Goal: Task Accomplishment & Management: Complete application form

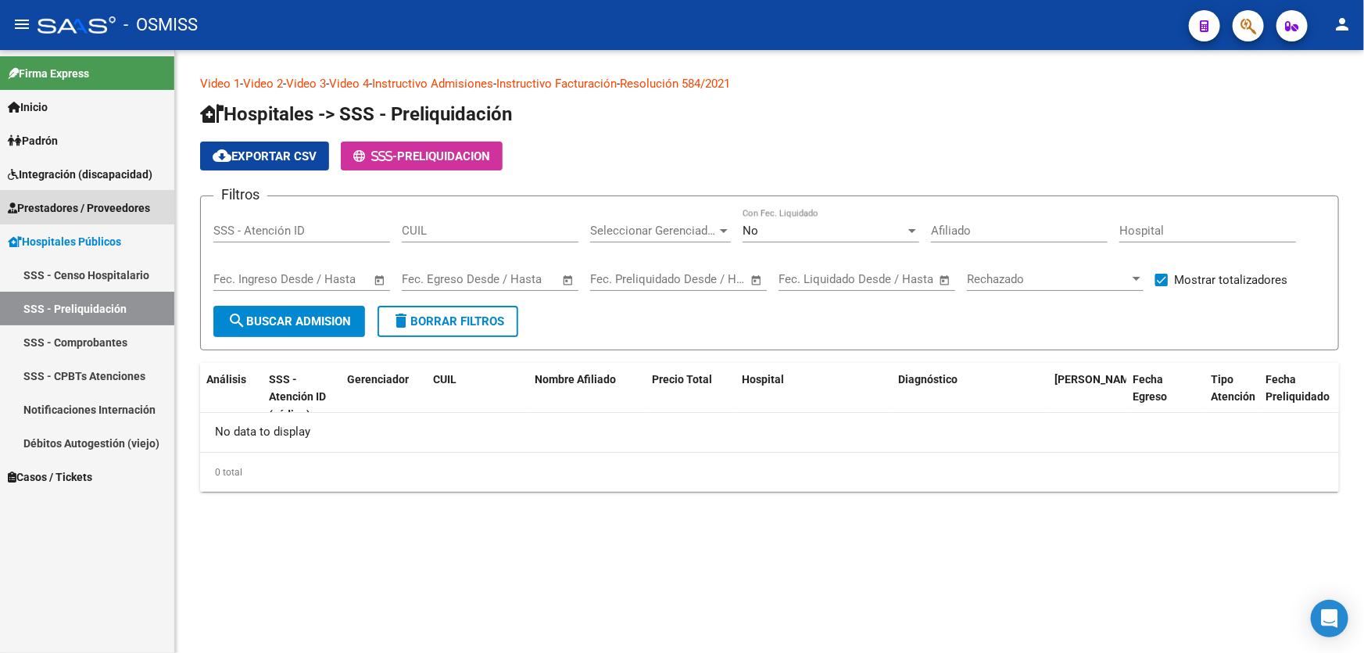
click at [113, 213] on span "Prestadores / Proveedores" at bounding box center [79, 207] width 142 height 17
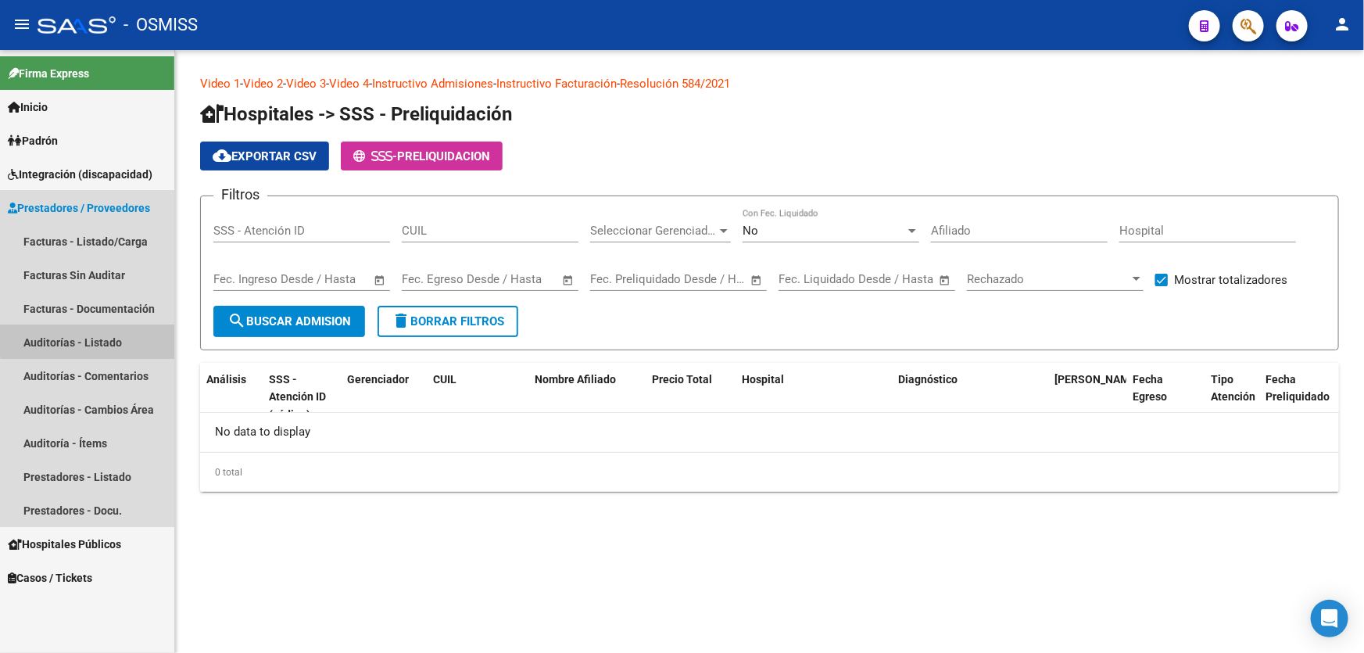
click at [134, 337] on link "Auditorías - Listado" at bounding box center [87, 342] width 174 height 34
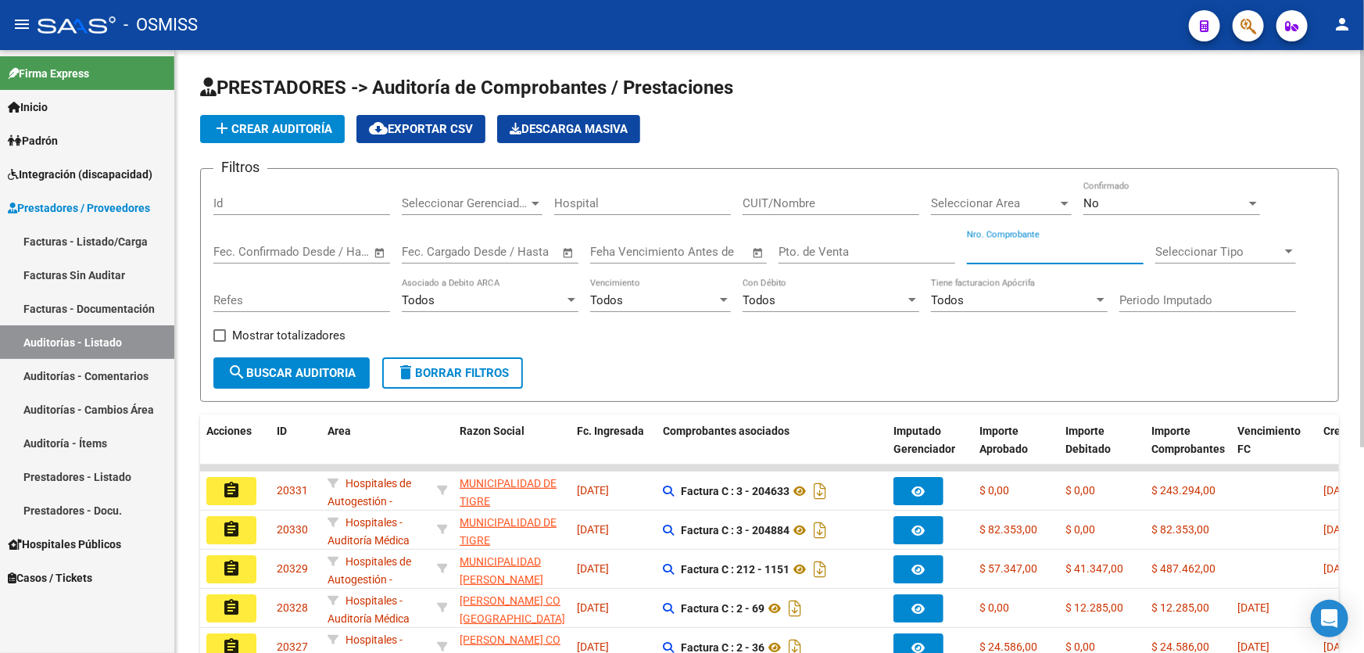
click at [1045, 256] on input "Nro. Comprobante" at bounding box center [1055, 252] width 177 height 14
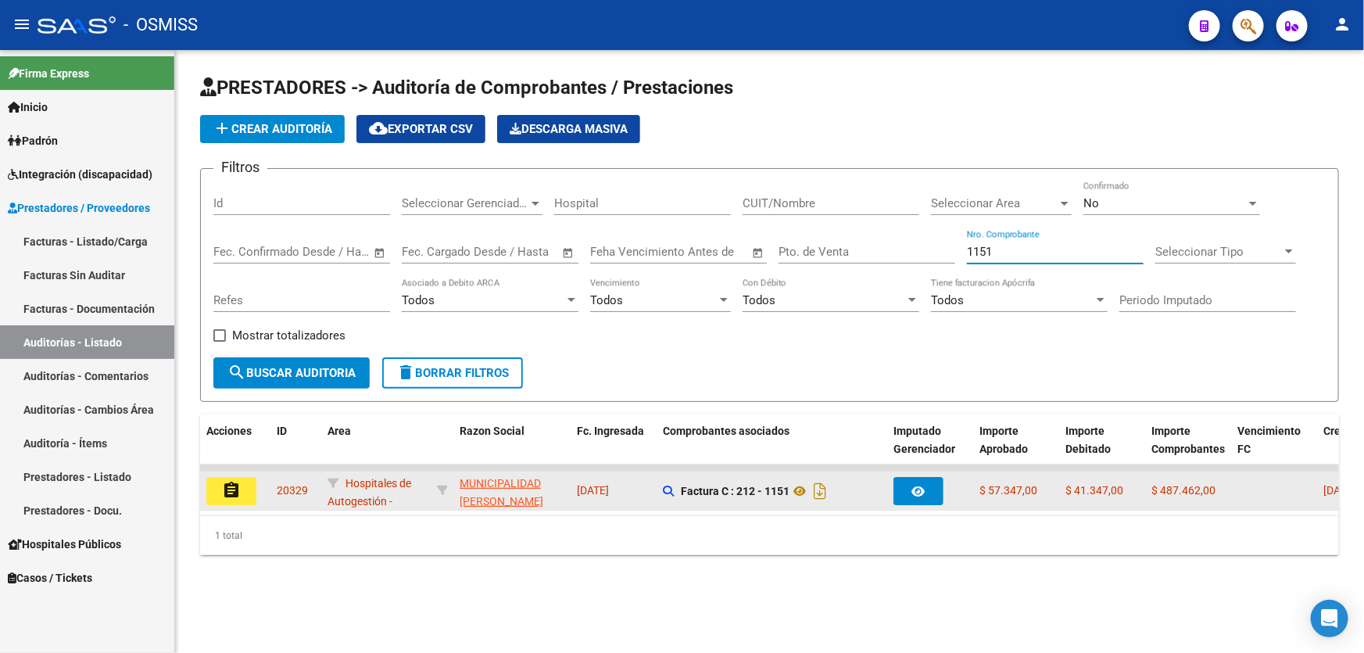
type input "1151"
click at [223, 495] on mat-icon "assignment" at bounding box center [231, 490] width 19 height 19
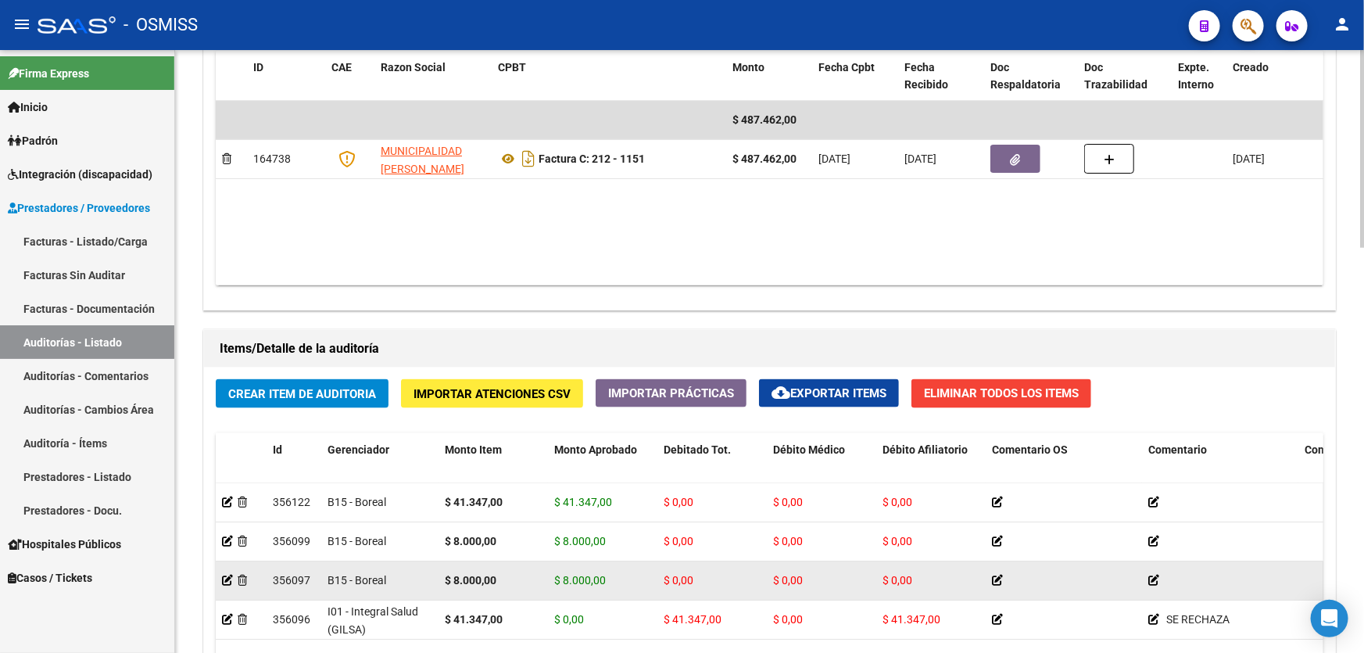
scroll to position [1066, 0]
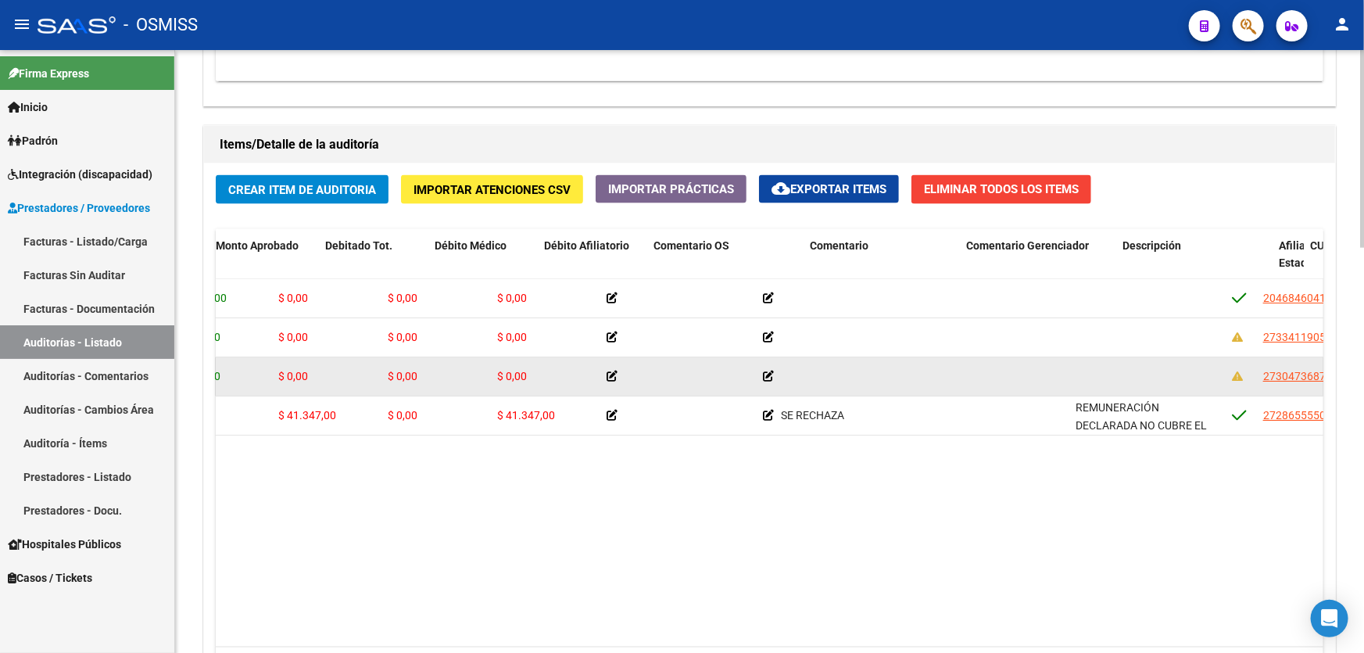
drag, startPoint x: 656, startPoint y: 378, endPoint x: 757, endPoint y: 371, distance: 101.1
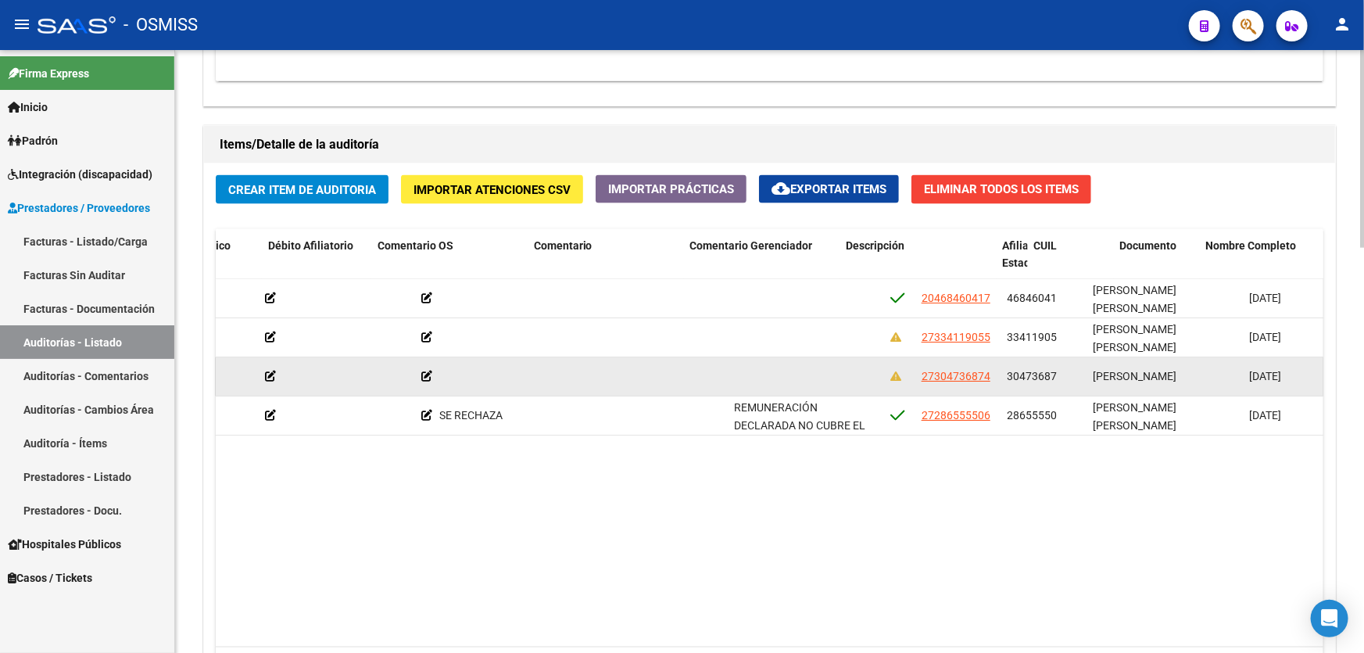
drag, startPoint x: 1016, startPoint y: 363, endPoint x: 1092, endPoint y: 353, distance: 77.2
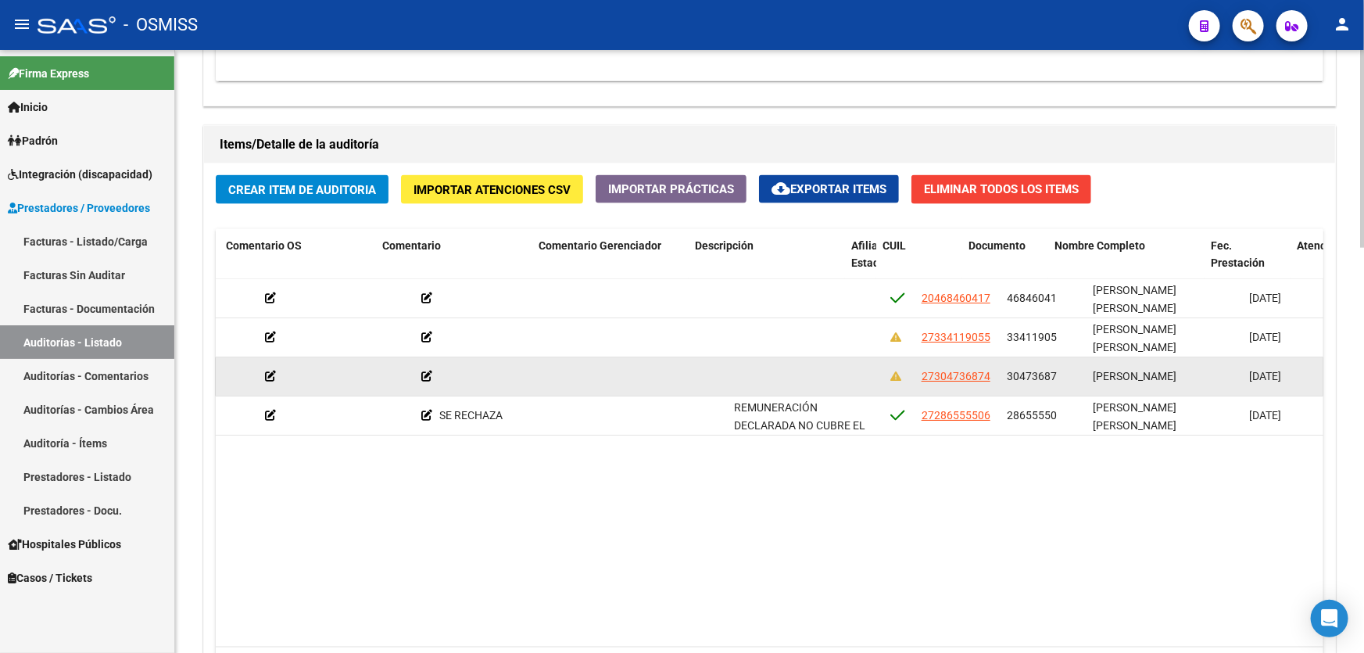
scroll to position [0, 766]
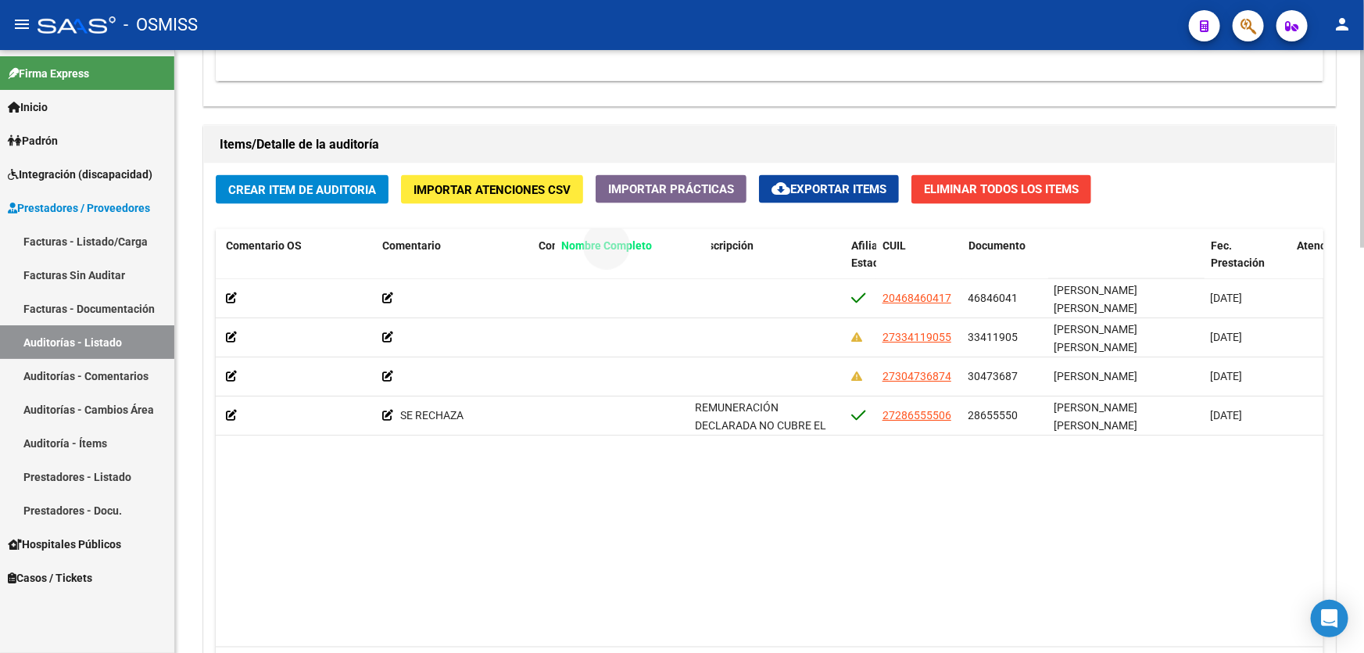
drag, startPoint x: 1102, startPoint y: 244, endPoint x: 609, endPoint y: 256, distance: 493.5
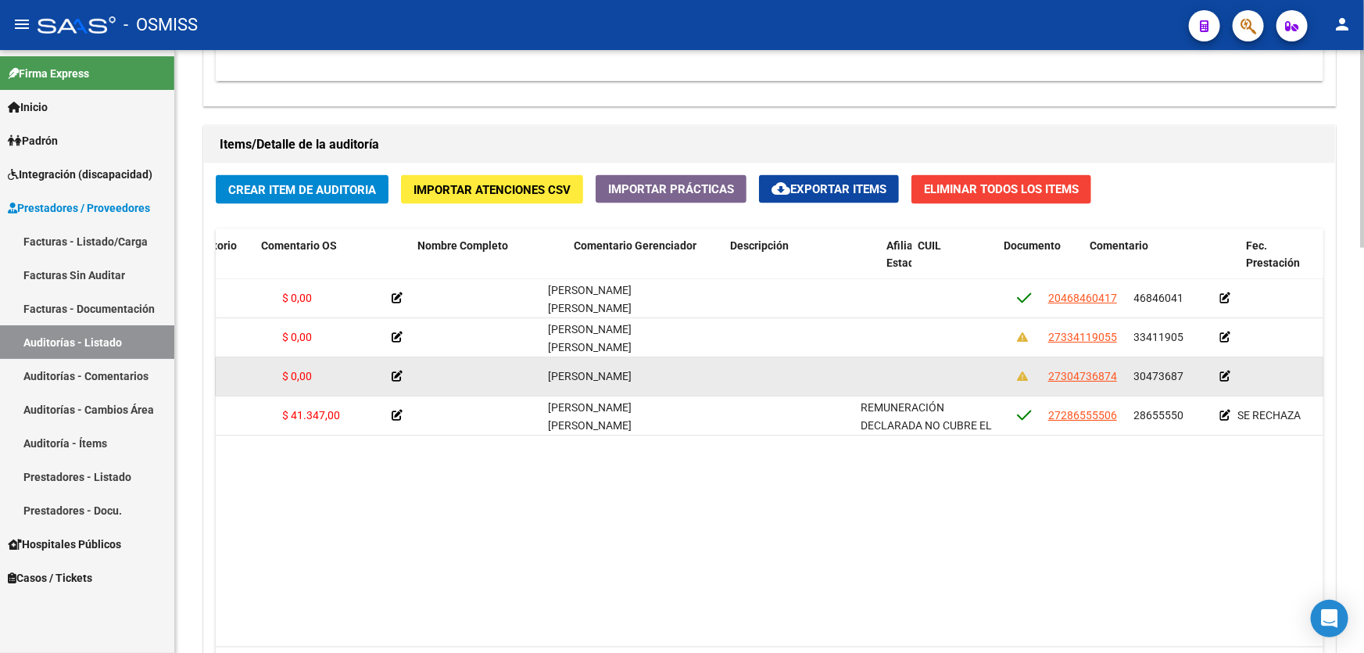
scroll to position [0, 0]
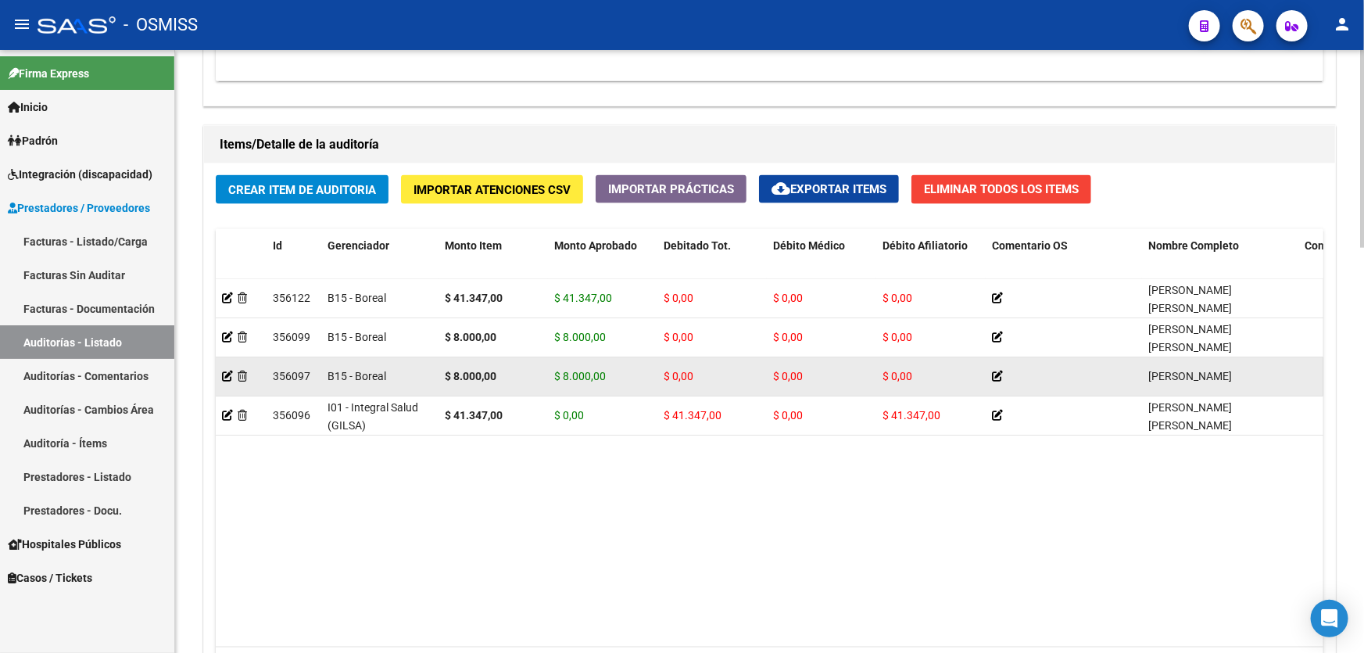
drag, startPoint x: 458, startPoint y: 376, endPoint x: 292, endPoint y: 374, distance: 165.8
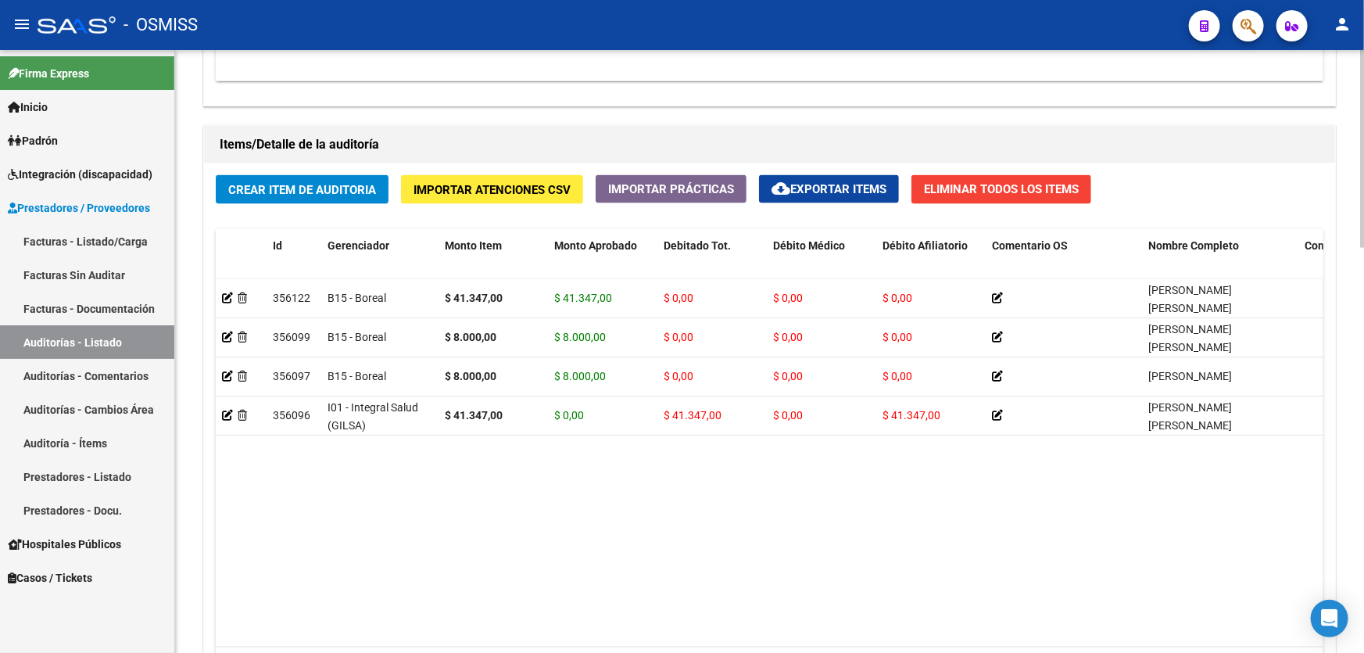
click at [457, 505] on datatable-body "356122 B15 - Boreal $ 41.347,00 $ 41.347,00 $ 0,00 $ 0,00 $ 0,00 [PERSON_NAME] …" at bounding box center [770, 463] width 1108 height 368
click at [231, 198] on button "Crear Item de Auditoria" at bounding box center [302, 189] width 173 height 29
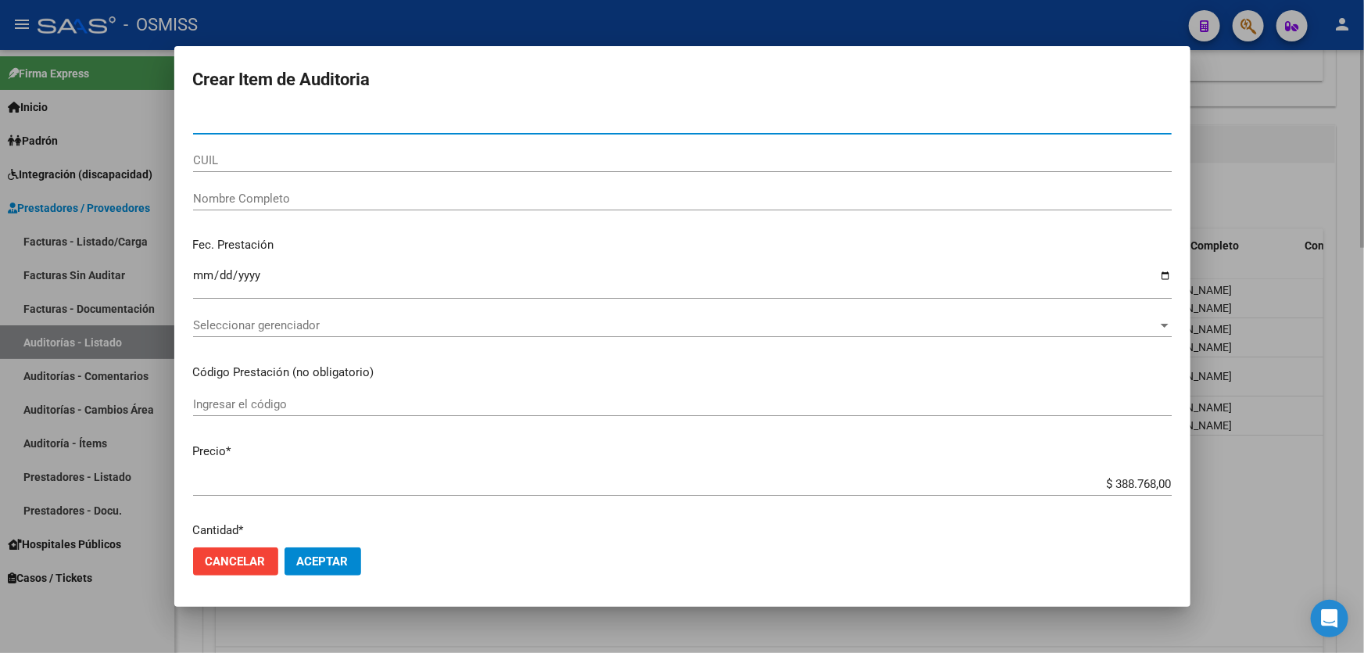
type input "55520132"
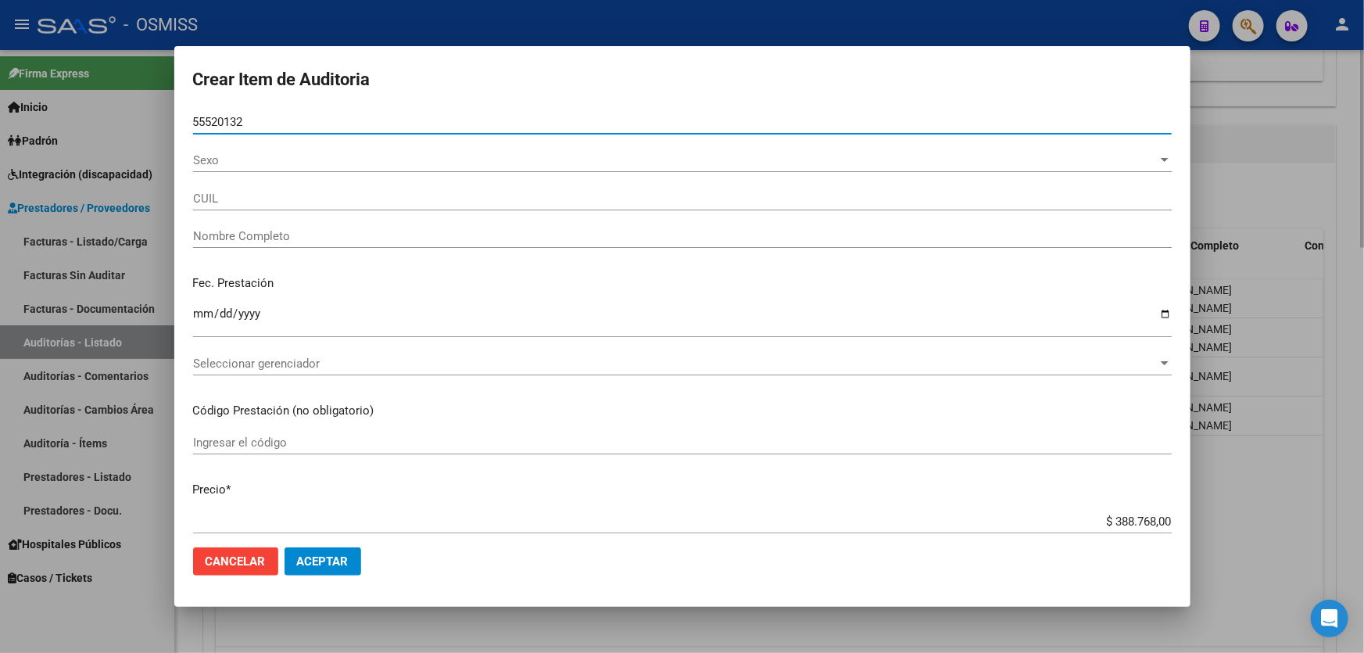
type input "20555201320"
type input "[PERSON_NAME]"
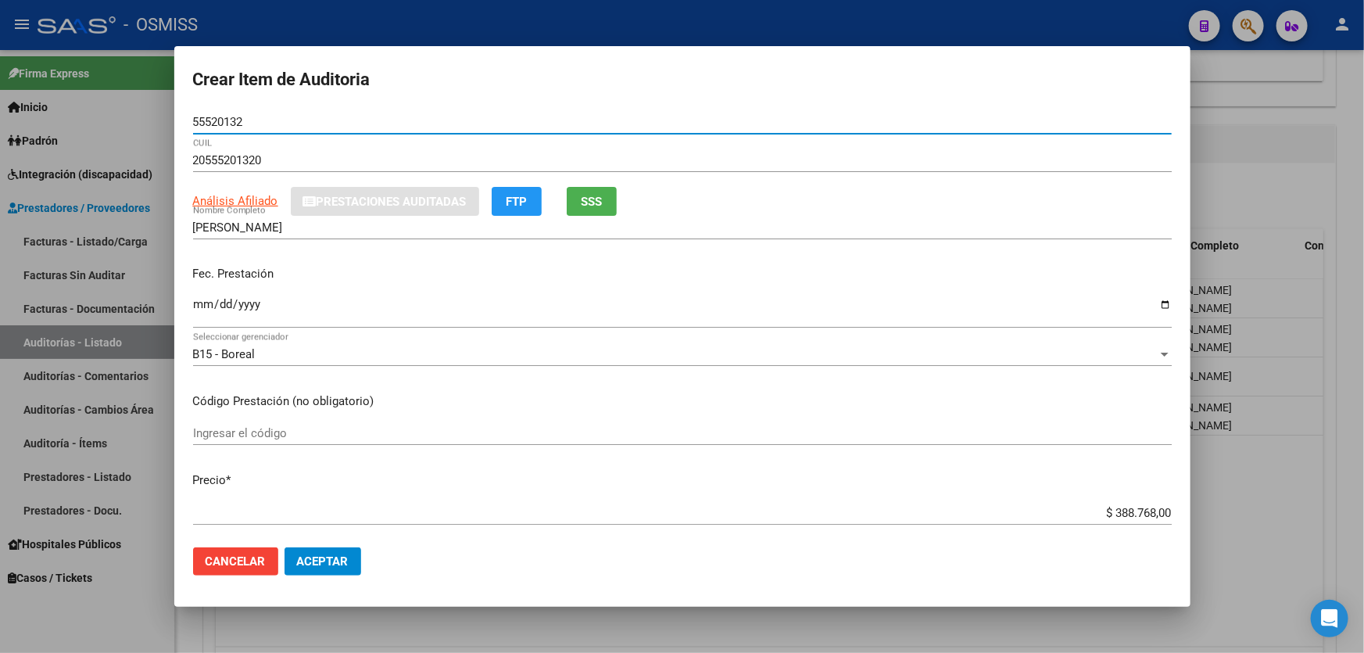
type input "55520132"
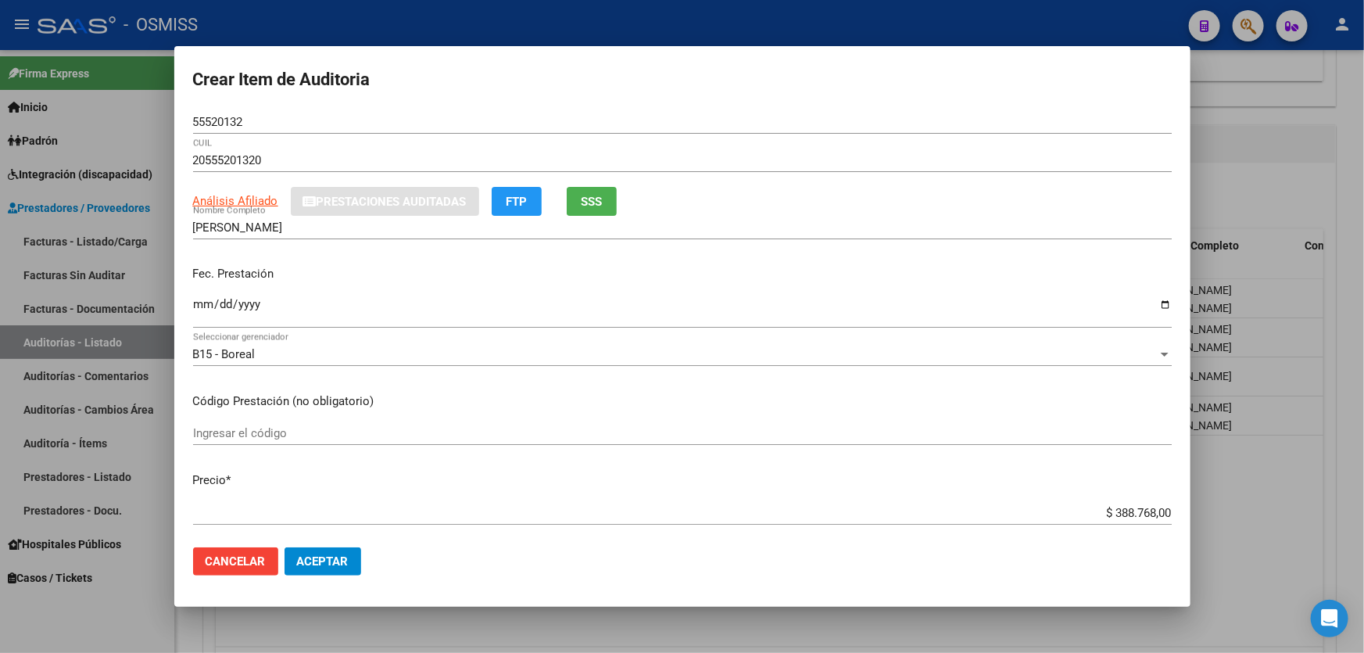
click at [195, 324] on div "Ingresar la fecha" at bounding box center [682, 312] width 979 height 34
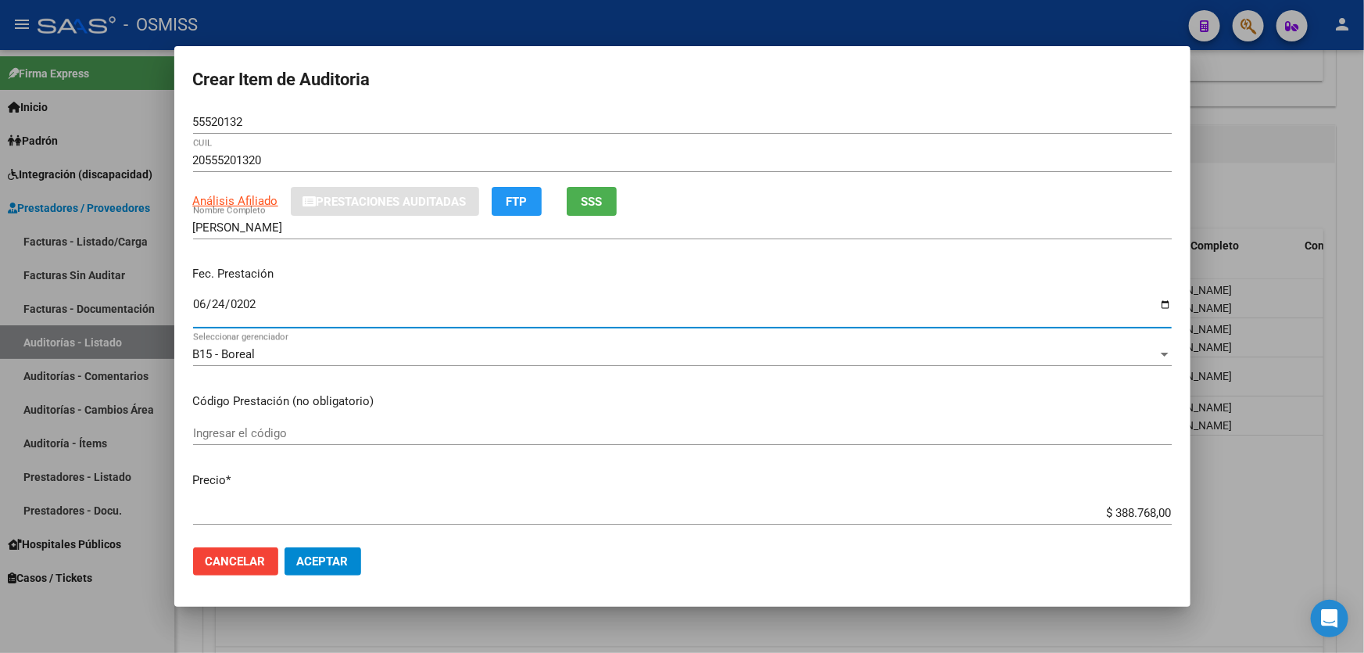
type input "[DATE]"
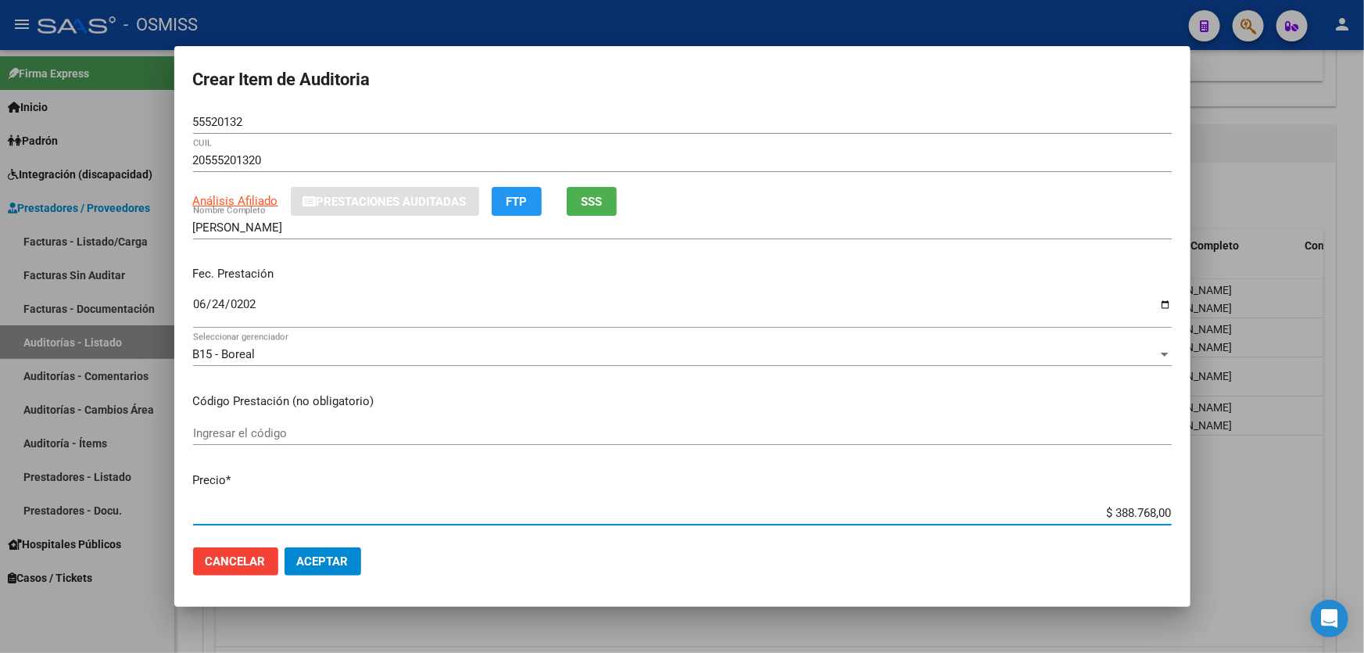
drag, startPoint x: 1081, startPoint y: 515, endPoint x: 1363, endPoint y: 446, distance: 290.7
click at [1363, 463] on div "Crear Item de Auditoria 55520132 Nro Documento 20555201320 CUIL Análisis Afilia…" at bounding box center [682, 326] width 1364 height 653
type input "$ 0,08"
type input "$ 0,80"
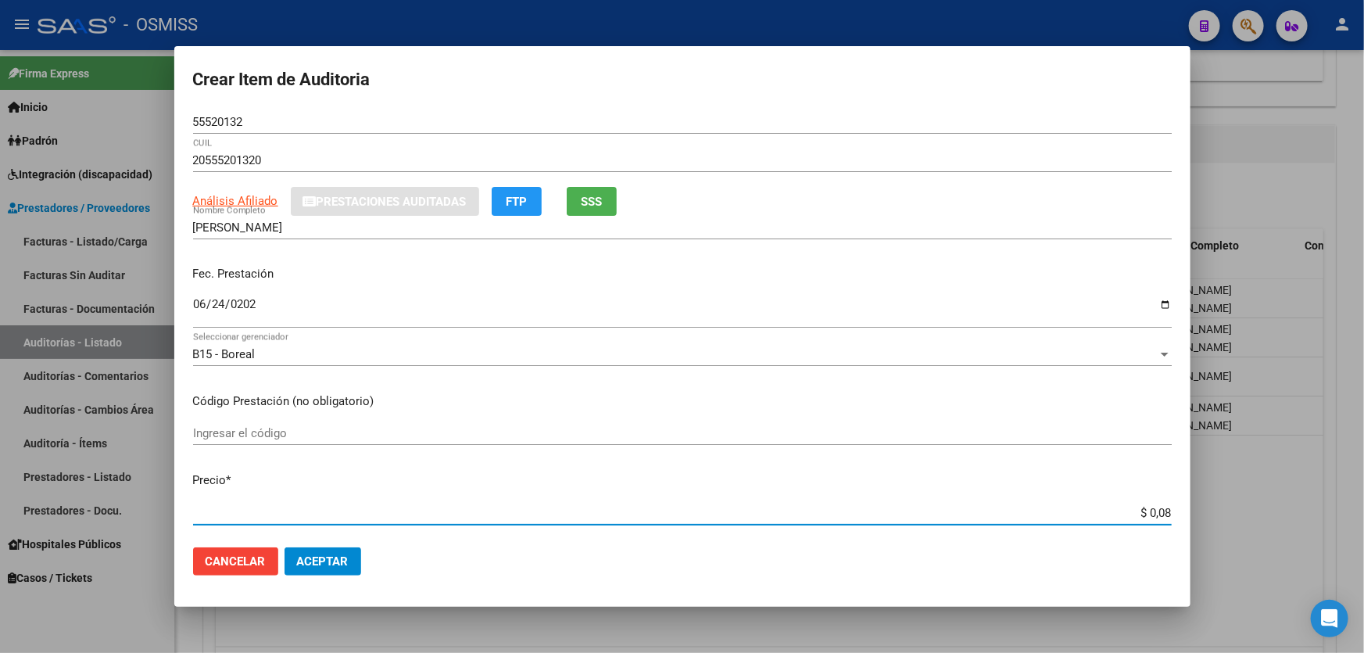
type input "$ 0,80"
type input "$ 8,00"
type input "$ 80,00"
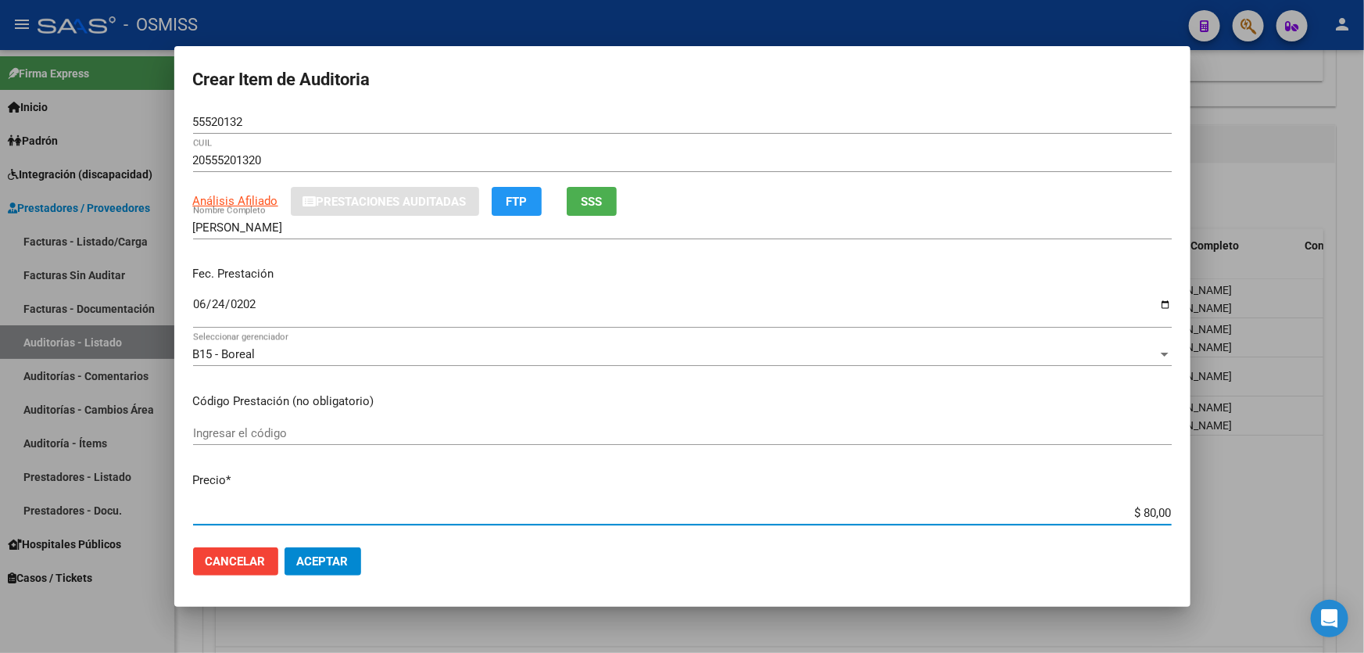
type input "$ 800,00"
type input "$ 8.000,00"
click at [315, 557] on span "Aceptar" at bounding box center [323, 561] width 52 height 14
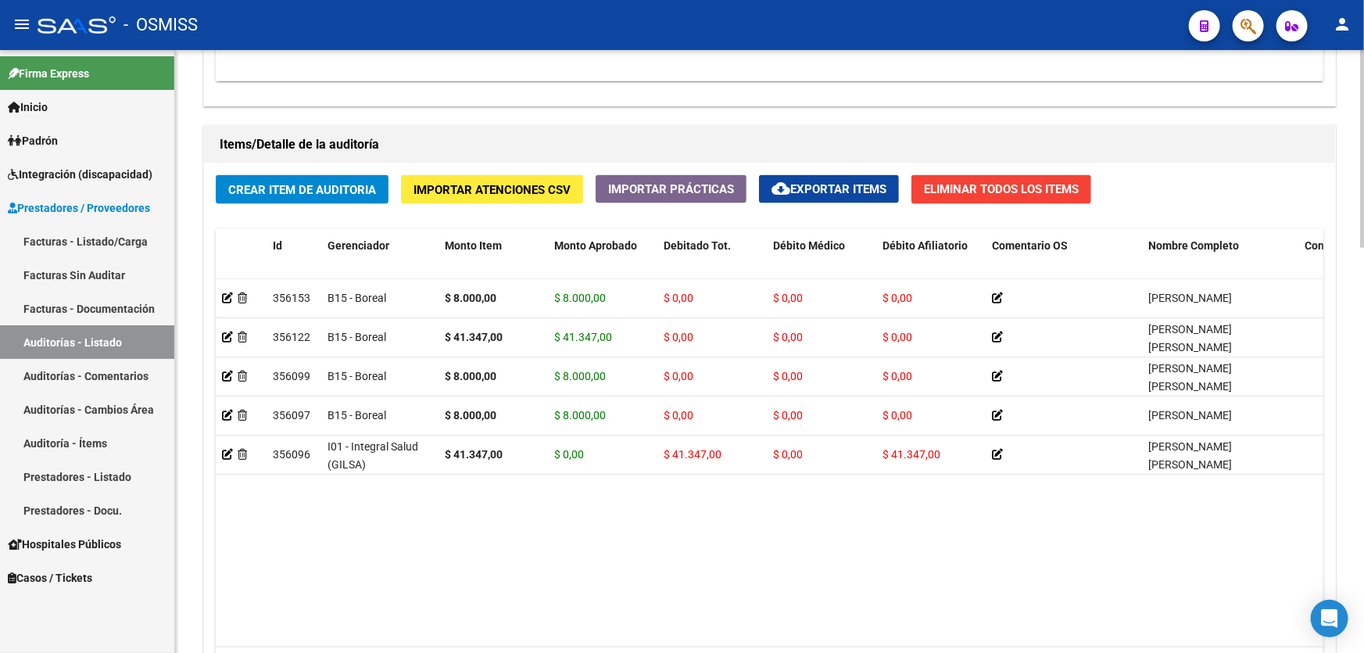
click at [446, 546] on datatable-body "356153 B15 - Boreal $ 8.000,00 $ 8.000,00 $ 0,00 $ 0,00 $ 0,00 [PERSON_NAME] 20…" at bounding box center [770, 463] width 1108 height 368
drag, startPoint x: 722, startPoint y: 154, endPoint x: 703, endPoint y: 141, distance: 23.6
click at [722, 154] on div "Items/Detalle de la auditoría" at bounding box center [769, 145] width 1131 height 38
click at [322, 177] on button "Crear Item de Auditoria" at bounding box center [302, 189] width 173 height 29
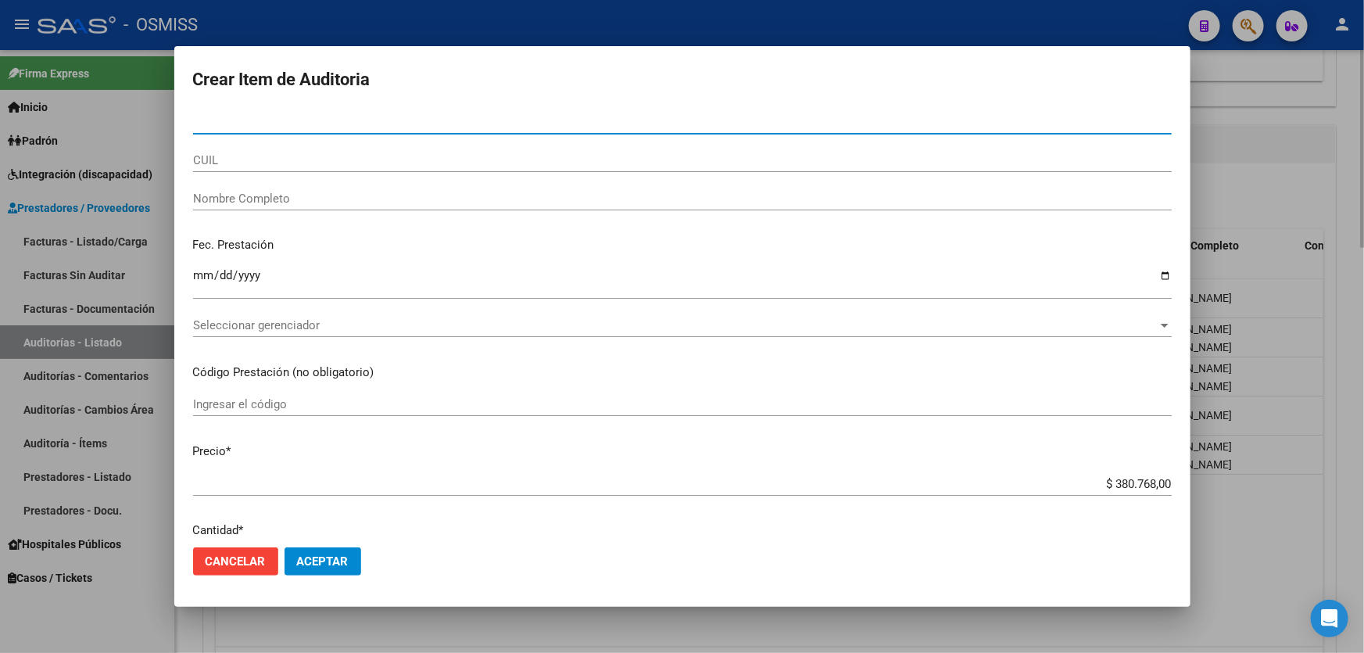
type input "31220113"
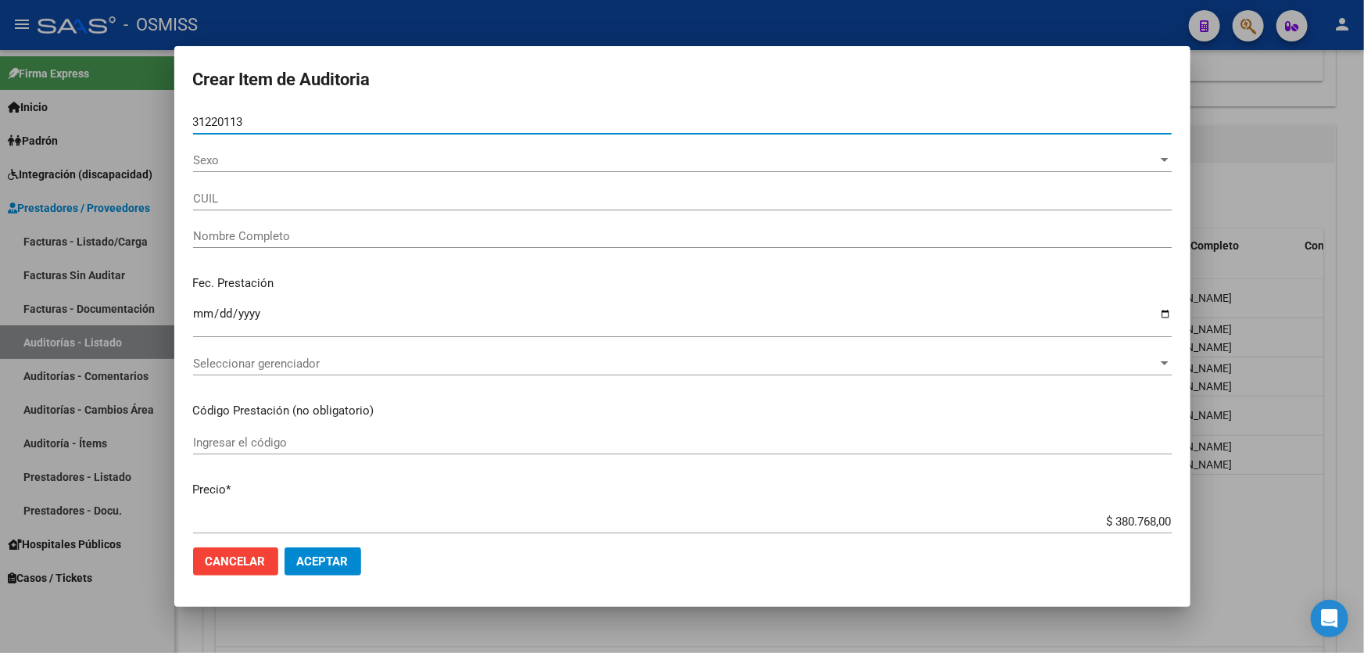
type input "27312201130"
type input "[PERSON_NAME] [PERSON_NAME]"
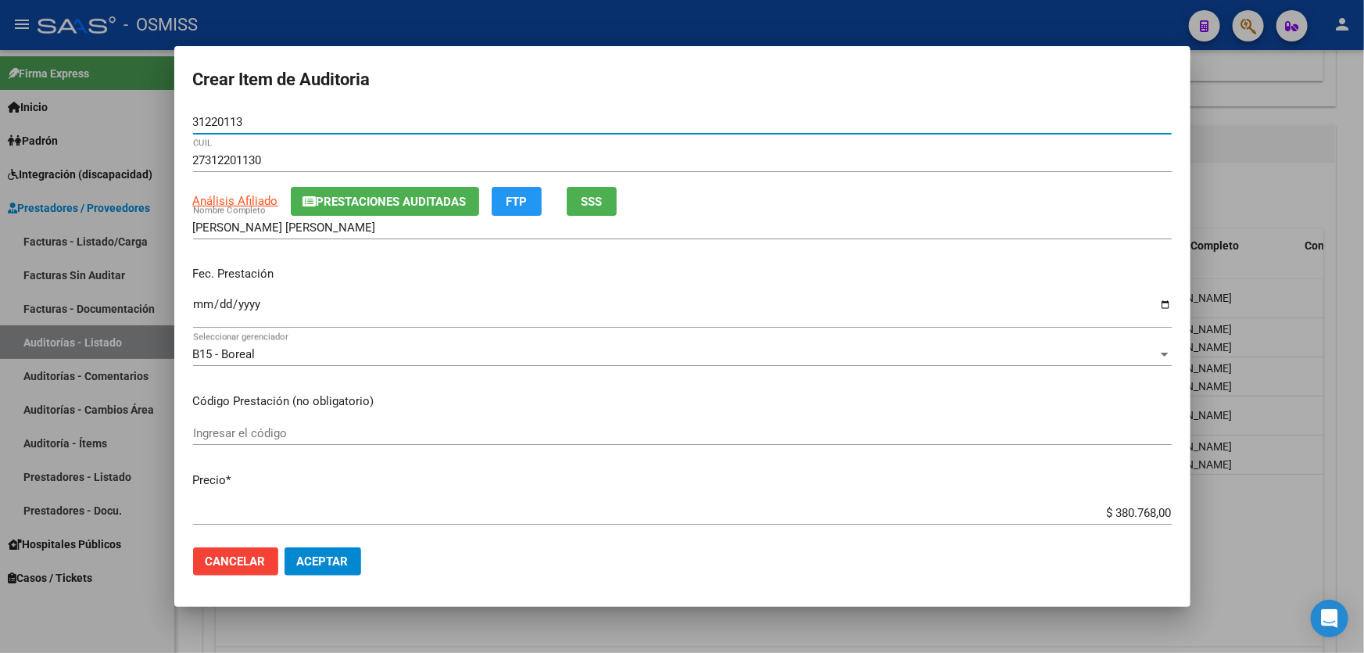
type input "31220113"
click at [200, 304] on input "Ingresar la fecha" at bounding box center [682, 310] width 979 height 25
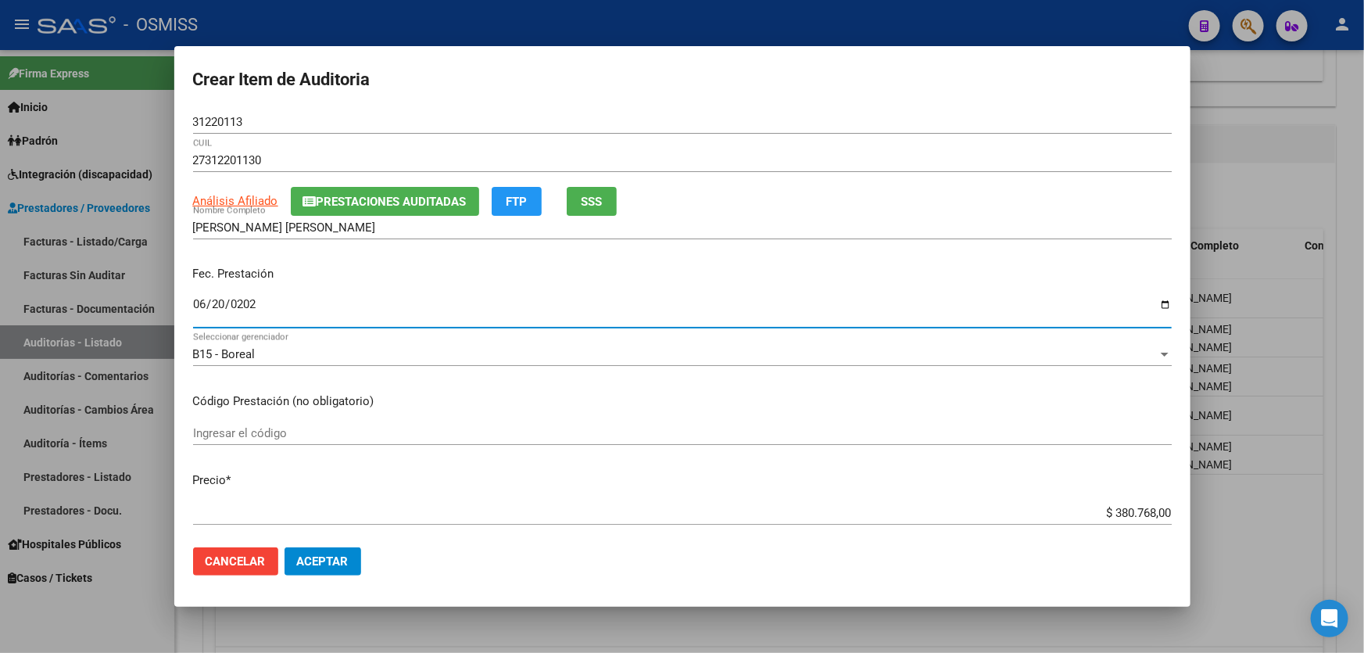
type input "[DATE]"
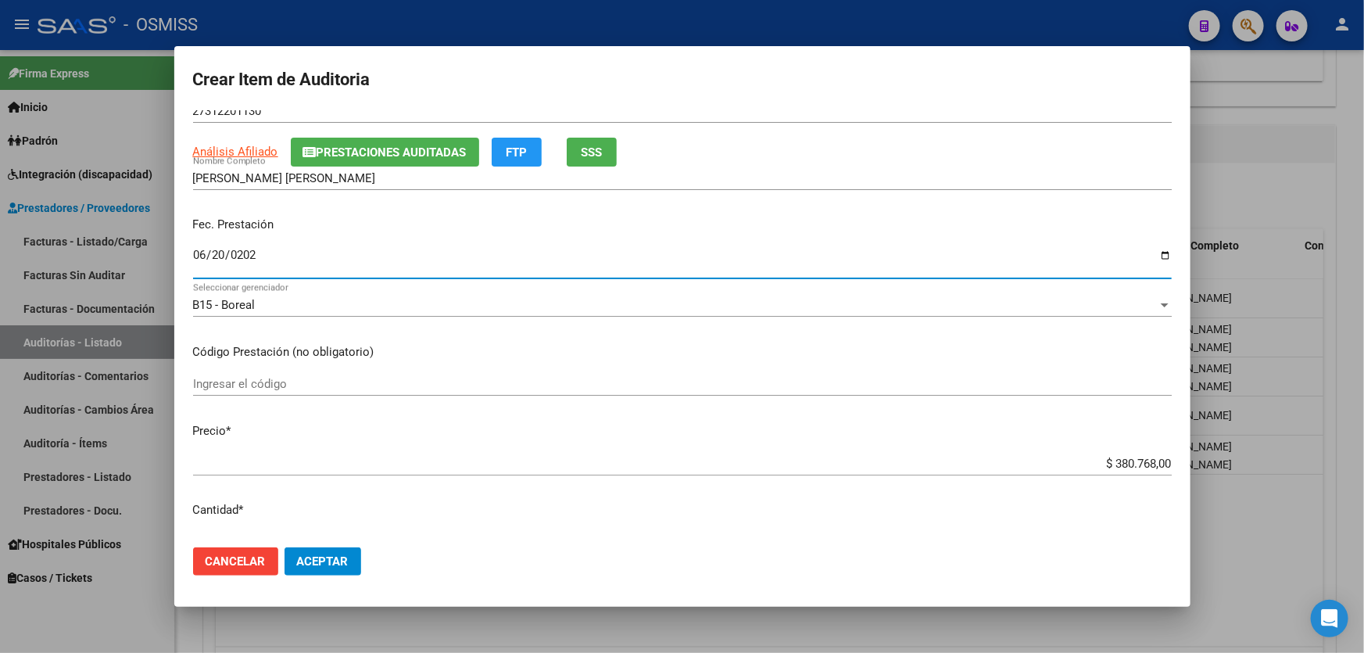
scroll to position [70, 0]
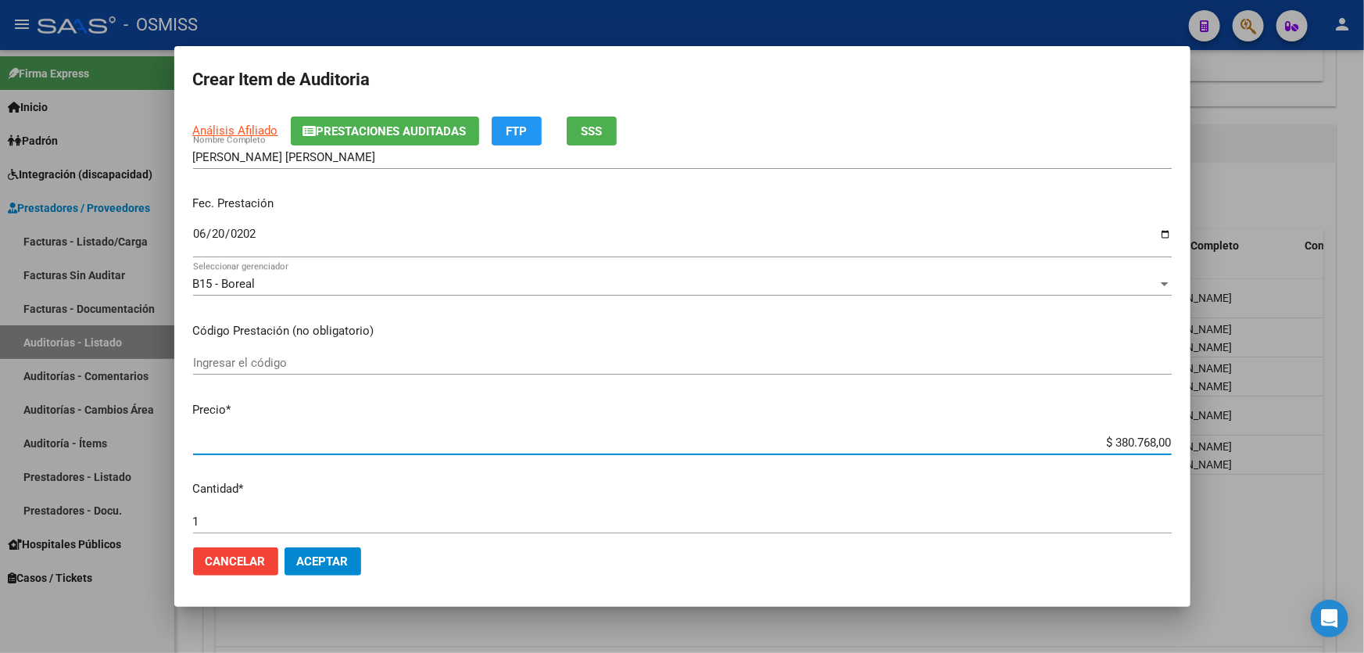
drag, startPoint x: 1083, startPoint y: 437, endPoint x: 1363, endPoint y: 408, distance: 282.2
click at [1363, 408] on div "Crear Item de Auditoria 31220113 Nro Documento 27312201130 CUIL Análisis Afilia…" at bounding box center [682, 326] width 1364 height 653
type input "$ 0,04"
type input "$ 0,41"
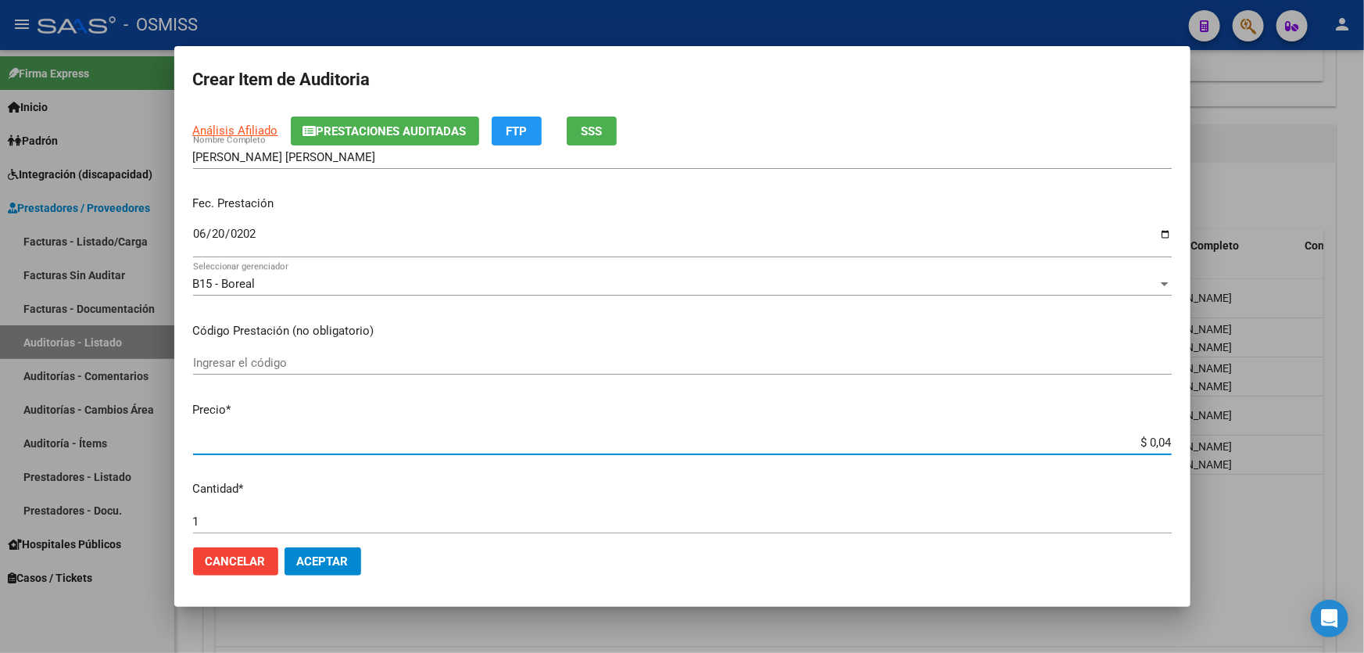
type input "$ 0,41"
type input "$ 4,13"
type input "$ 41,34"
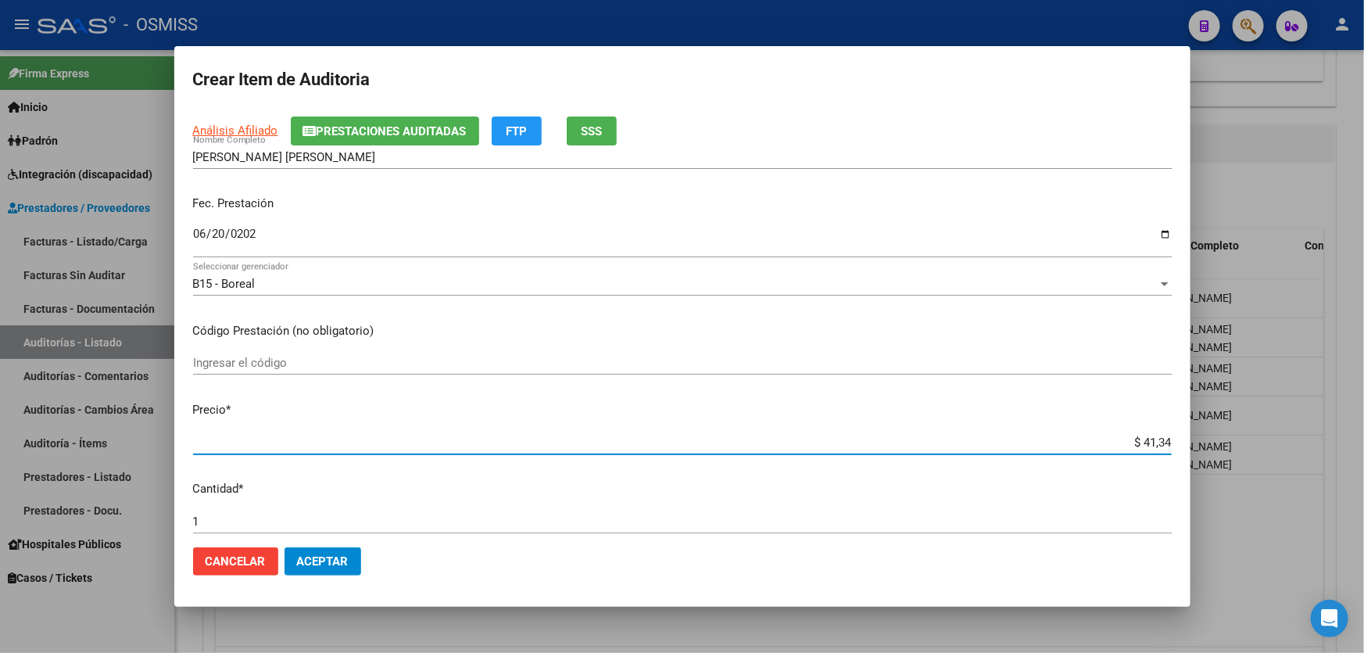
type input "$ 413,47"
type input "$ 4.134,70"
type input "$ 41.347,00"
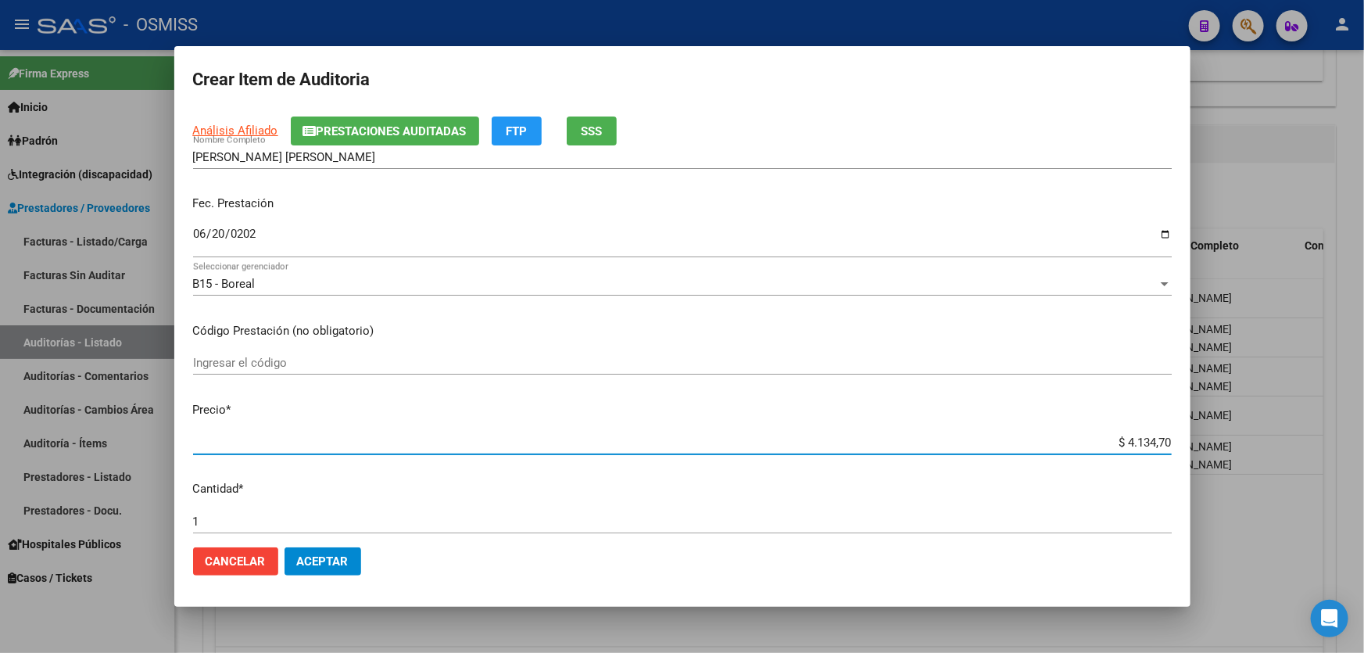
type input "$ 41.347,00"
click at [326, 575] on button "Aceptar" at bounding box center [323, 561] width 77 height 28
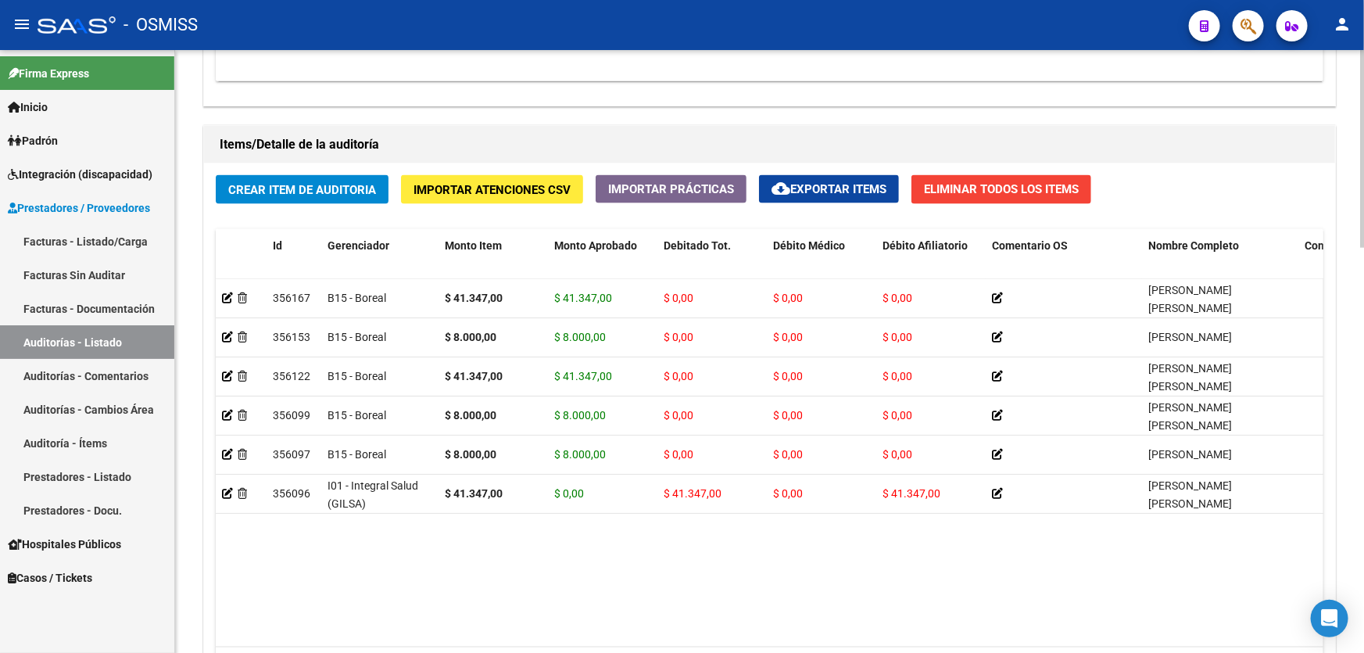
click at [892, 115] on div "Información del área Cambiar de área a esta auditoría Area * Hospitales de Auto…" at bounding box center [769, 94] width 1139 height 1342
click at [358, 184] on span "Crear Item de Auditoria" at bounding box center [302, 190] width 148 height 14
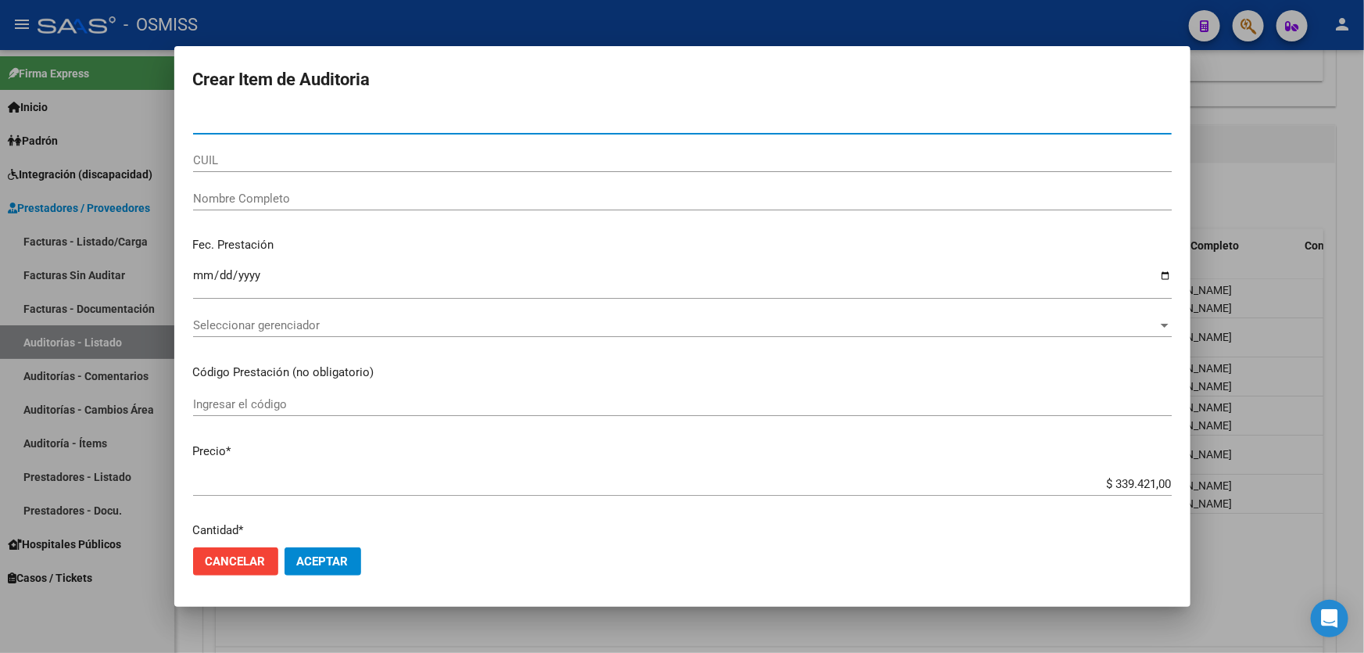
paste input "33162125"
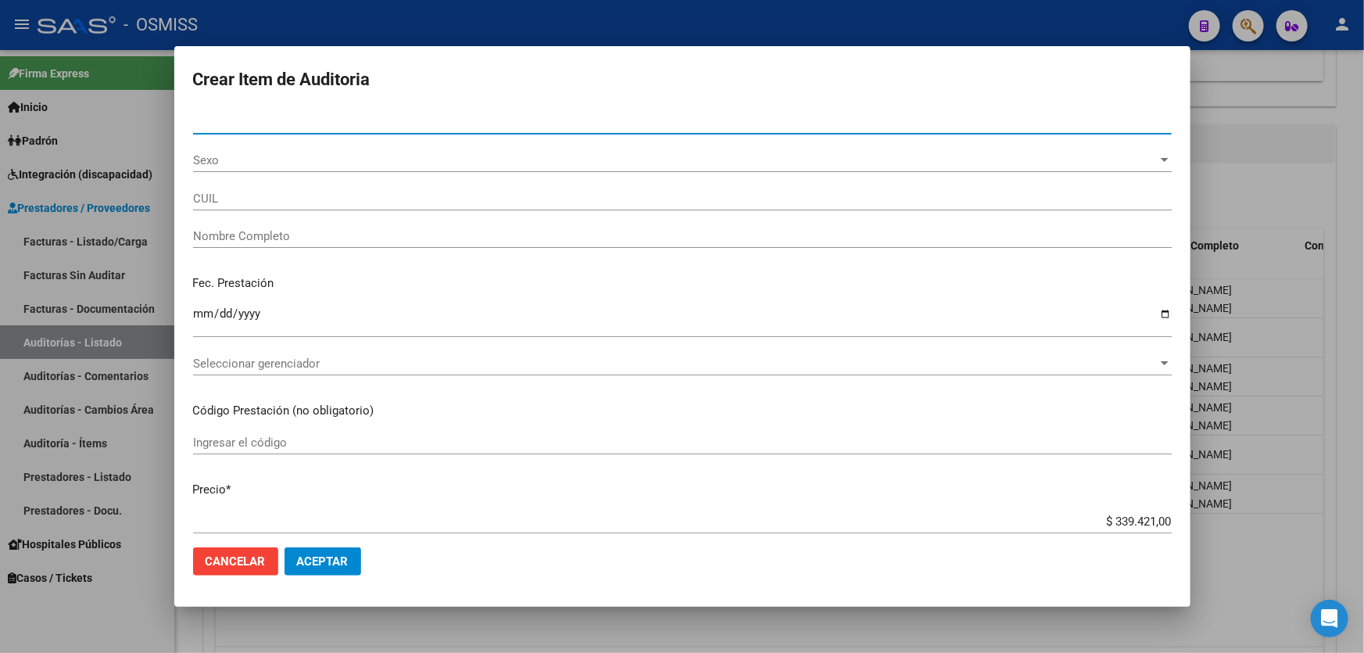
type input "33162125"
type input "27331621256"
type input "[PERSON_NAME]"
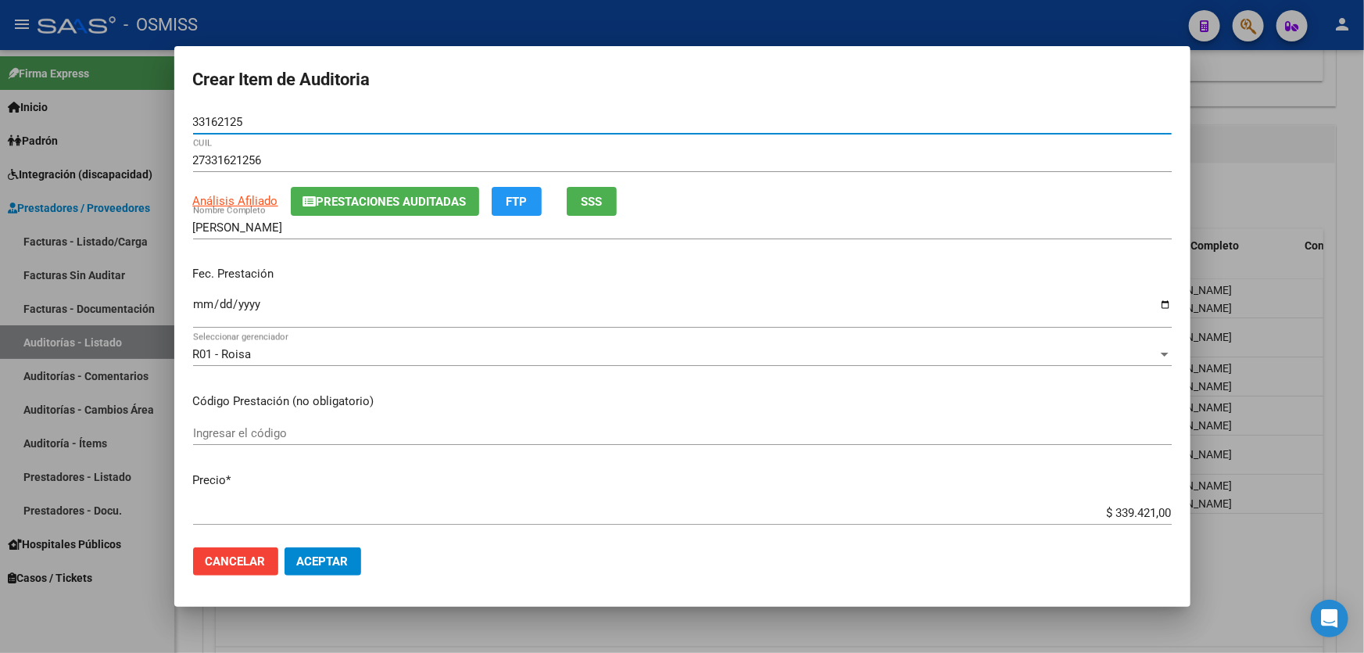
type input "33162125"
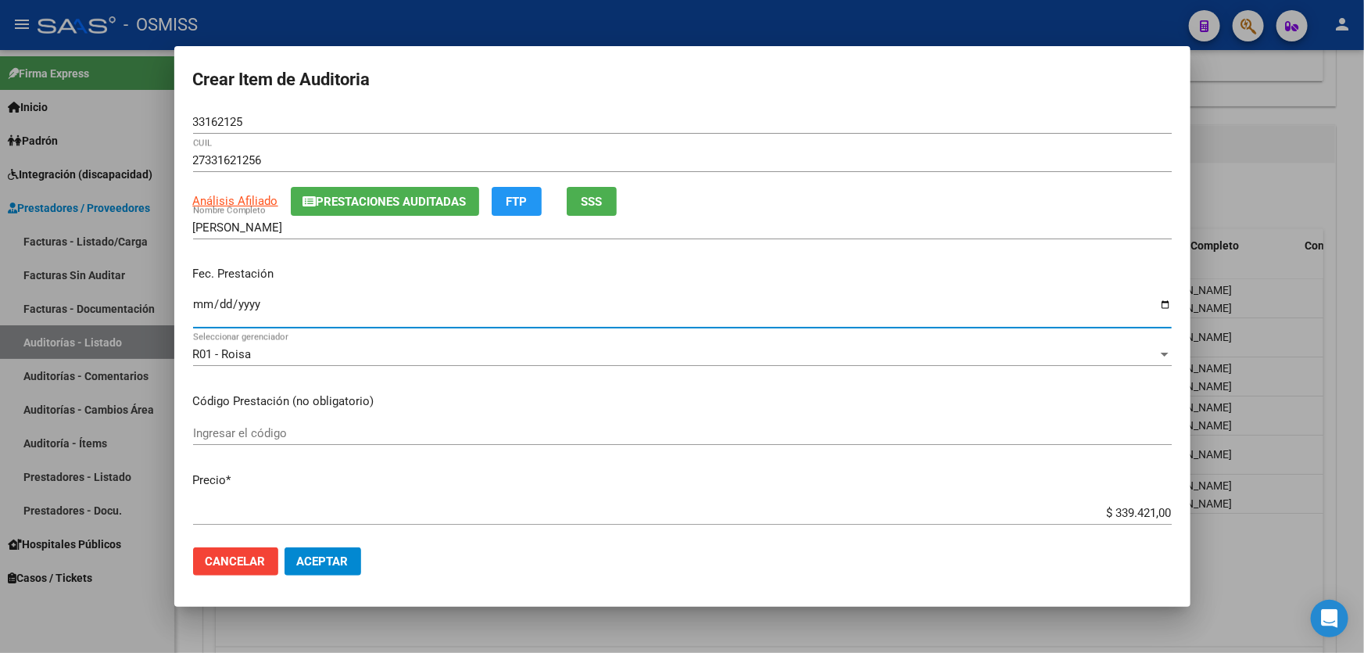
click at [206, 307] on input "Ingresar la fecha" at bounding box center [682, 310] width 979 height 25
type input "[DATE]"
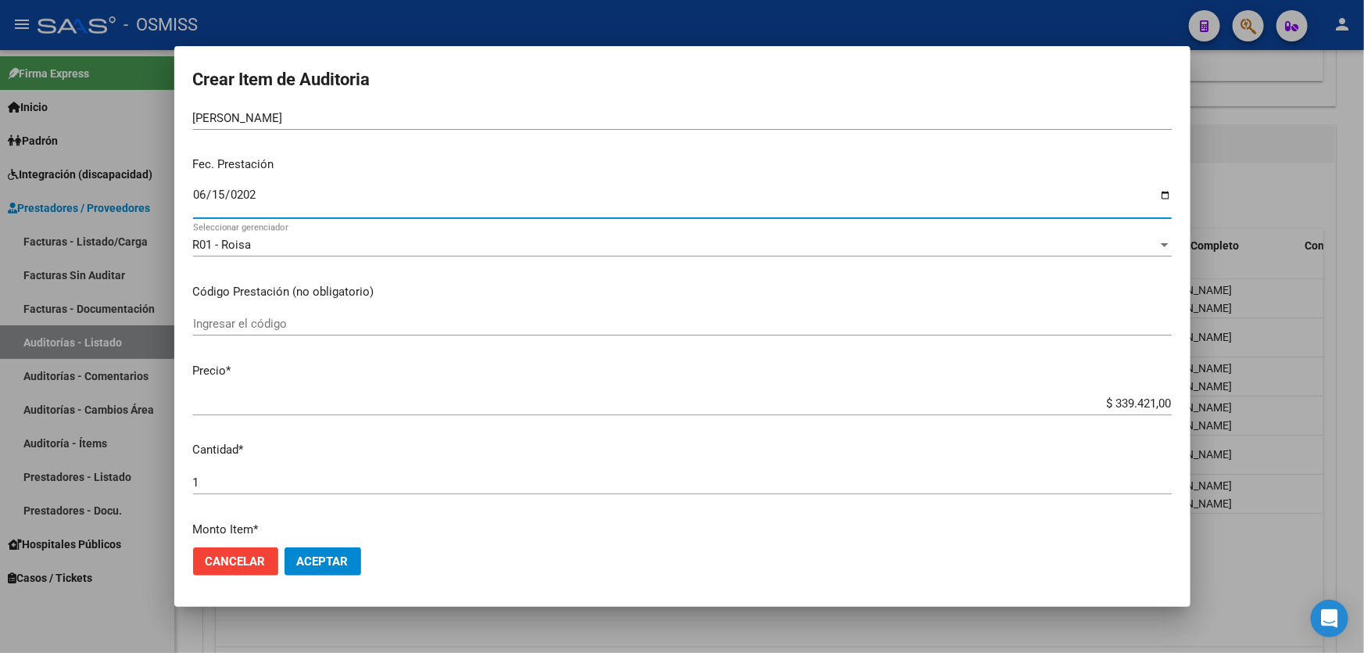
scroll to position [213, 0]
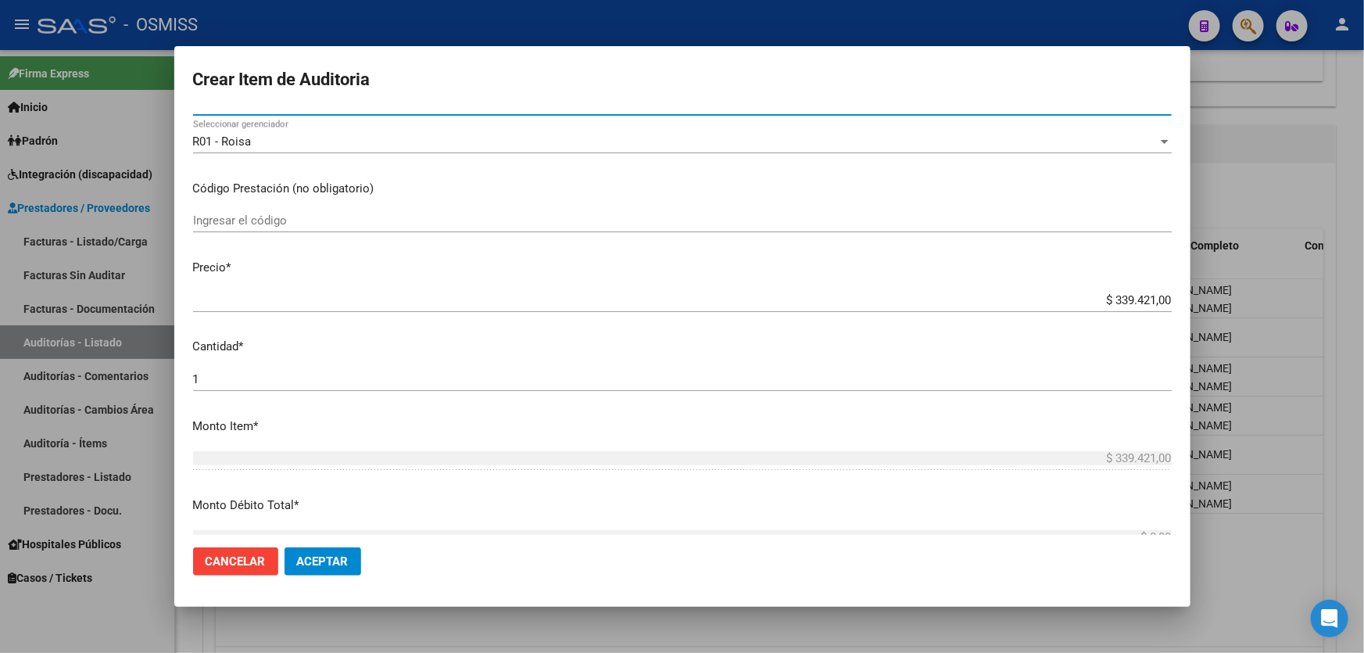
drag, startPoint x: 1071, startPoint y: 299, endPoint x: 1363, endPoint y: 220, distance: 302.9
click at [1363, 224] on div "Crear Item de Auditoria 33162125 Nro Documento 27331621256 CUIL Análisis Afilia…" at bounding box center [682, 326] width 1364 height 653
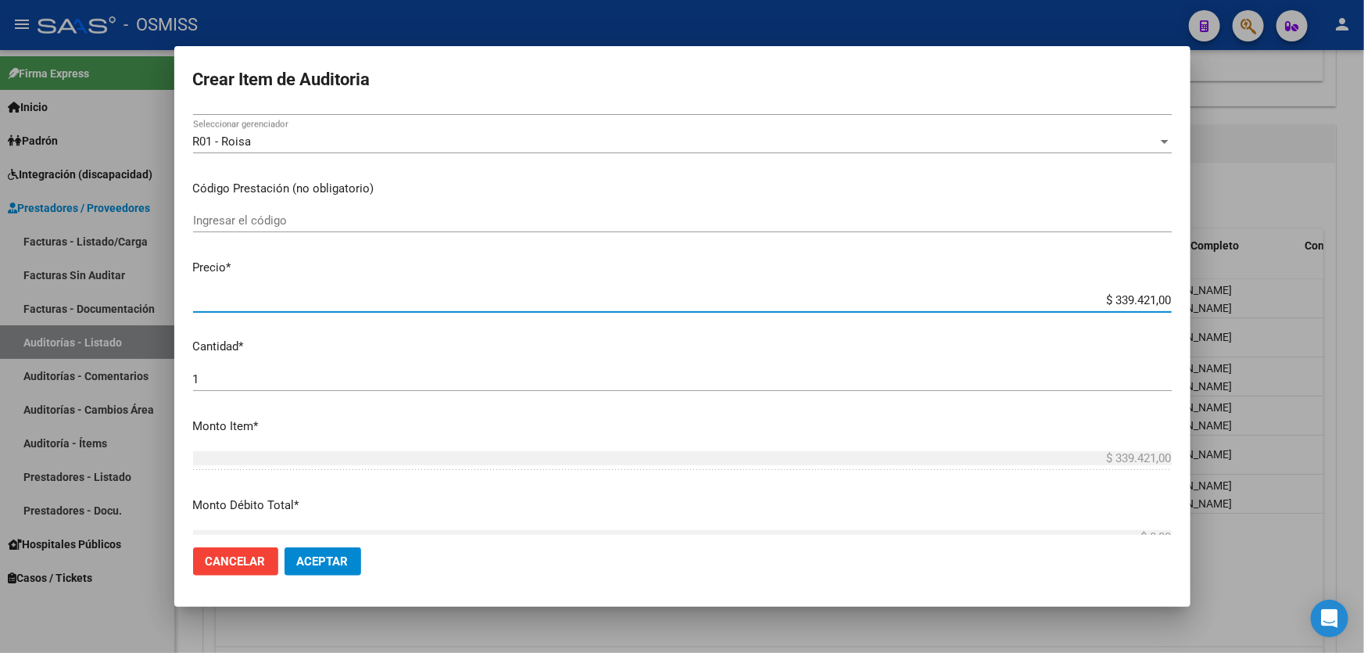
type input "$ 0,08"
type input "$ 0,80"
type input "$ 8,00"
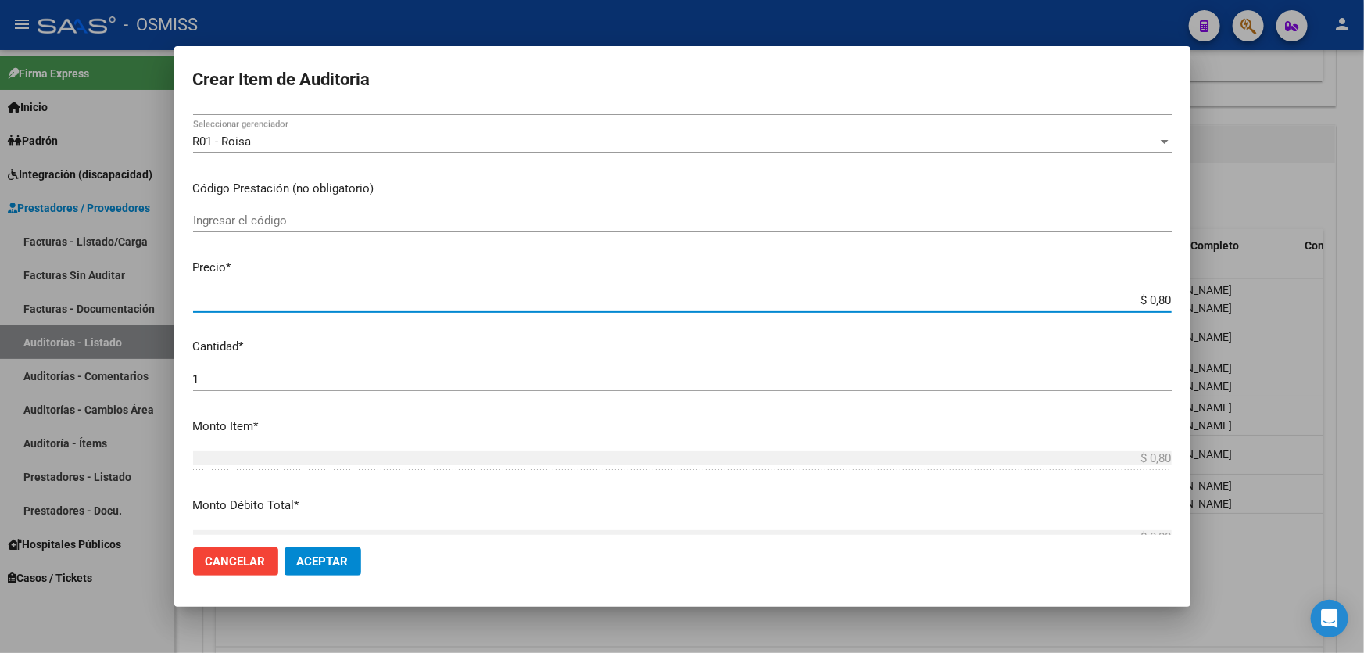
type input "$ 8,00"
type input "$ 80,00"
type input "$ 800,00"
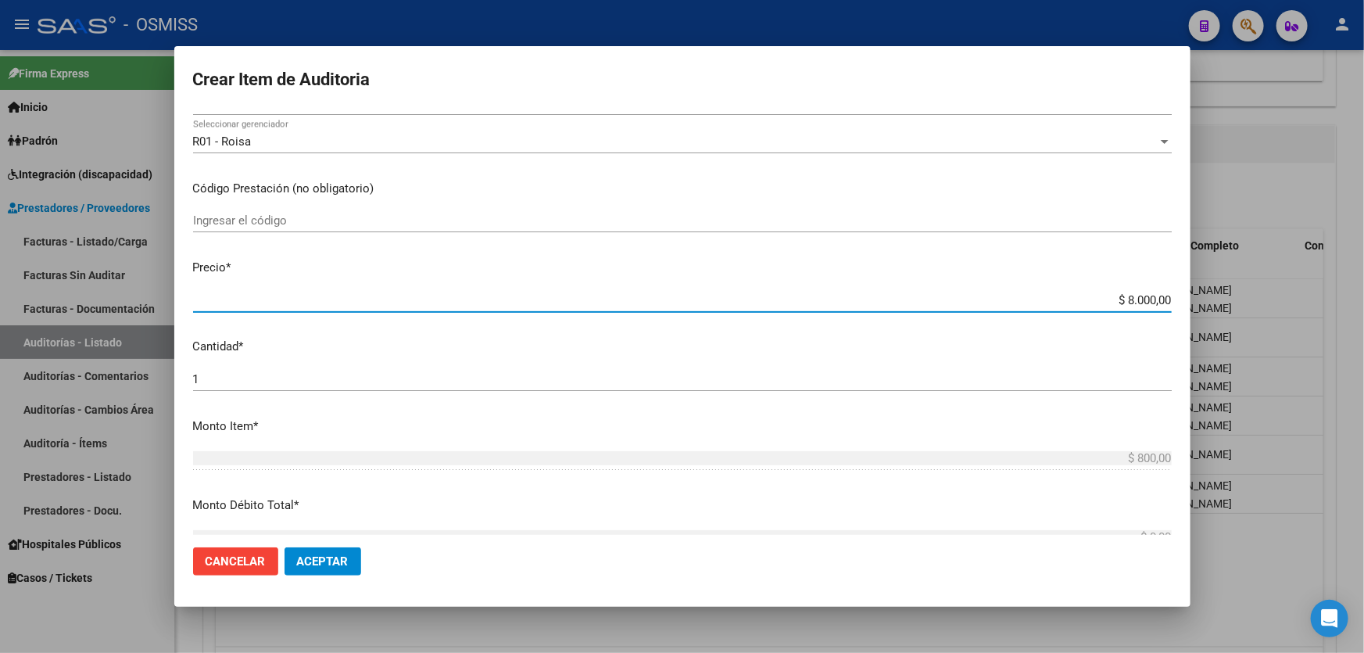
type input "$ 80.000,02"
drag, startPoint x: 1082, startPoint y: 297, endPoint x: 1363, endPoint y: 271, distance: 282.6
click at [1363, 271] on div "Crear Item de Auditoria 33162125 Nro Documento 27331621256 CUIL Análisis Afilia…" at bounding box center [682, 326] width 1364 height 653
type input "$ 0,08"
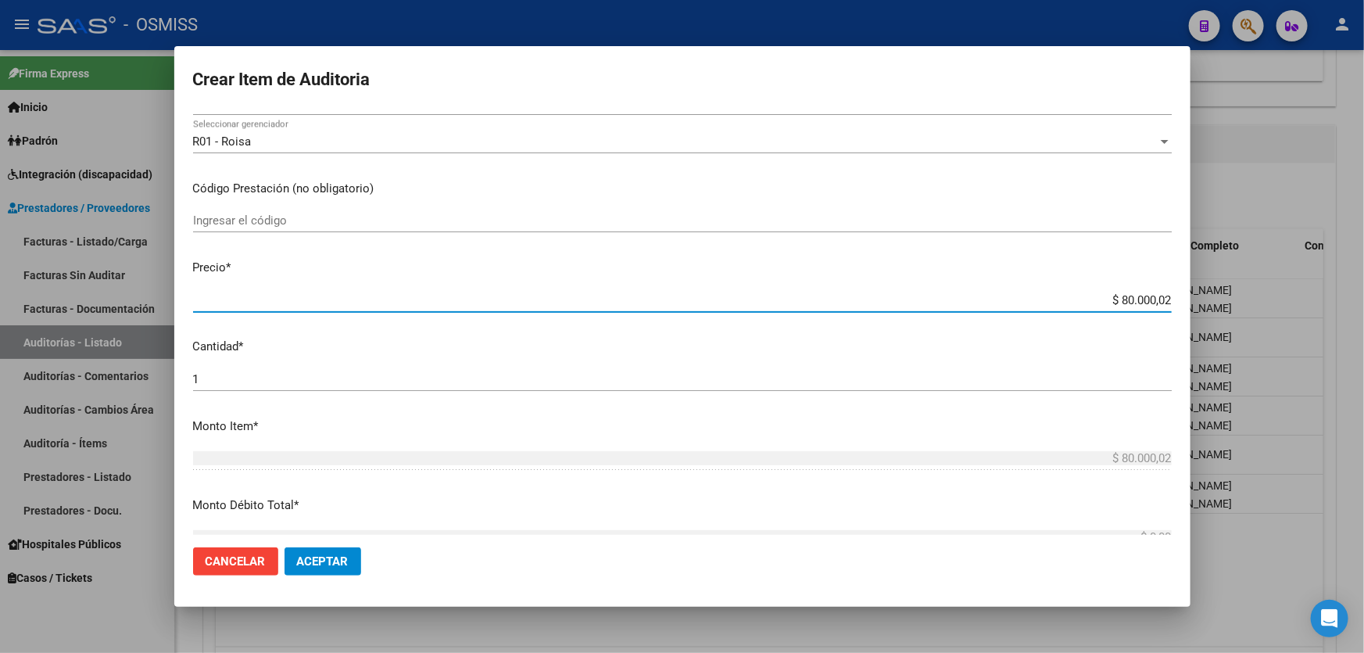
type input "$ 0,08"
type input "$ 0,80"
type input "$ 8,00"
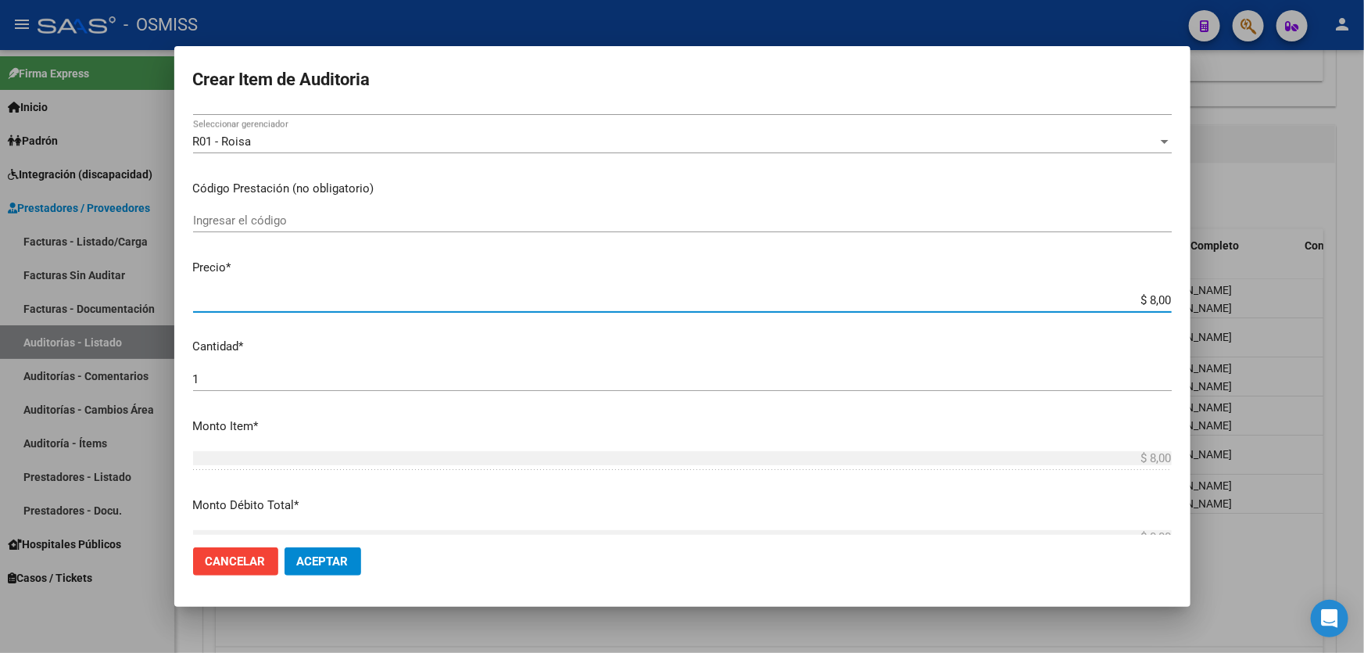
type input "$ 80,00"
type input "$ 800,00"
type input "$ 8.000,00"
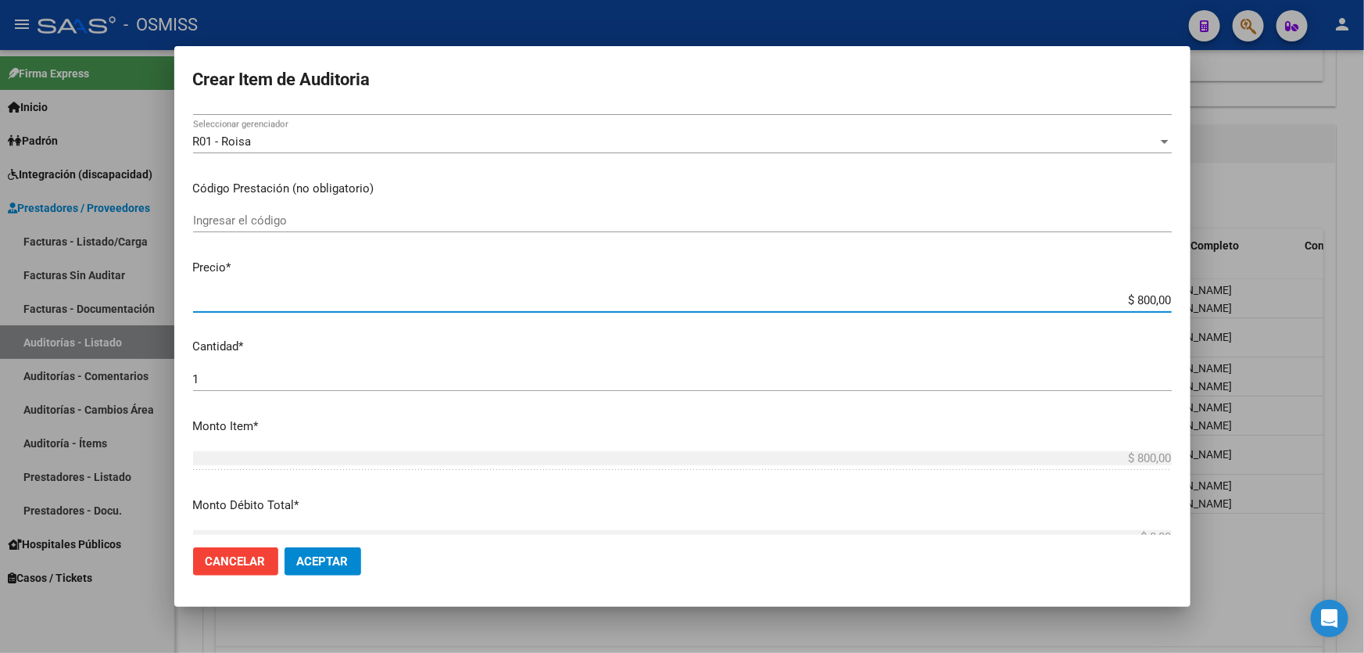
type input "$ 8.000,00"
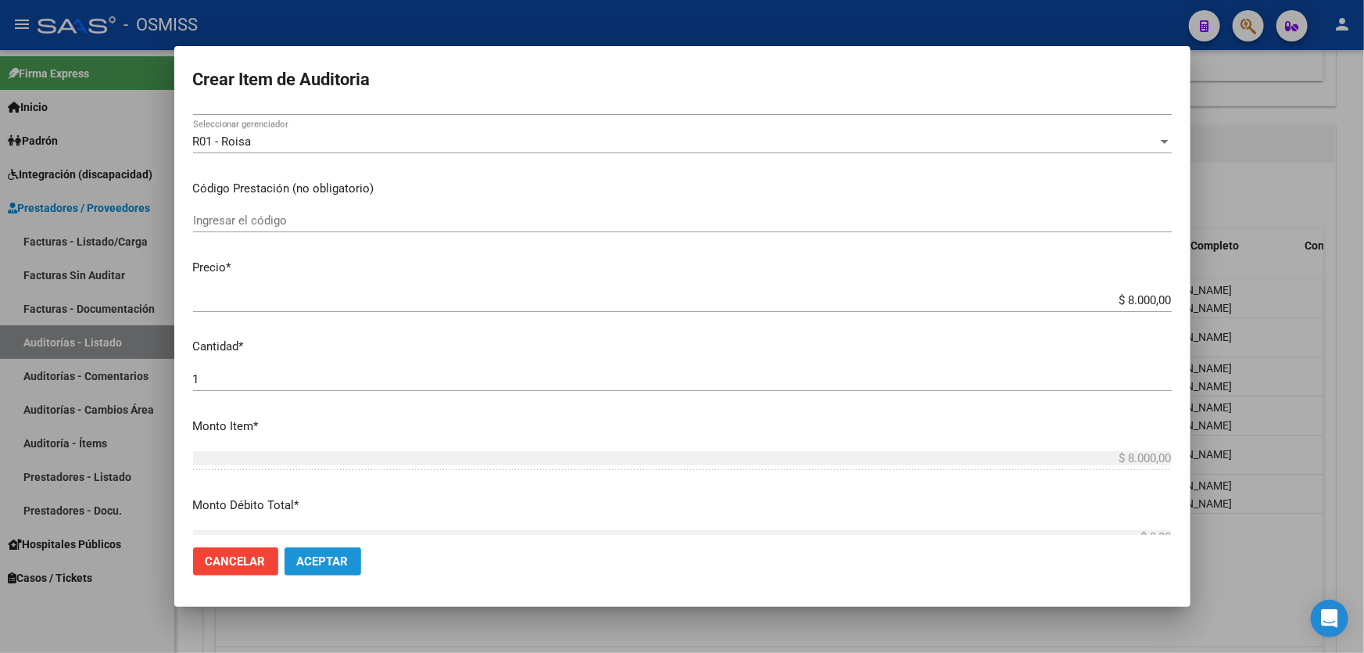
click at [321, 551] on button "Aceptar" at bounding box center [323, 561] width 77 height 28
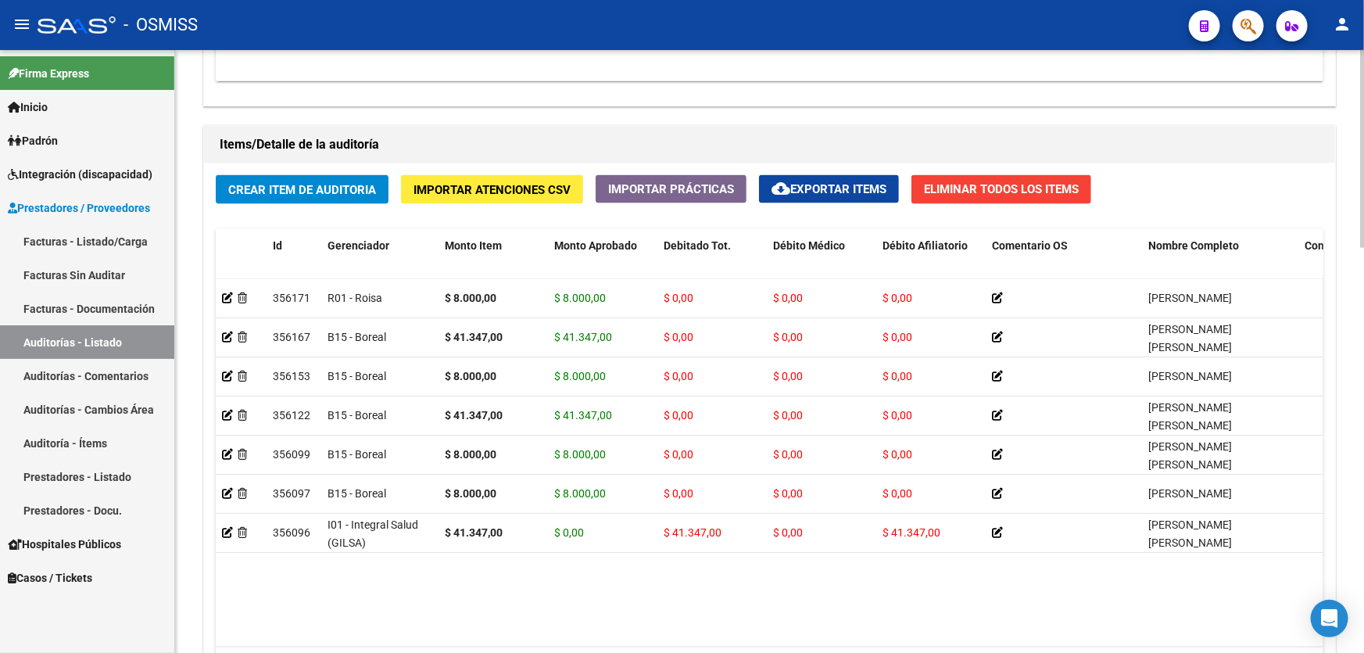
click at [876, 114] on div "Información del área Cambiar de área a esta auditoría Area * Hospitales de Auto…" at bounding box center [769, 94] width 1139 height 1342
drag, startPoint x: 713, startPoint y: 112, endPoint x: 697, endPoint y: 114, distance: 16.6
click at [713, 112] on div "Información del área Cambiar de área a esta auditoría Area * Hospitales de Auto…" at bounding box center [769, 94] width 1139 height 1342
click at [272, 207] on div "Crear Item de Auditoria Importar Atenciones CSV Importar Prácticas cloud_downlo…" at bounding box center [769, 436] width 1131 height 547
click at [270, 201] on div "Crear Item de Auditoria Importar Atenciones CSV Importar Prácticas cloud_downlo…" at bounding box center [769, 436] width 1131 height 547
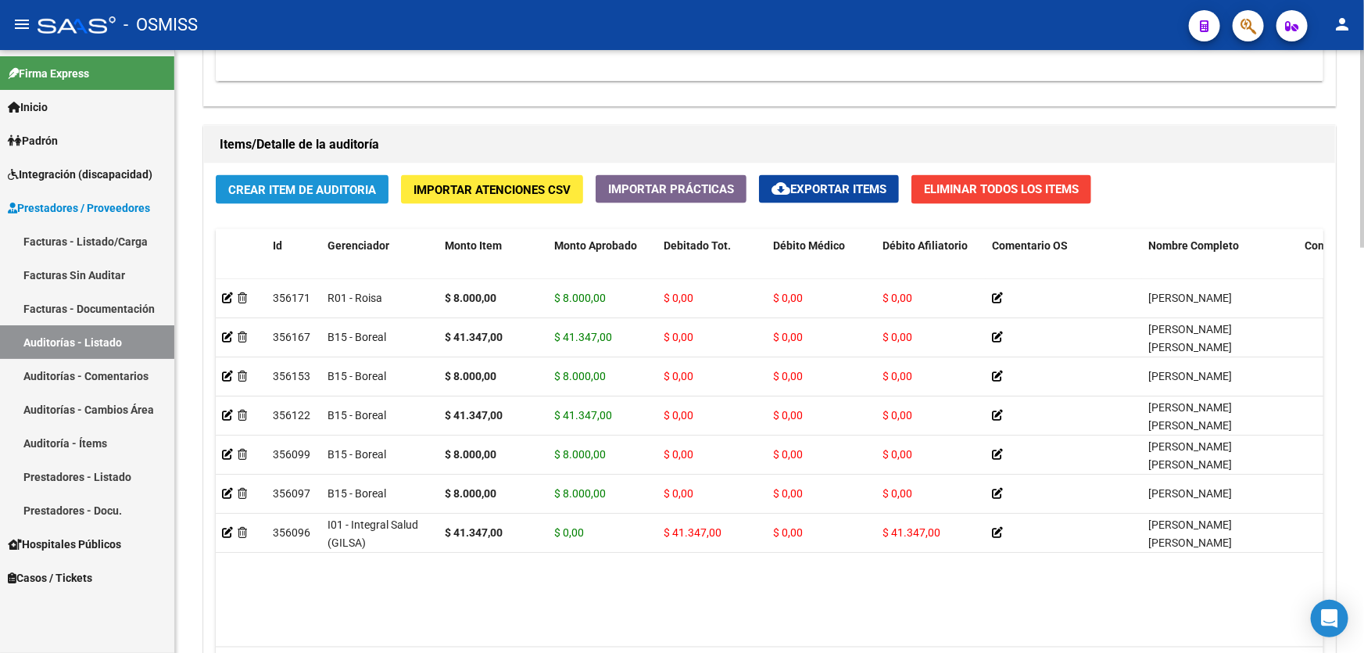
click at [266, 185] on span "Crear Item de Auditoria" at bounding box center [302, 190] width 148 height 14
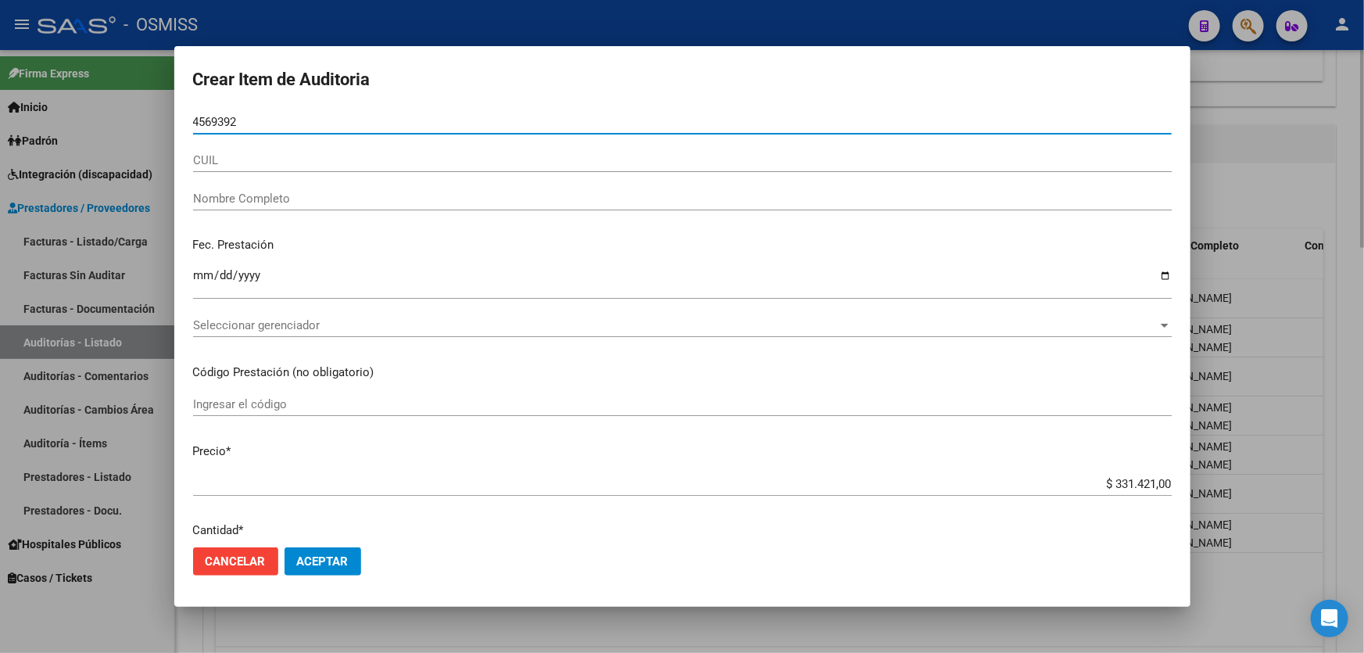
type input "45693921"
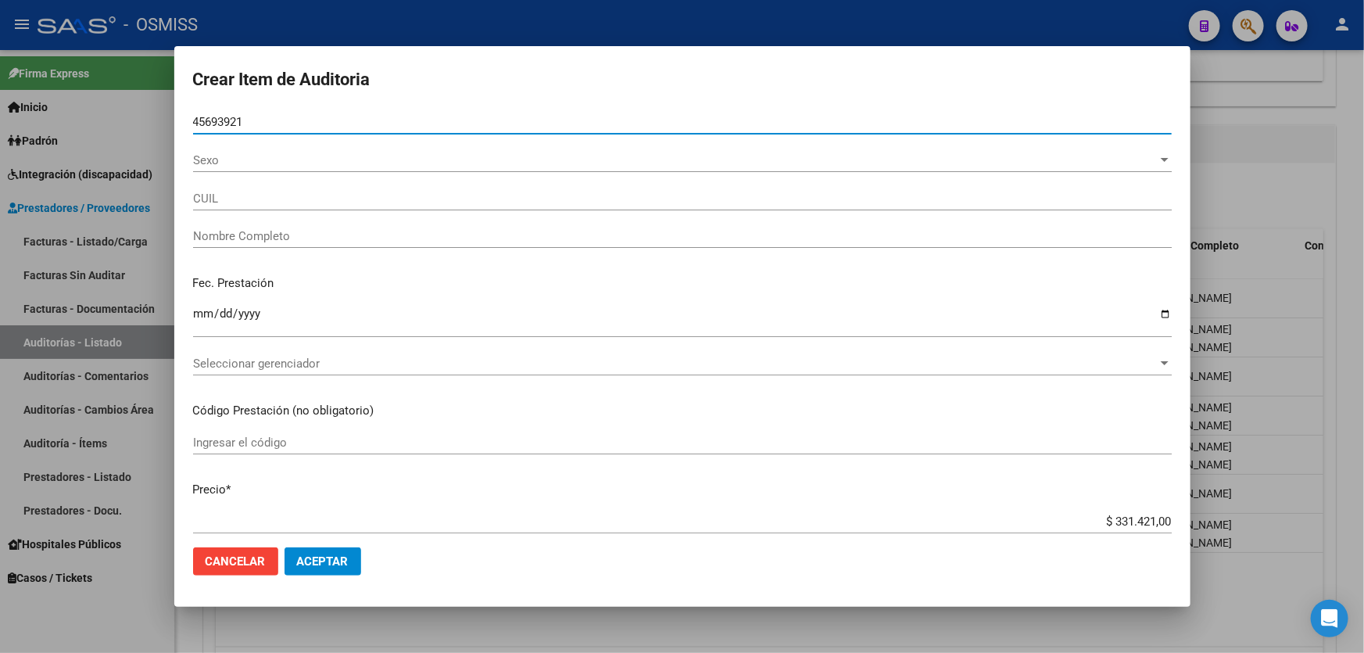
type input "27456939215"
type input "[PERSON_NAME] [PERSON_NAME]"
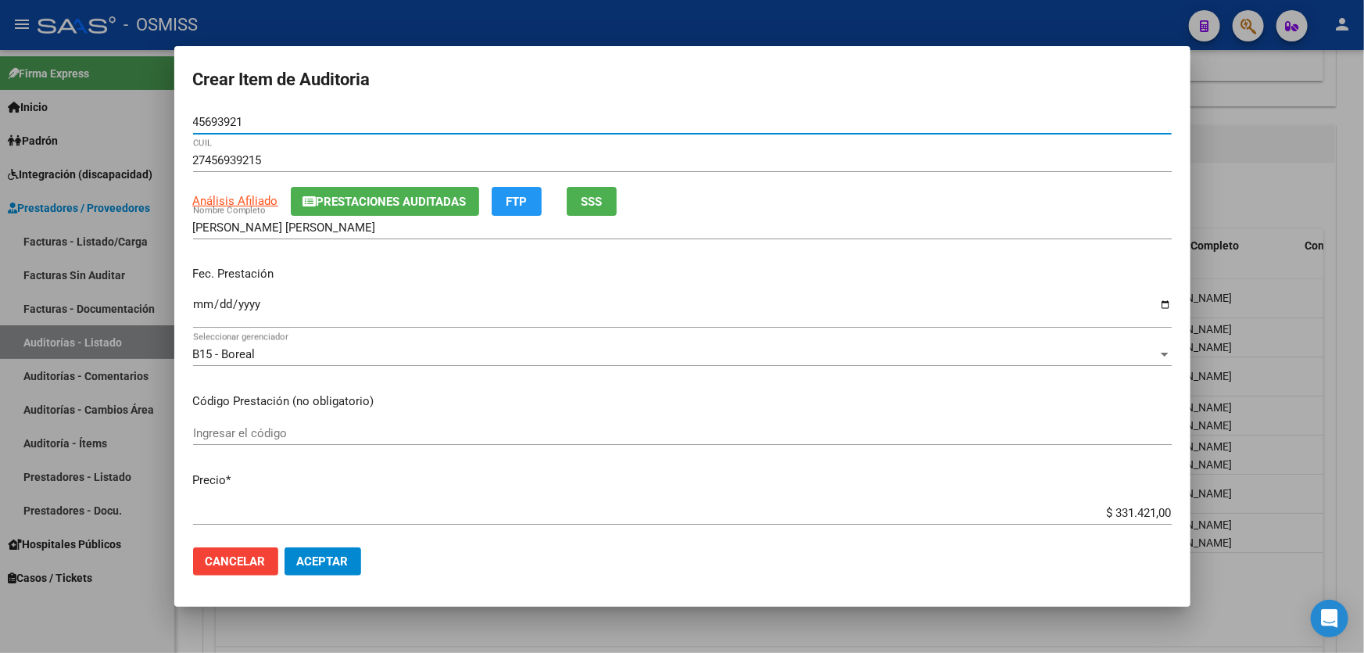
type input "45693921"
click at [198, 316] on input "Ingresar la fecha" at bounding box center [682, 310] width 979 height 25
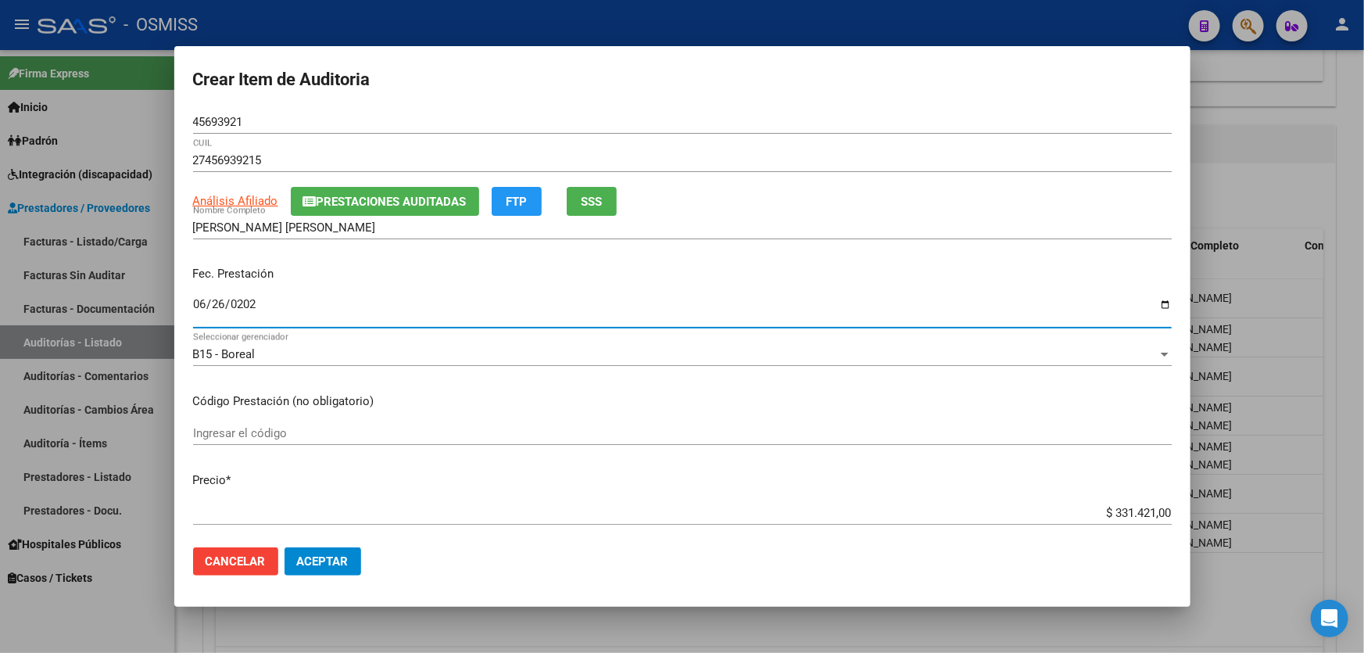
type input "[DATE]"
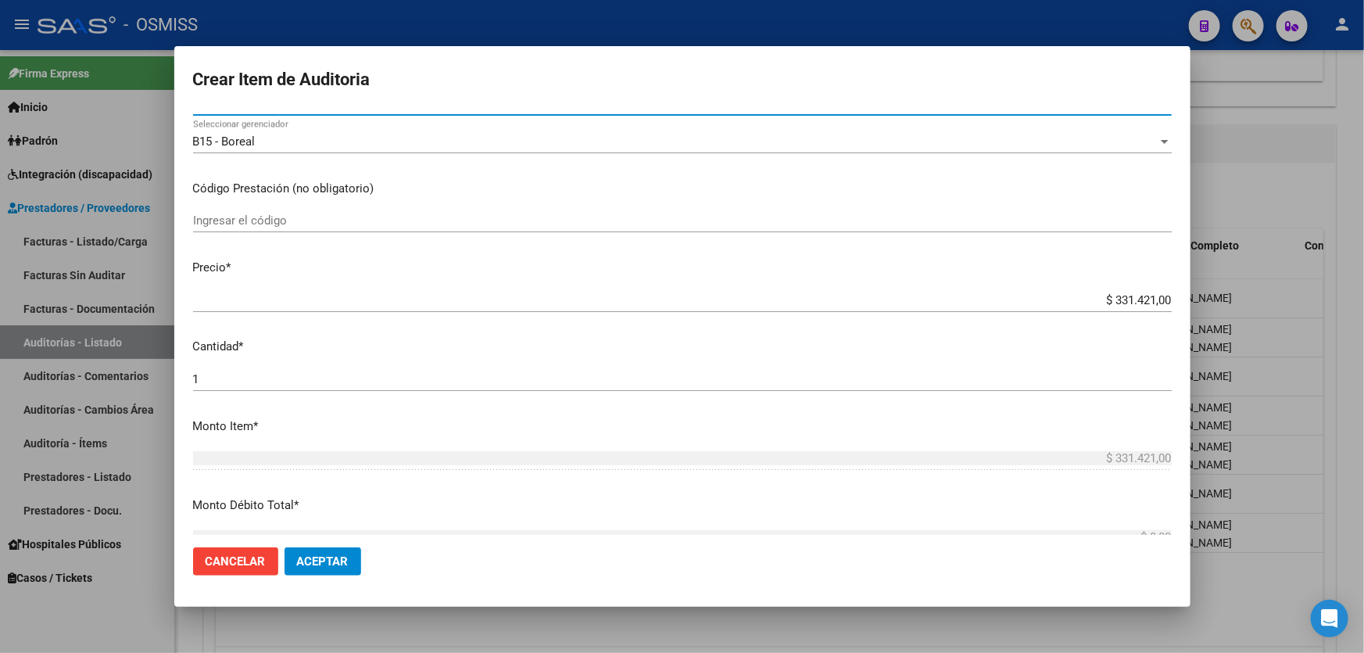
drag, startPoint x: 1067, startPoint y: 300, endPoint x: 1363, endPoint y: 357, distance: 301.6
click at [1363, 303] on div "Crear Item de Auditoria 45693921 Nro Documento 27456939215 CUIL Análisis Afilia…" at bounding box center [682, 326] width 1364 height 653
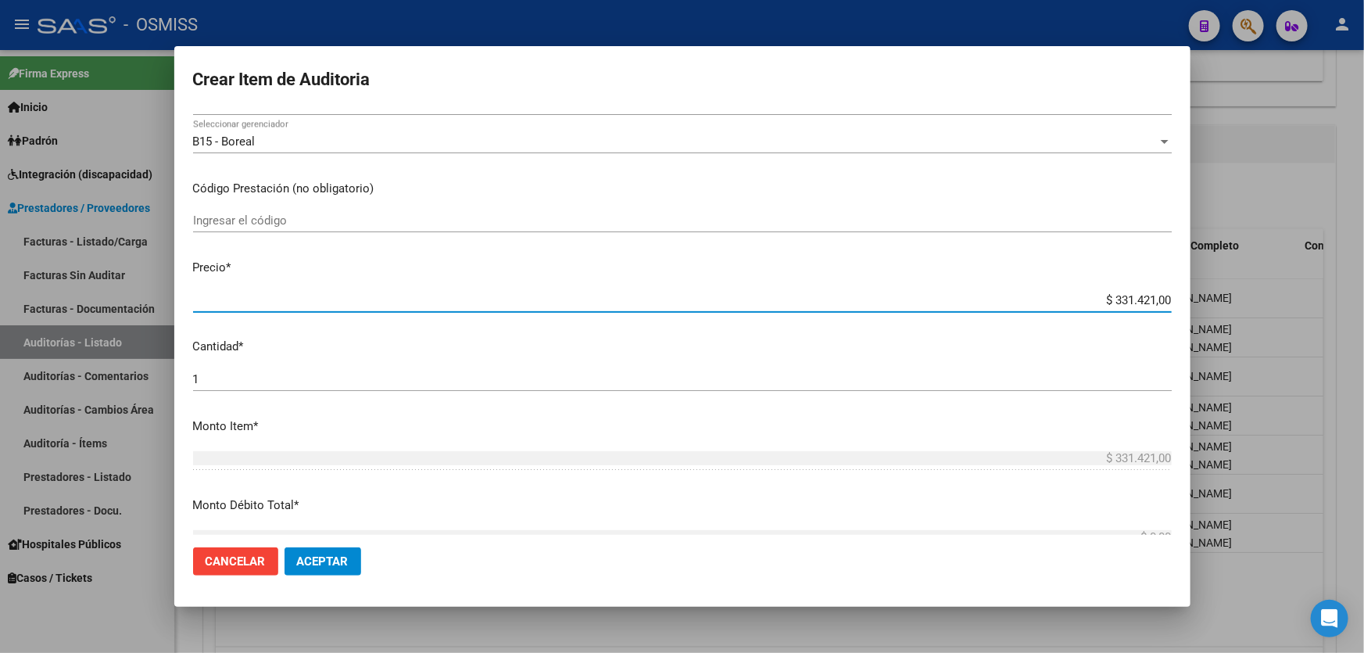
type input "$ 0,08"
type input "$ 0,80"
type input "$ 8,00"
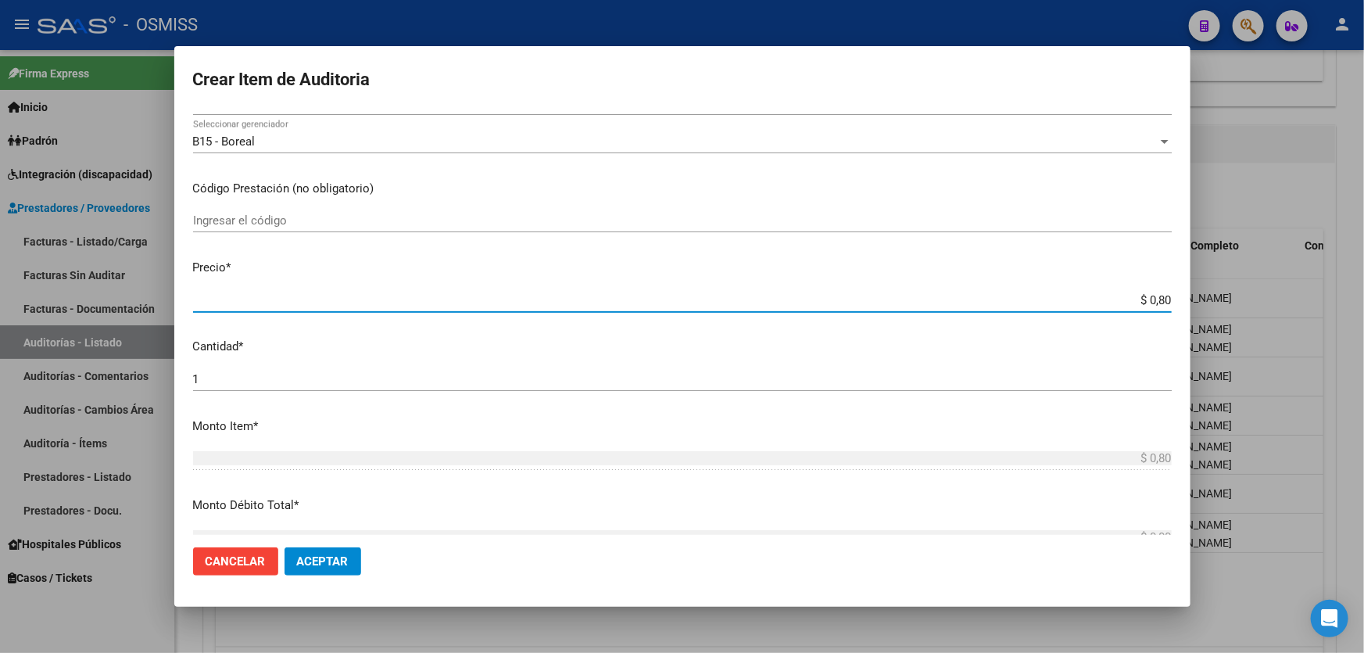
type input "$ 8,00"
type input "$ 80,00"
type input "$ 800,00"
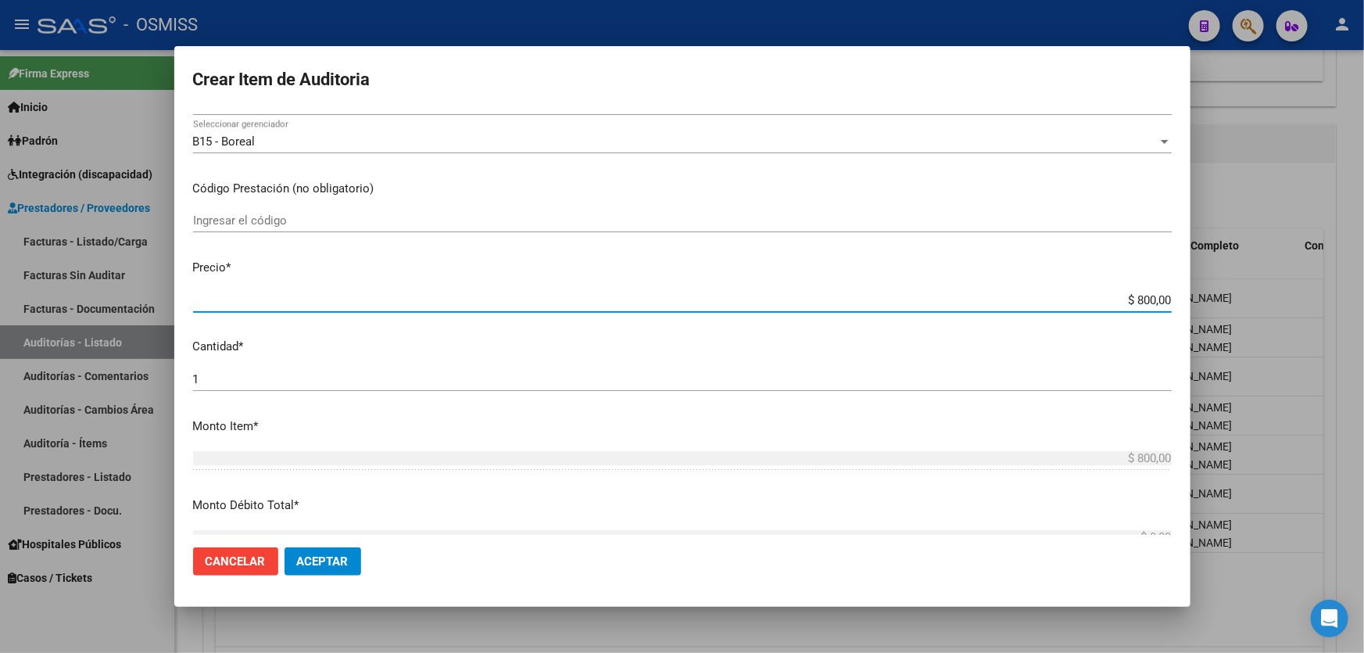
type input "$ 8.000,00"
click at [323, 568] on button "Aceptar" at bounding box center [323, 561] width 77 height 28
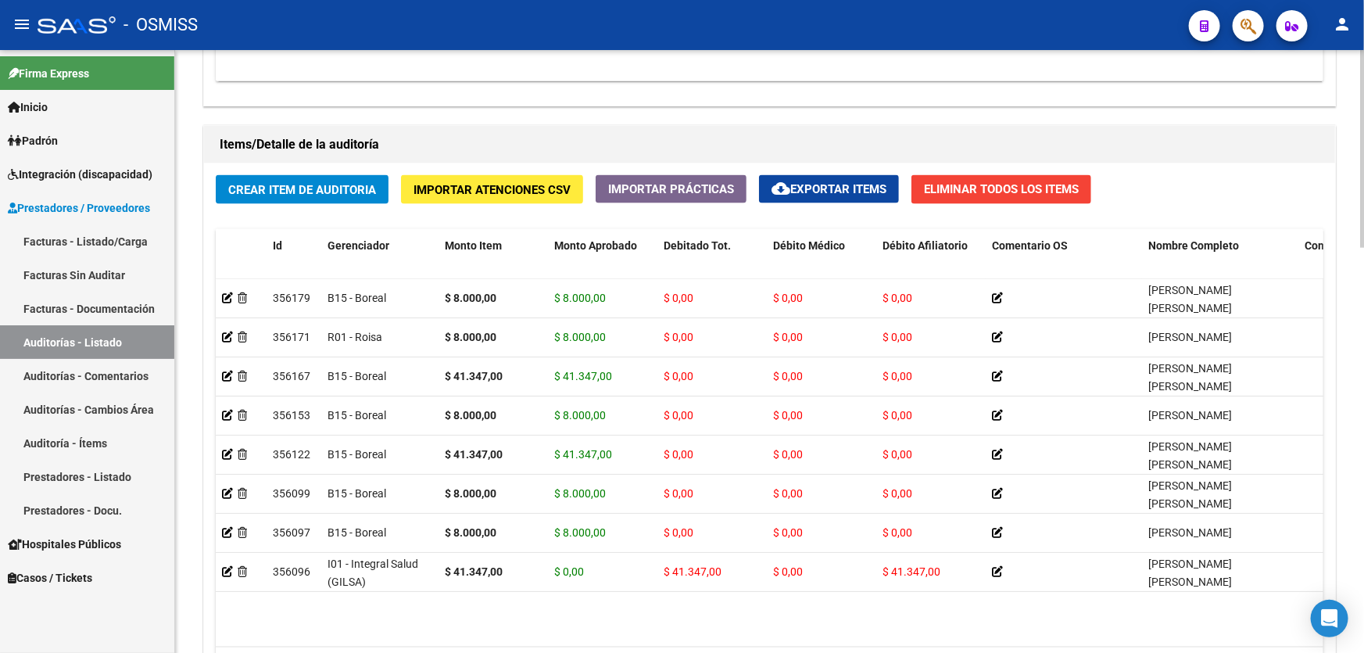
click at [644, 126] on div "Items/Detalle de la auditoría" at bounding box center [769, 145] width 1131 height 38
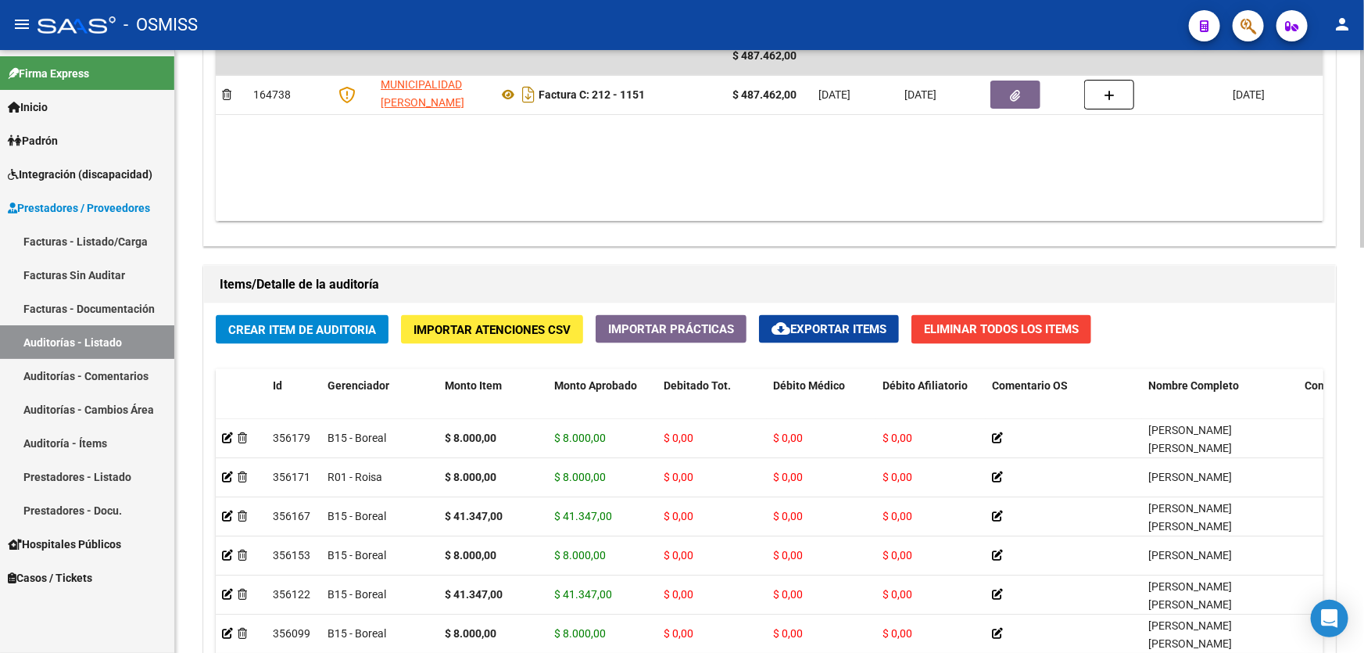
scroll to position [852, 0]
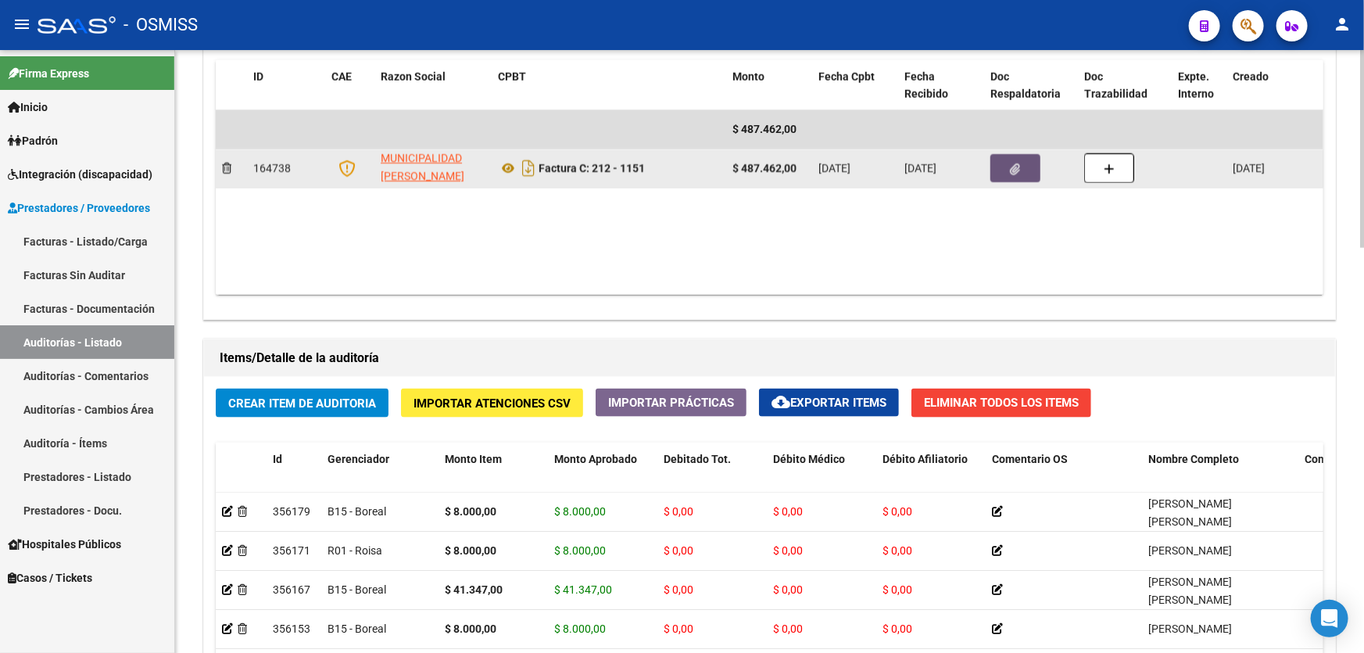
click at [1022, 170] on button "button" at bounding box center [1016, 168] width 50 height 28
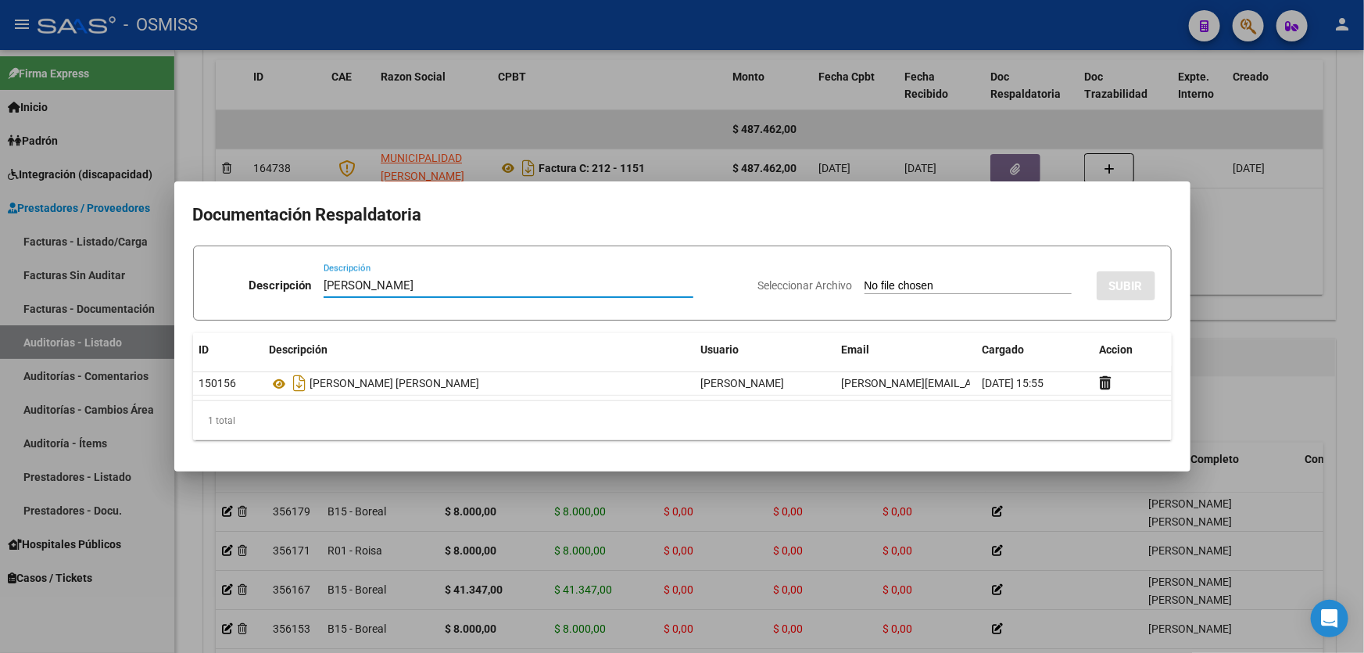
type input "[PERSON_NAME]"
click at [878, 284] on input "Seleccionar Archivo" at bounding box center [968, 286] width 207 height 15
type input "C:\fakepath\[PERSON_NAME].pdf"
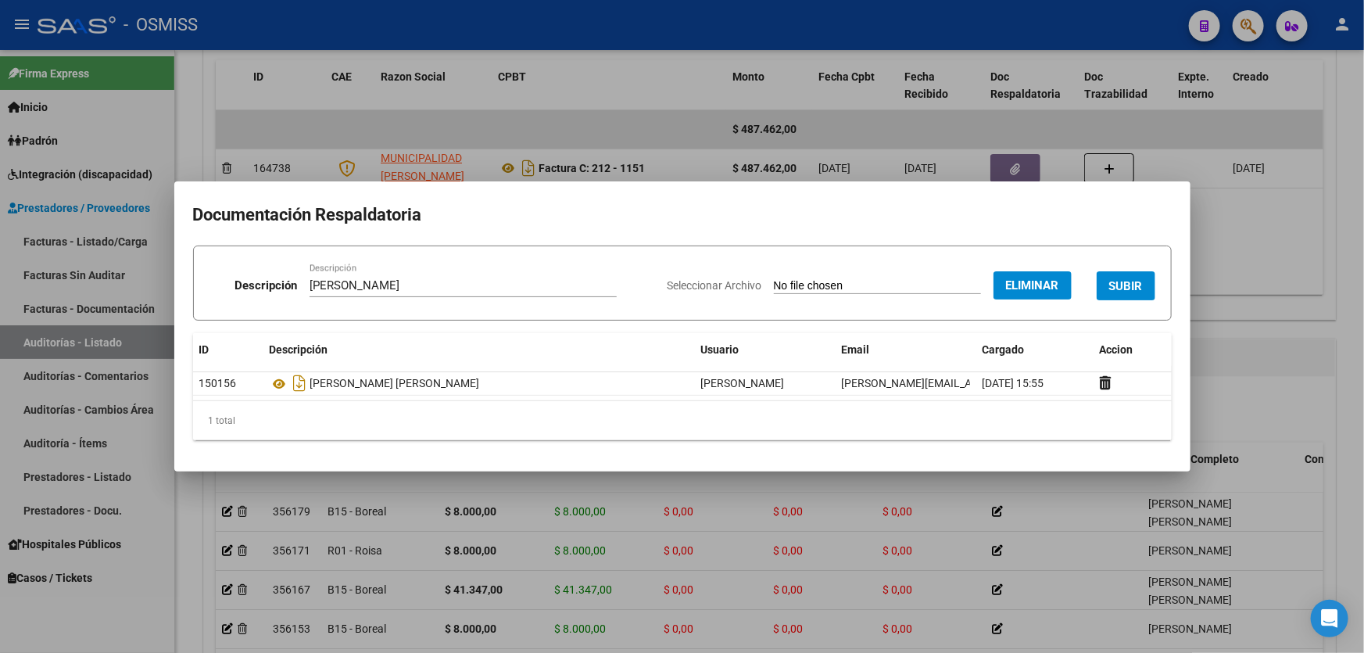
click at [1120, 279] on span "SUBIR" at bounding box center [1126, 286] width 34 height 14
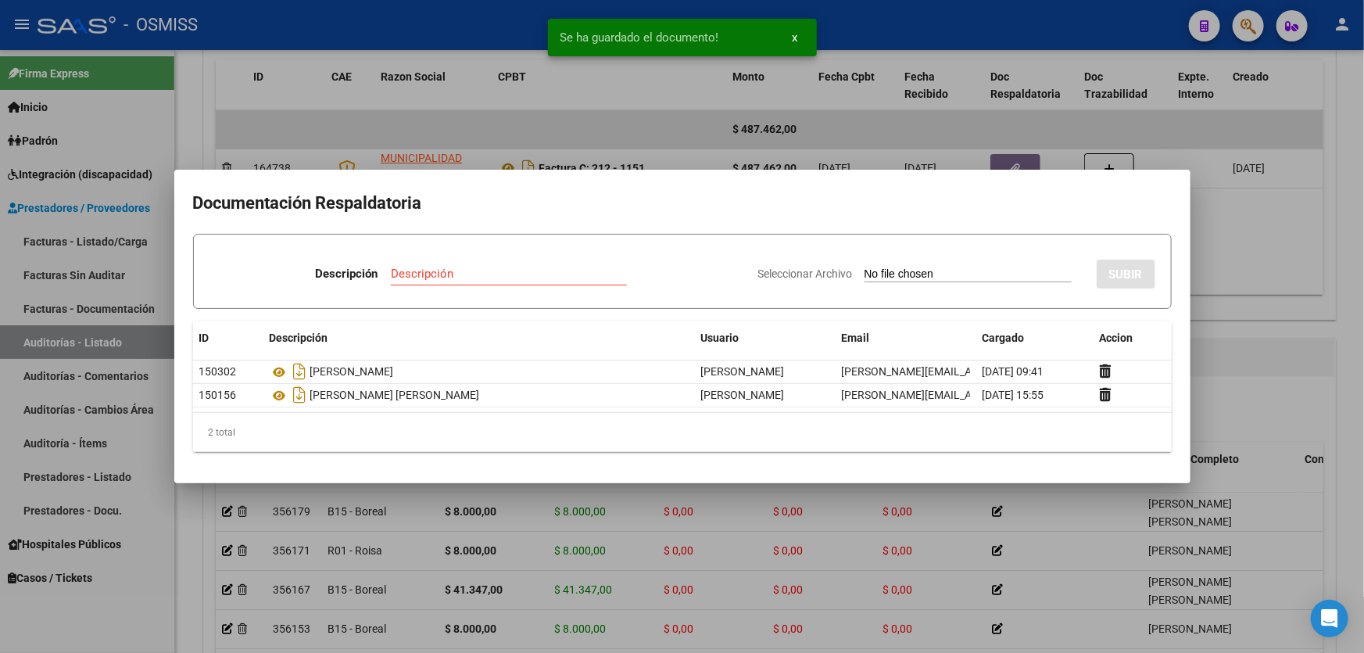
click at [1220, 304] on div at bounding box center [682, 326] width 1364 height 653
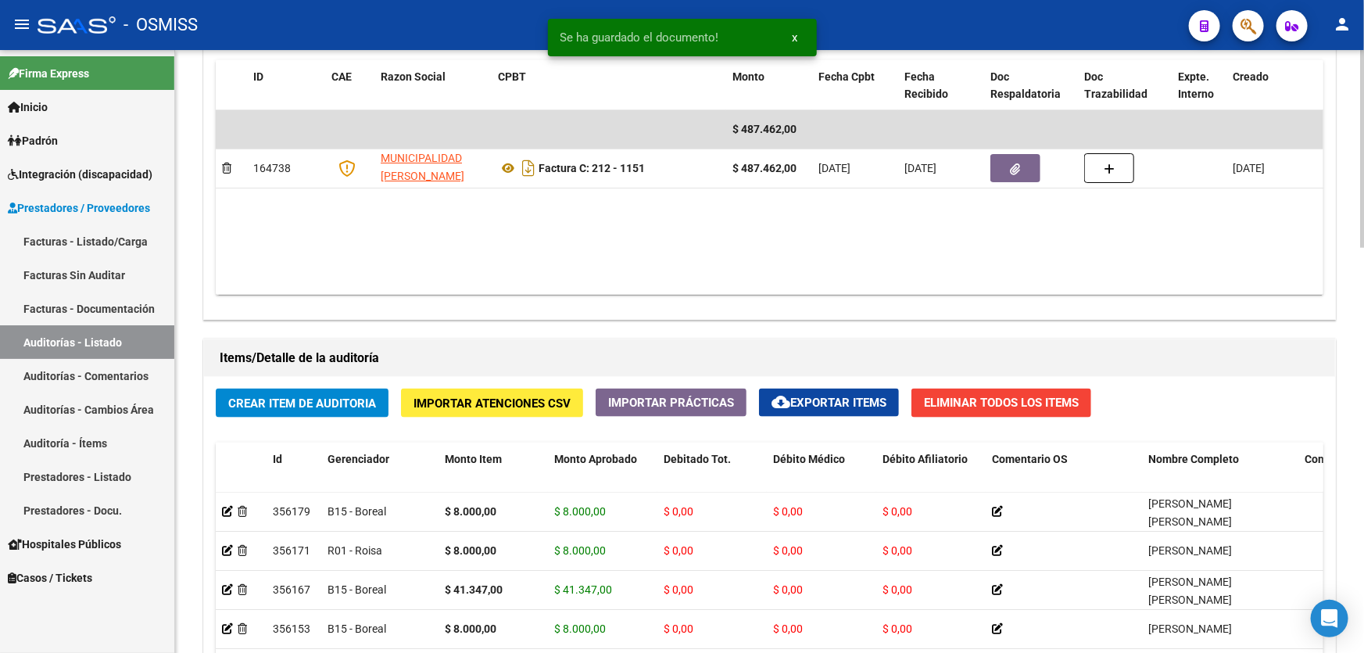
click at [329, 382] on div "Crear Item de Auditoria Importar Atenciones CSV Importar Prácticas cloud_downlo…" at bounding box center [769, 650] width 1131 height 547
click at [321, 397] on span "Crear Item de Auditoria" at bounding box center [302, 403] width 148 height 14
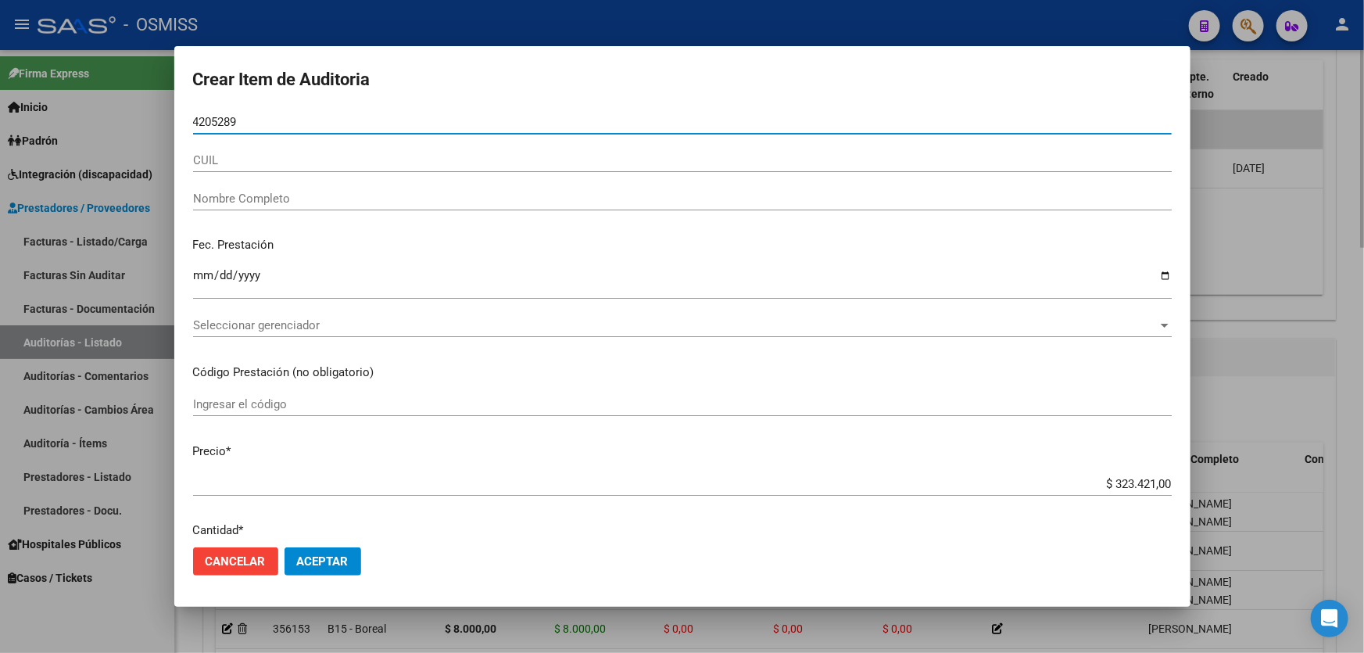
type input "42052890"
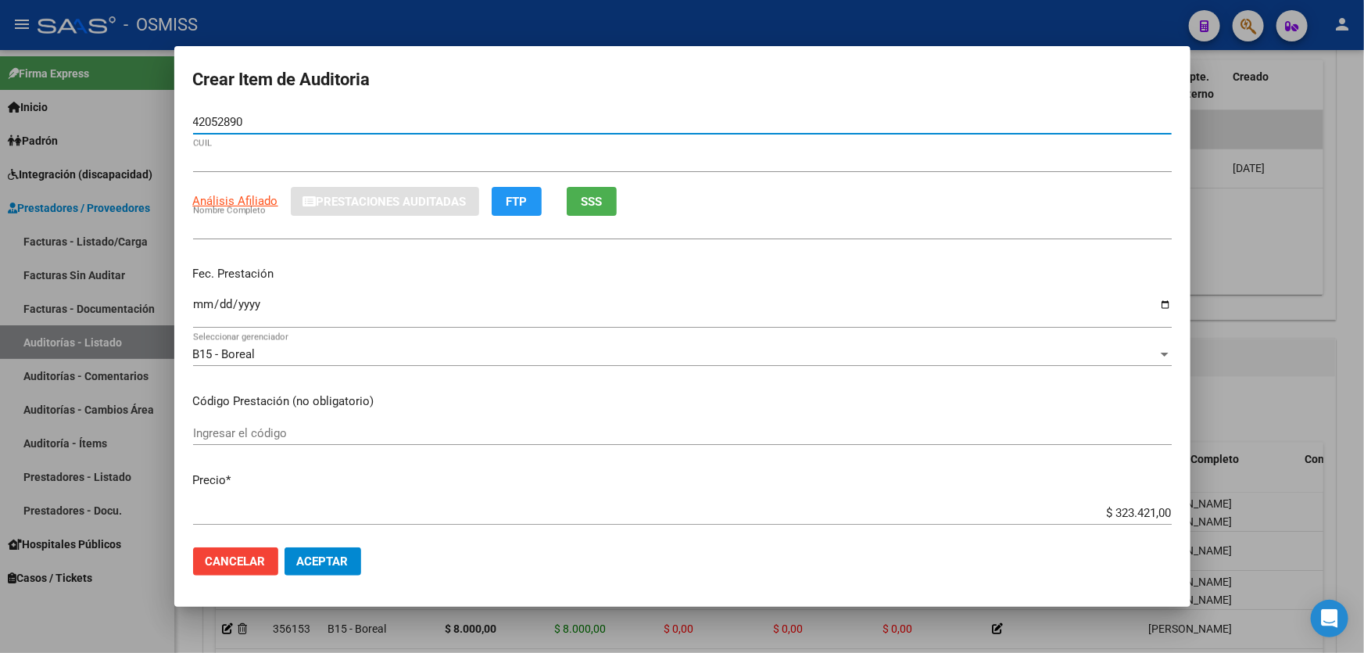
type input "27420528901"
type input "[PERSON_NAME]"
type input "42052890"
click at [199, 314] on input "Ingresar la fecha" at bounding box center [682, 310] width 979 height 25
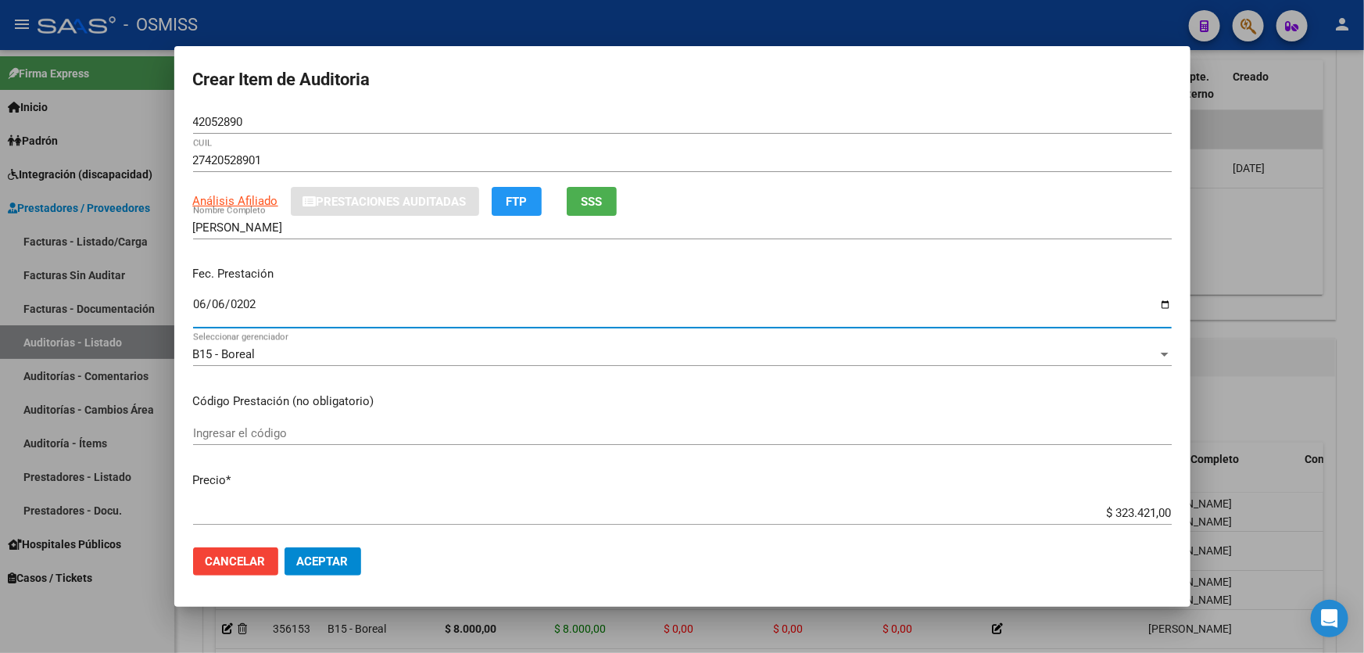
type input "[DATE]"
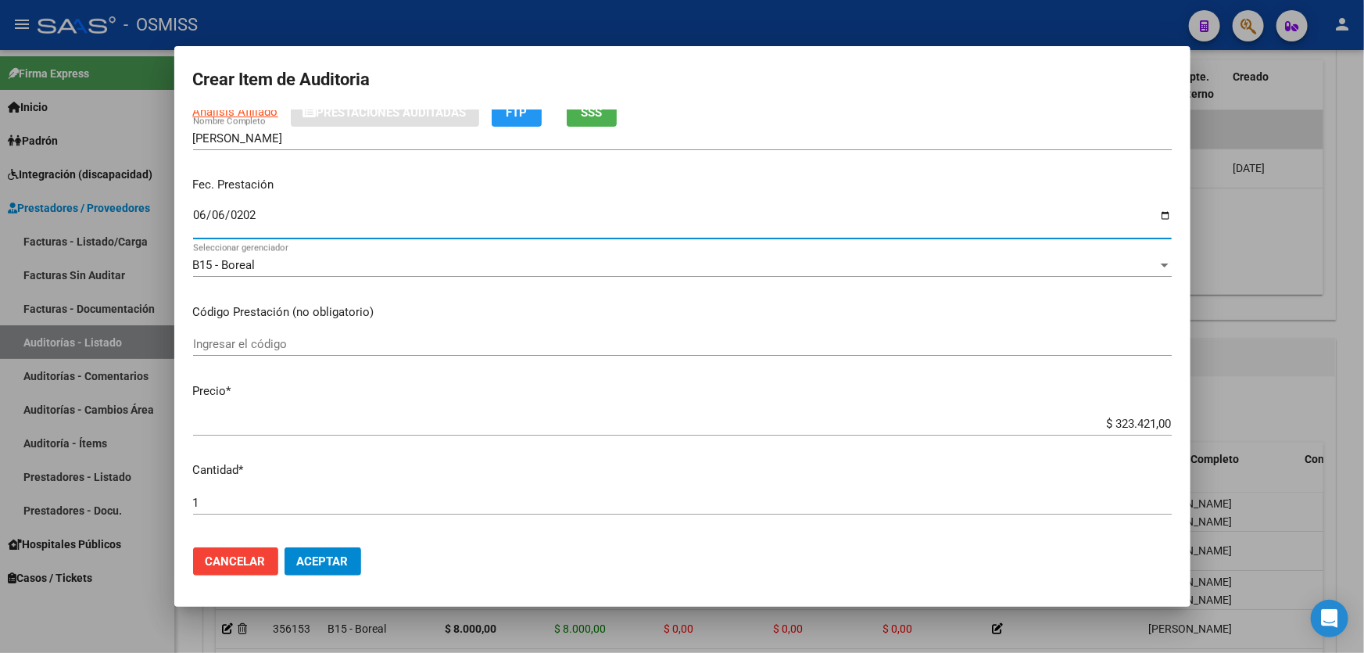
scroll to position [213, 0]
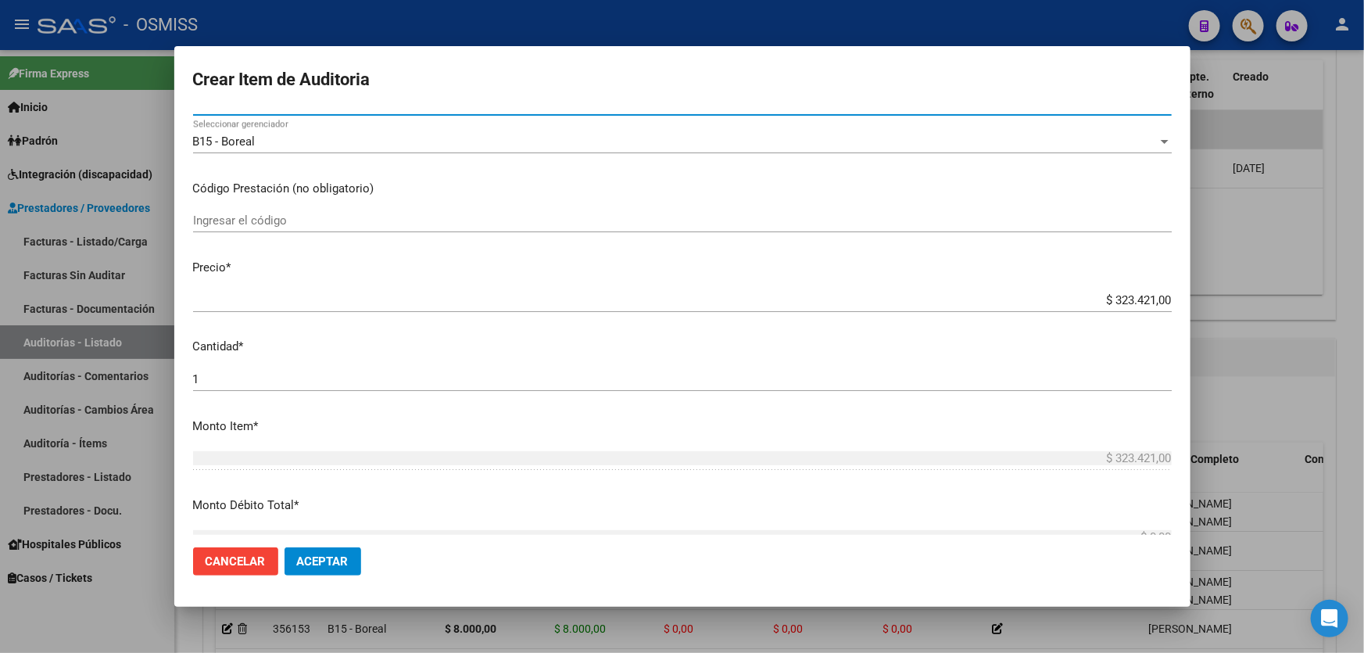
drag, startPoint x: 1001, startPoint y: 295, endPoint x: 1363, endPoint y: 187, distance: 377.7
click at [1363, 207] on div "Crear Item de Auditoria 42052890 Nro Documento 27420528901 CUIL Análisis Afilia…" at bounding box center [682, 326] width 1364 height 653
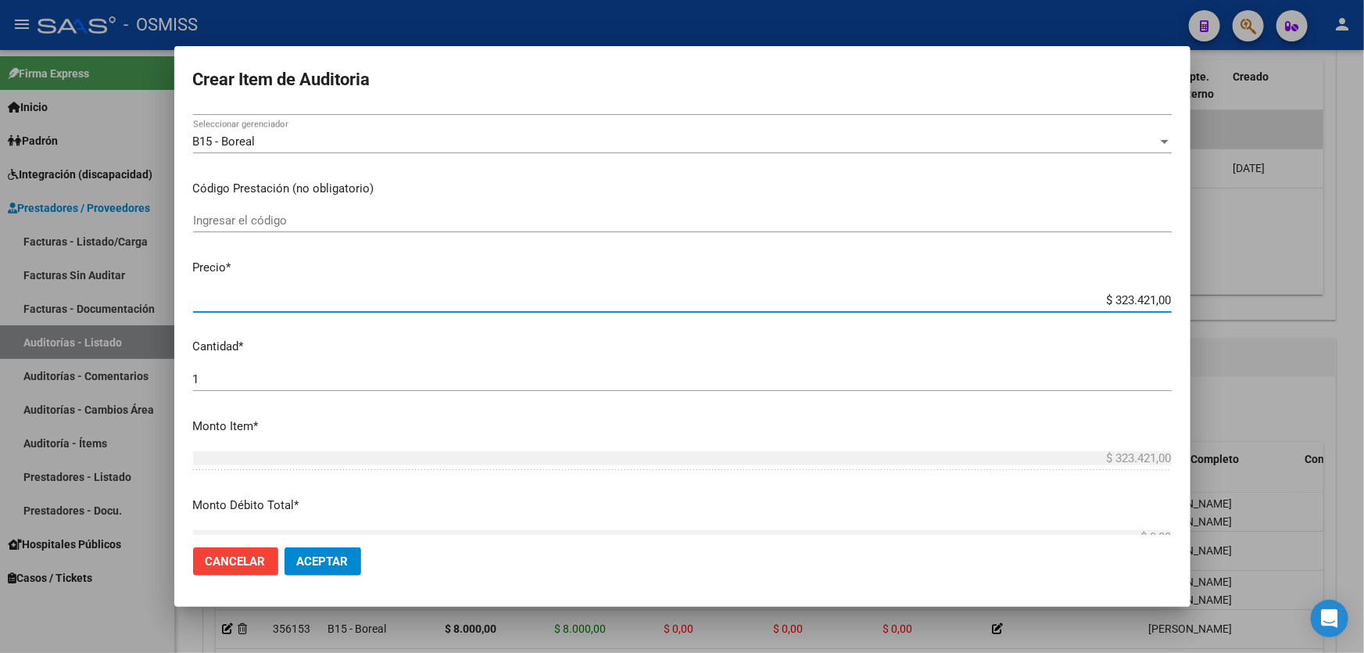
type input "$ 0,08"
type input "$ 0,80"
type input "$ 8,00"
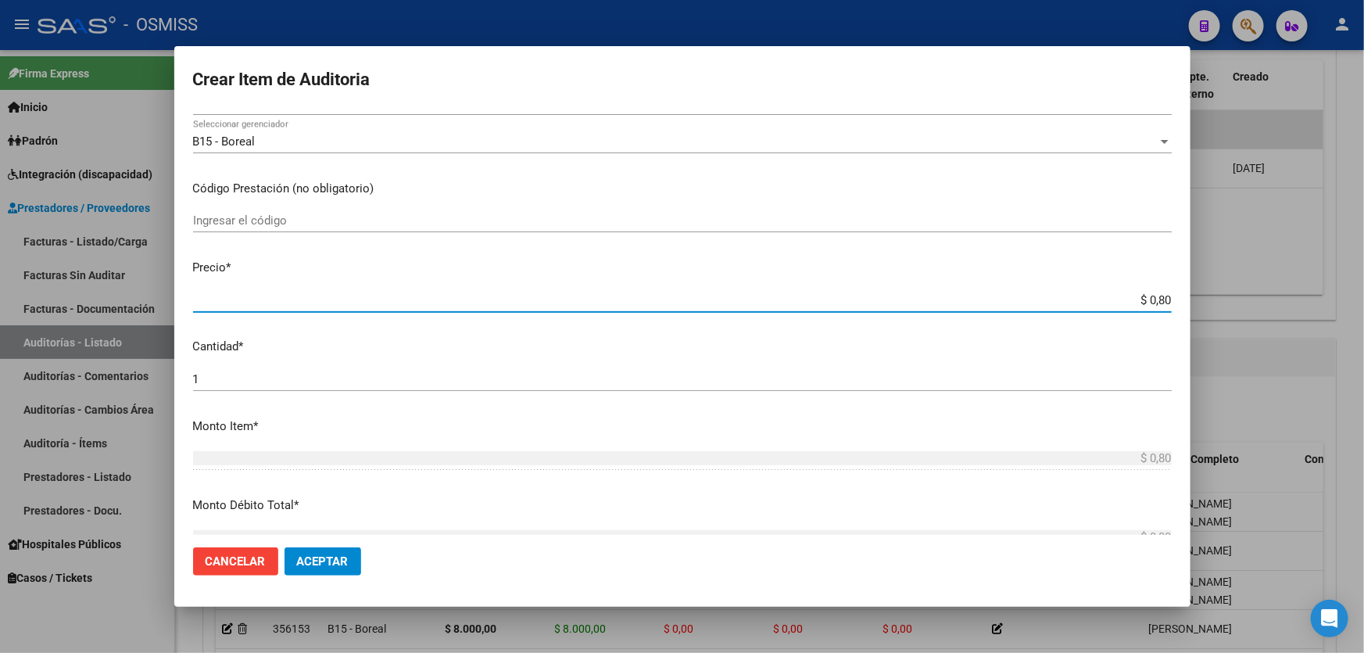
type input "$ 8,00"
type input "$ 80,00"
type input "$ 800,00"
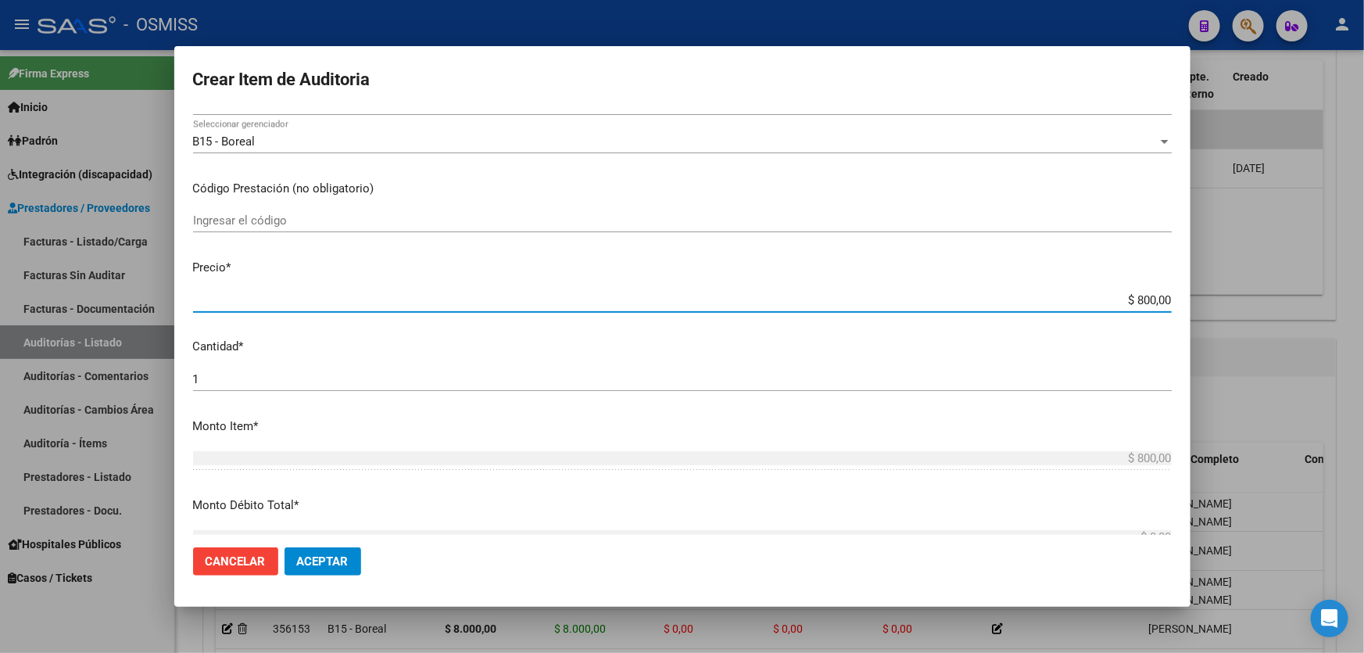
type input "$ 8.000,00"
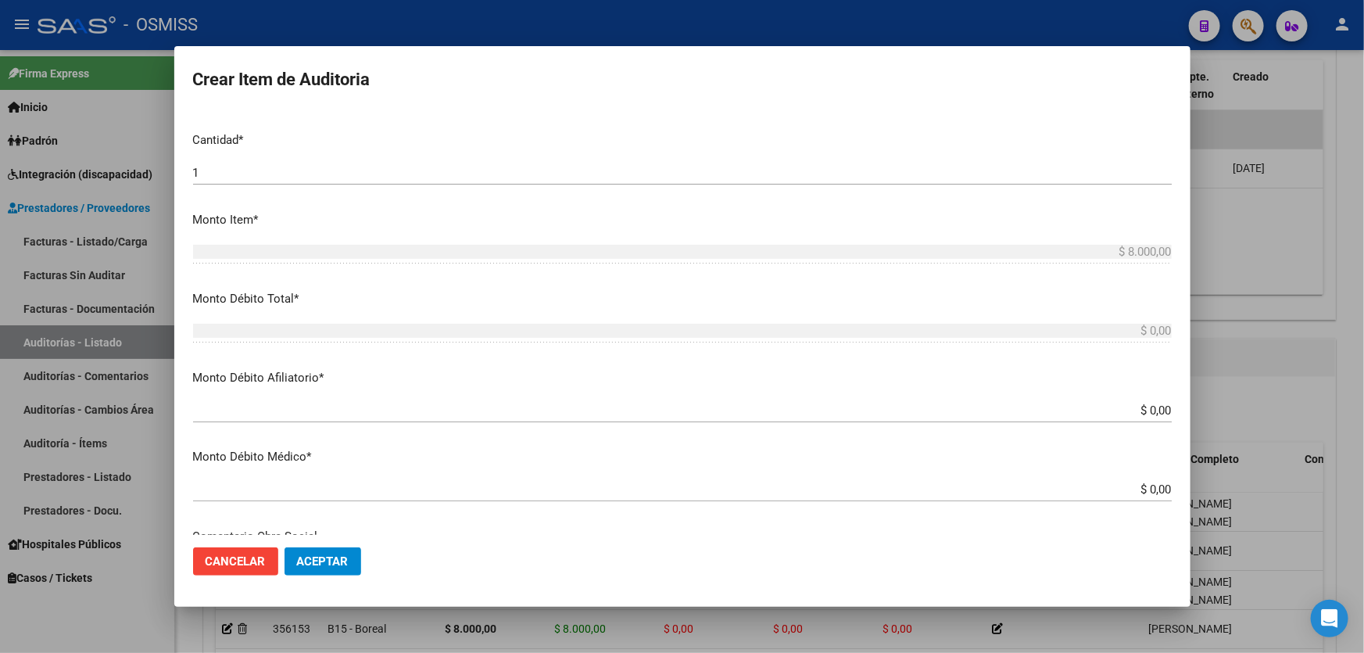
scroll to position [426, 0]
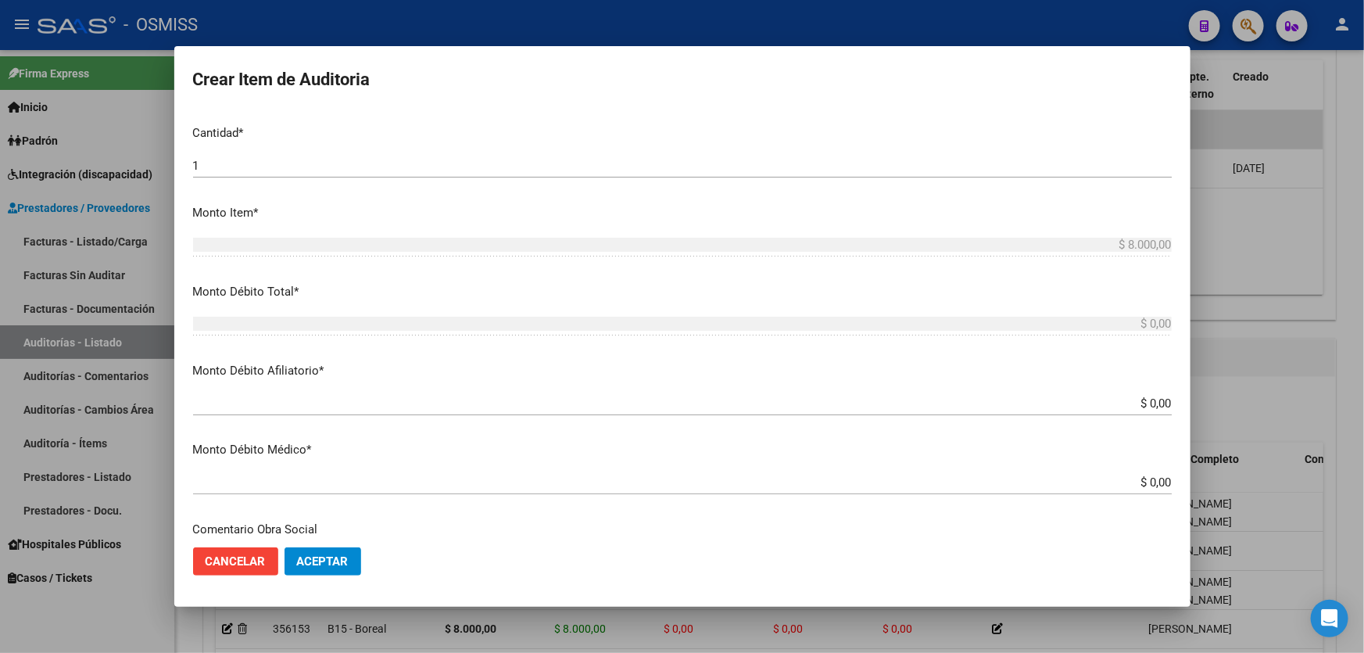
drag, startPoint x: 1095, startPoint y: 388, endPoint x: 1121, endPoint y: 385, distance: 26.8
click at [1121, 385] on mat-dialog-content "42052890 Nro Documento 27420528901 CUIL Análisis Afiliado Prestaciones Auditada…" at bounding box center [682, 322] width 1016 height 425
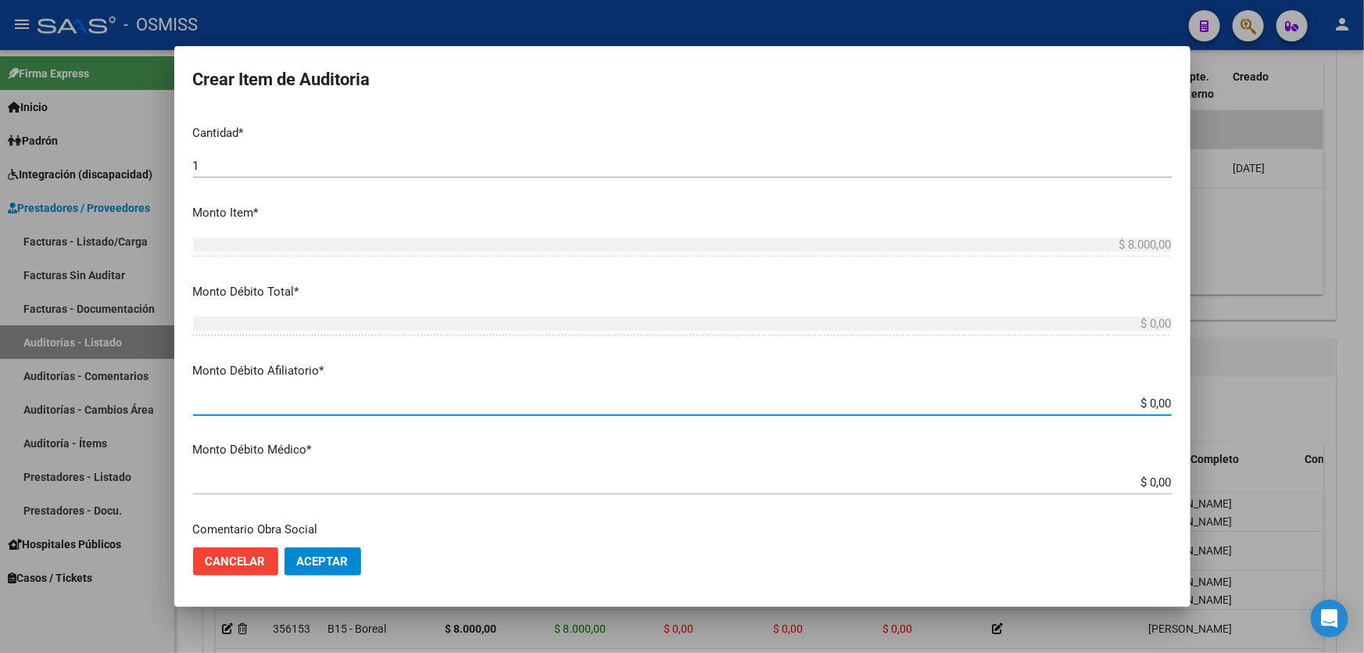
drag, startPoint x: 1095, startPoint y: 398, endPoint x: 1363, endPoint y: 385, distance: 268.5
click at [1363, 388] on div "Crear Item de Auditoria 42052890 Nro Documento 27420528901 CUIL Análisis Afilia…" at bounding box center [682, 326] width 1364 height 653
type input "$ 0,08"
type input "$ 0,80"
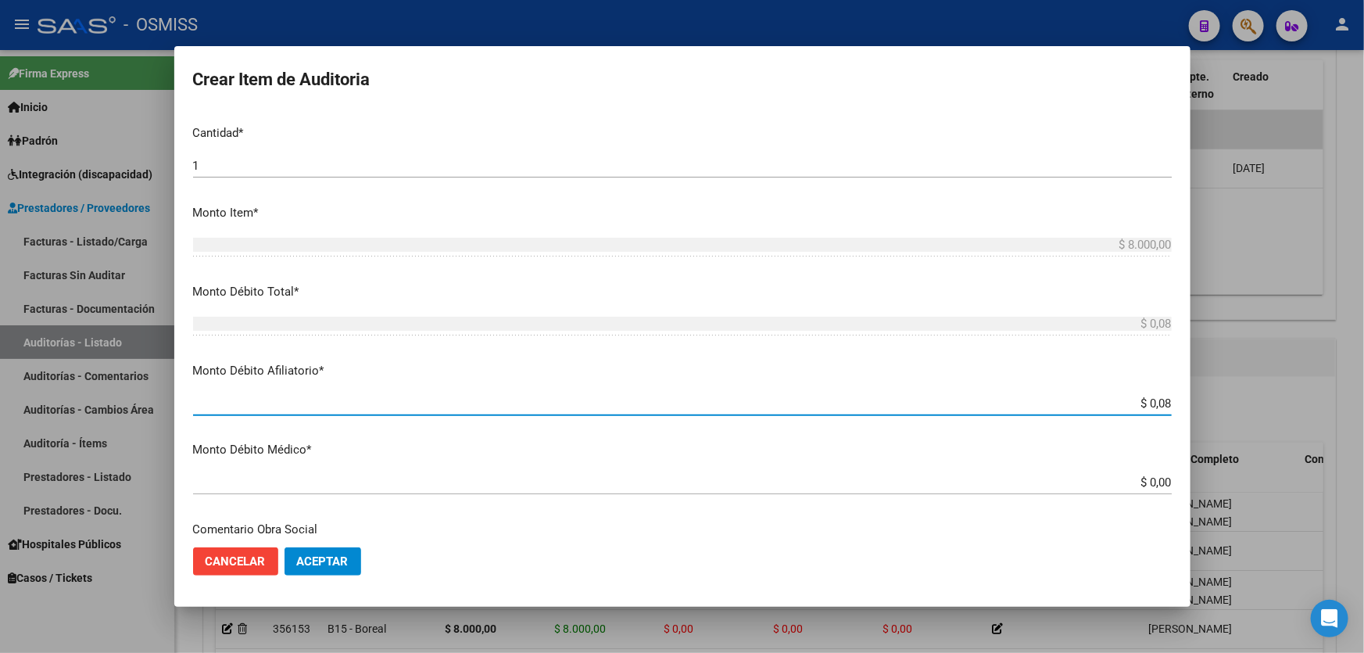
type input "$ 0,80"
type input "$ 8,00"
type input "$ 80,00"
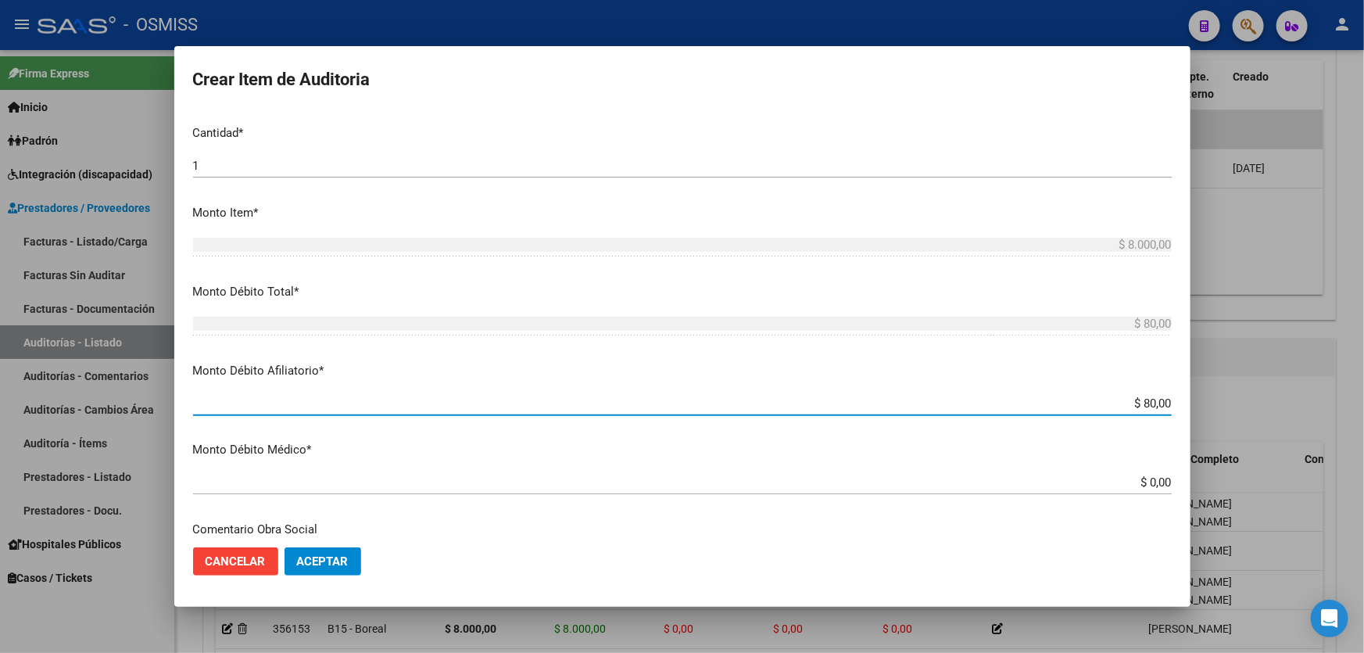
type input "$ 800,00"
type input "$ 8.000,00"
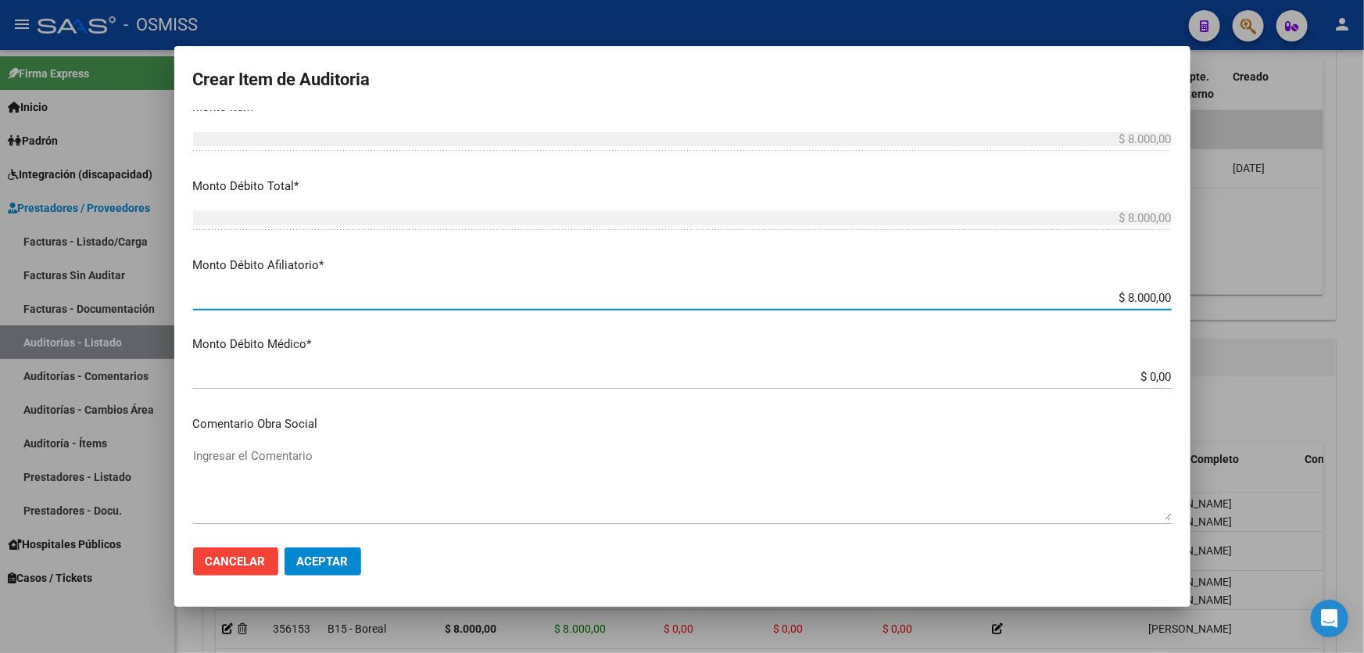
scroll to position [711, 0]
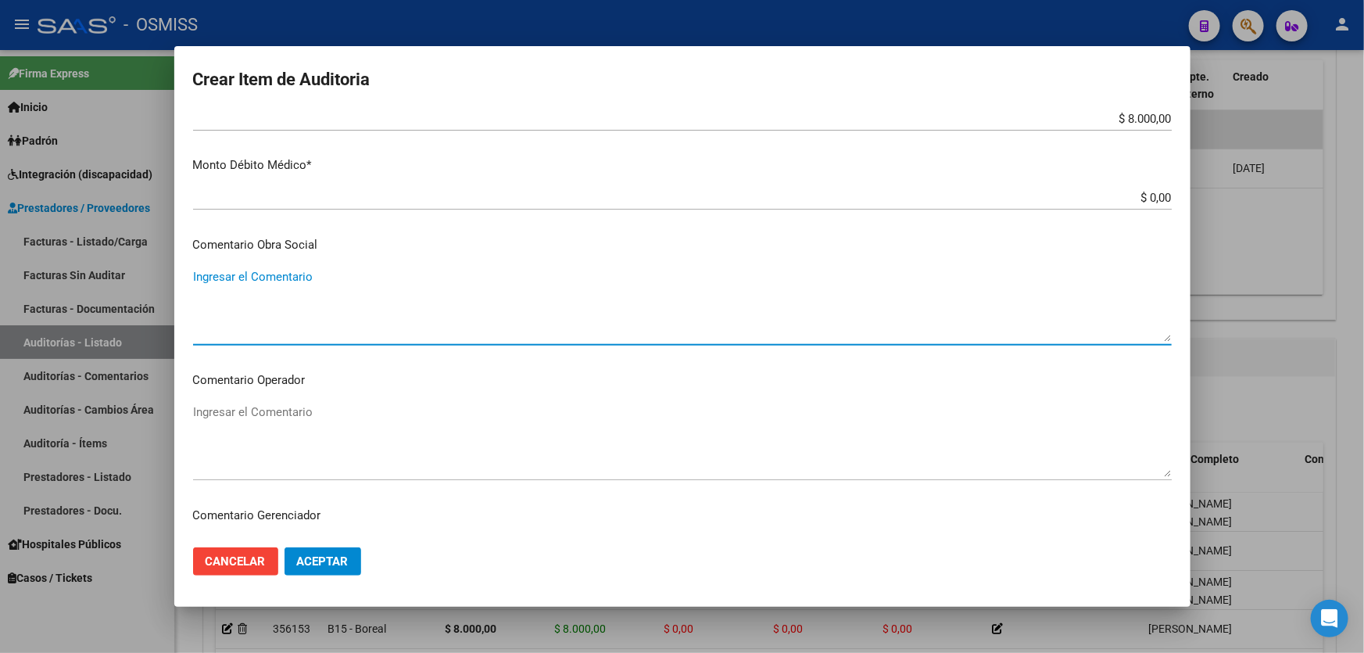
click at [312, 318] on textarea "Ingresar el Comentario" at bounding box center [682, 304] width 979 height 73
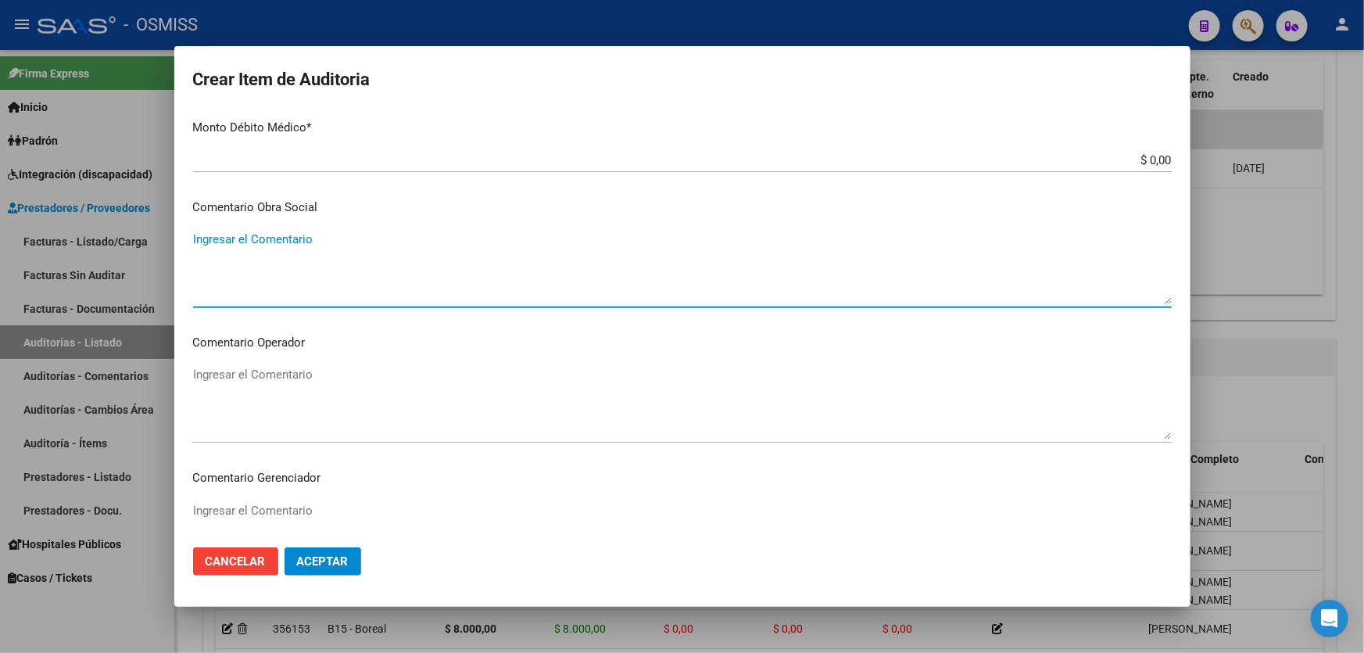
scroll to position [782, 0]
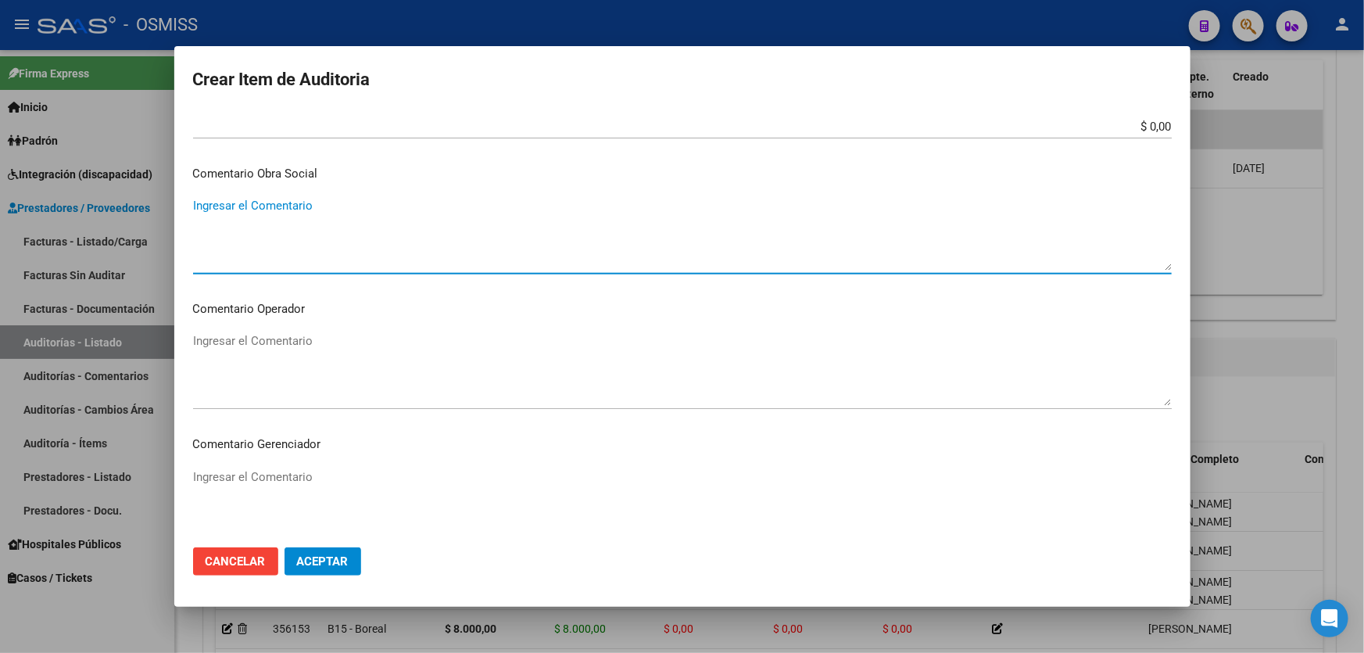
click at [258, 359] on textarea "Ingresar el Comentario" at bounding box center [682, 368] width 979 height 73
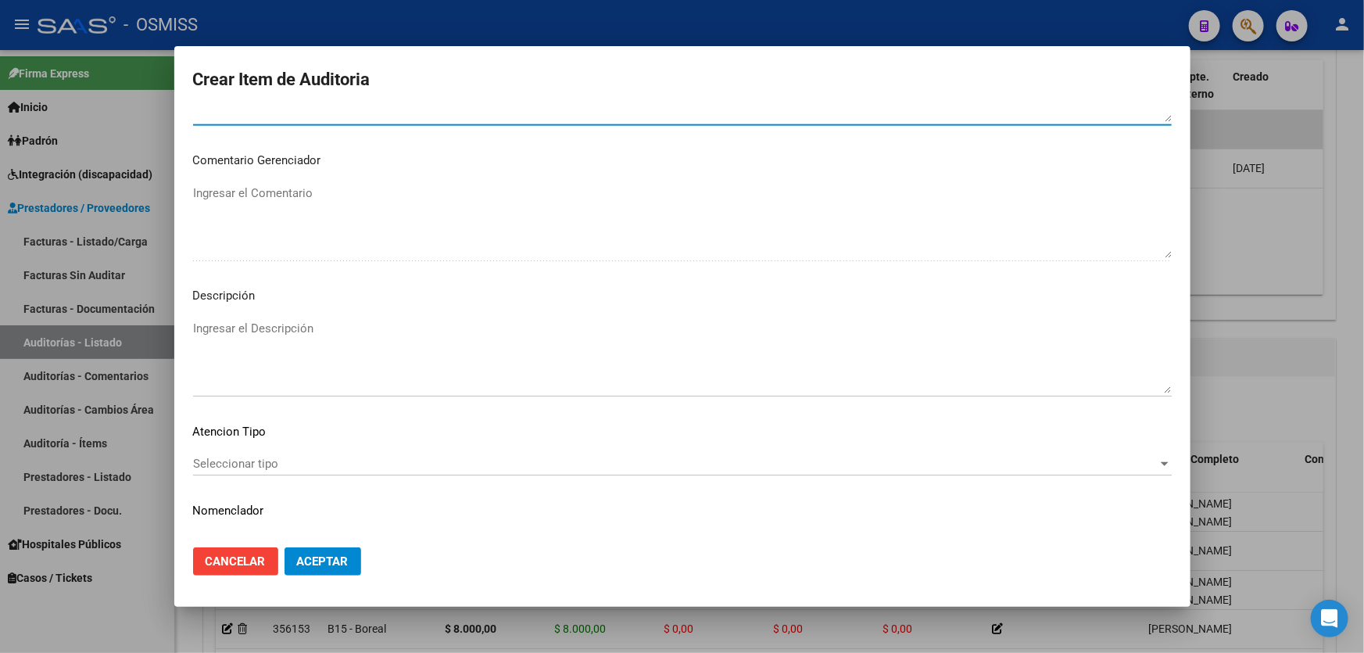
type textarea "SE RECHAZA"
click at [238, 349] on textarea "Ingresar el Descripción" at bounding box center [682, 356] width 979 height 73
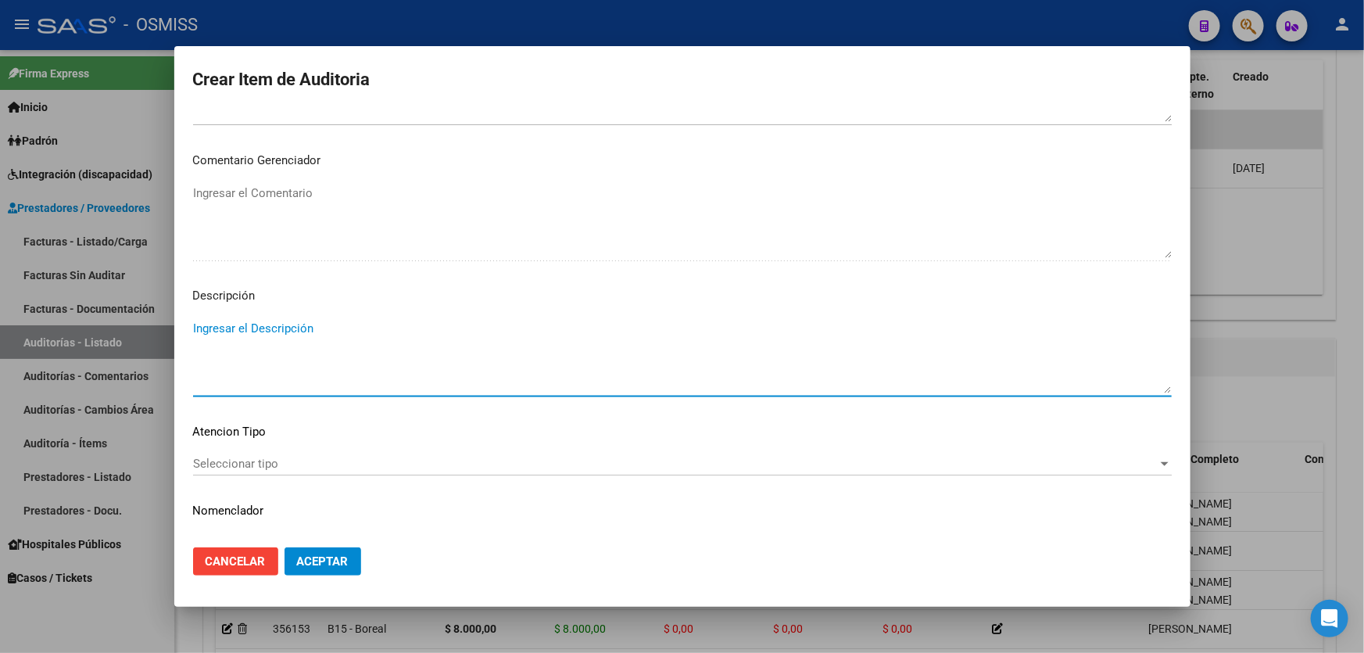
paste textarea "BAJA por finalización de la cobertura legal al ……. - Ley 23,660 art. 10 inc. A."
click at [195, 322] on textarea "BAJA por finalización de la cobertura legal al ……. - Ley 23,660 art. 10 inc. A." at bounding box center [682, 356] width 979 height 73
drag, startPoint x: 450, startPoint y: 347, endPoint x: 431, endPoint y: 348, distance: 19.6
click at [431, 348] on textarea "BAJA LABORAL AL [DATE]. BAJA por finalización de la cobertura legal al ……. - Le…" at bounding box center [682, 356] width 979 height 73
type textarea "BAJA LABORAL AL [DATE]. BAJA por finalización de la cobertura legal al [DATE]- …"
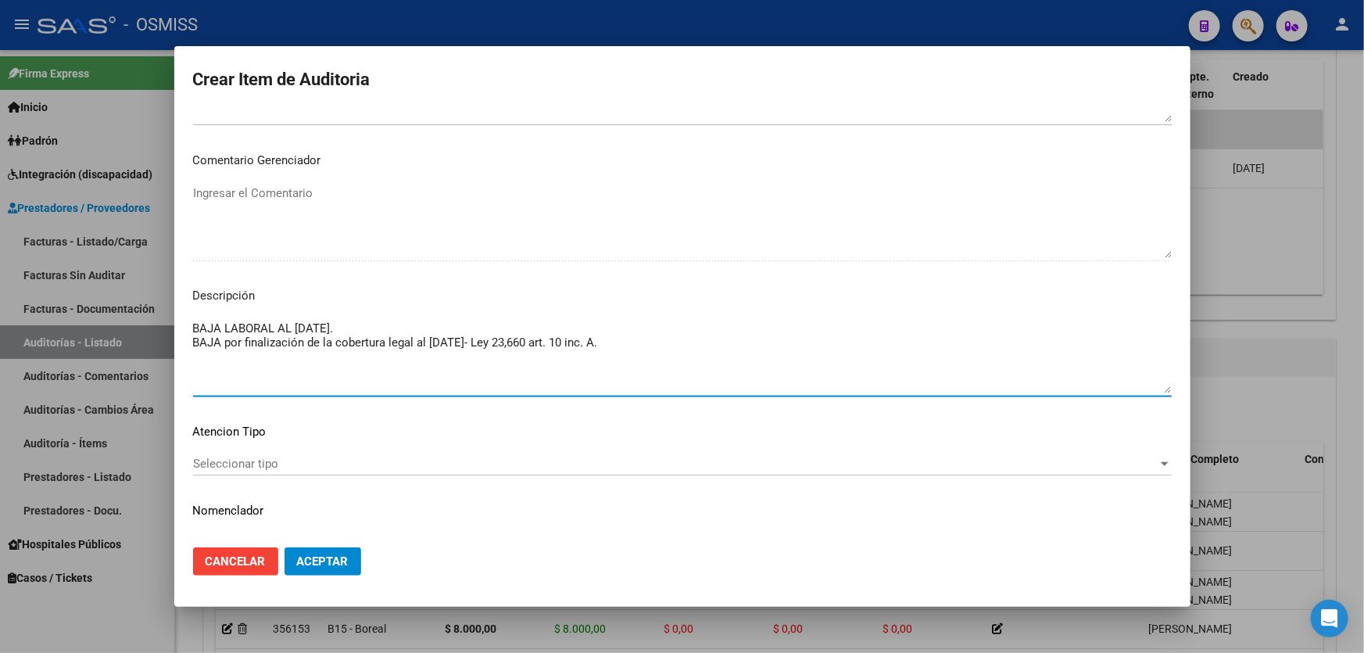
click at [337, 563] on span "Aceptar" at bounding box center [323, 561] width 52 height 14
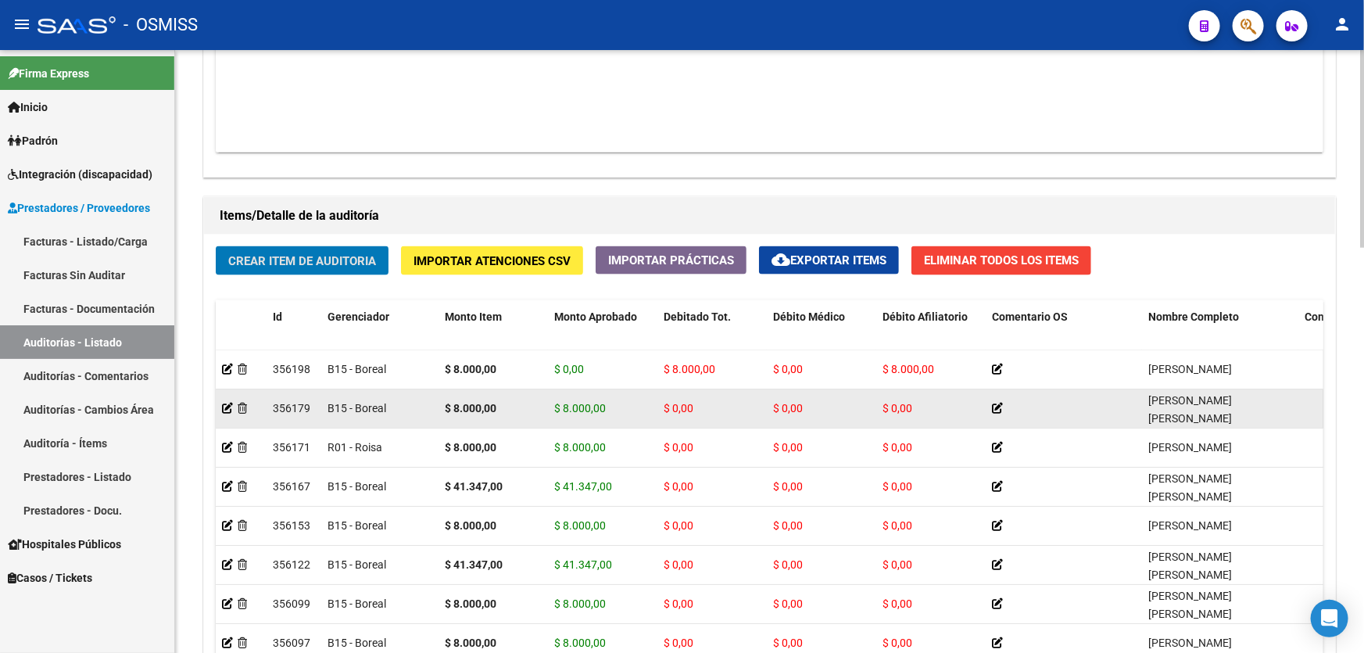
scroll to position [1137, 0]
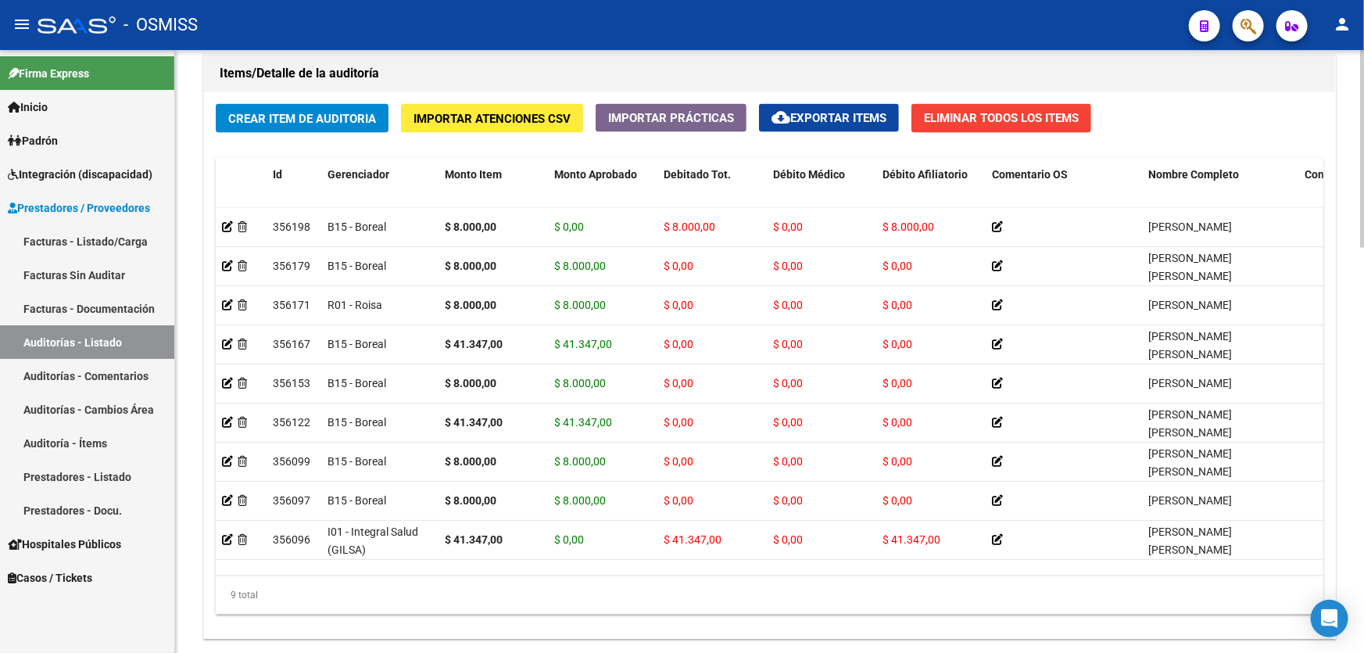
click at [679, 92] on div "Crear Item de Auditoria Importar Atenciones CSV Importar Prácticas cloud_downlo…" at bounding box center [769, 365] width 1131 height 547
click at [353, 112] on span "Crear Item de Auditoria" at bounding box center [302, 119] width 148 height 14
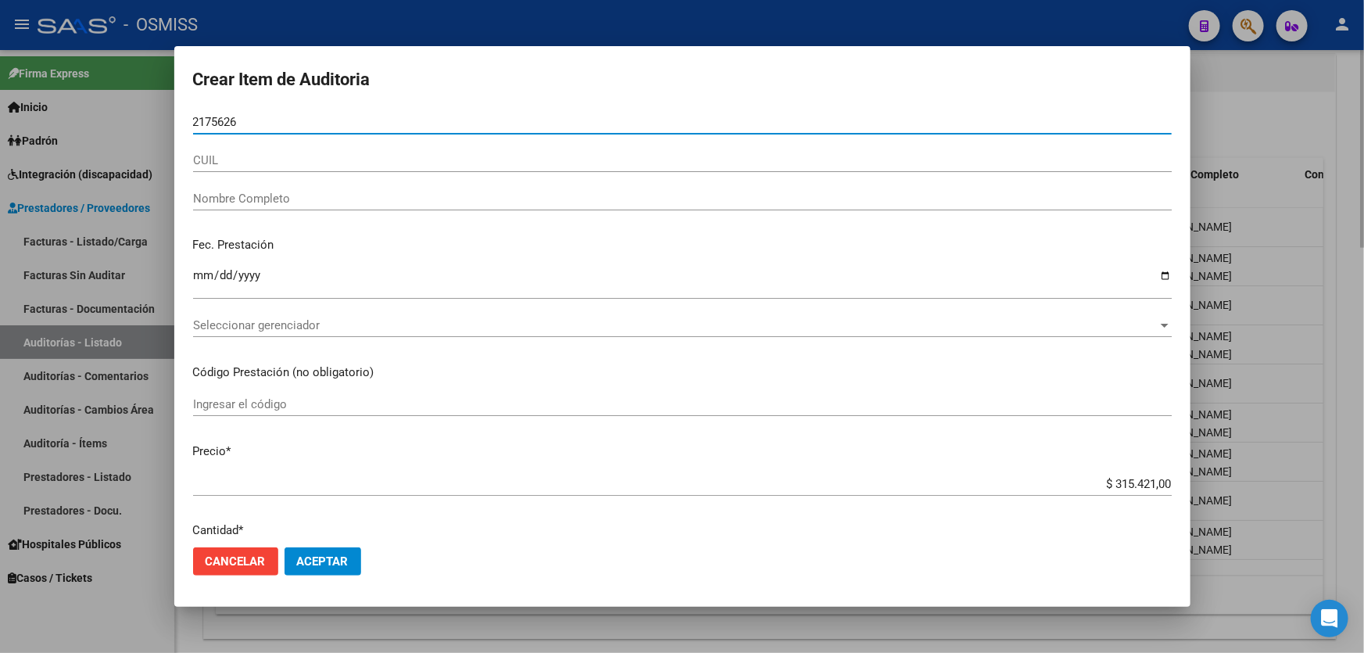
type input "21756269"
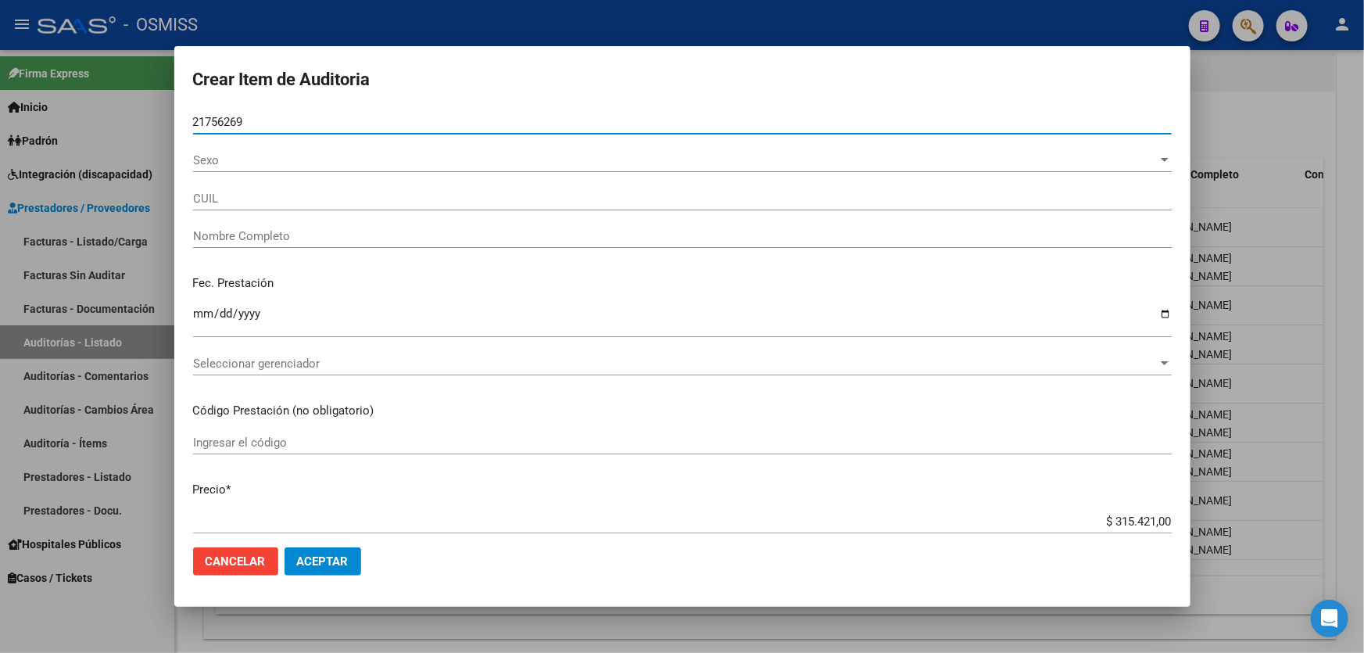
type input "20217562695"
type input "[PERSON_NAME] [PERSON_NAME]"
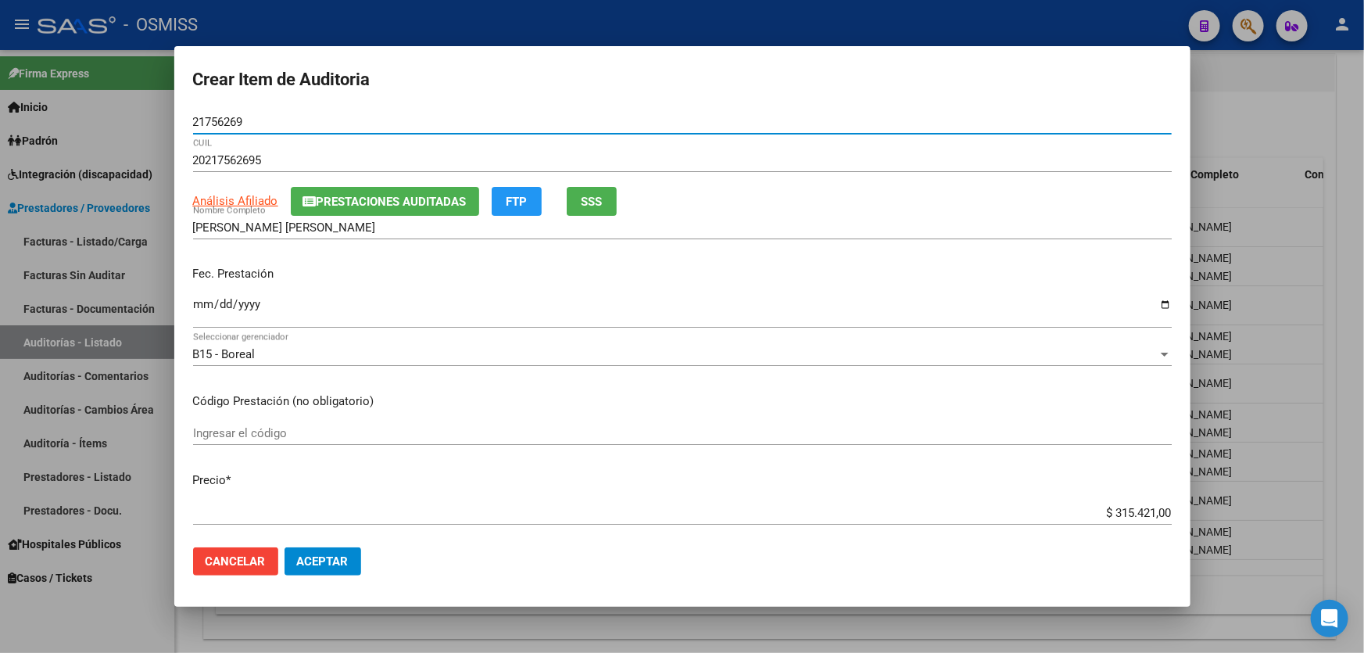
type input "21756269"
click at [205, 309] on input "Ingresar la fecha" at bounding box center [682, 310] width 979 height 25
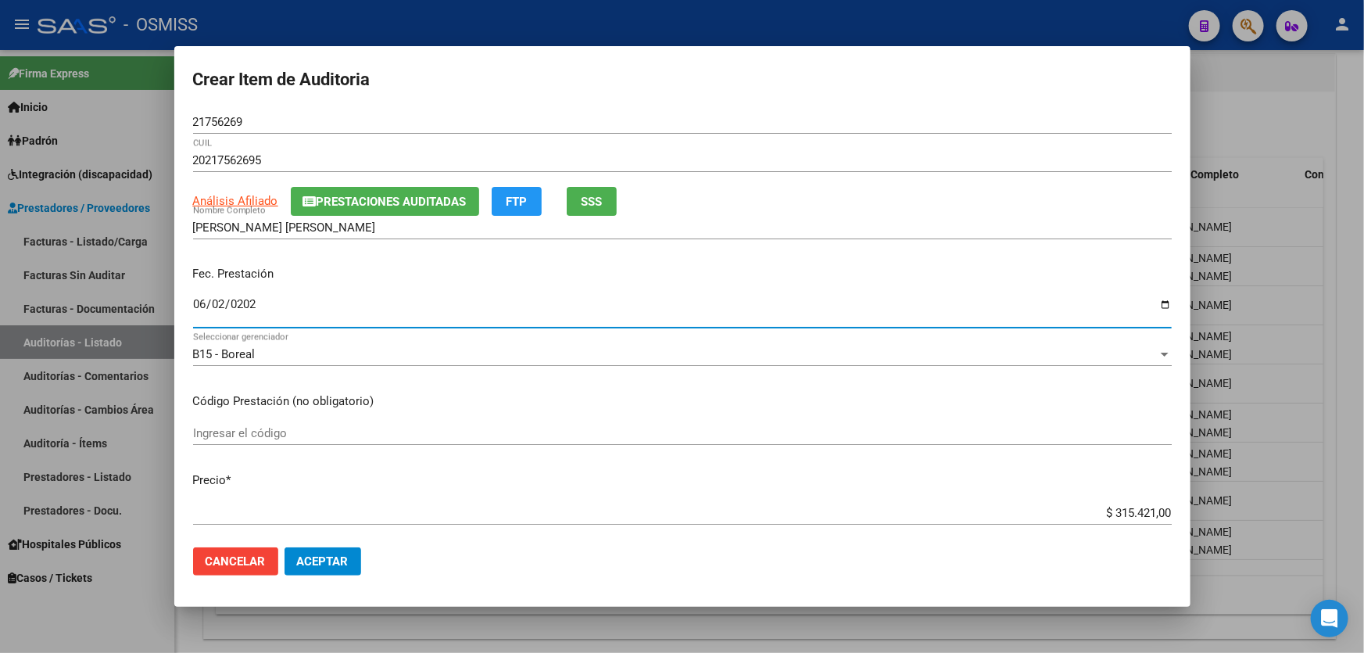
type input "[DATE]"
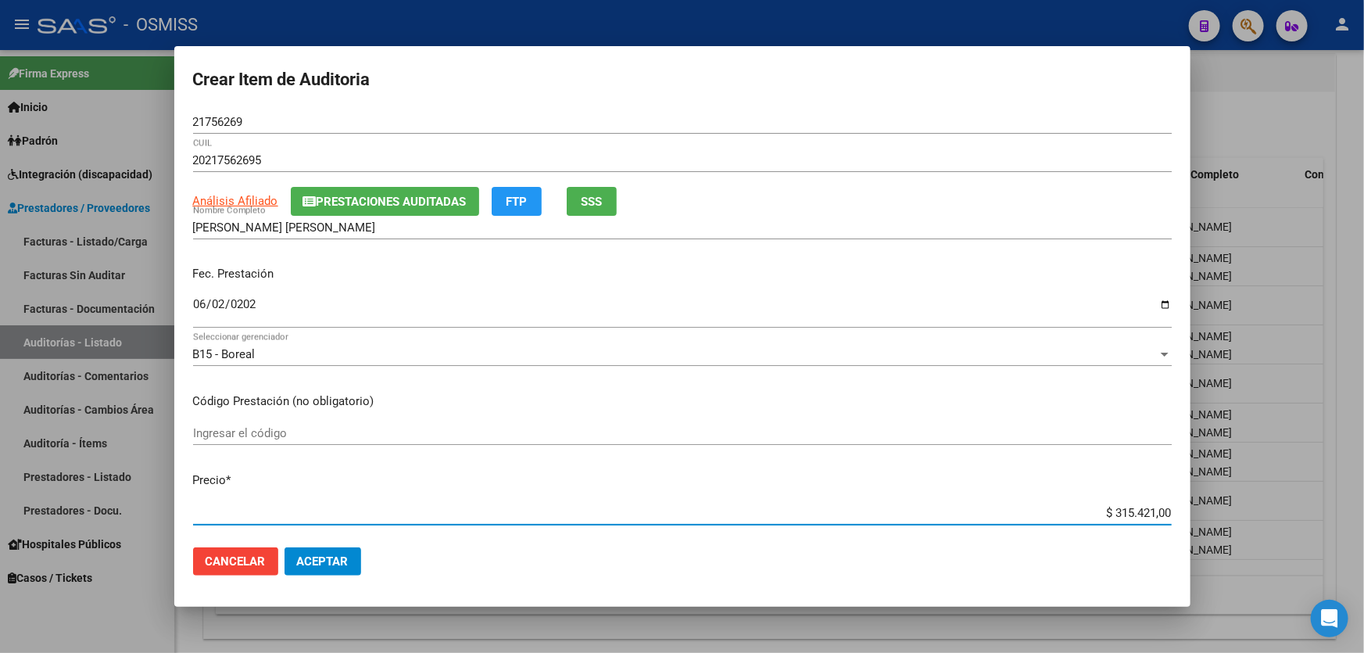
drag, startPoint x: 1041, startPoint y: 507, endPoint x: 1363, endPoint y: 461, distance: 326.2
click at [1363, 473] on div "Crear Item de Auditoria 21756269 Nro Documento 20217562695 CUIL Análisis Afilia…" at bounding box center [682, 326] width 1364 height 653
type input "$ 0,04"
type input "$ 0,41"
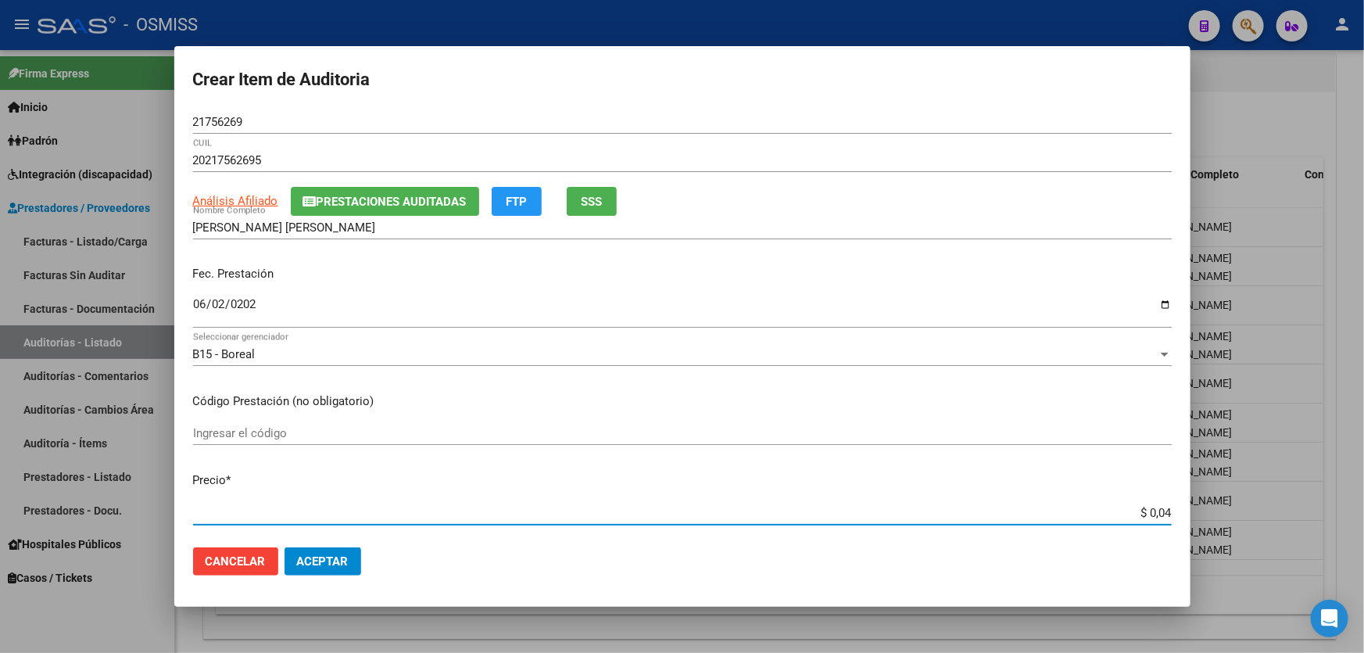
type input "$ 0,41"
type input "$ 4,13"
type input "$ 41,34"
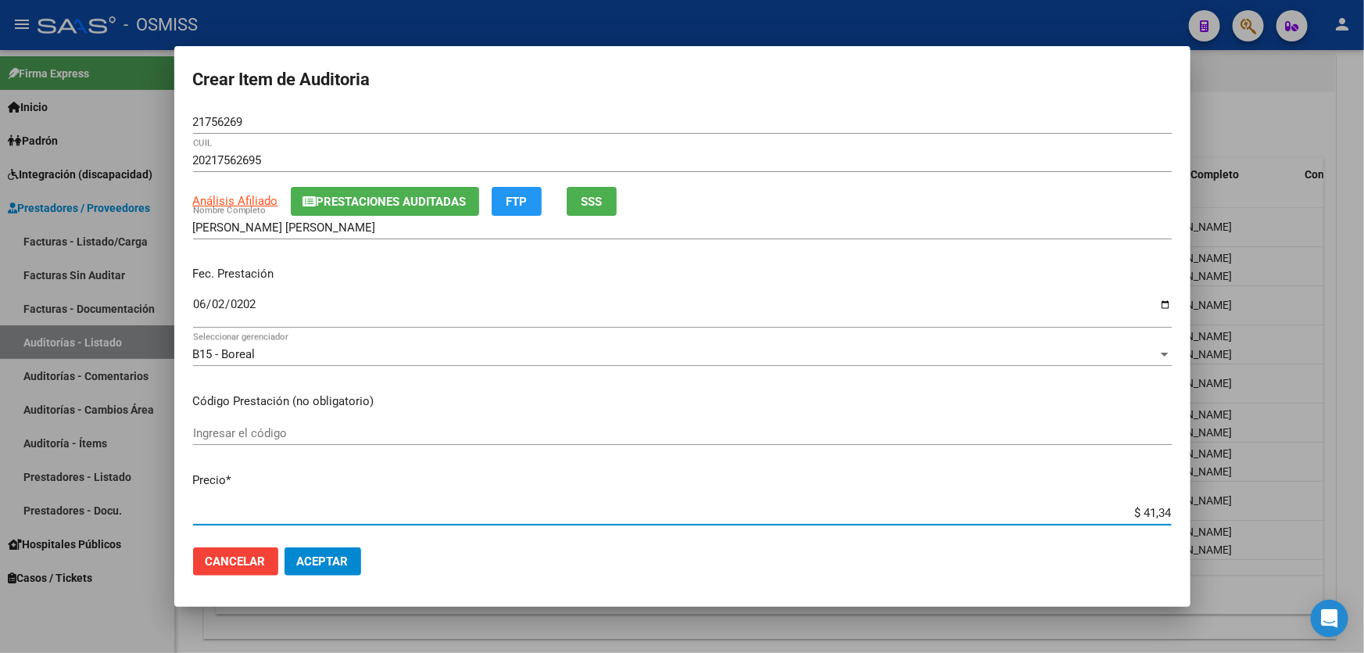
type input "$ 413,47"
type input "$ 4.134,70"
type input "$ 41.347,00"
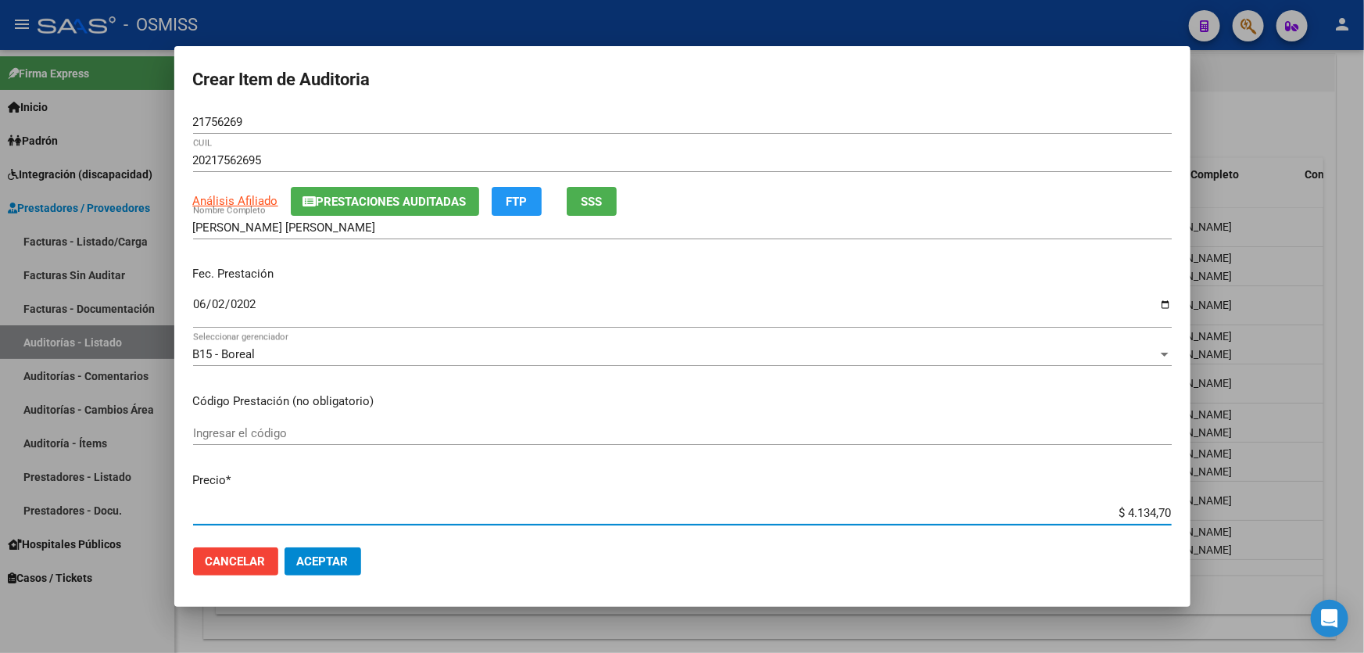
type input "$ 41.347,00"
click at [310, 558] on span "Aceptar" at bounding box center [323, 561] width 52 height 14
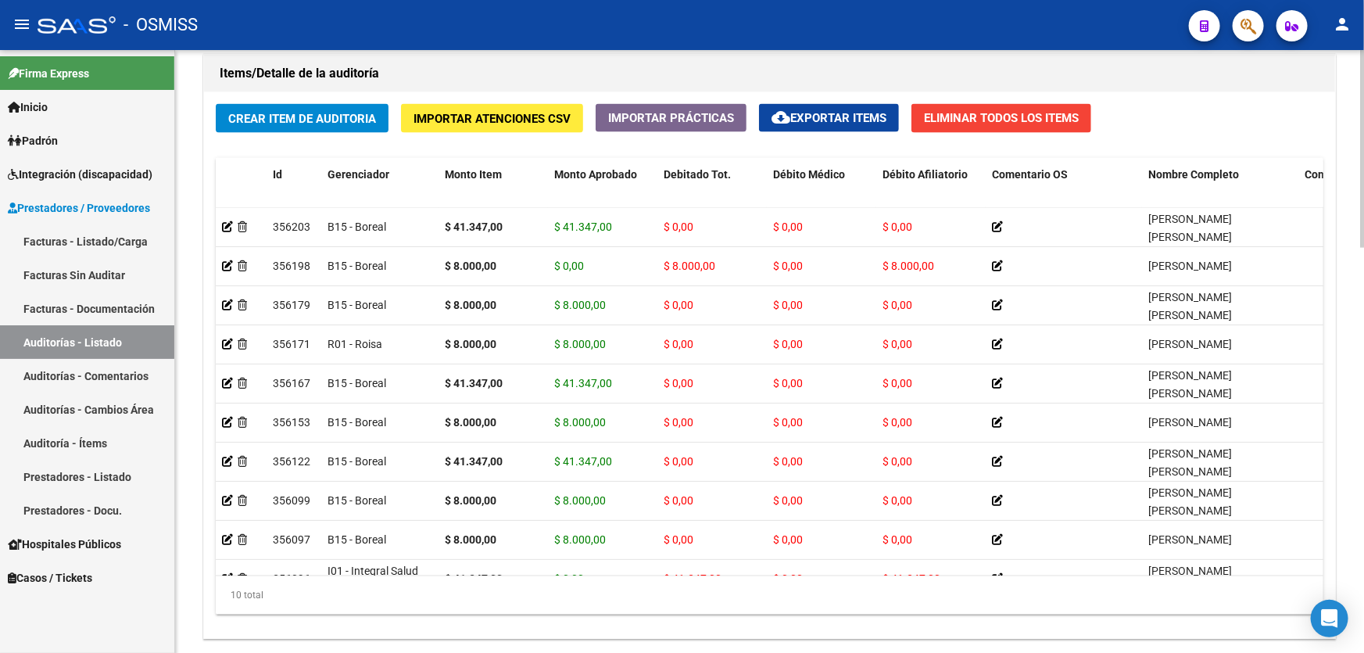
click at [645, 70] on h1 "Items/Detalle de la auditoría" at bounding box center [770, 73] width 1100 height 25
click at [726, 61] on h1 "Items/Detalle de la auditoría" at bounding box center [770, 73] width 1100 height 25
click at [304, 113] on span "Crear Item de Auditoria" at bounding box center [302, 119] width 148 height 14
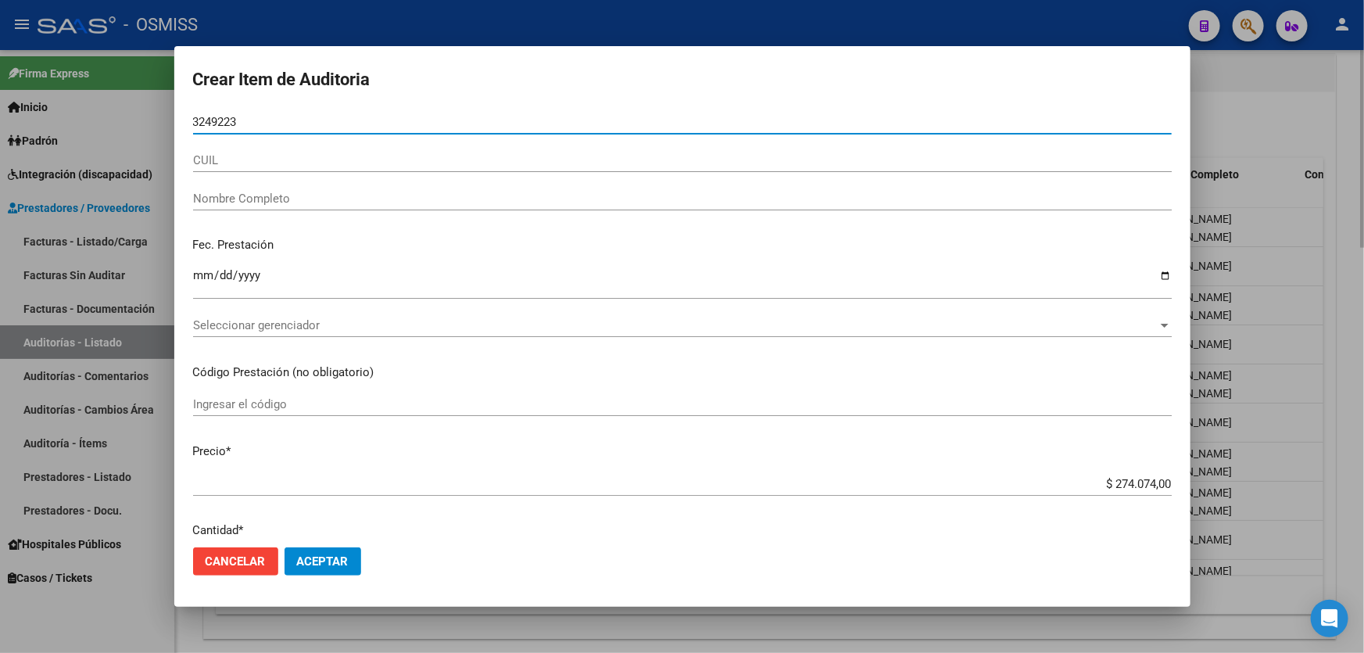
type input "32492236"
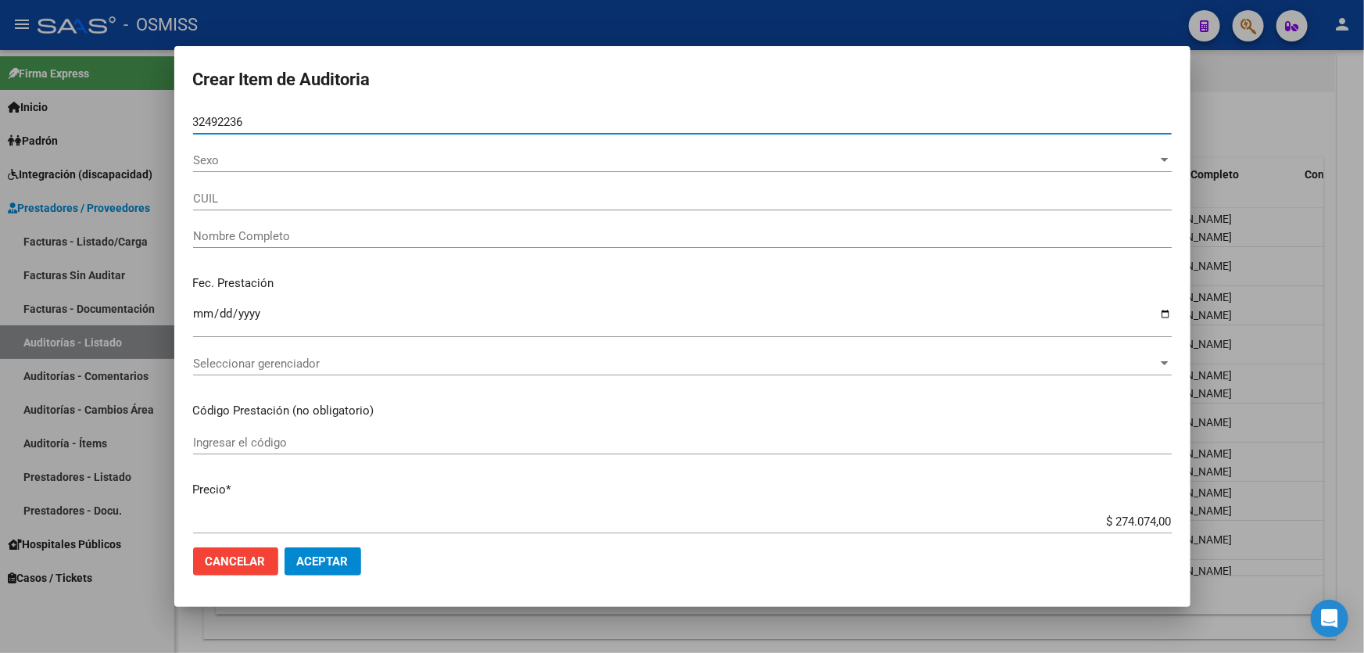
type input "23324922369"
type input "[PERSON_NAME]"
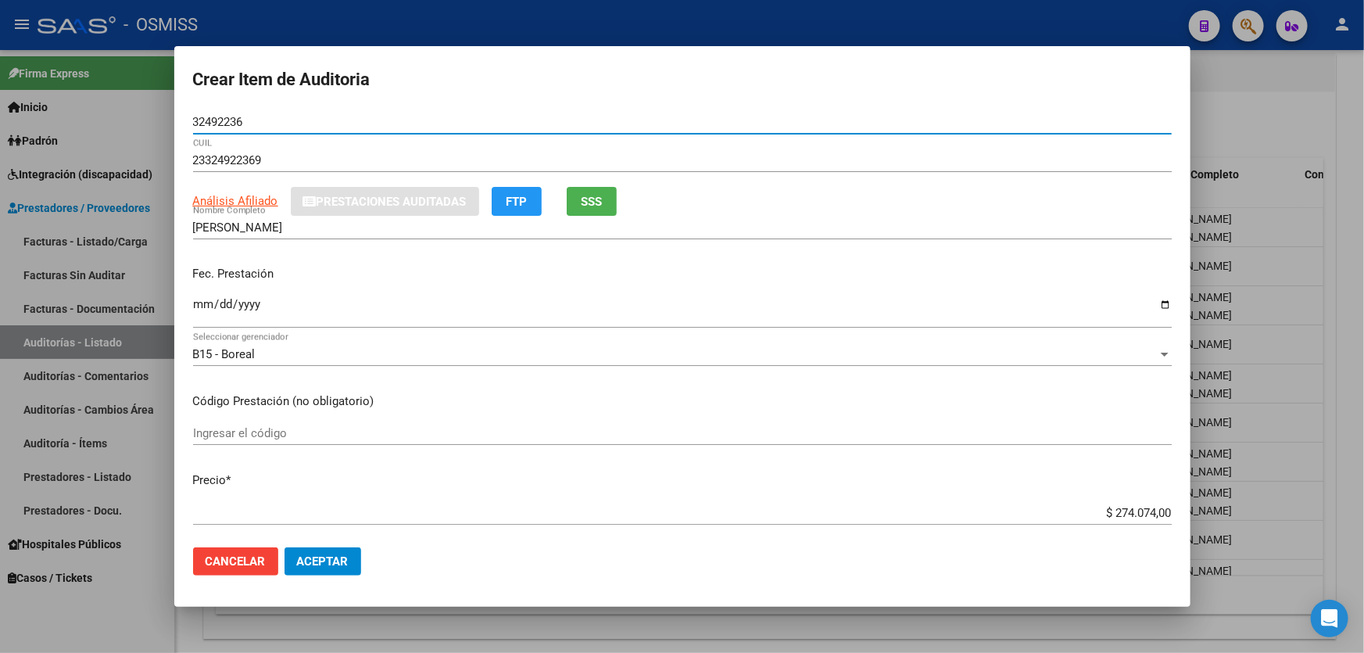
type input "32492236"
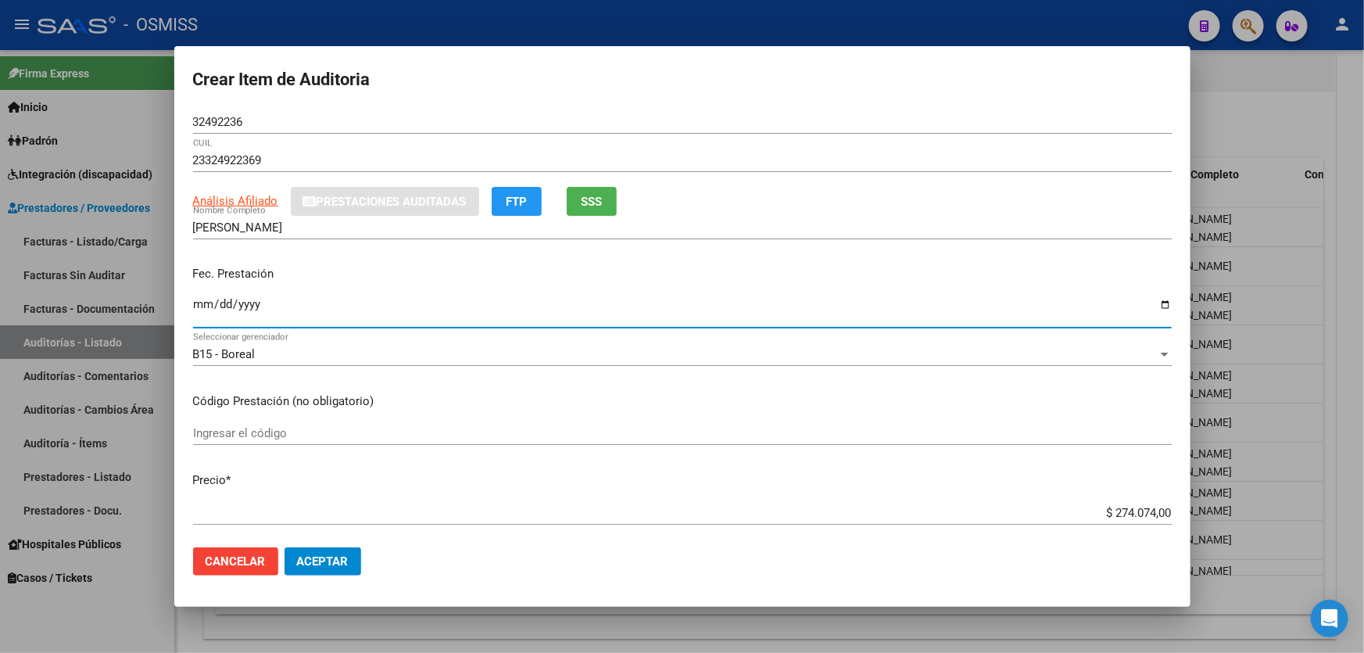
click at [204, 313] on input "Ingresar la fecha" at bounding box center [682, 310] width 979 height 25
type input "[DATE]"
drag, startPoint x: 1043, startPoint y: 516, endPoint x: 1363, endPoint y: 520, distance: 320.6
click at [1363, 494] on div "Crear Item de Auditoria 32492236 Nro Documento 23324922369 CUIL Análisis Afilia…" at bounding box center [682, 326] width 1364 height 653
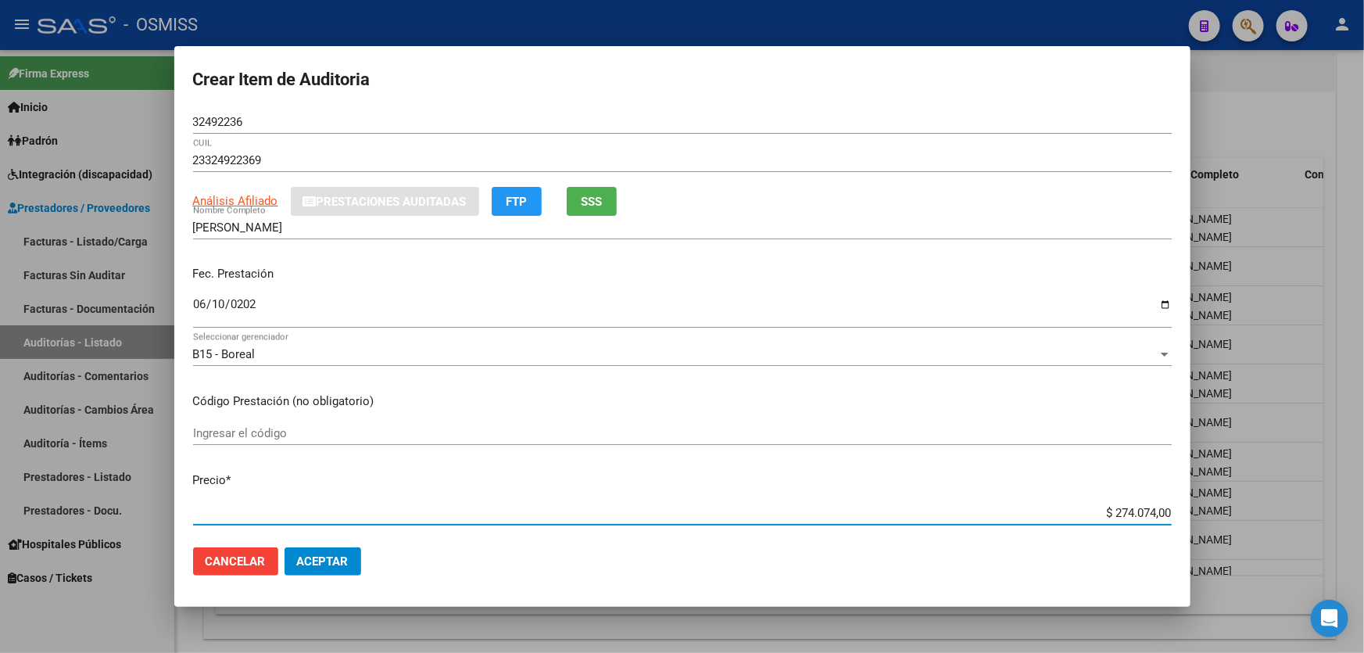
type input "$ 0,08"
type input "$ 0,80"
type input "$ 8,00"
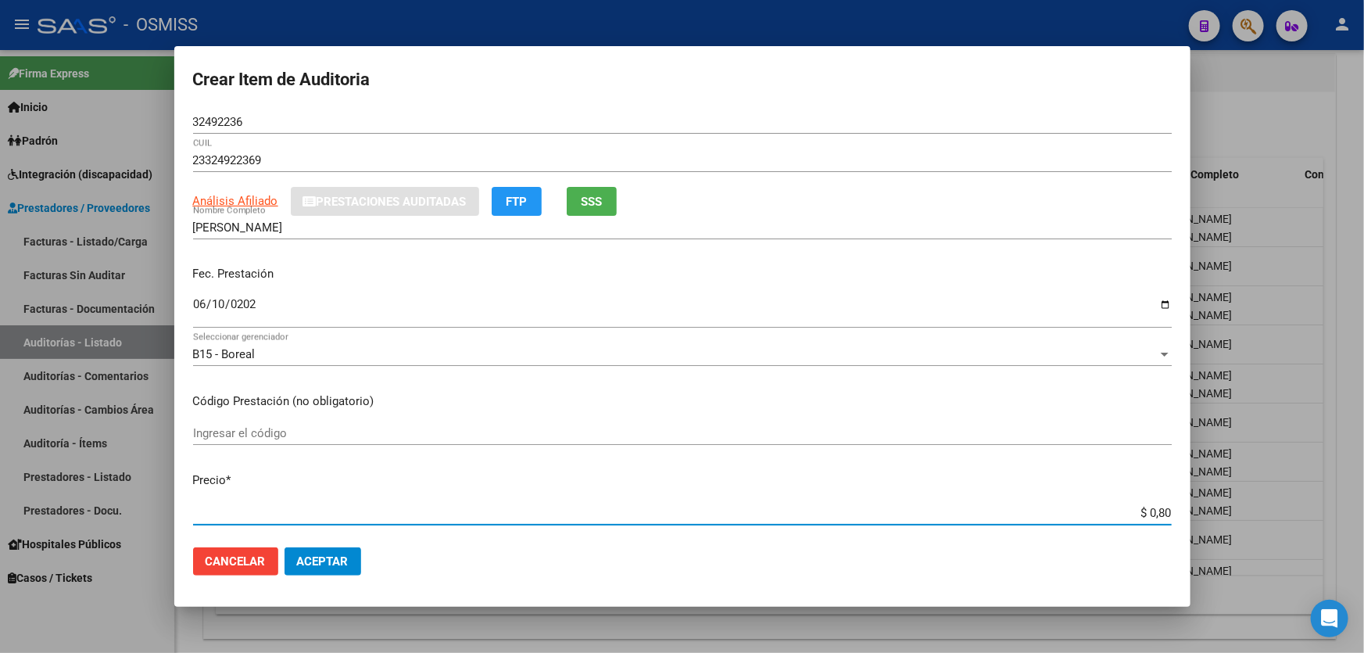
type input "$ 8,00"
type input "$ 80,00"
type input "$ 800,00"
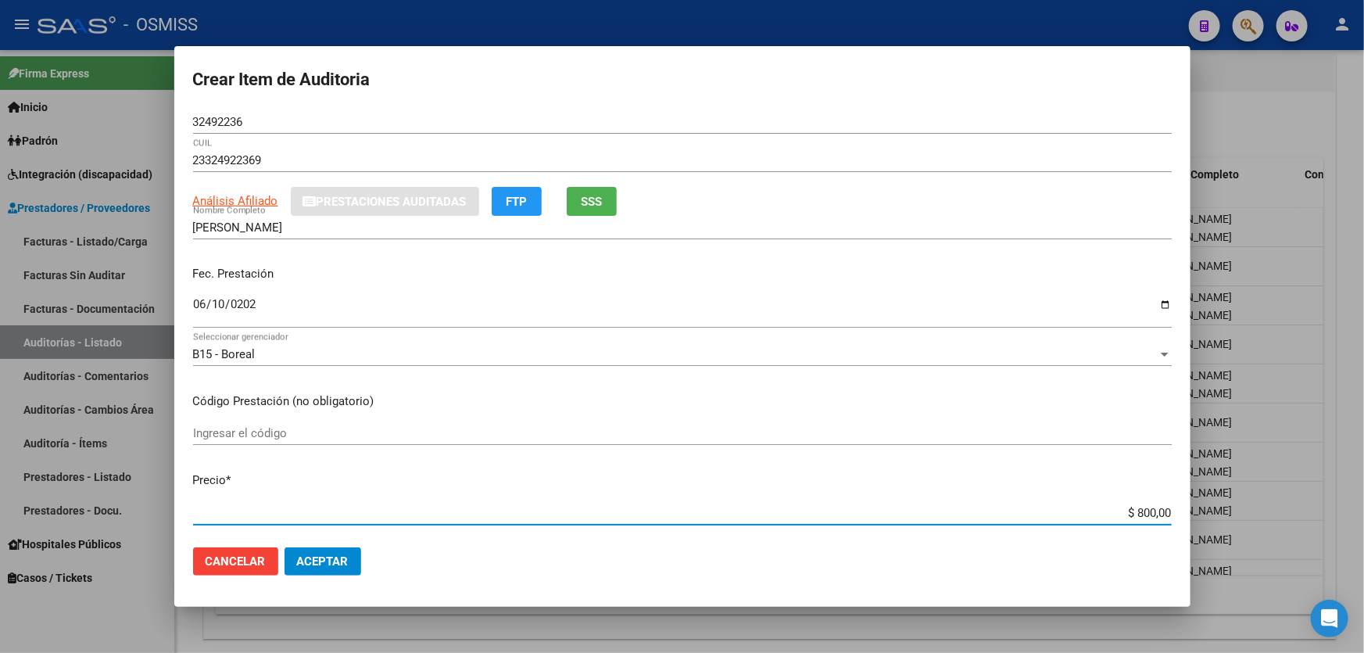
type input "$ 8.000,00"
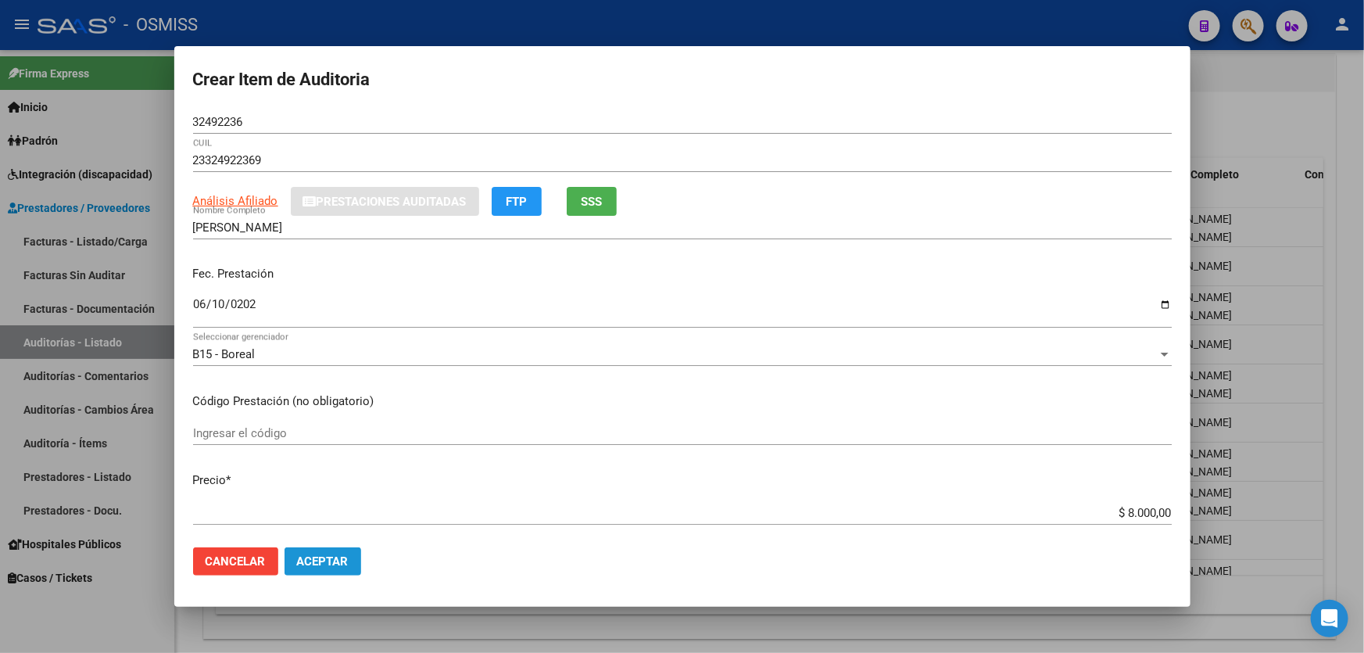
click at [321, 559] on span "Aceptar" at bounding box center [323, 561] width 52 height 14
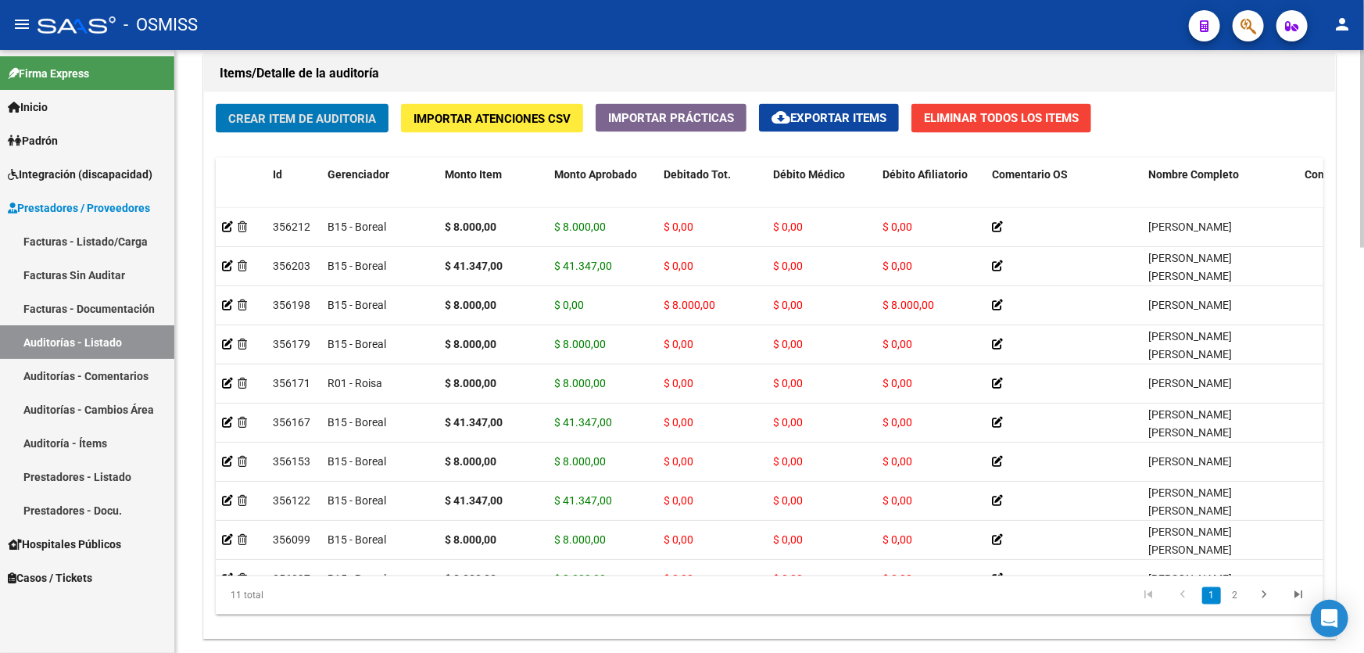
click at [1181, 119] on div "Crear Item de Auditoria Importar Atenciones CSV Importar Prácticas cloud_downlo…" at bounding box center [769, 365] width 1131 height 547
click at [679, 106] on button "Importar Prácticas" at bounding box center [671, 118] width 151 height 28
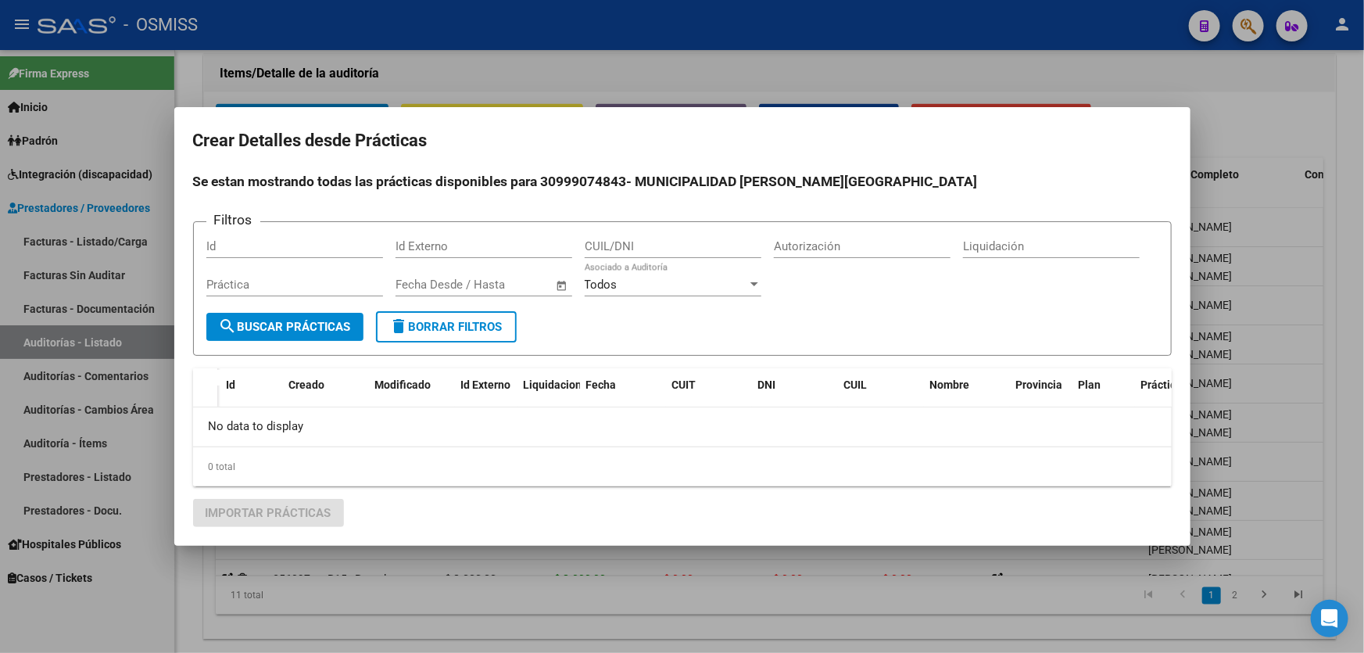
click at [989, 78] on div at bounding box center [682, 326] width 1364 height 653
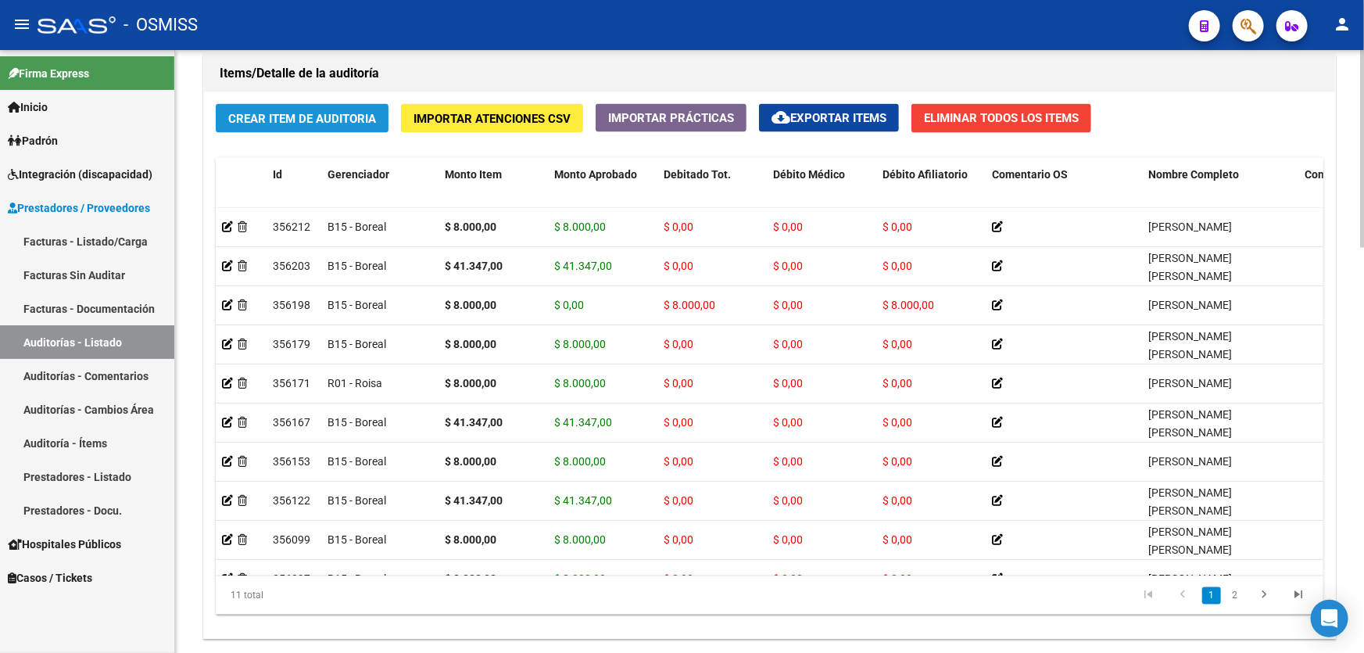
click at [271, 117] on span "Crear Item de Auditoria" at bounding box center [302, 119] width 148 height 14
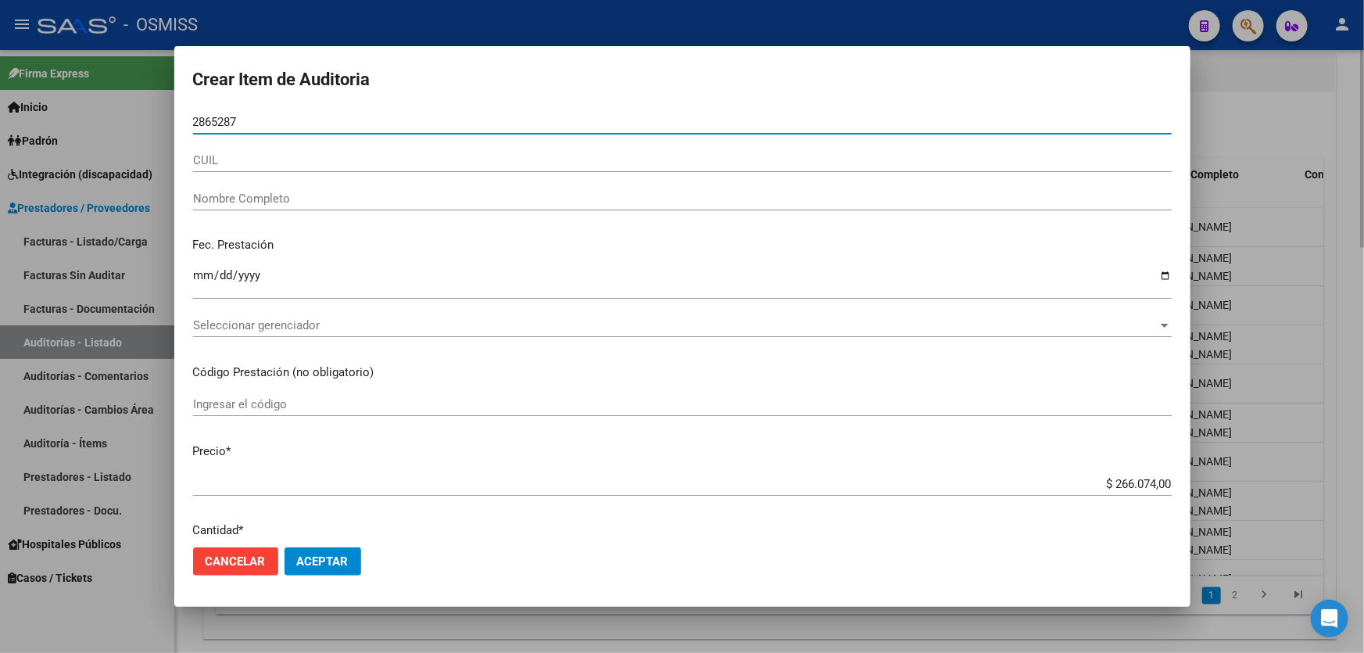
type input "28652875"
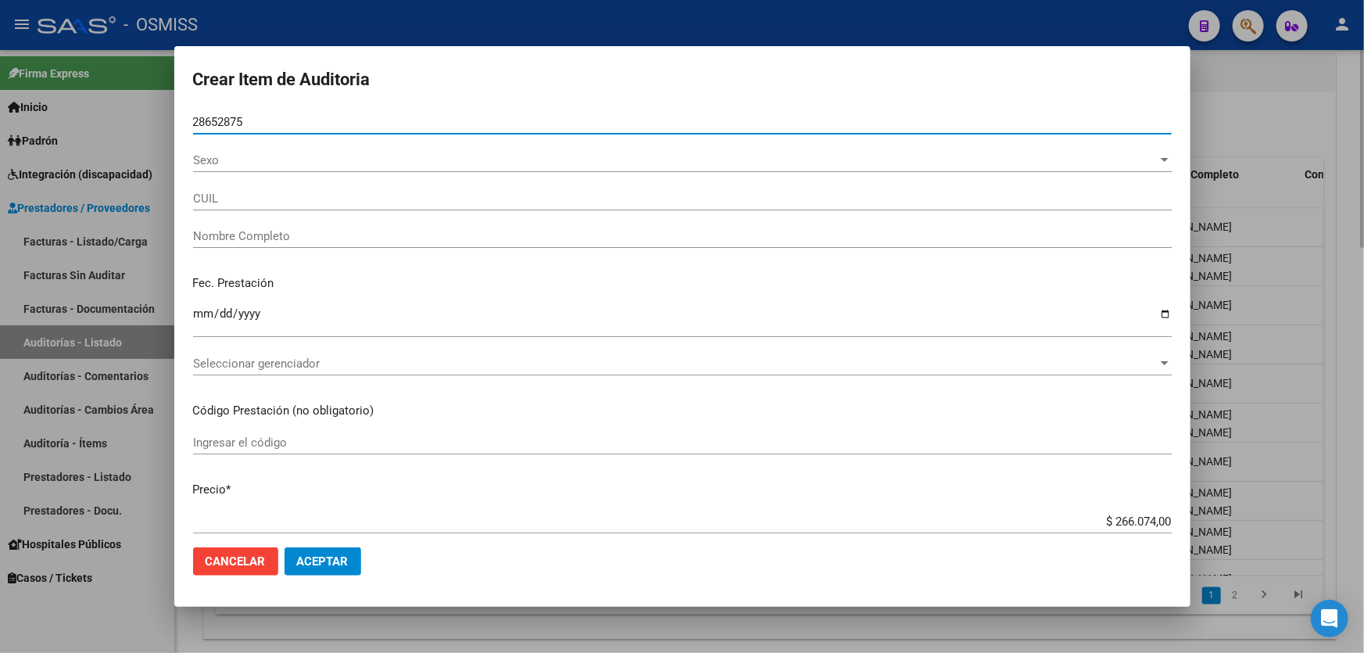
type input "23286528759"
type input "[PERSON_NAME]"
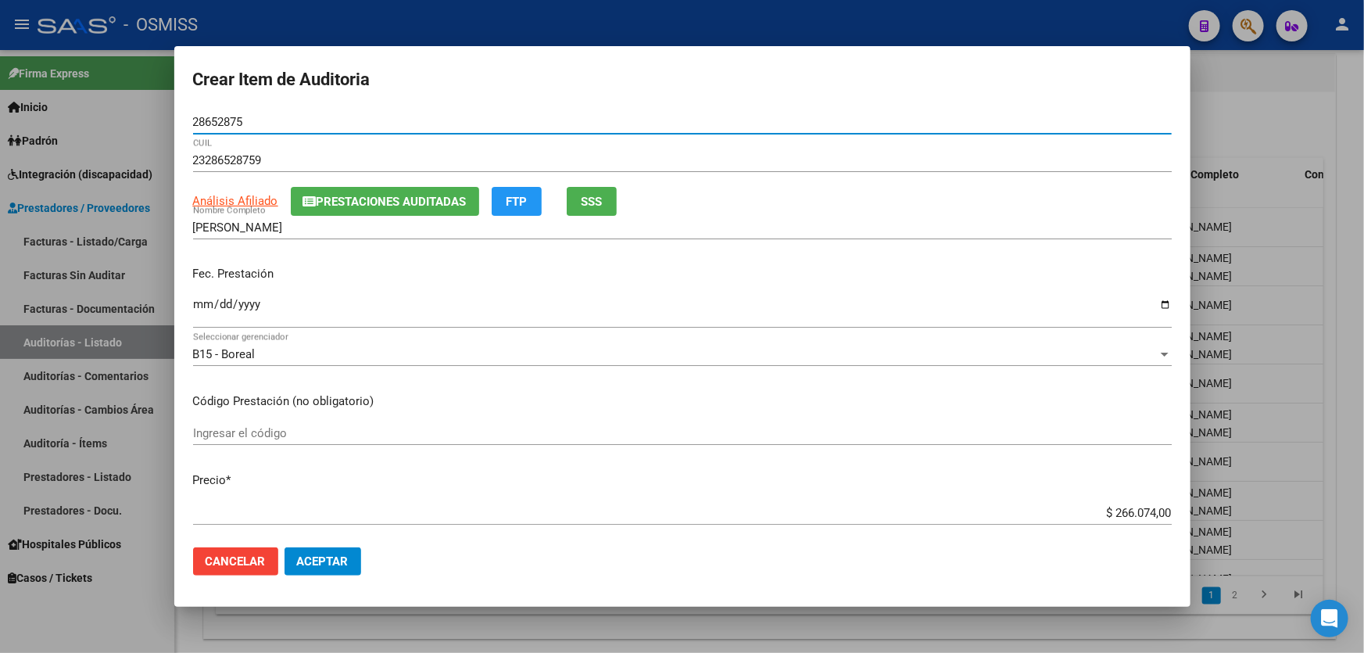
type input "28652875"
click at [203, 298] on input "Ingresar la fecha" at bounding box center [682, 310] width 979 height 25
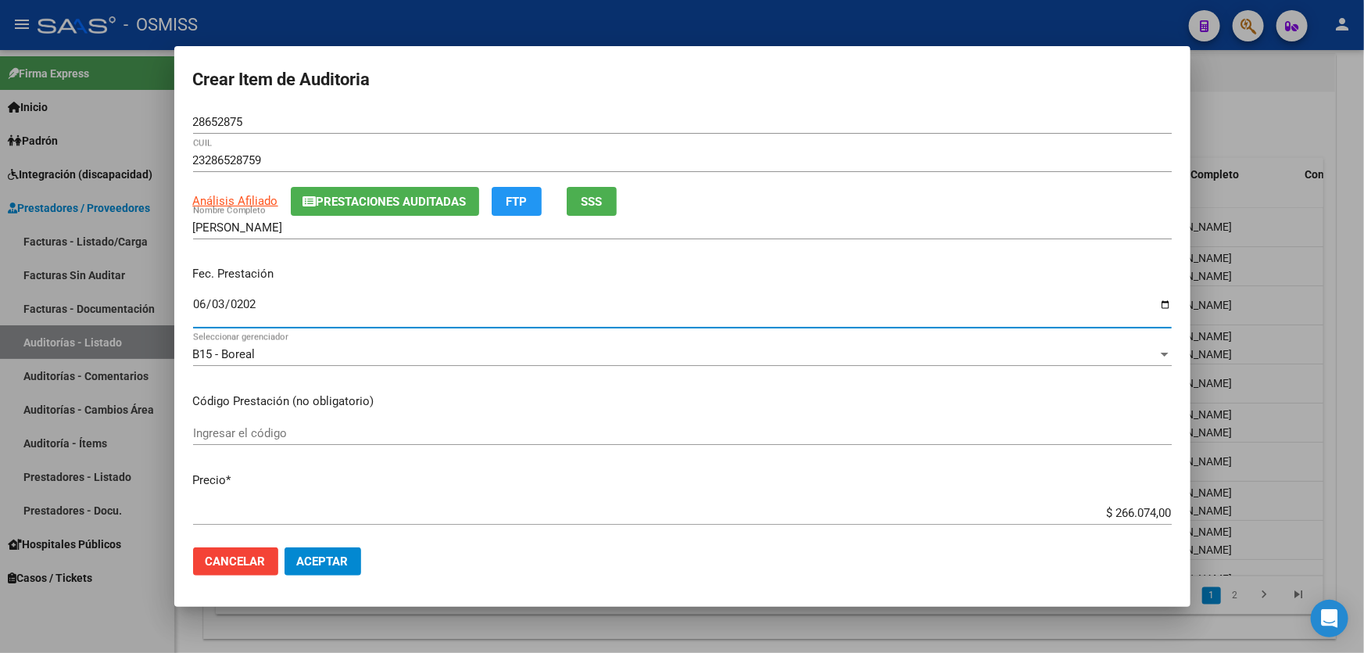
type input "[DATE]"
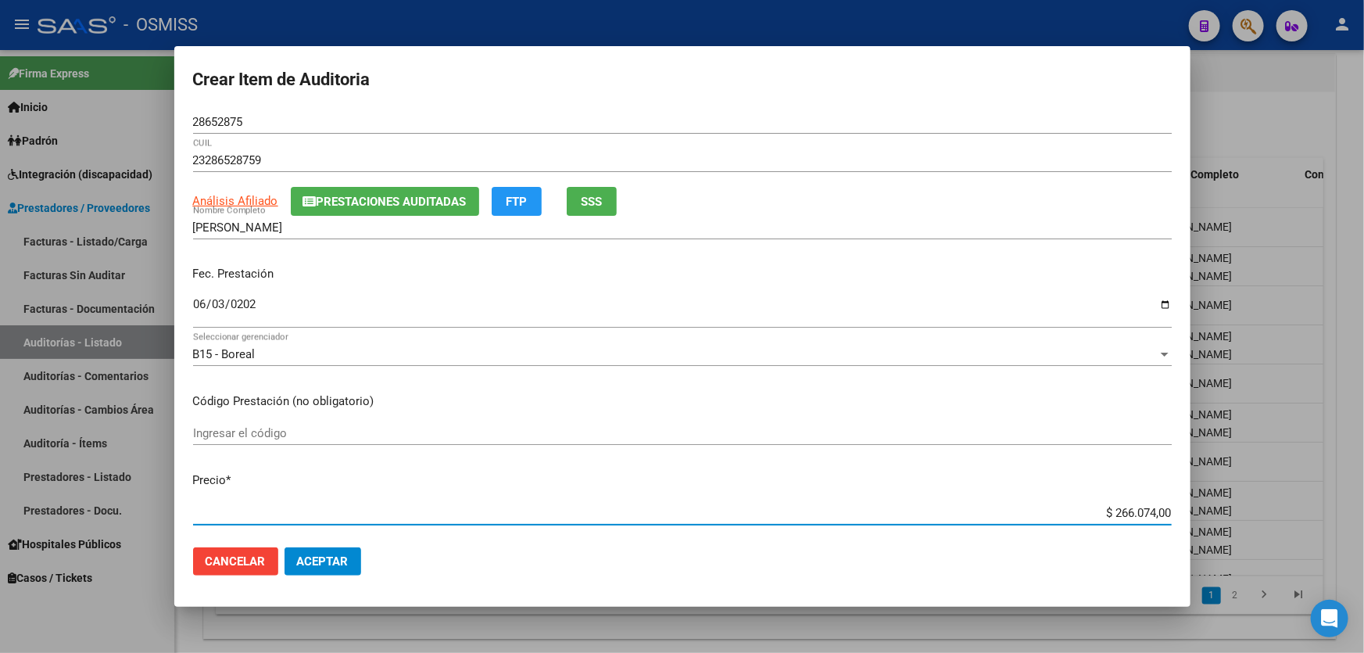
drag, startPoint x: 1017, startPoint y: 513, endPoint x: 1363, endPoint y: 458, distance: 350.6
click at [1363, 479] on div "Crear Item de Auditoria 28652875 Nro Documento 23286528759 CUIL Análisis Afilia…" at bounding box center [682, 326] width 1364 height 653
type input "$ 0,08"
type input "$ 0,80"
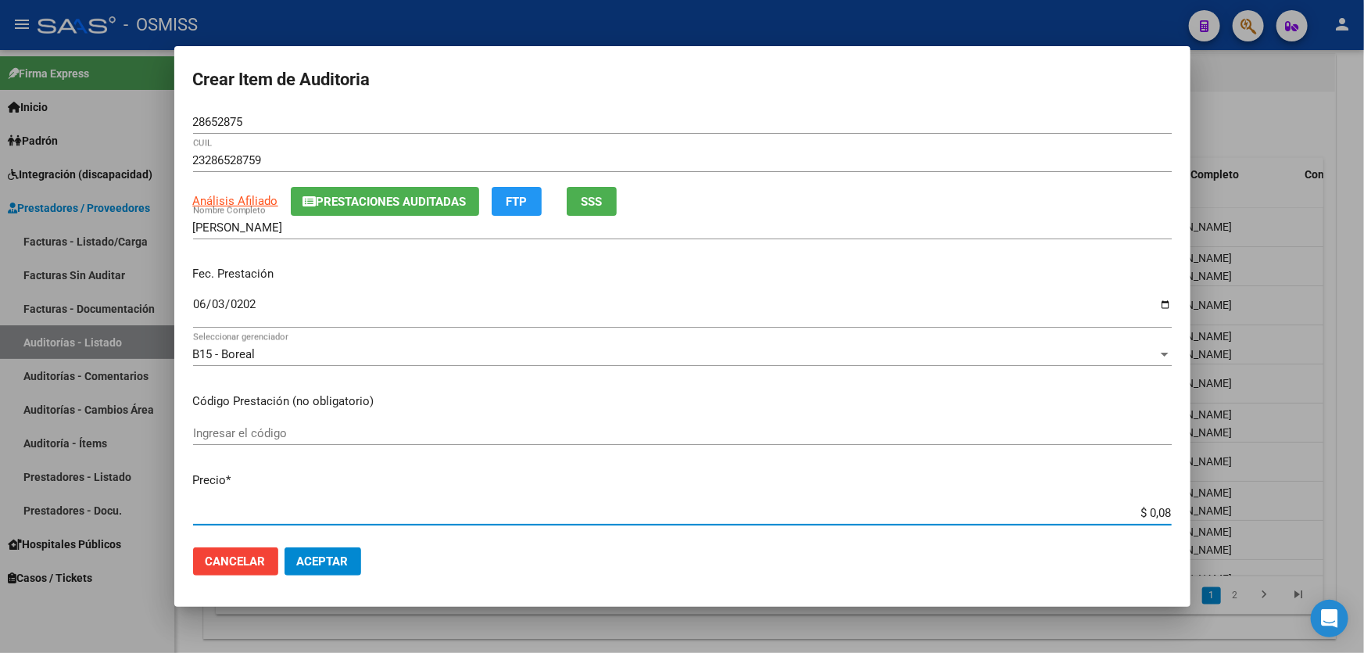
type input "$ 0,80"
type input "$ 8,00"
type input "$ 80,00"
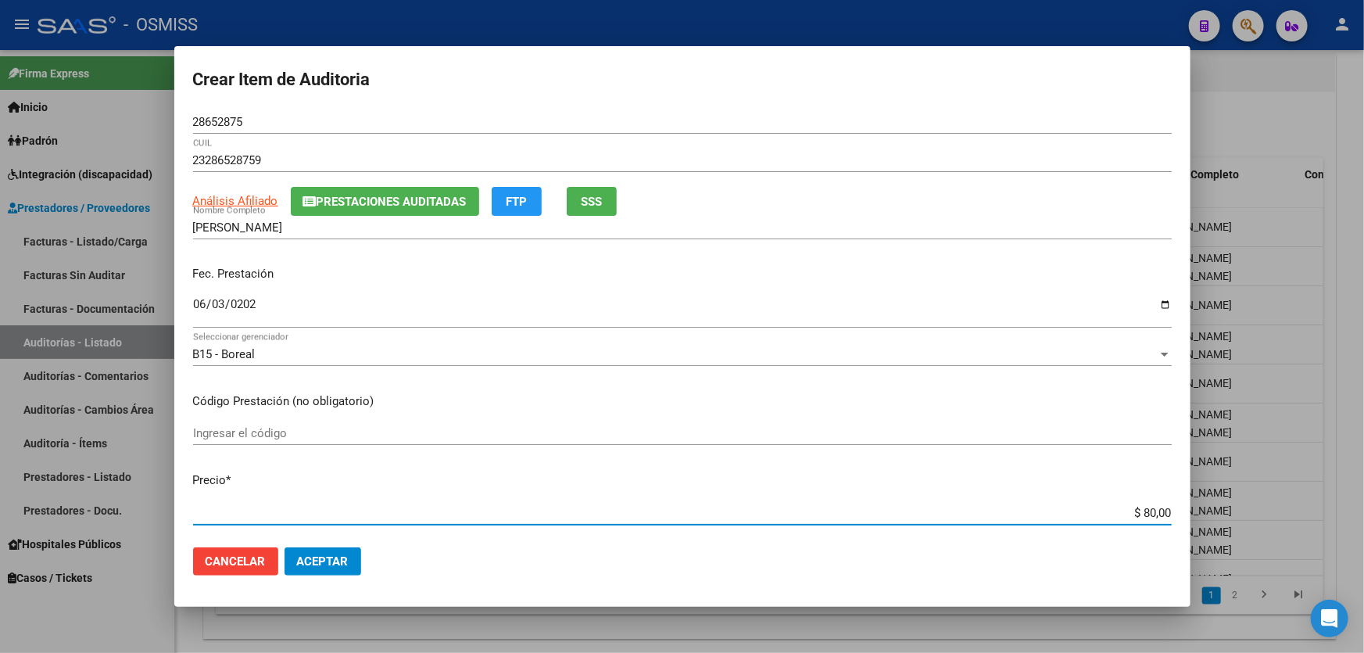
type input "$ 800,00"
type input "$ 8.000,00"
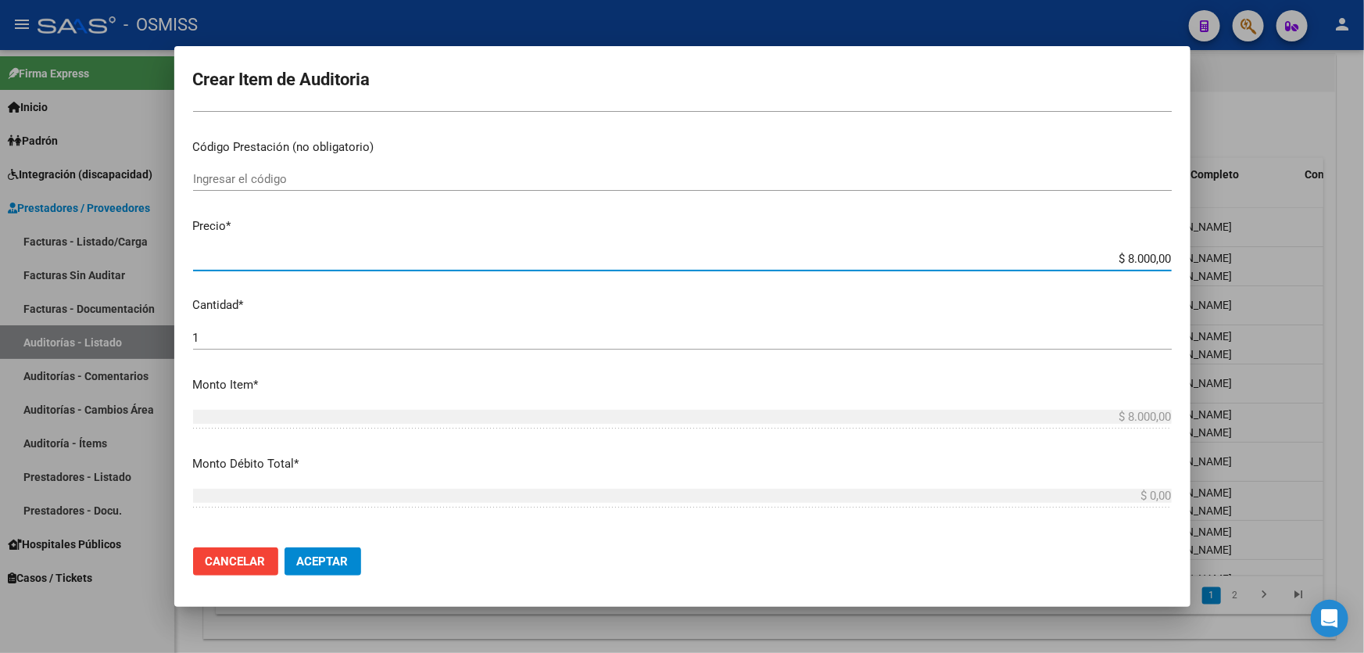
scroll to position [284, 0]
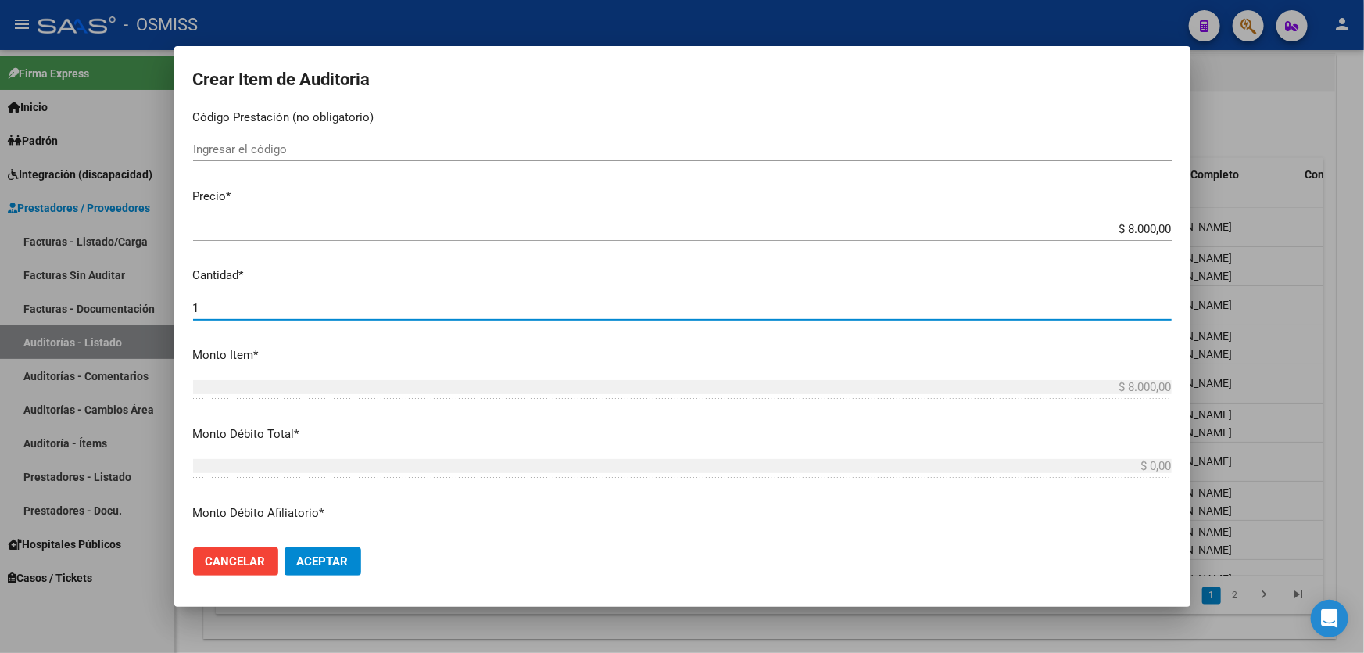
drag, startPoint x: 245, startPoint y: 303, endPoint x: 61, endPoint y: 278, distance: 185.4
click at [84, 281] on div "Crear Item de Auditoria 28652875 Nro Documento 23286528759 CUIL Análisis Afilia…" at bounding box center [682, 326] width 1364 height 653
type input "2"
type input "$ 16.000,00"
type input "2"
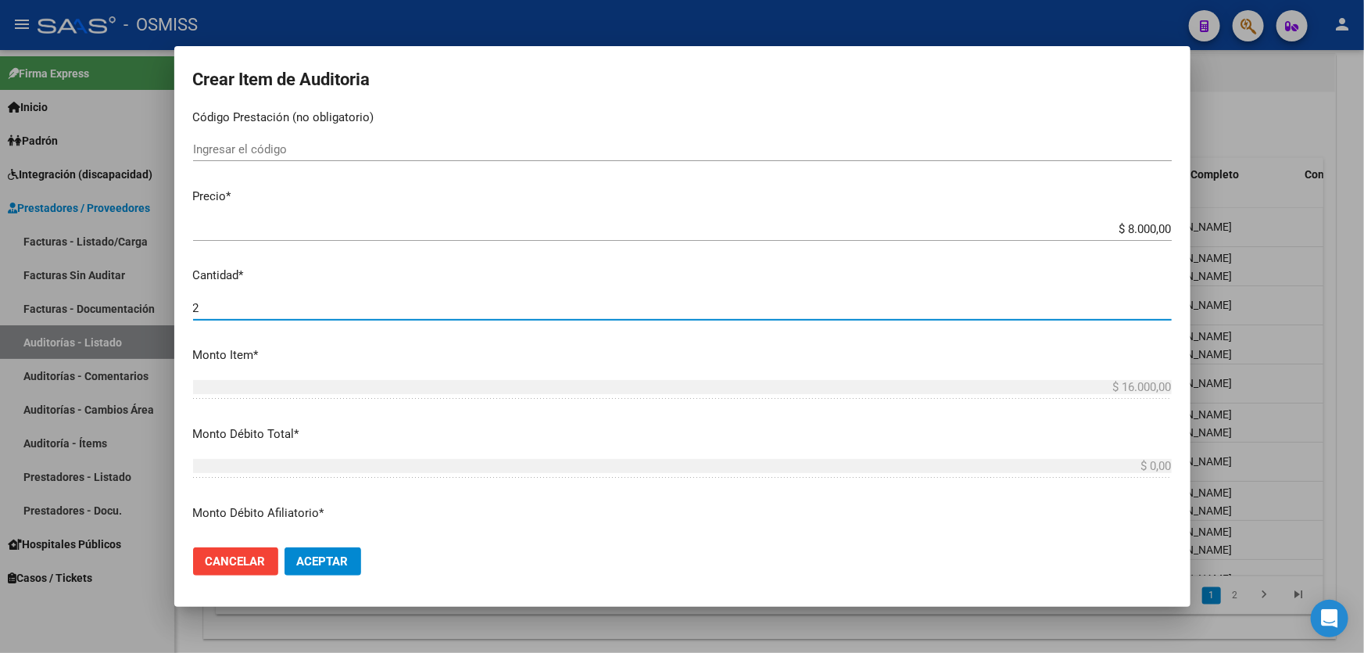
click at [327, 571] on button "Aceptar" at bounding box center [323, 561] width 77 height 28
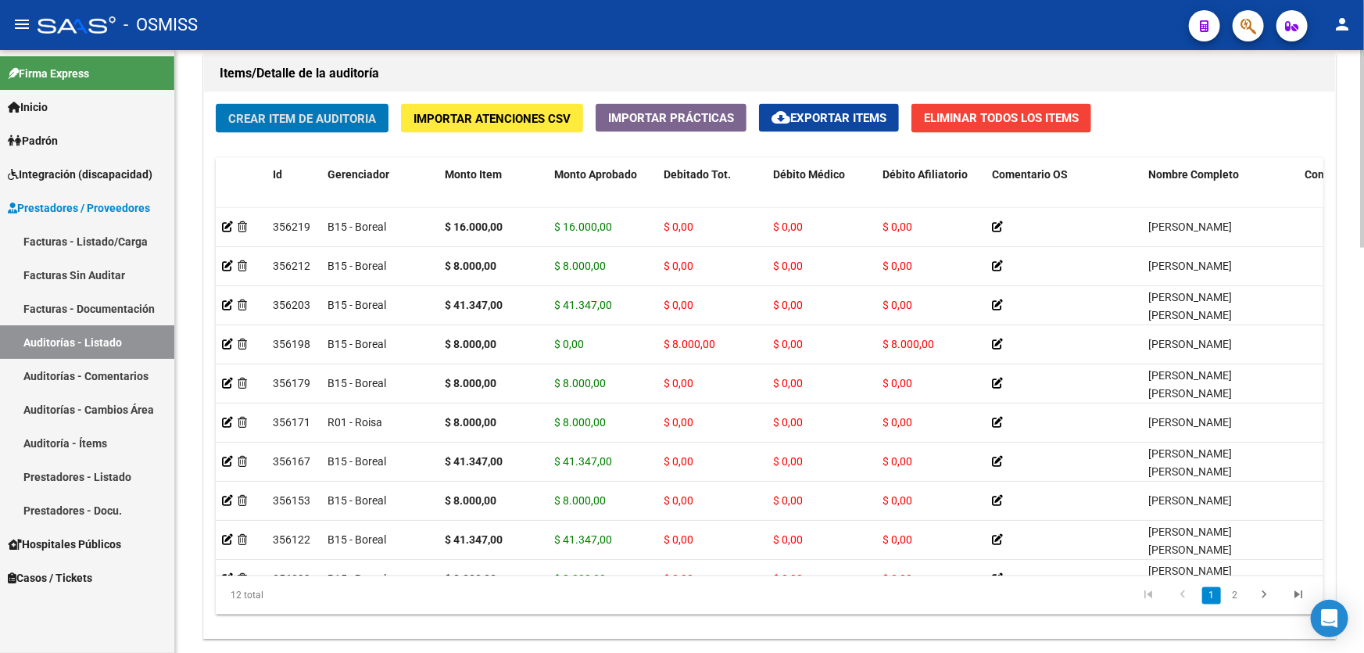
drag, startPoint x: 725, startPoint y: 91, endPoint x: 686, endPoint y: 107, distance: 42.4
click at [725, 92] on div "Crear Item de Auditoria Importar Atenciones CSV Importar Prácticas cloud_downlo…" at bounding box center [769, 365] width 1131 height 547
click at [326, 116] on span "Crear Item de Auditoria" at bounding box center [302, 119] width 148 height 14
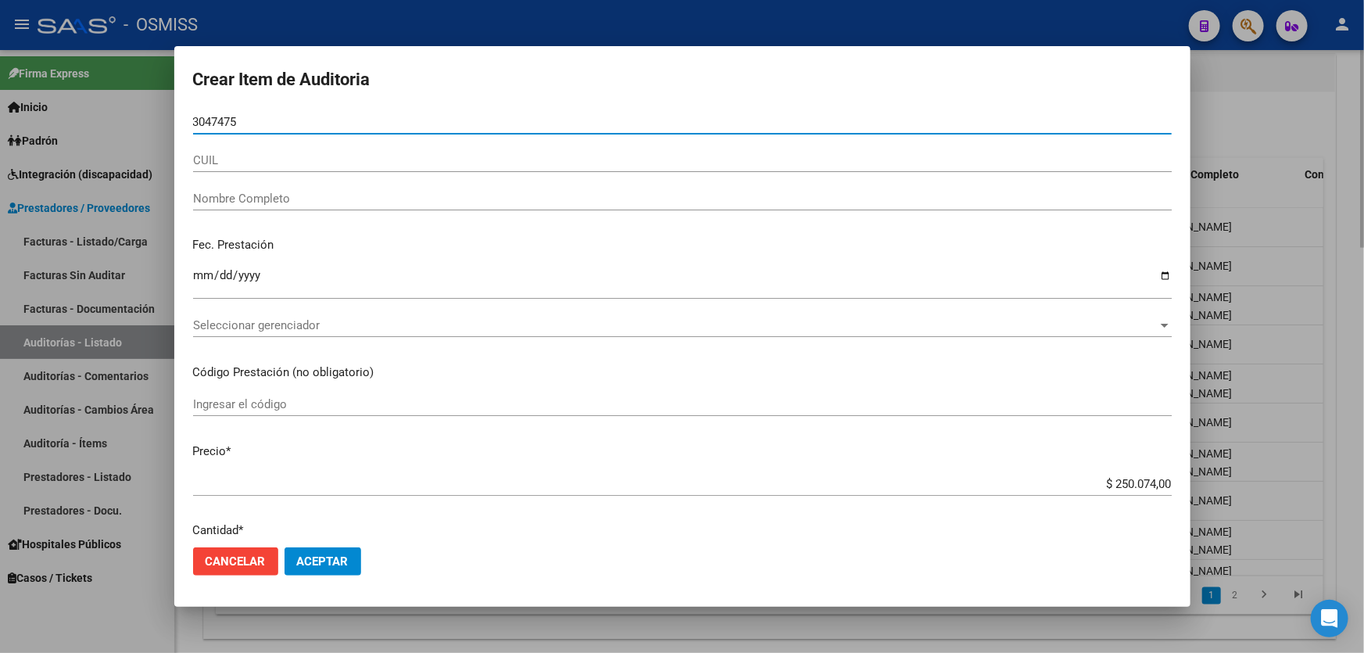
type input "30474757"
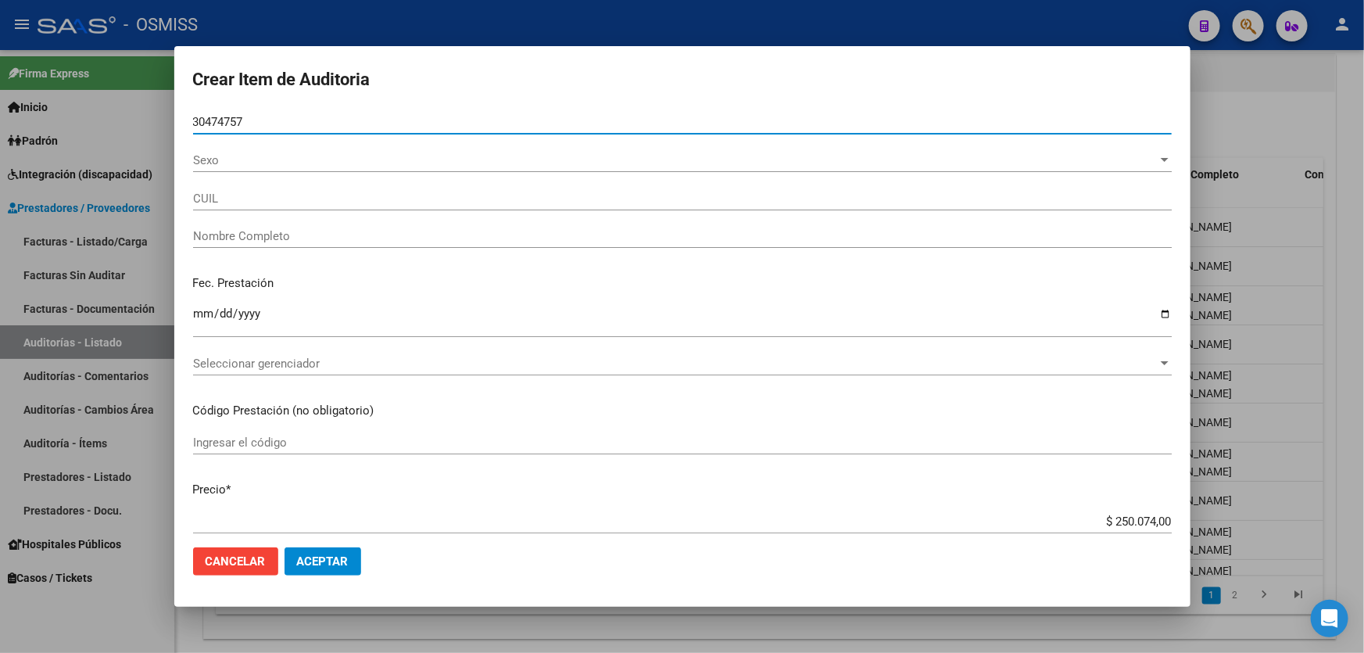
type input "23304747579"
type input "OCA�A [PERSON_NAME]"
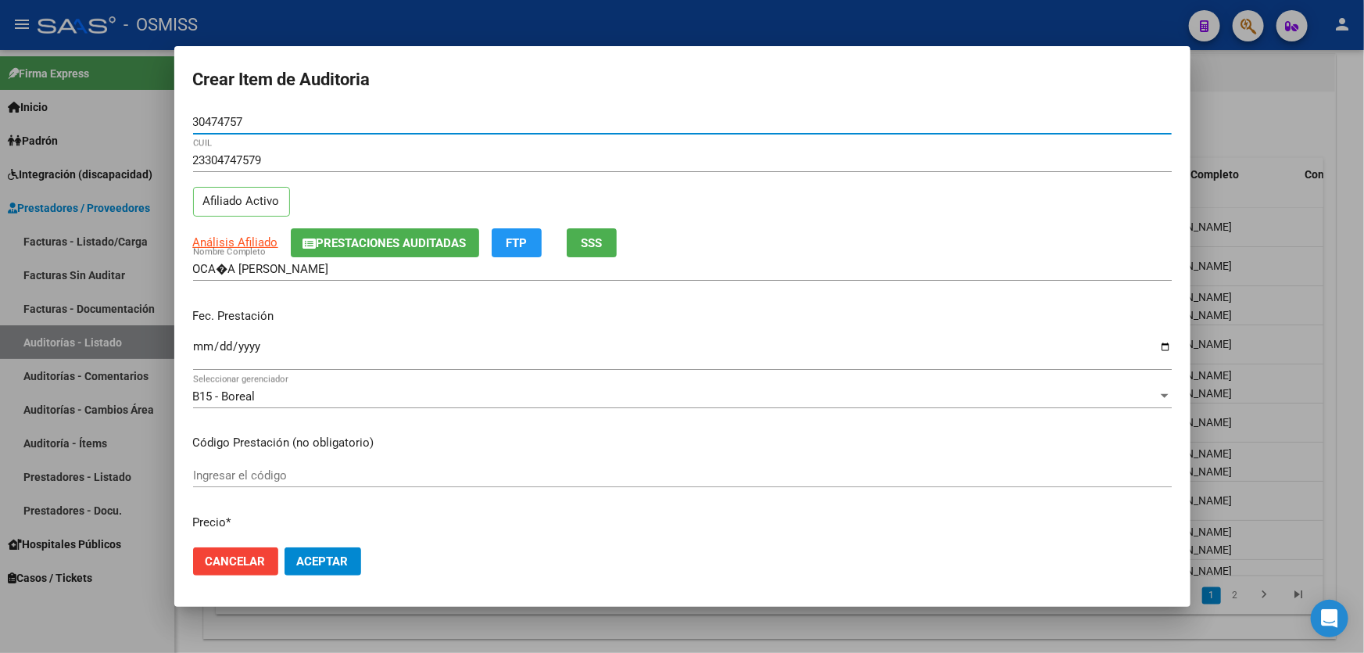
type input "30474757"
click at [227, 263] on input "OCA�A [PERSON_NAME]" at bounding box center [682, 269] width 979 height 14
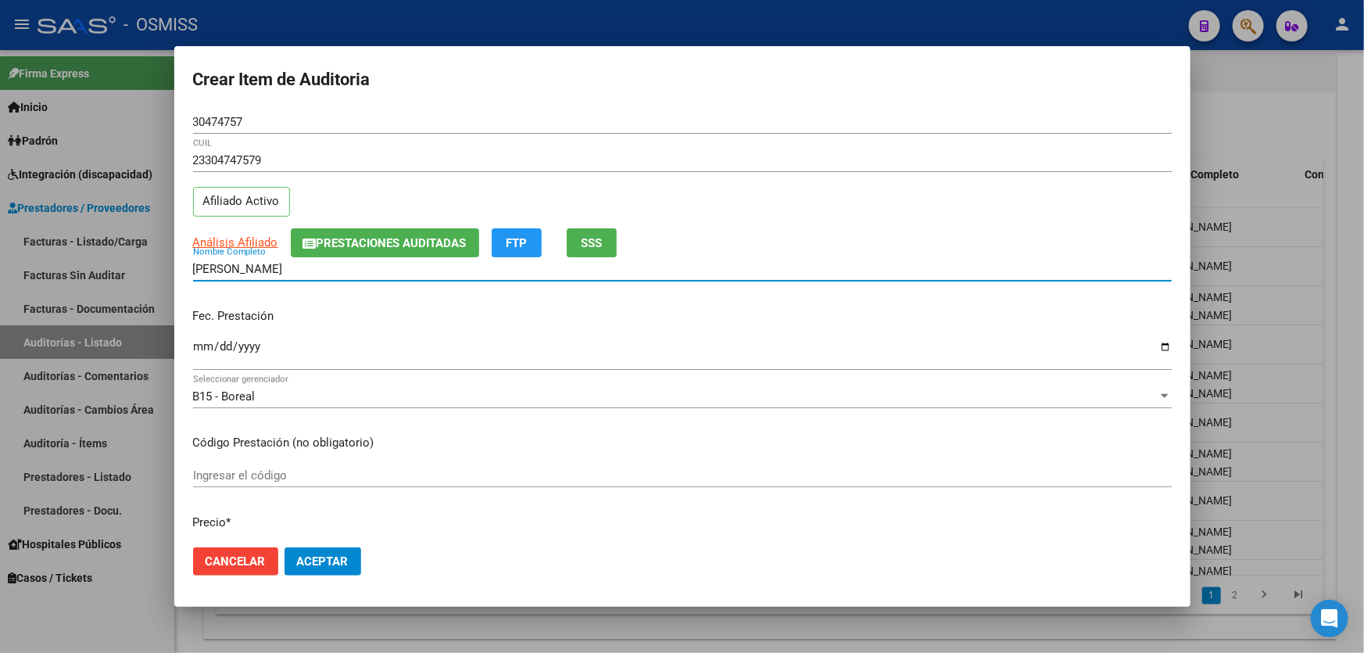
type input "[PERSON_NAME]"
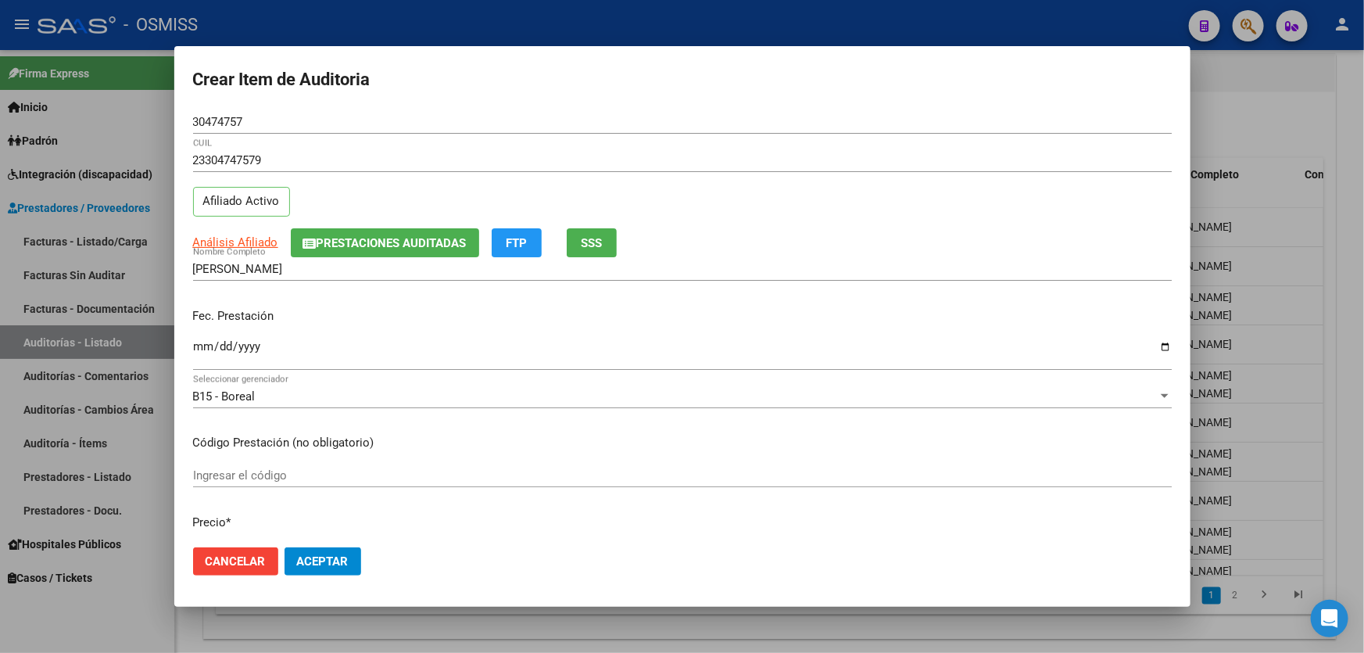
click at [188, 347] on mat-dialog-content "30474757 Nro Documento 23304747579 CUIL Afiliado Activo Análisis Afiliado Prest…" at bounding box center [682, 322] width 1016 height 425
click at [195, 347] on input "Ingresar la fecha" at bounding box center [682, 352] width 979 height 25
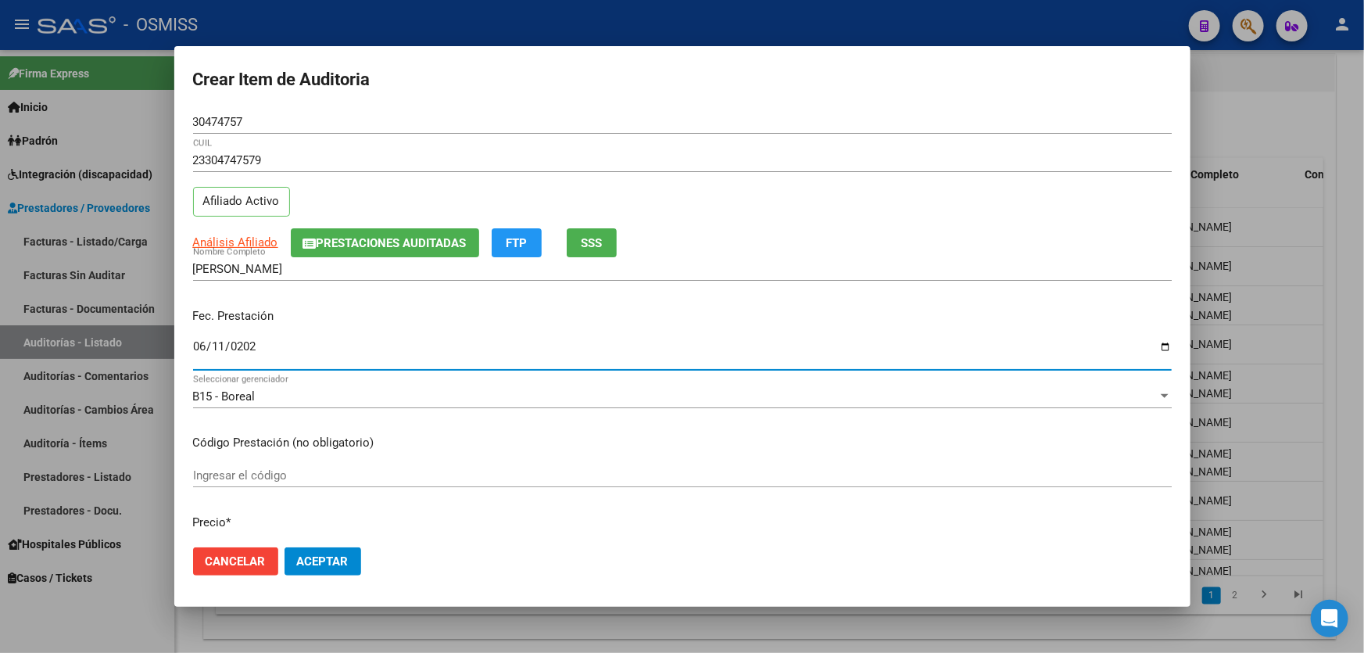
type input "[DATE]"
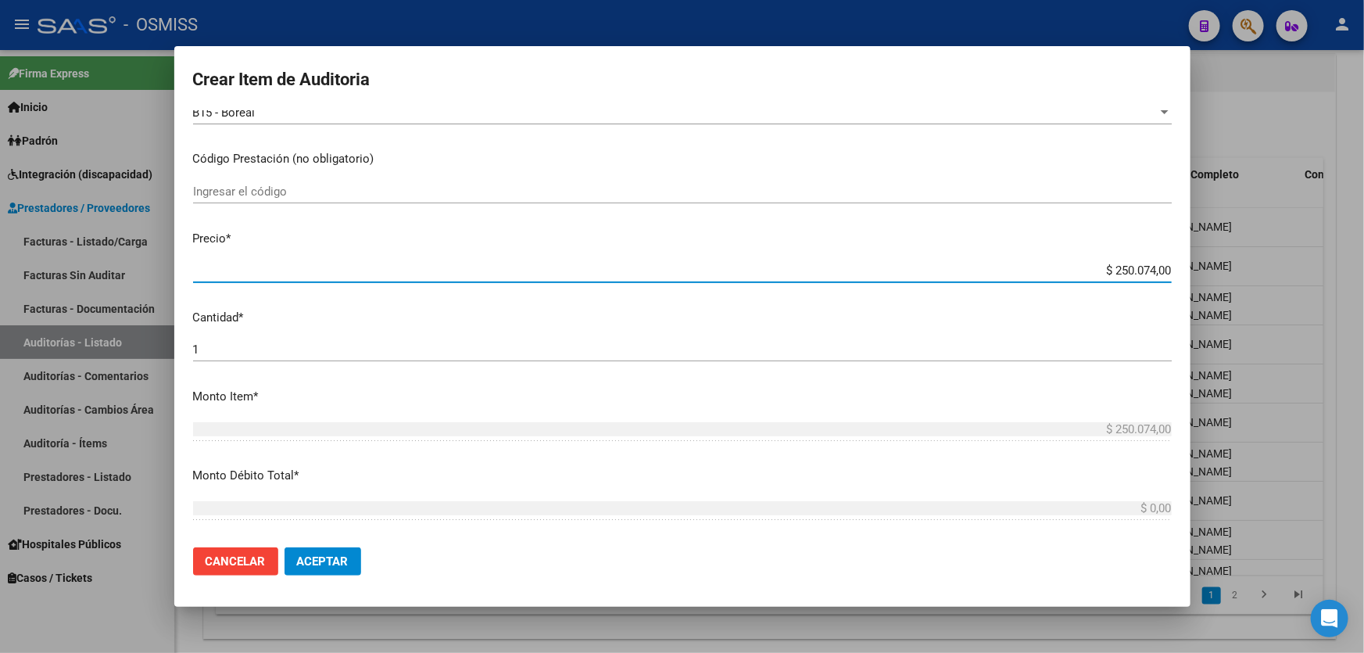
drag, startPoint x: 1070, startPoint y: 272, endPoint x: 1363, endPoint y: 242, distance: 295.5
click at [1363, 242] on div "Crear Item de Auditoria 30474757 Nro Documento 23304747579 CUIL Afiliado Activo…" at bounding box center [682, 326] width 1364 height 653
type input "$ 0,08"
type input "$ 0,80"
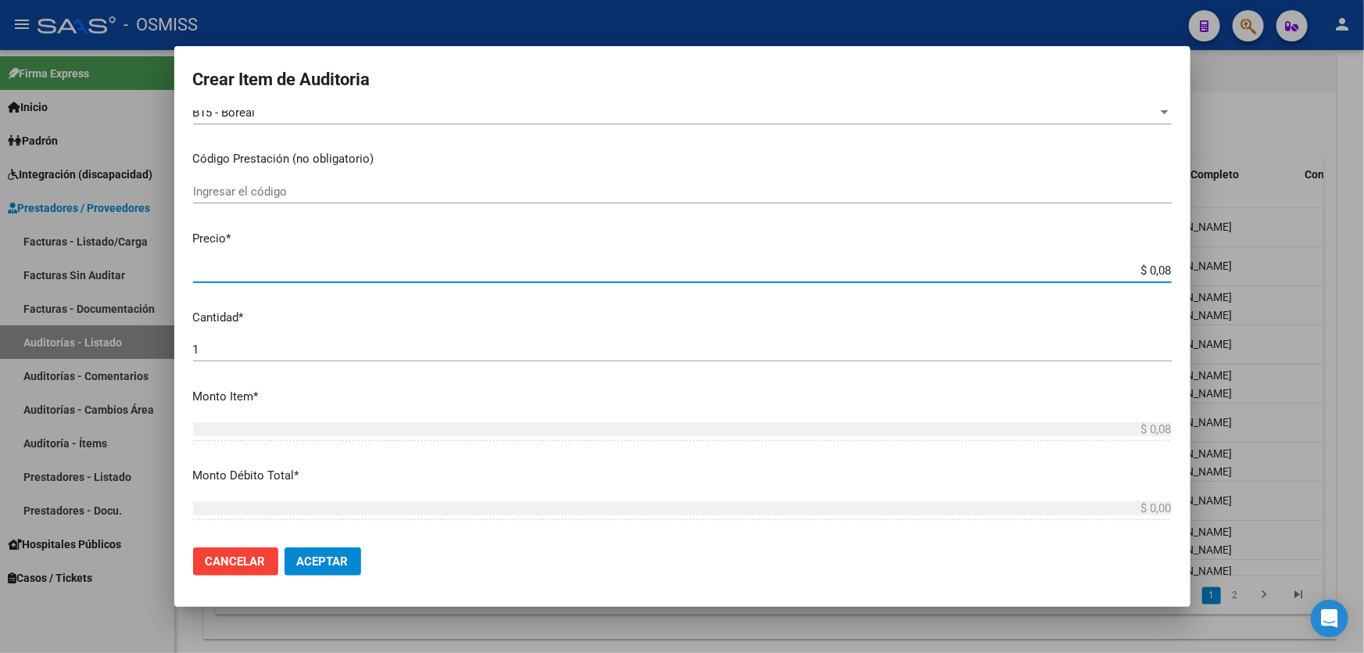
type input "$ 0,80"
type input "$ 8,00"
type input "$ 80,00"
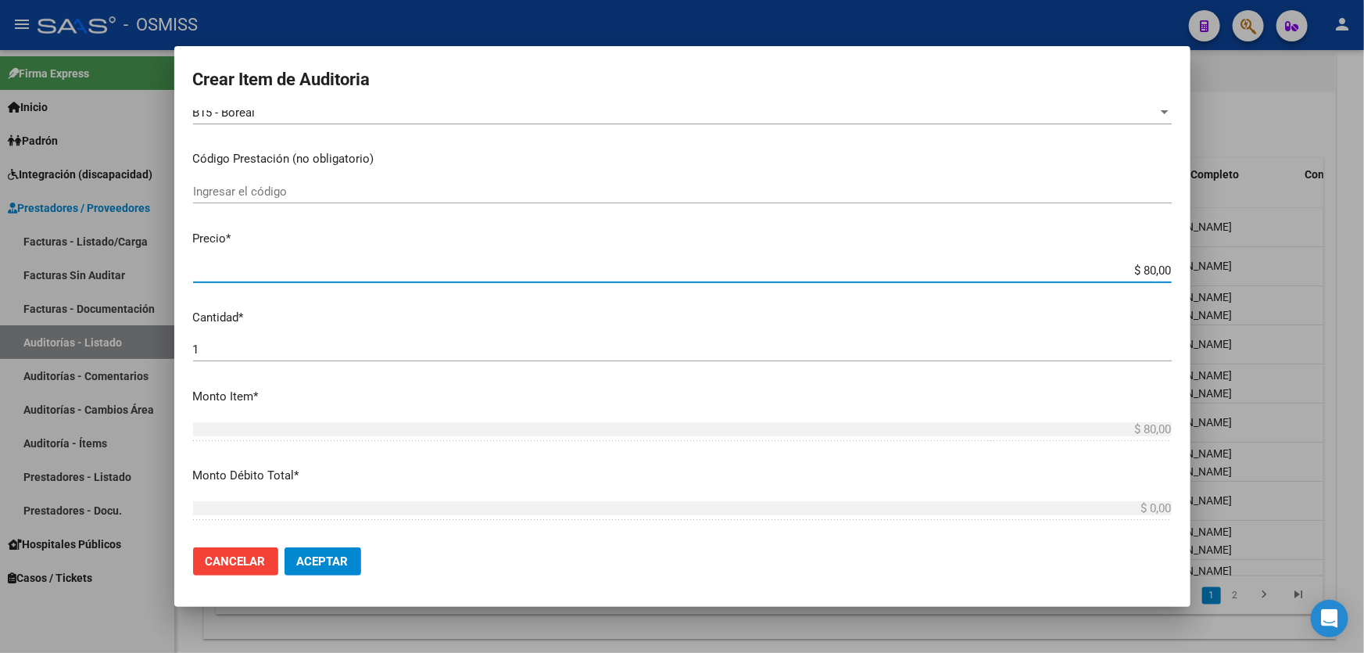
type input "$ 800,00"
type input "$ 8.000,00"
click at [304, 571] on button "Aceptar" at bounding box center [323, 561] width 77 height 28
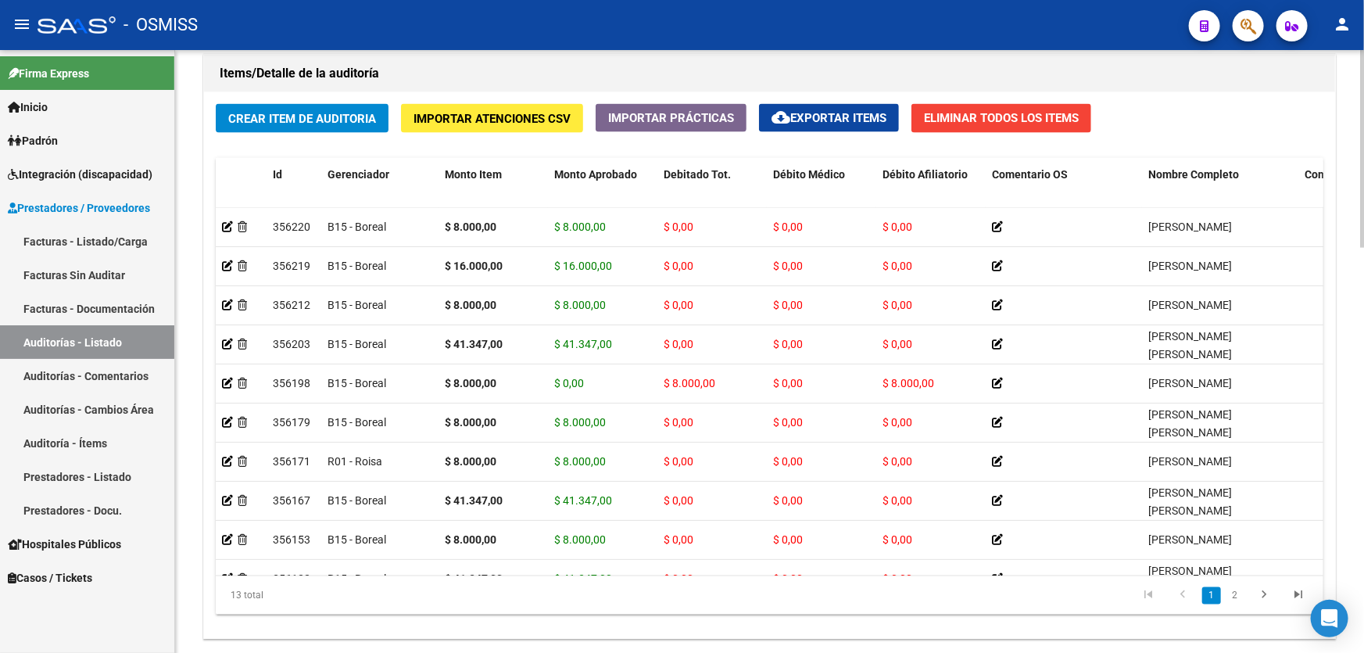
click at [702, 55] on div "Items/Detalle de la auditoría" at bounding box center [769, 74] width 1131 height 38
click at [336, 124] on button "Crear Item de Auditoria" at bounding box center [302, 118] width 173 height 29
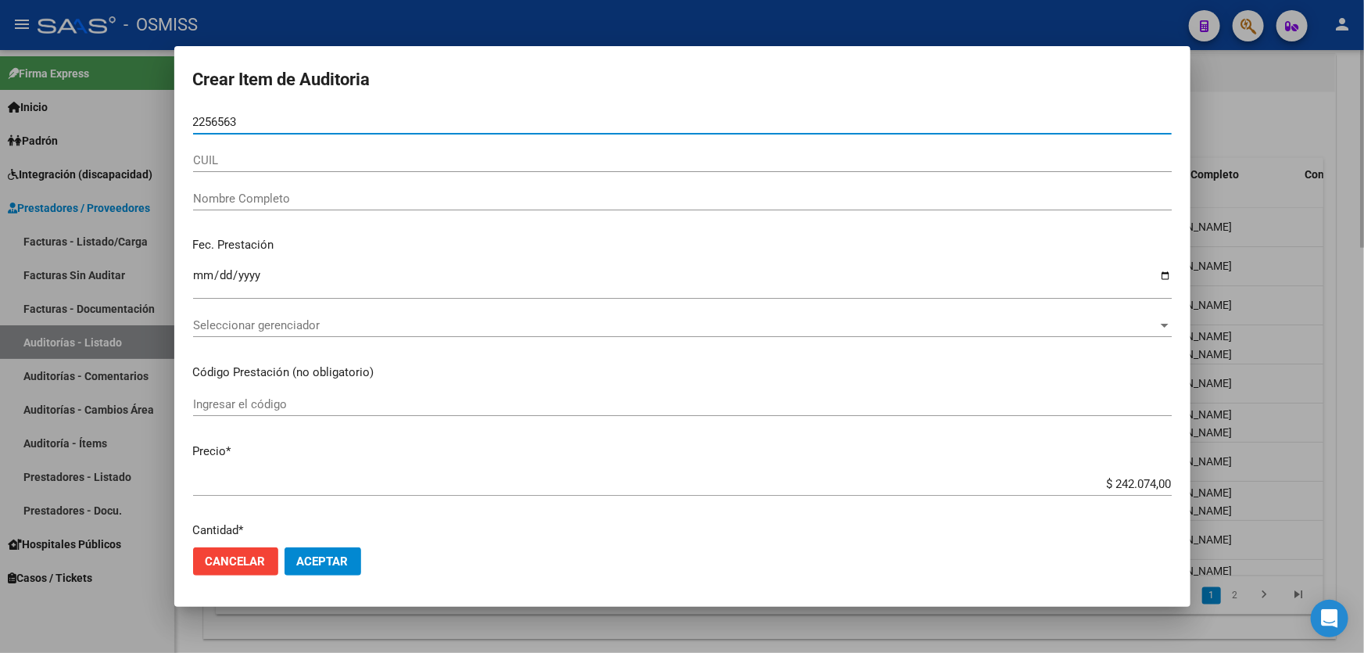
type input "22565633"
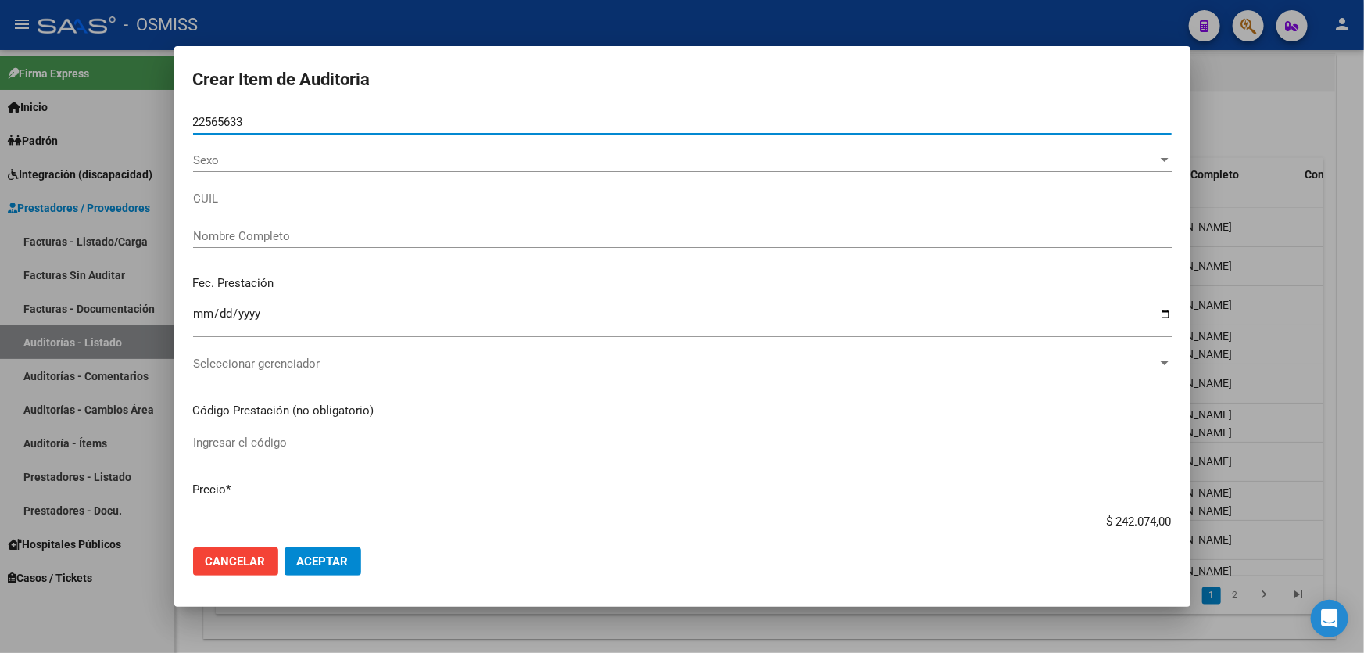
type input "23225656339"
type input "[PERSON_NAME]"
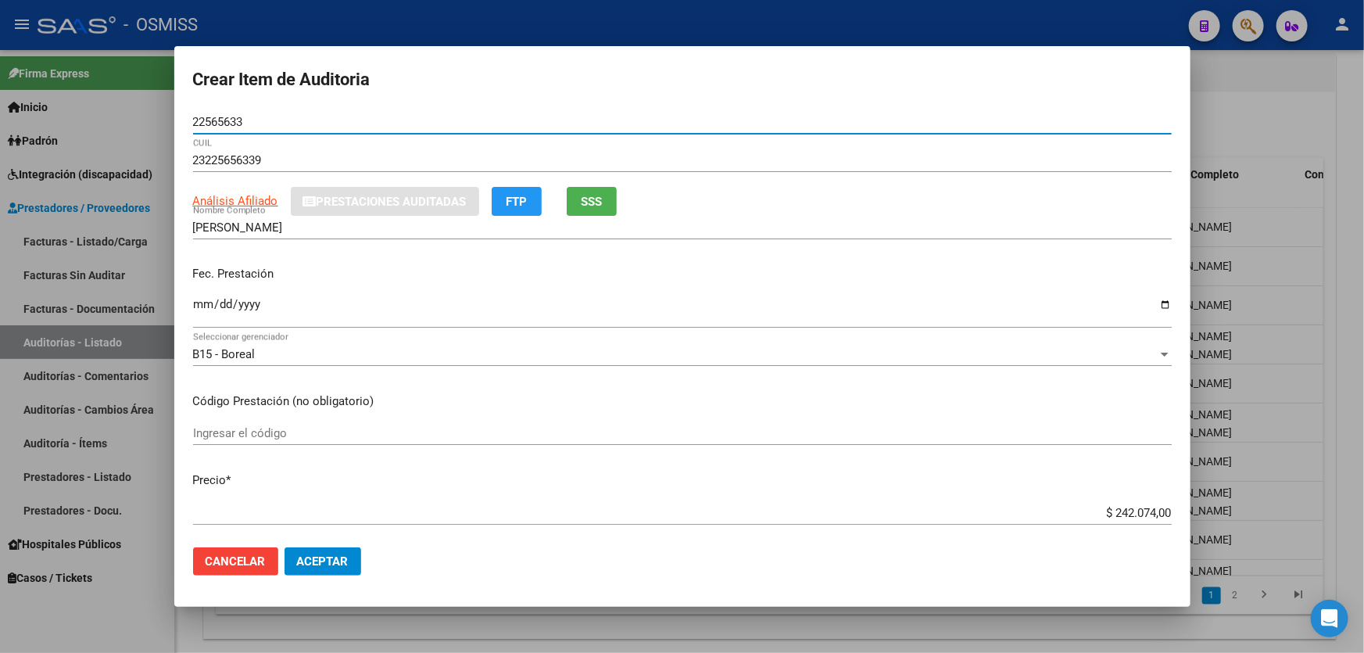
type input "22565633"
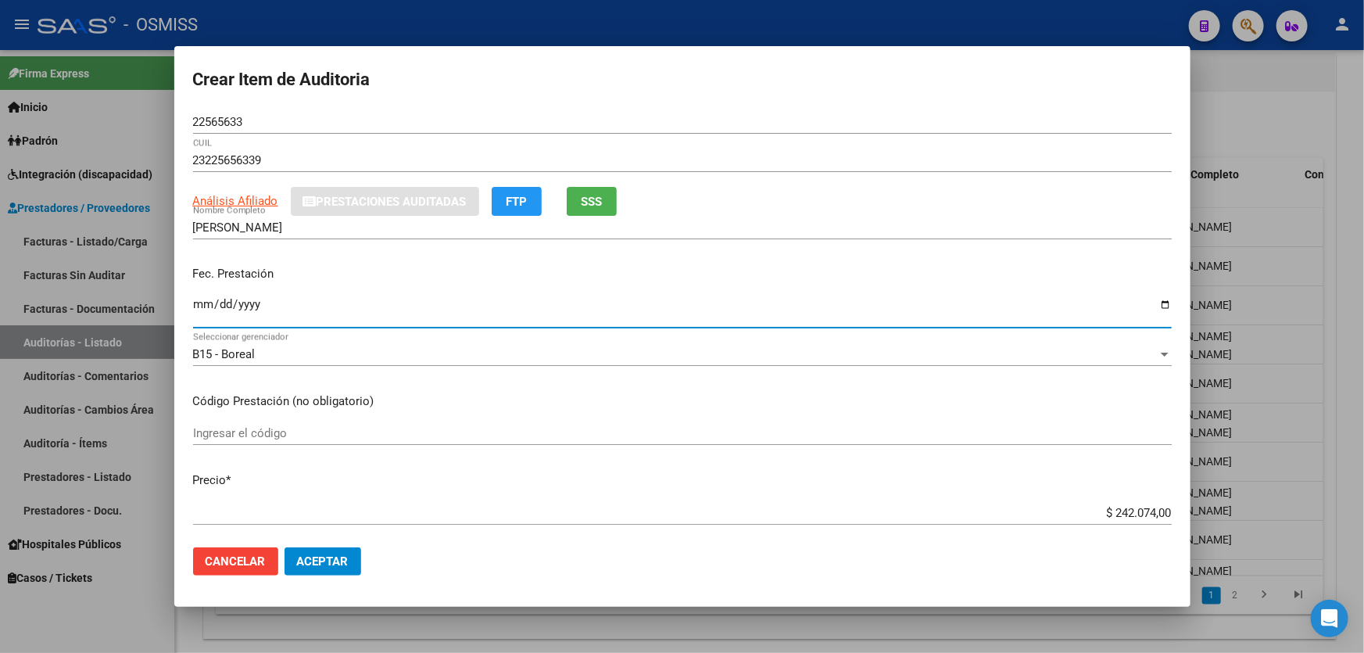
click at [210, 312] on input "Ingresar la fecha" at bounding box center [682, 310] width 979 height 25
type input "[DATE]"
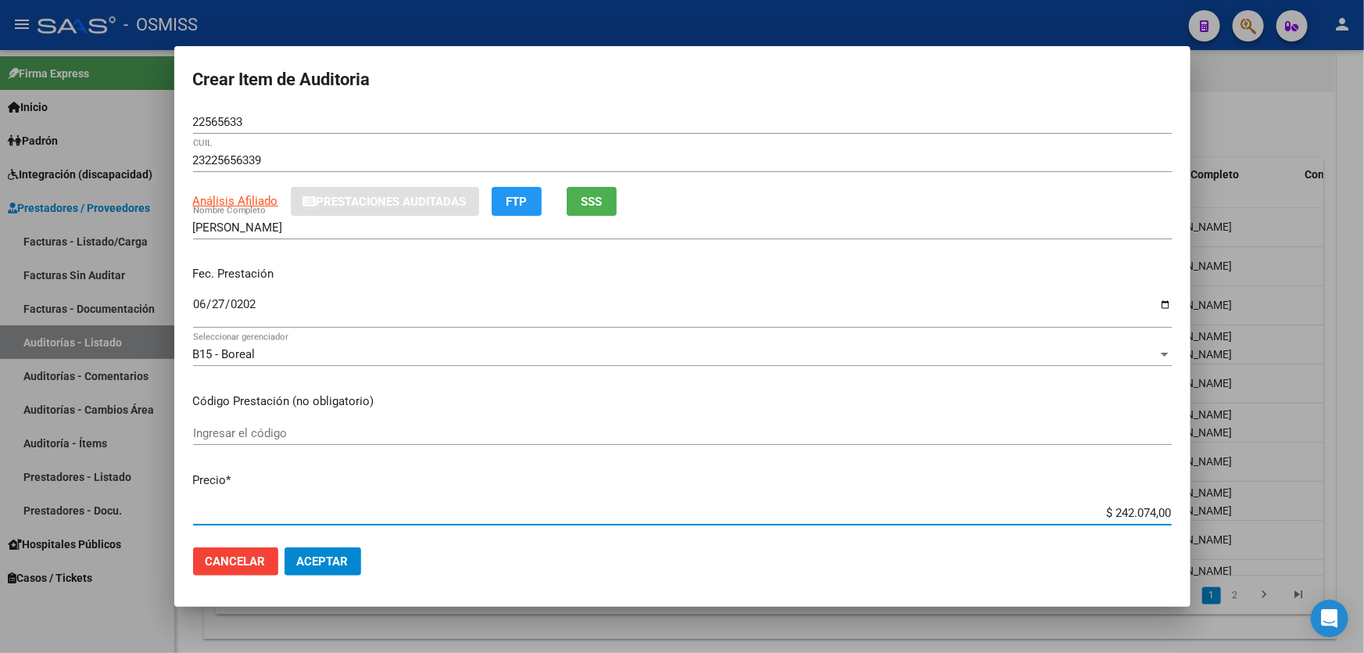
drag, startPoint x: 1090, startPoint y: 511, endPoint x: 1265, endPoint y: 493, distance: 176.0
click at [1265, 493] on div "Crear Item de Auditoria 22565633 Nro Documento 23225656339 CUIL Análisis Afilia…" at bounding box center [682, 326] width 1364 height 653
type input "$ 0,08"
type input "$ 0,80"
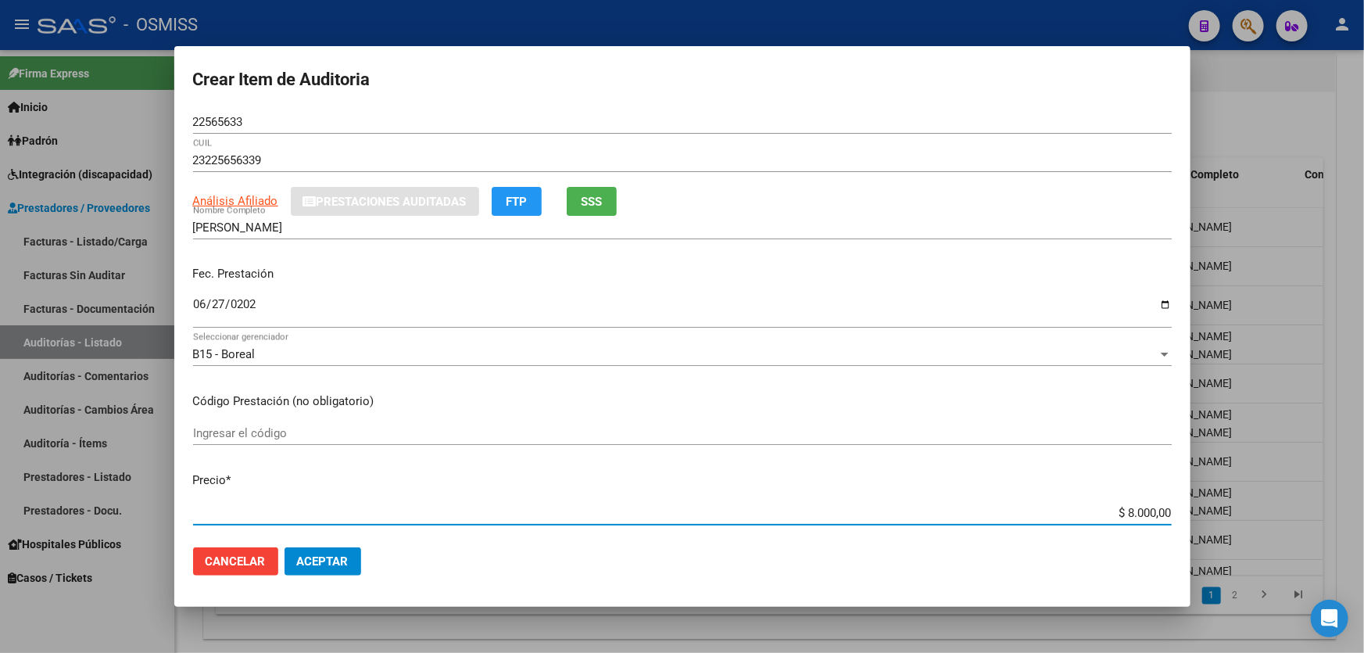
click at [309, 557] on span "Aceptar" at bounding box center [323, 561] width 52 height 14
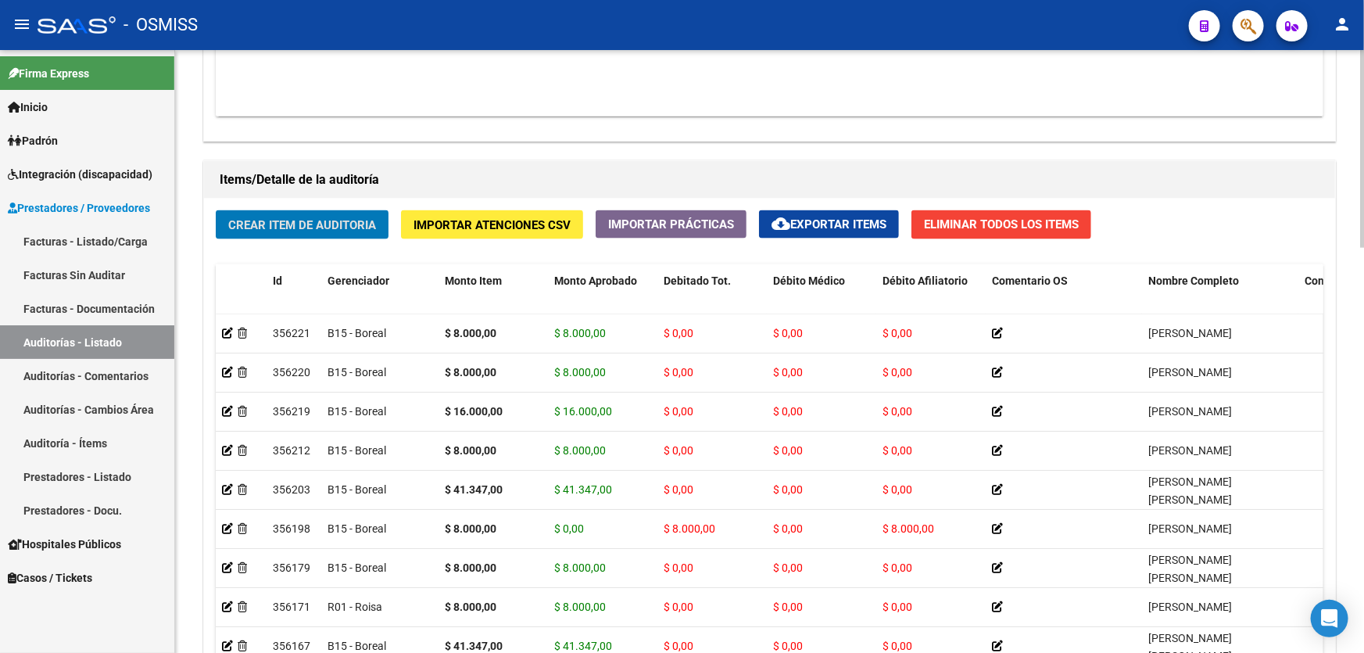
scroll to position [923, 0]
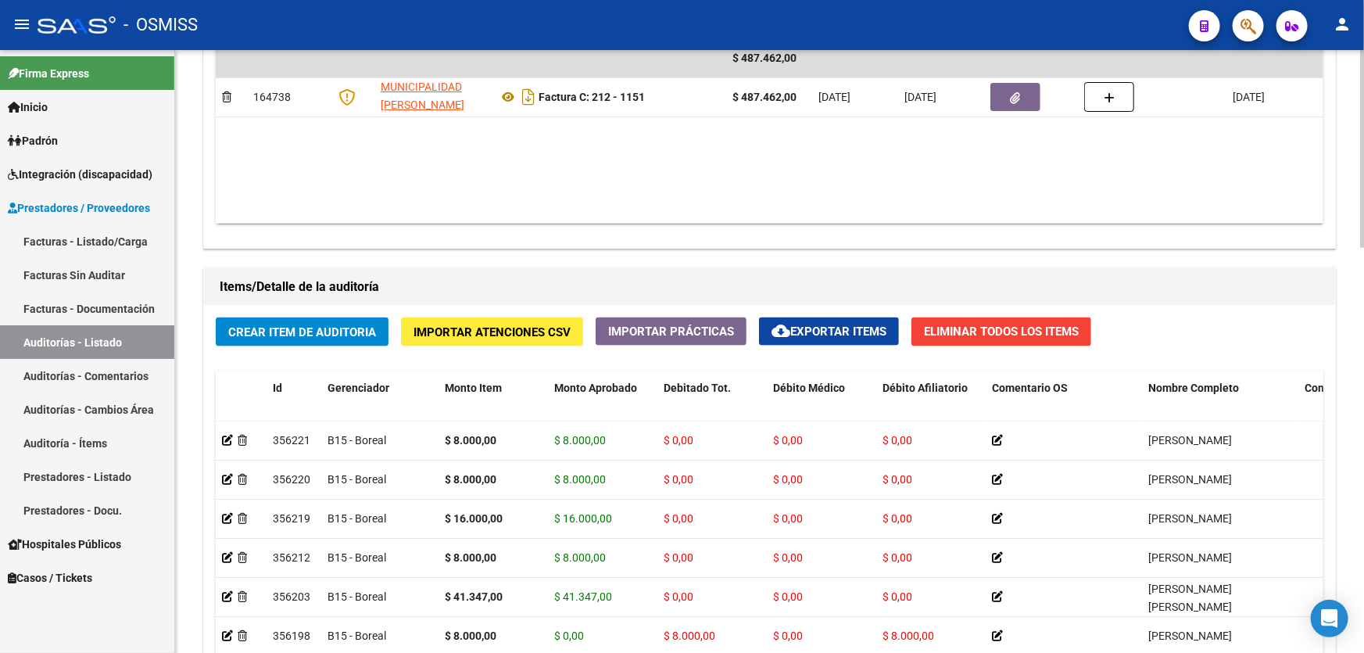
click at [687, 128] on datatable-body "$ 487.462,00 164738 MUNICIPALIDAD [PERSON_NAME] Factura C: 212 - 1151 $ 487.462…" at bounding box center [770, 131] width 1108 height 185
drag, startPoint x: 687, startPoint y: 195, endPoint x: 654, endPoint y: 188, distance: 34.2
click at [687, 195] on datatable-body "$ 487.462,00 164738 MUNICIPALIDAD [PERSON_NAME] Factura C: 212 - 1151 $ 487.462…" at bounding box center [770, 131] width 1108 height 185
click at [308, 326] on span "Crear Item de Auditoria" at bounding box center [302, 332] width 148 height 14
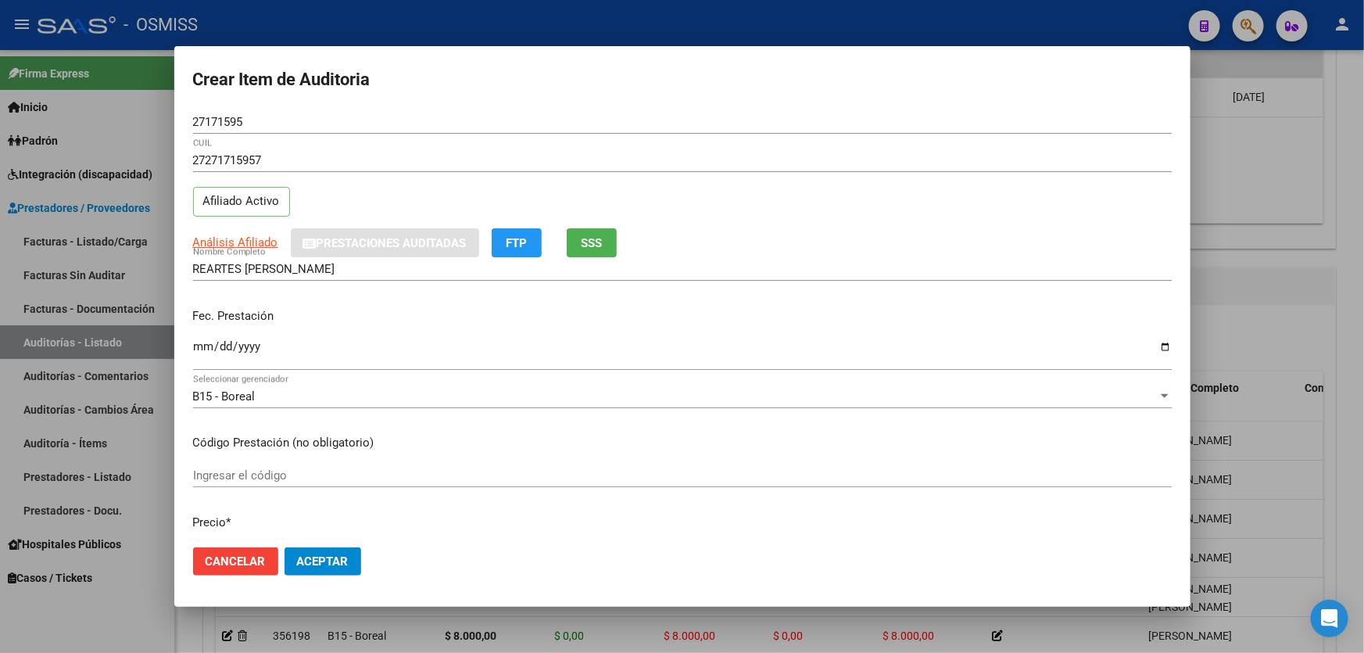
click at [198, 337] on div "Ingresar la fecha" at bounding box center [682, 353] width 979 height 34
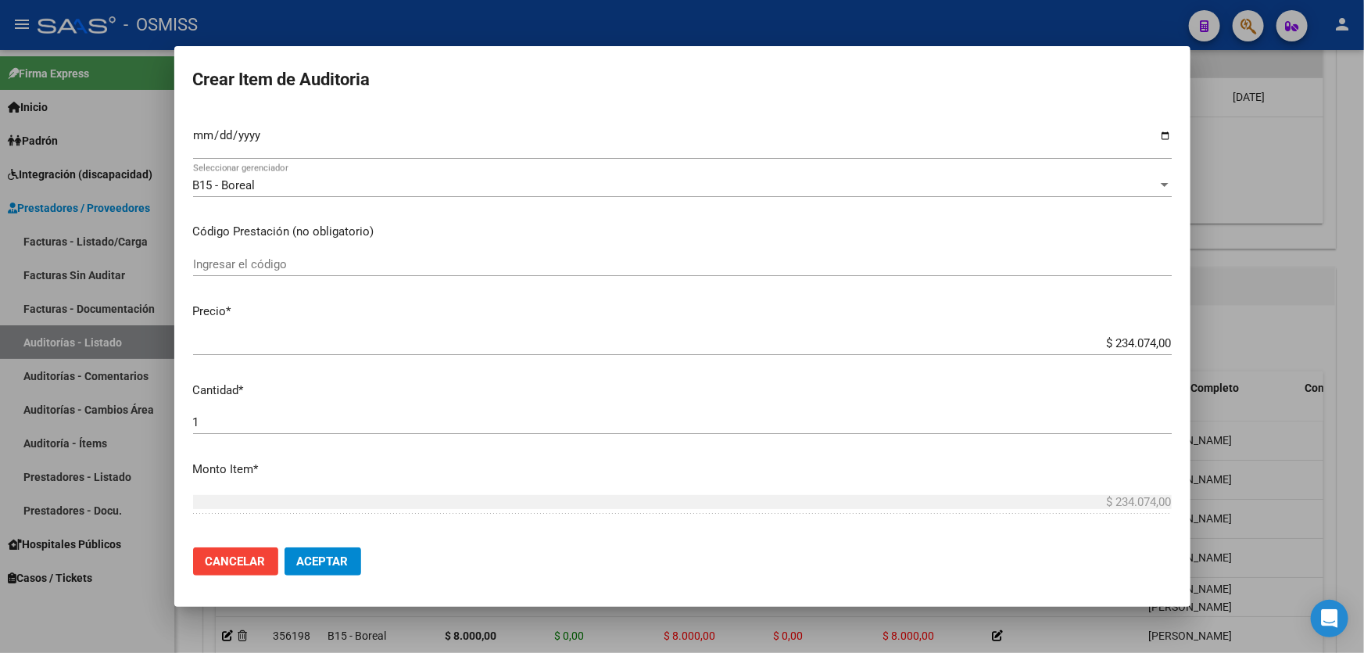
scroll to position [355, 0]
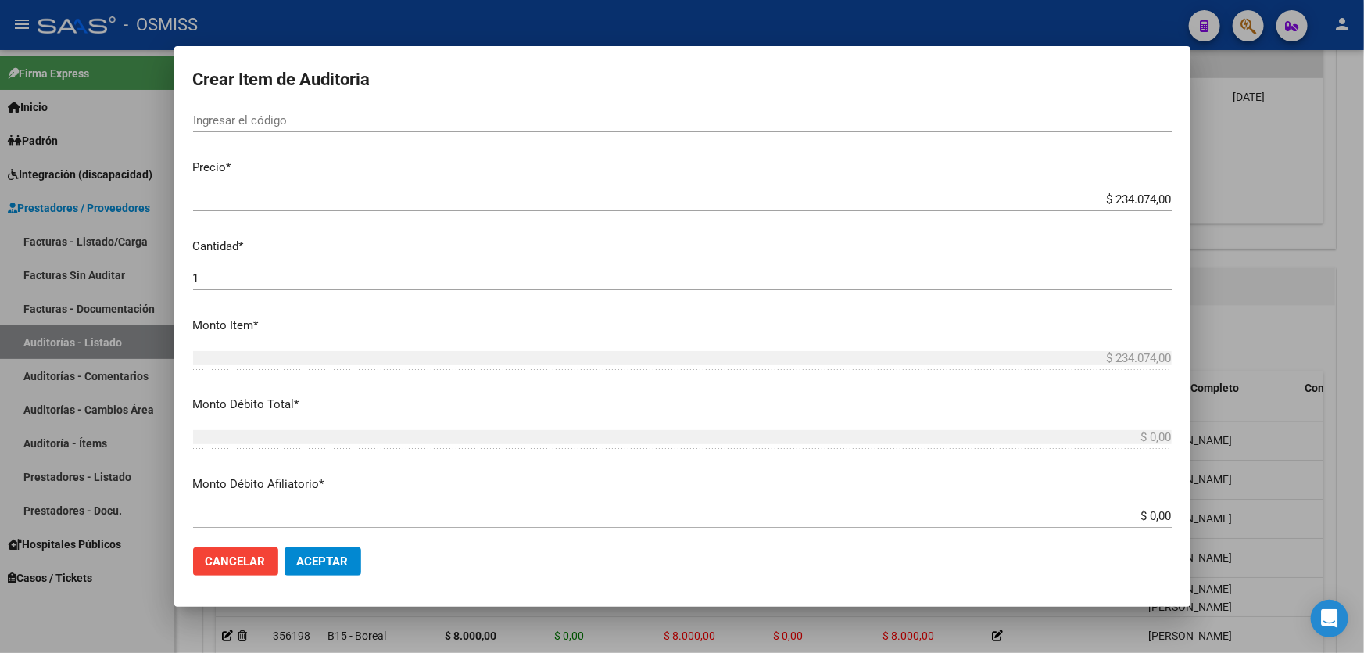
drag, startPoint x: 1038, startPoint y: 190, endPoint x: 1062, endPoint y: 189, distance: 23.5
click at [1062, 189] on div "$ 234.074,00 Ingresar el precio" at bounding box center [682, 199] width 979 height 23
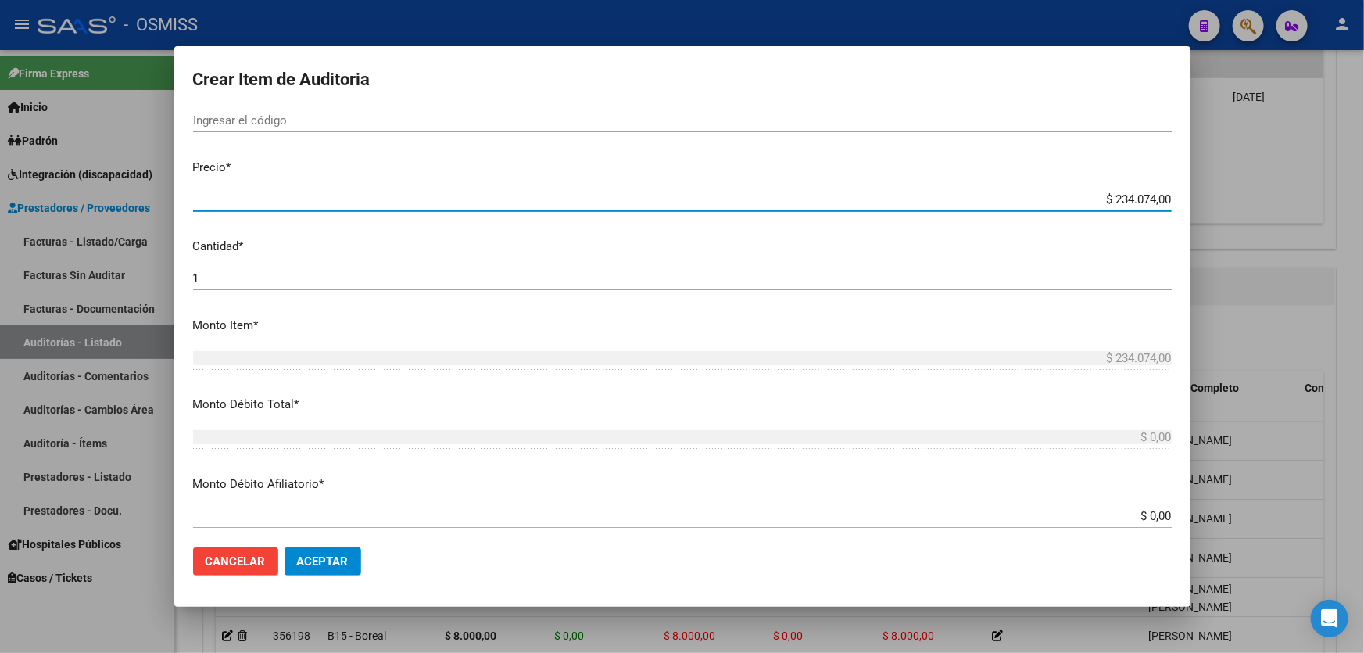
drag, startPoint x: 1053, startPoint y: 203, endPoint x: 1363, endPoint y: 180, distance: 311.3
click at [1363, 192] on div "Crear Item de Auditoria 27171595 Nro Documento 27271715957 CUIL Afiliado Activo…" at bounding box center [682, 326] width 1364 height 653
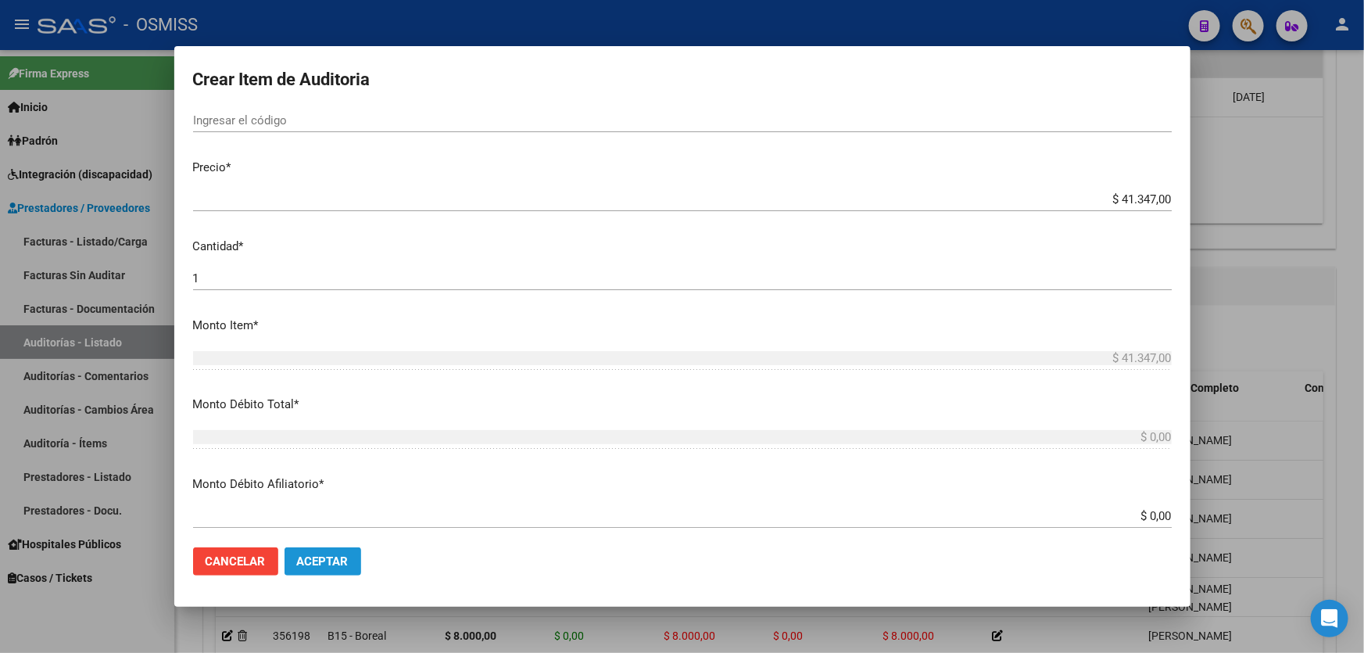
click at [346, 570] on button "Aceptar" at bounding box center [323, 561] width 77 height 28
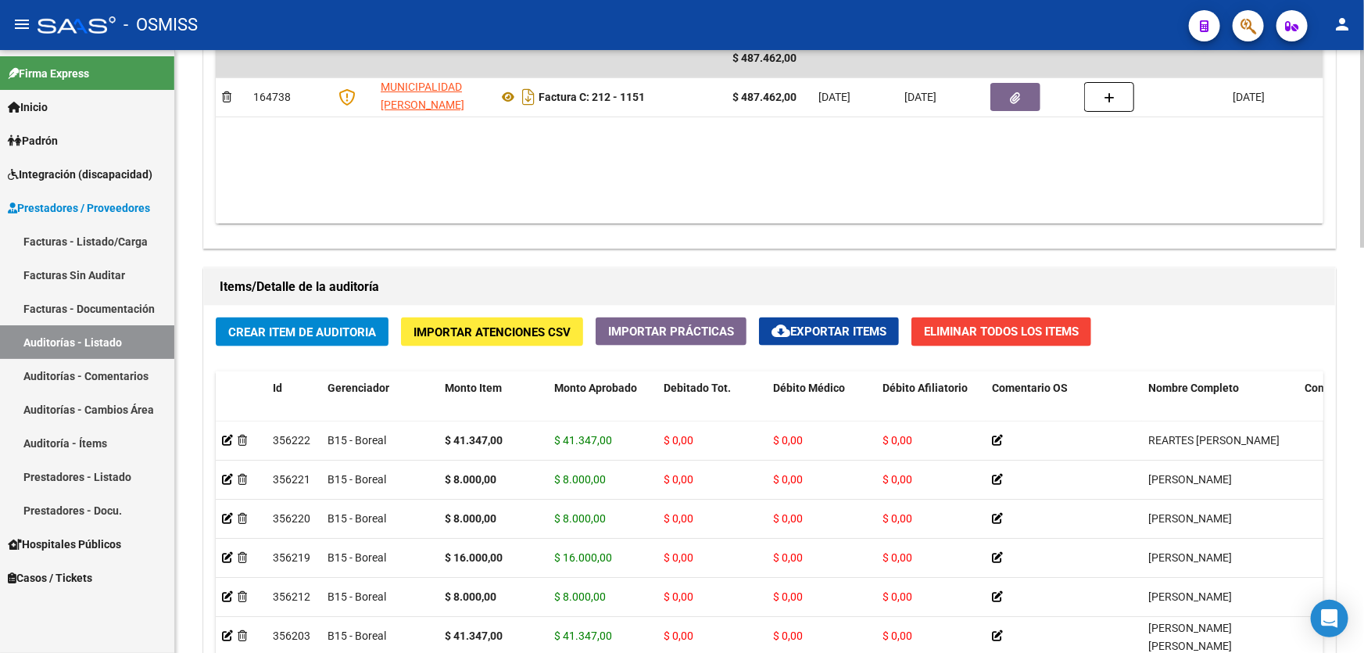
drag, startPoint x: 746, startPoint y: 156, endPoint x: 724, endPoint y: 122, distance: 40.8
click at [746, 156] on datatable-body "$ 487.462,00 164738 MUNICIPALIDAD [PERSON_NAME] Factura C: 212 - 1151 $ 487.462…" at bounding box center [770, 131] width 1108 height 185
click at [285, 331] on span "Crear Item de Auditoria" at bounding box center [302, 332] width 148 height 14
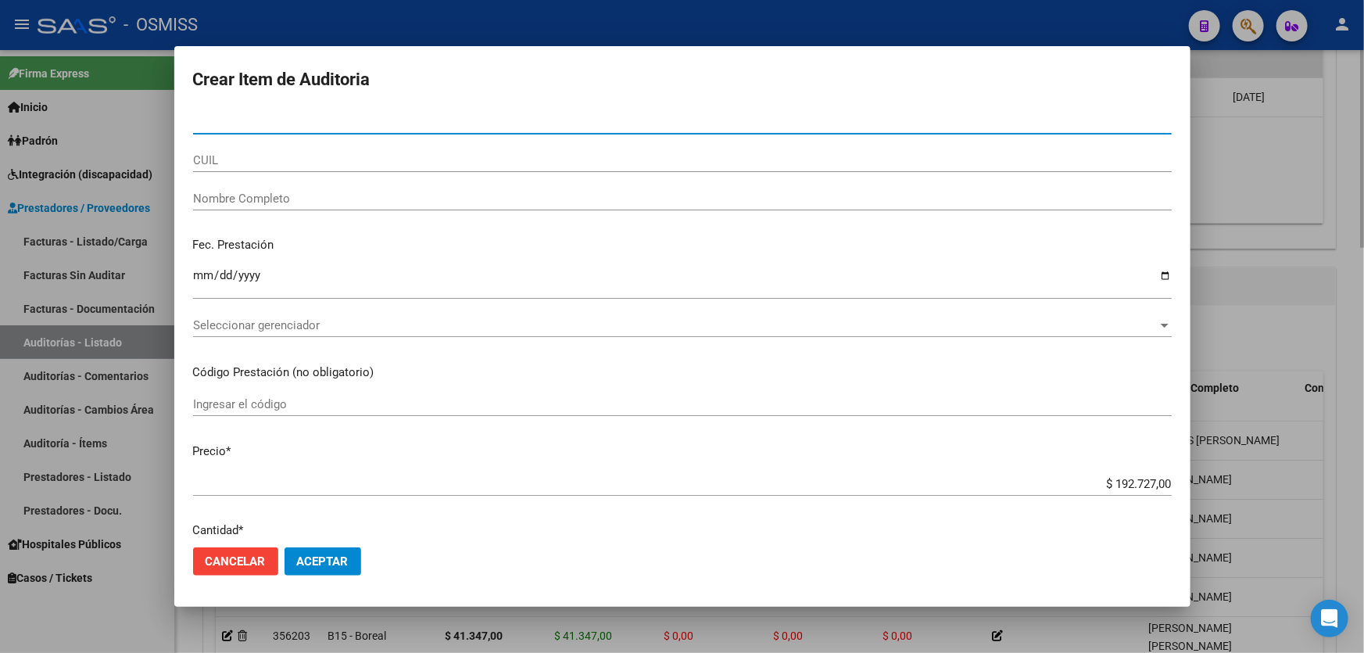
paste input "24016309"
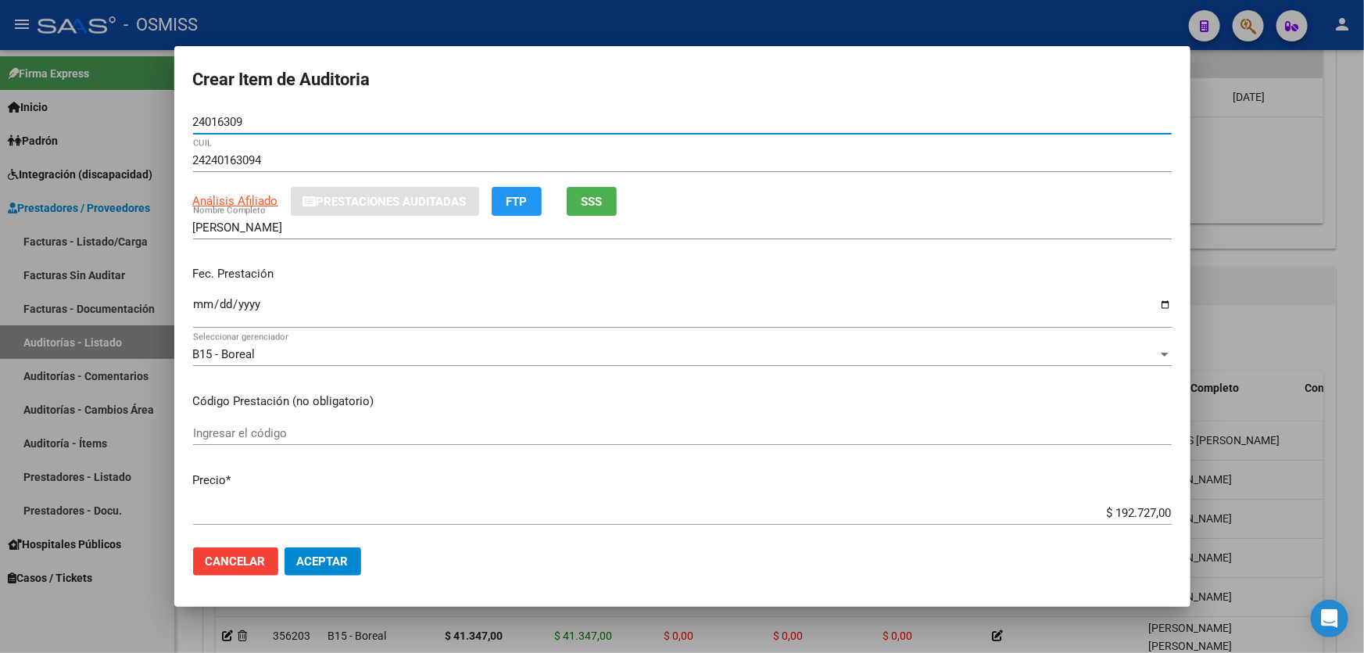
click at [203, 310] on input "Ingresar la fecha" at bounding box center [682, 310] width 979 height 25
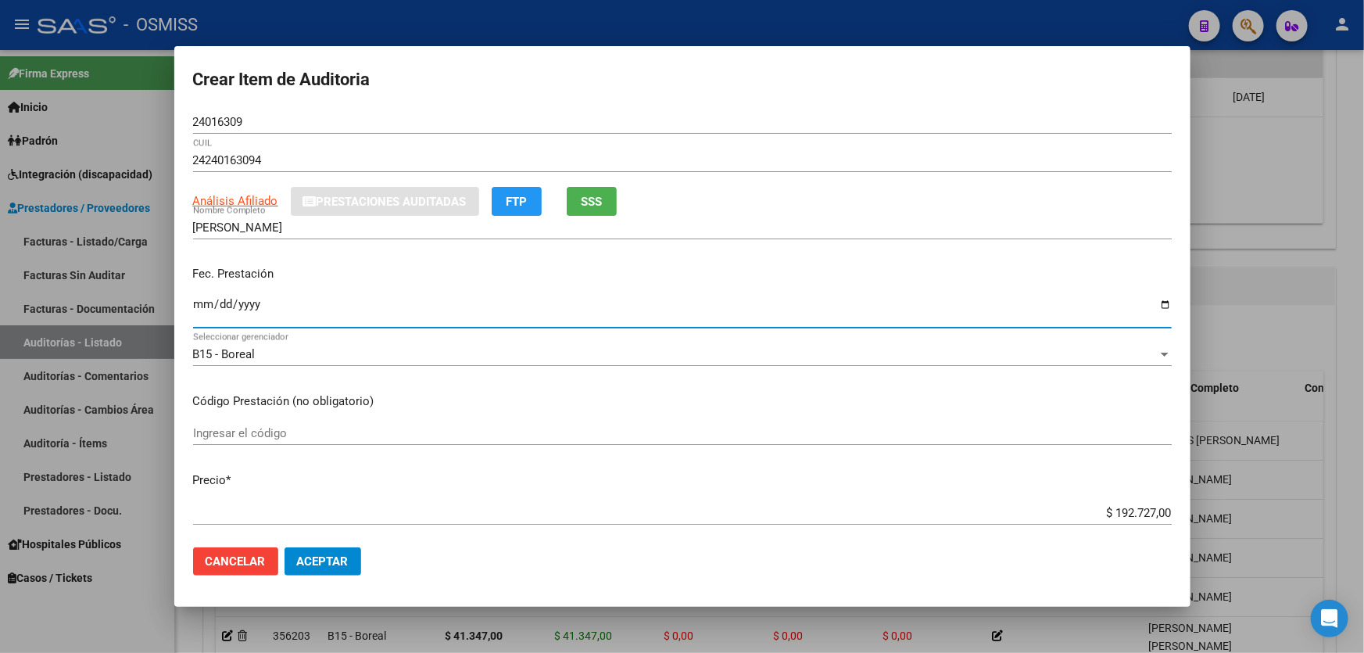
drag, startPoint x: 1071, startPoint y: 514, endPoint x: 1363, endPoint y: 420, distance: 307.3
click at [1363, 453] on div "Crear Item de Auditoria 24016309 Nro Documento 24240163094 CUIL Análisis Afilia…" at bounding box center [682, 326] width 1364 height 653
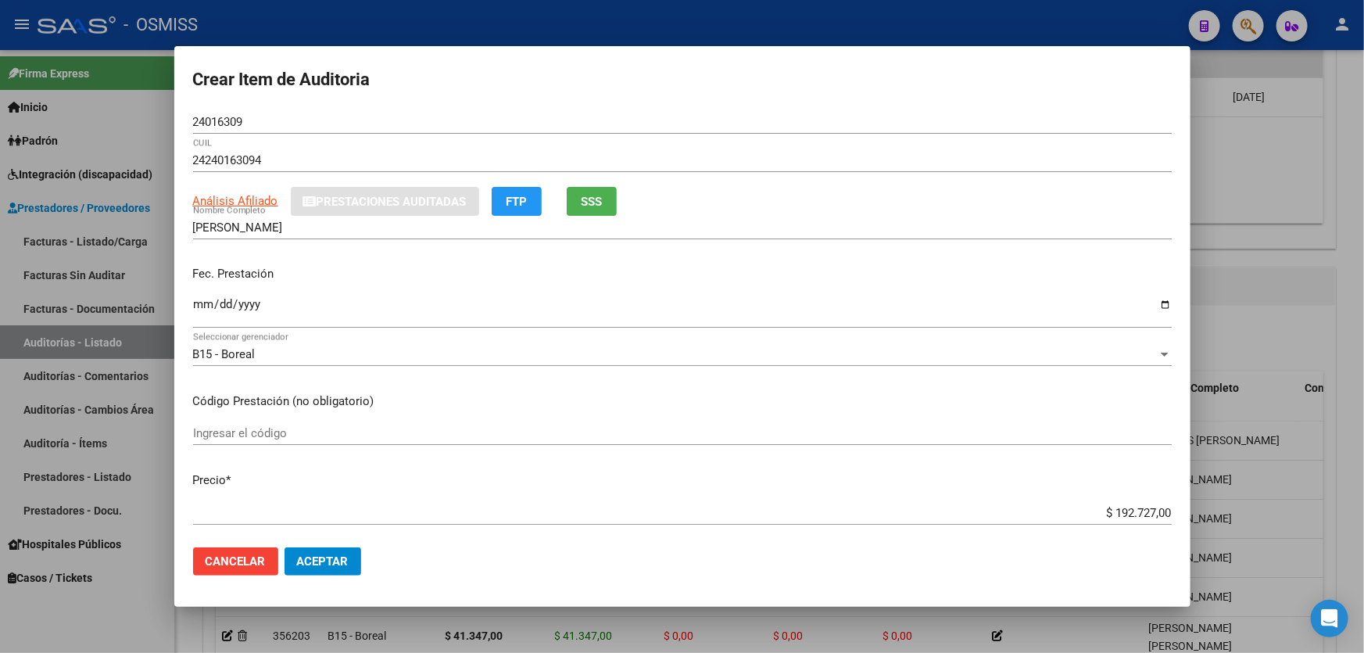
click at [1051, 492] on mat-dialog-content "24016309 Nro Documento 24240163094 CUIL Análisis Afiliado Prestaciones Auditada…" at bounding box center [682, 322] width 1016 height 425
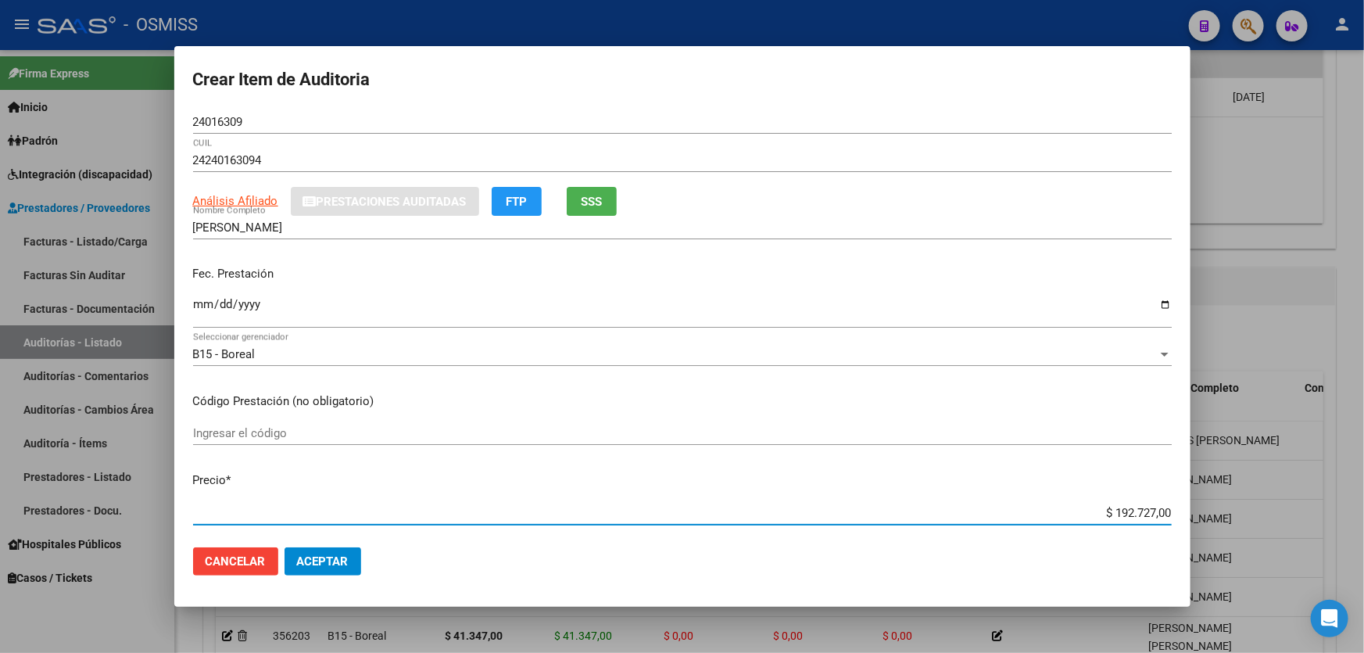
drag, startPoint x: 1062, startPoint y: 507, endPoint x: 1363, endPoint y: 514, distance: 301.9
click at [1363, 514] on div "Crear Item de Auditoria 24016309 Nro Documento 24240163094 CUIL Análisis Afilia…" at bounding box center [682, 326] width 1364 height 653
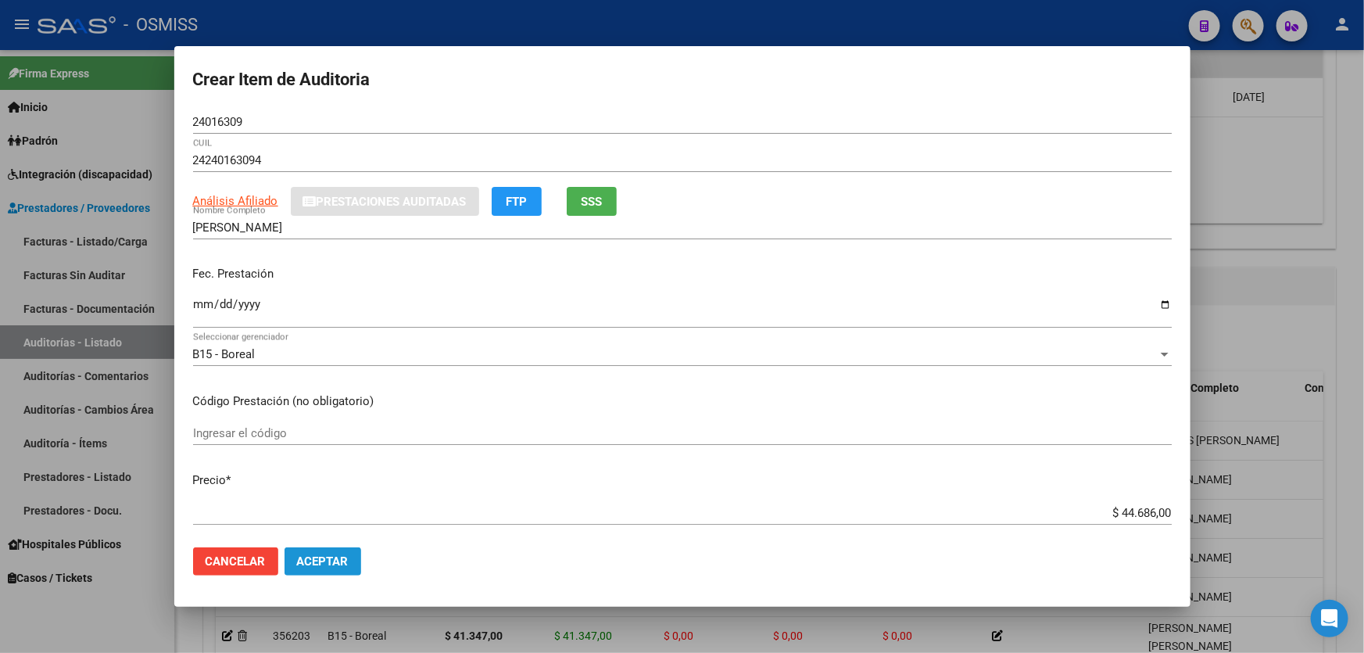
click at [353, 564] on button "Aceptar" at bounding box center [323, 561] width 77 height 28
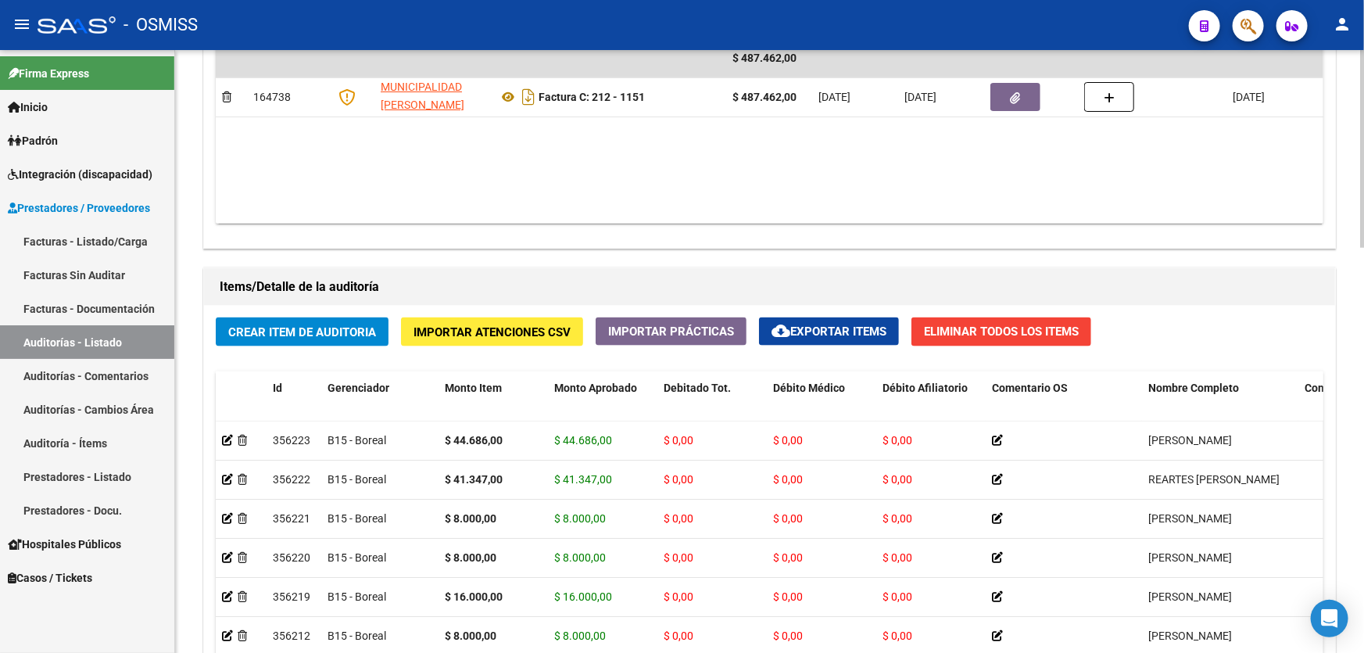
click at [690, 197] on datatable-body "$ 487.462,00 164738 MUNICIPALIDAD [PERSON_NAME] Factura C: 212 - 1151 $ 487.462…" at bounding box center [770, 131] width 1108 height 185
drag, startPoint x: 823, startPoint y: 238, endPoint x: 797, endPoint y: 244, distance: 26.5
click at [823, 238] on div "Agregar Comprobante cloud_download Exportar Comprobantes ID CAE Razon Social CP…" at bounding box center [769, 85] width 1131 height 324
click at [303, 325] on span "Crear Item de Auditoria" at bounding box center [302, 332] width 148 height 14
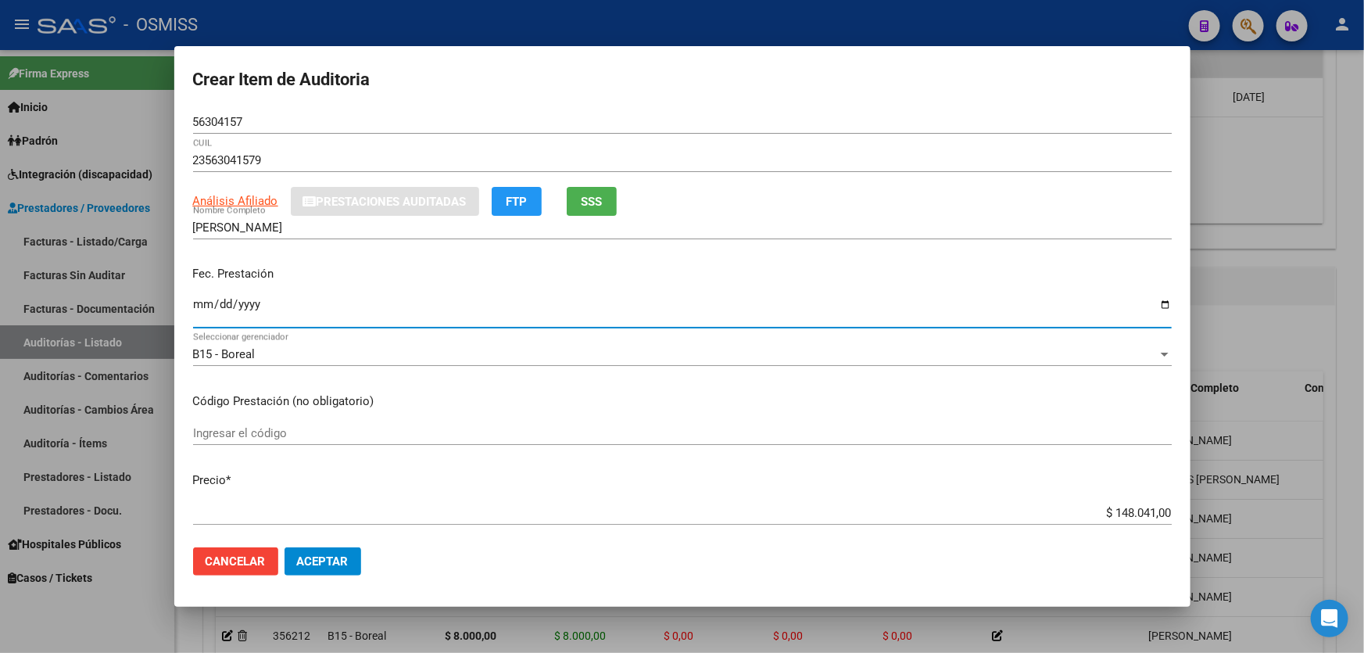
click at [198, 310] on input "Ingresar la fecha" at bounding box center [682, 310] width 979 height 25
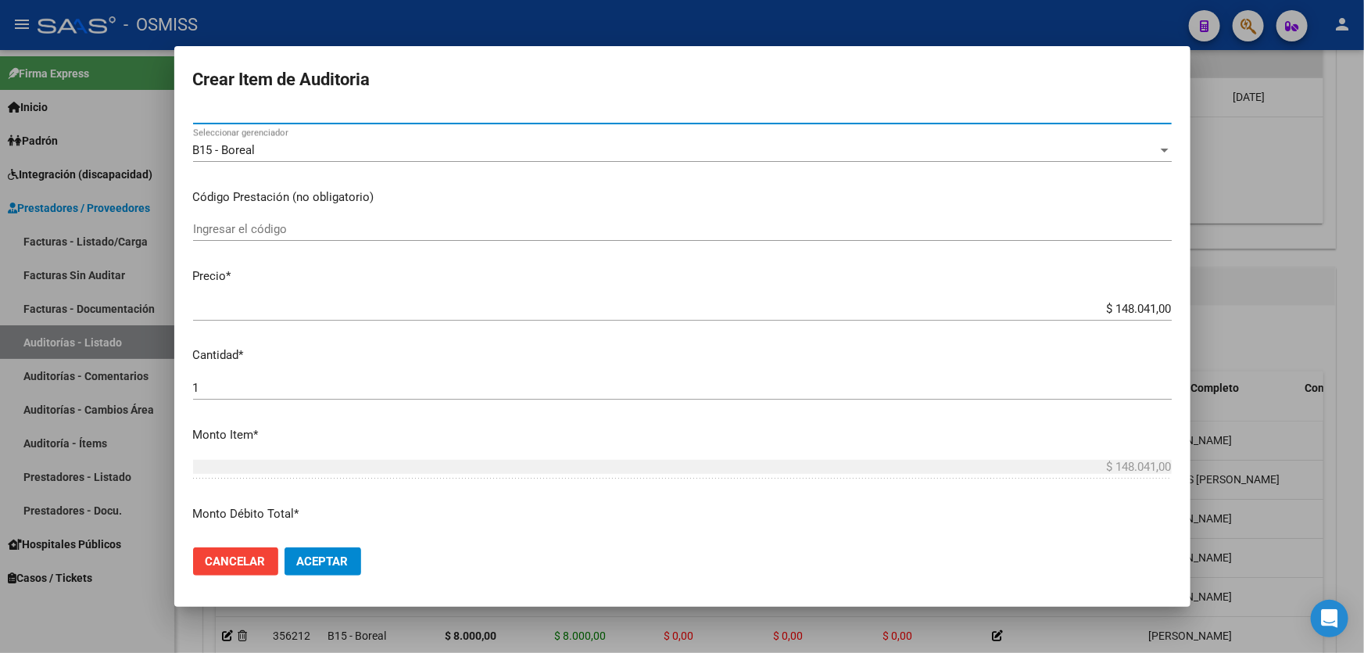
scroll to position [213, 0]
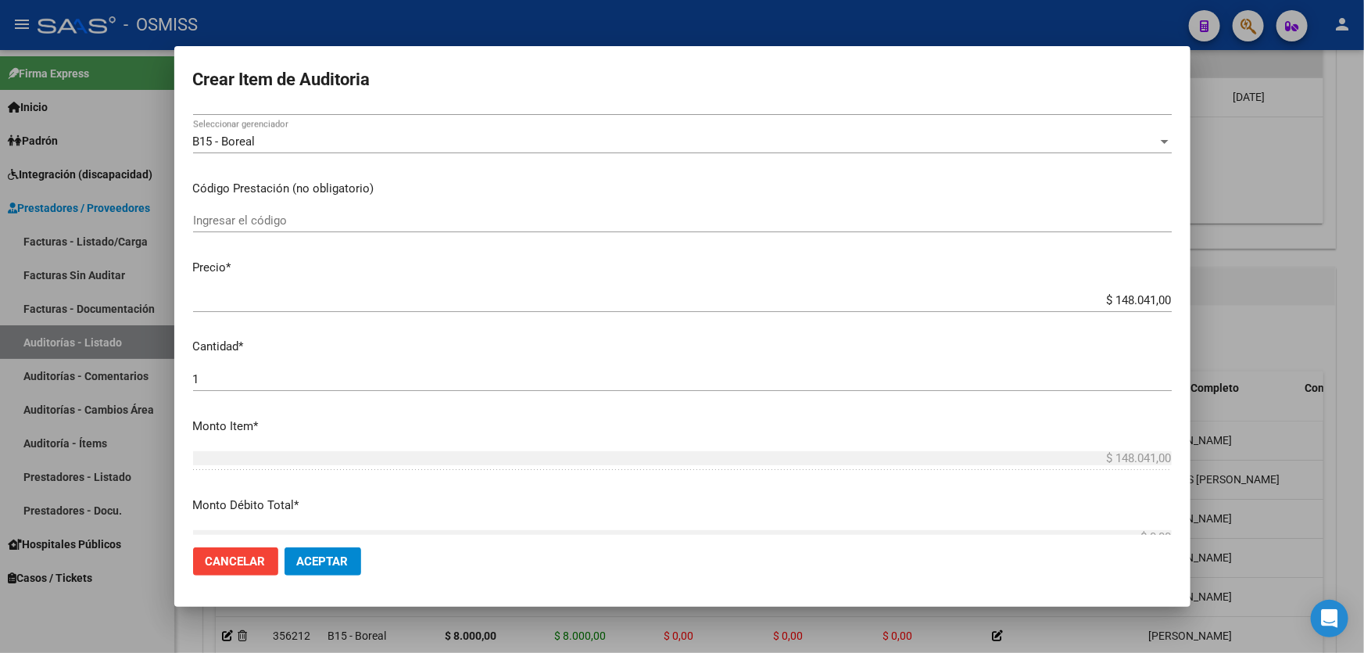
click at [964, 308] on div "$ 148.041,00 Ingresar el precio" at bounding box center [682, 299] width 979 height 23
drag, startPoint x: 973, startPoint y: 291, endPoint x: 1342, endPoint y: 249, distance: 370.6
click at [1342, 249] on div "Crear Item de Auditoria 56304157 Nro Documento 23563041579 CUIL Análisis Afilia…" at bounding box center [682, 326] width 1364 height 653
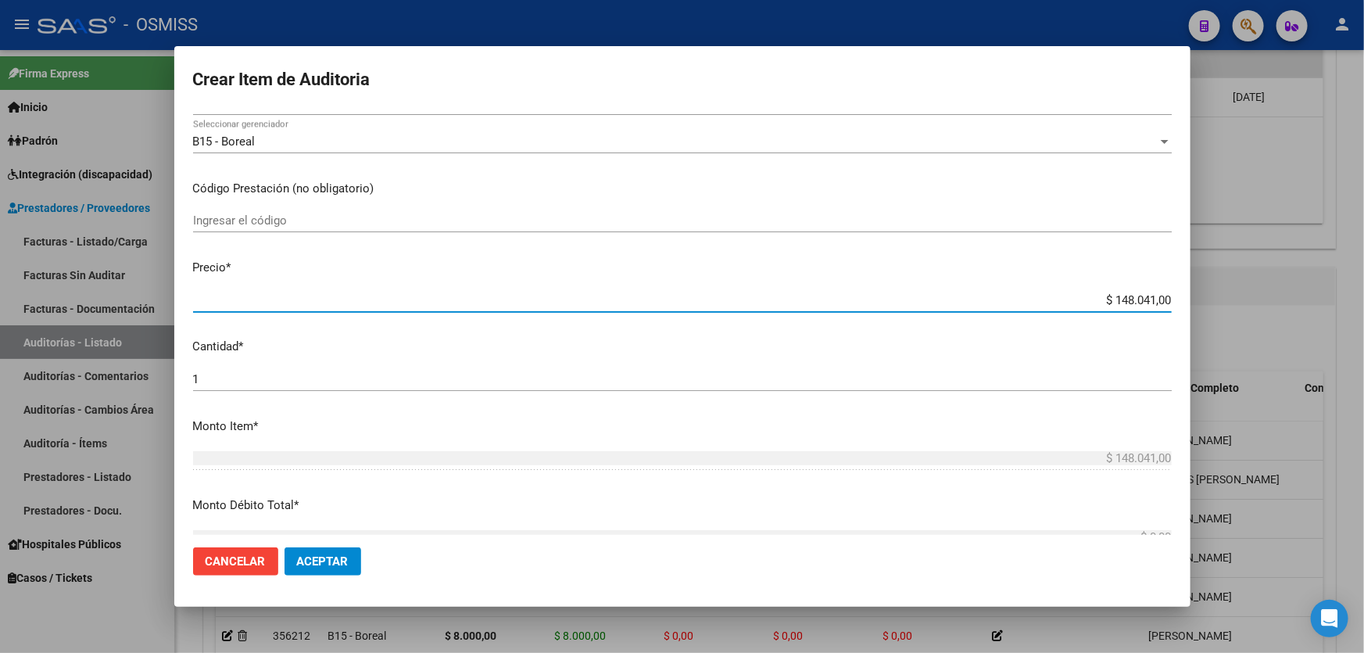
click at [1117, 293] on input "$ 148.041,00" at bounding box center [682, 300] width 979 height 14
drag, startPoint x: 1109, startPoint y: 296, endPoint x: 1310, endPoint y: 273, distance: 203.0
click at [1281, 276] on div "Crear Item de Auditoria 56304157 Nro Documento 23563041579 CUIL Análisis Afilia…" at bounding box center [682, 326] width 1364 height 653
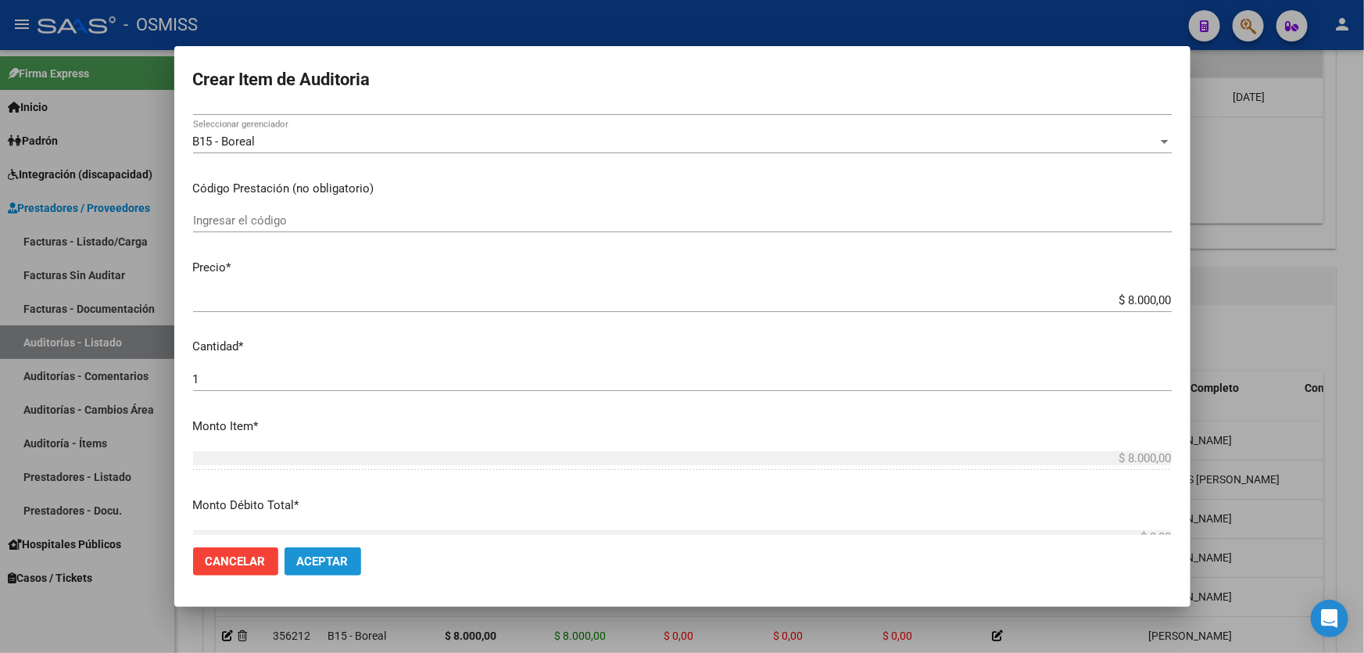
click at [329, 556] on span "Aceptar" at bounding box center [323, 561] width 52 height 14
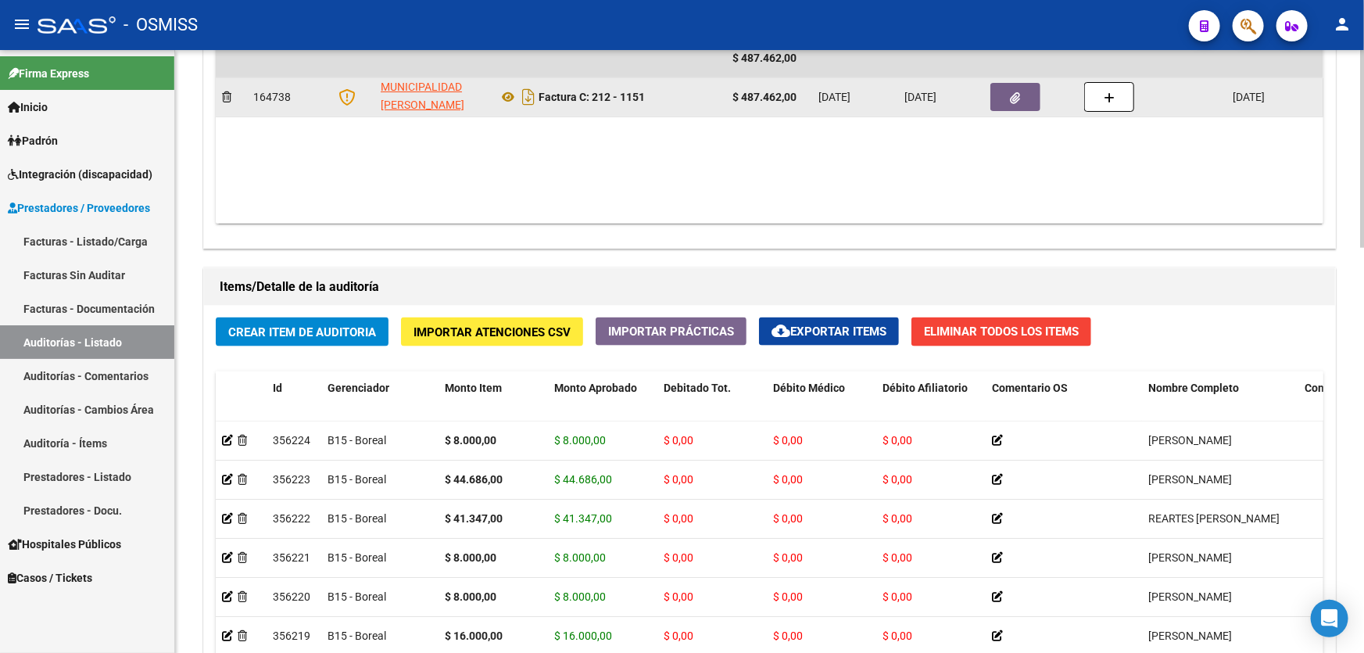
drag, startPoint x: 643, startPoint y: 154, endPoint x: 503, endPoint y: 111, distance: 146.4
click at [643, 154] on datatable-body "$ 487.462,00 164738 MUNICIPALIDAD [PERSON_NAME] Factura C: 212 - 1151 $ 487.462…" at bounding box center [770, 131] width 1108 height 185
